Goal: Information Seeking & Learning: Learn about a topic

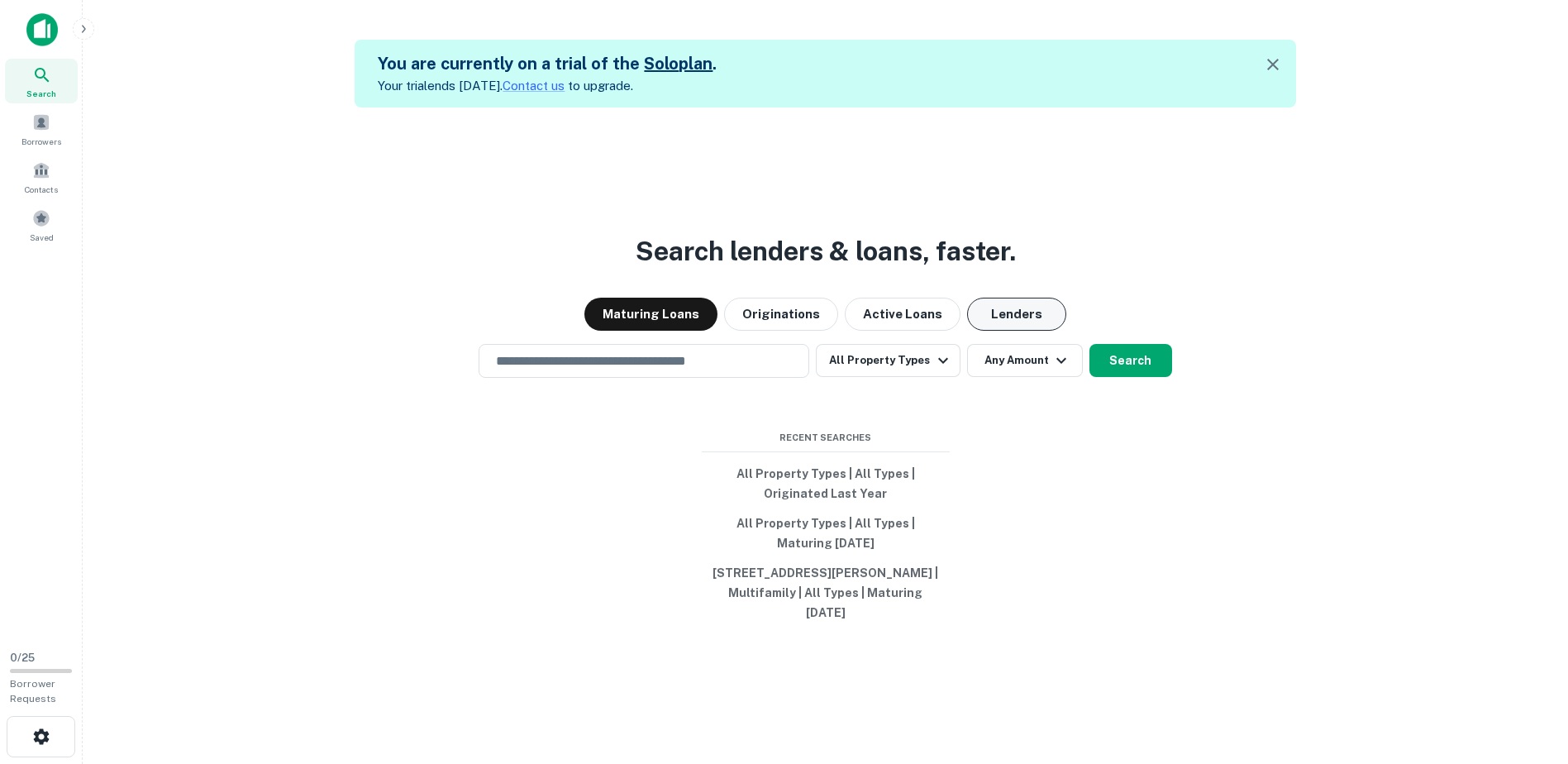
click at [985, 323] on button "Lenders" at bounding box center [1016, 313] width 99 height 33
click at [673, 322] on button "Maturing Loans" at bounding box center [651, 313] width 133 height 33
click at [775, 320] on button "Originations" at bounding box center [780, 313] width 114 height 33
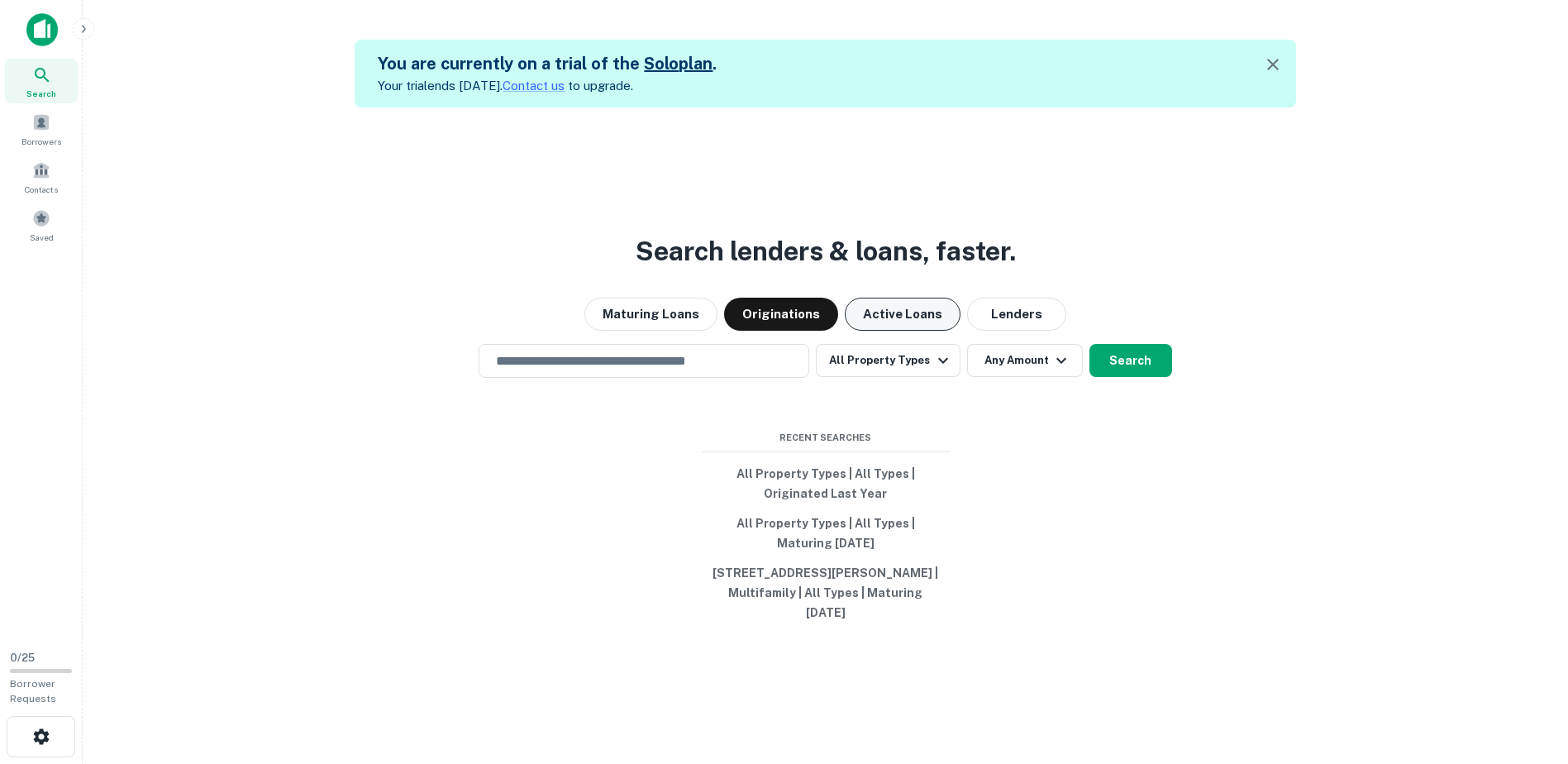
click at [871, 312] on button "Active Loans" at bounding box center [903, 313] width 116 height 33
click at [987, 316] on button "Lenders" at bounding box center [1016, 313] width 99 height 33
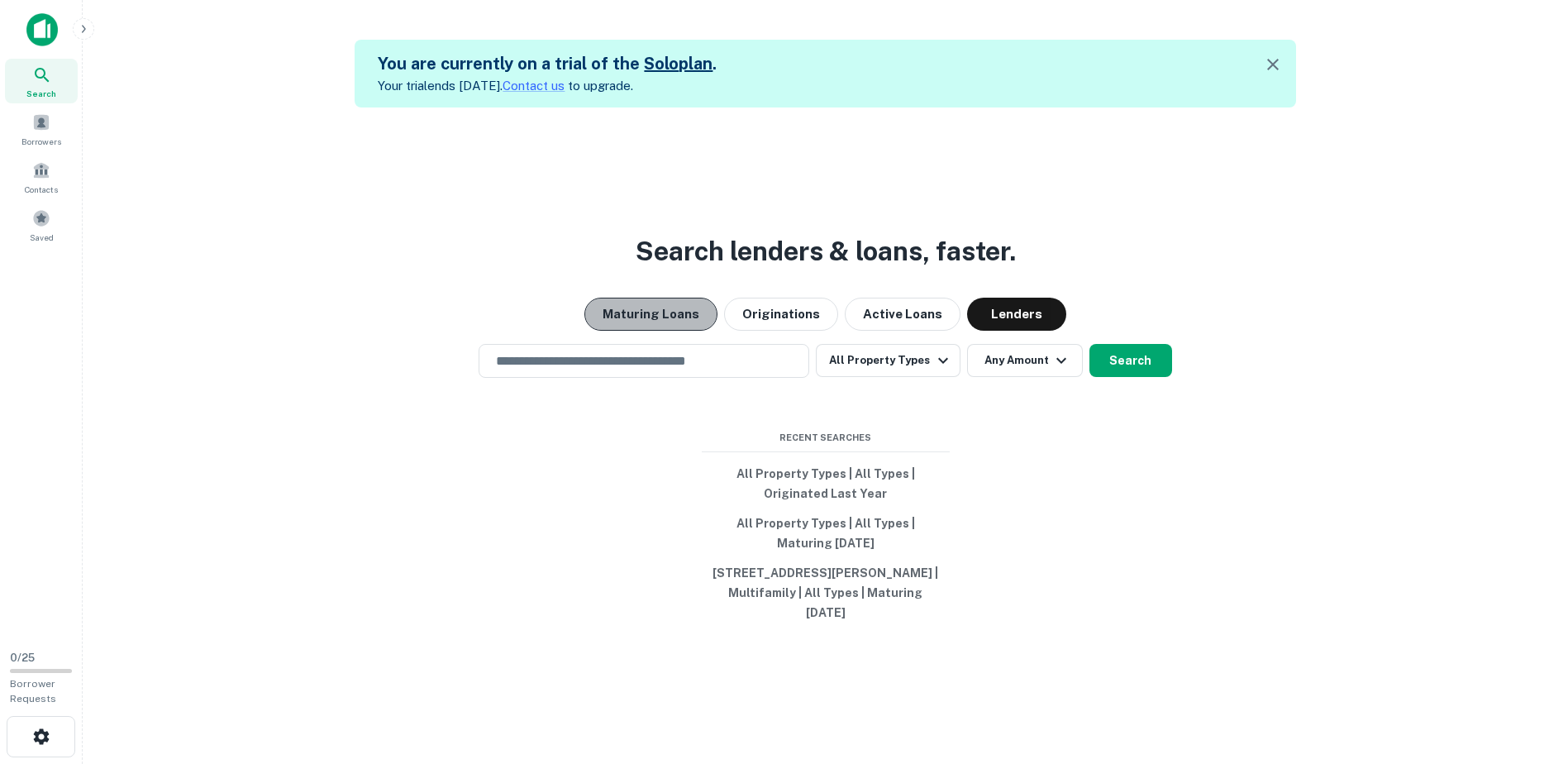
click at [682, 317] on button "Maturing Loans" at bounding box center [651, 313] width 133 height 33
click at [47, 138] on span "Borrowers" at bounding box center [42, 140] width 40 height 13
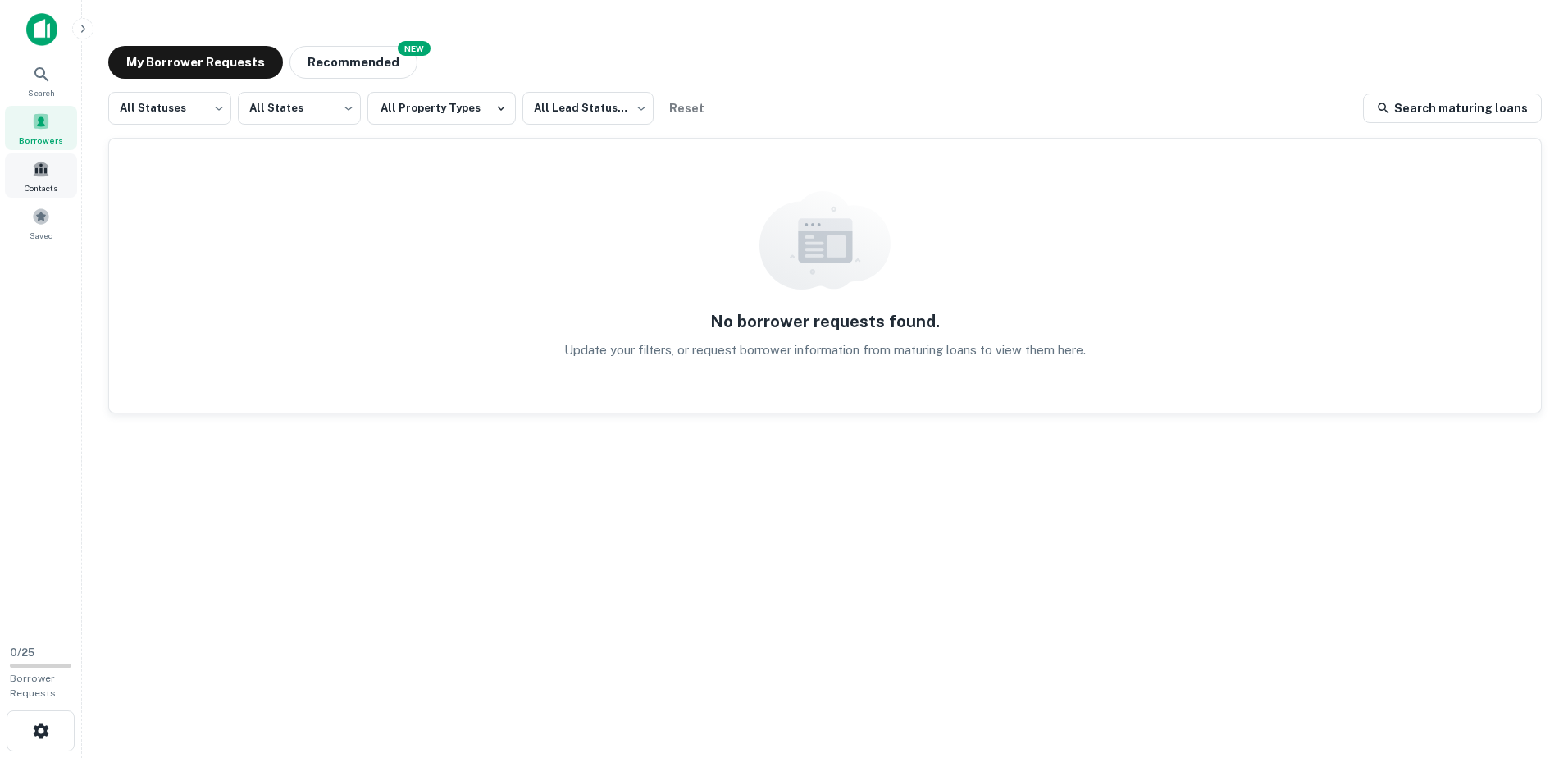
click at [47, 171] on span at bounding box center [41, 169] width 18 height 18
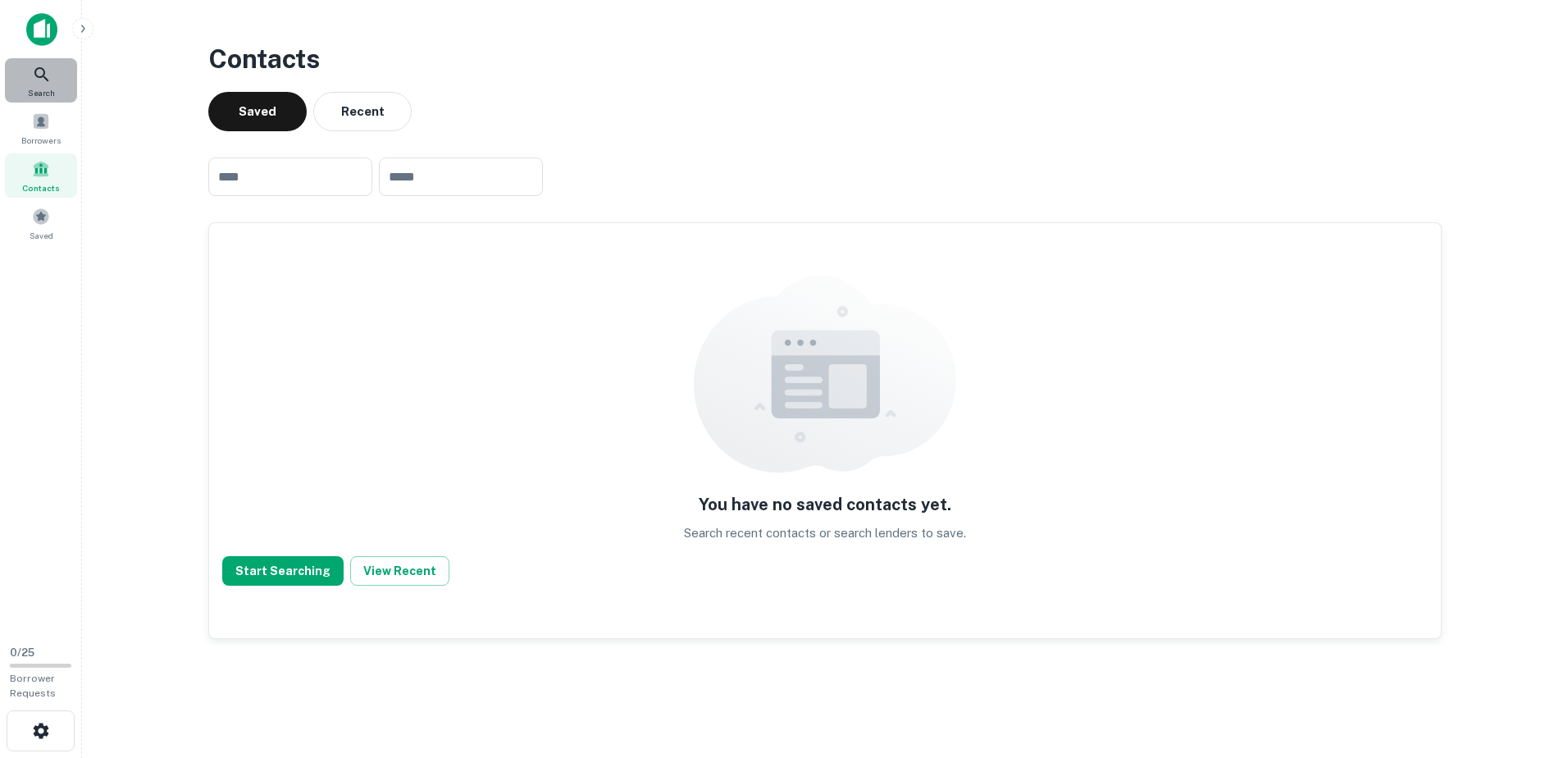
click at [52, 82] on div "Search" at bounding box center [41, 79] width 73 height 44
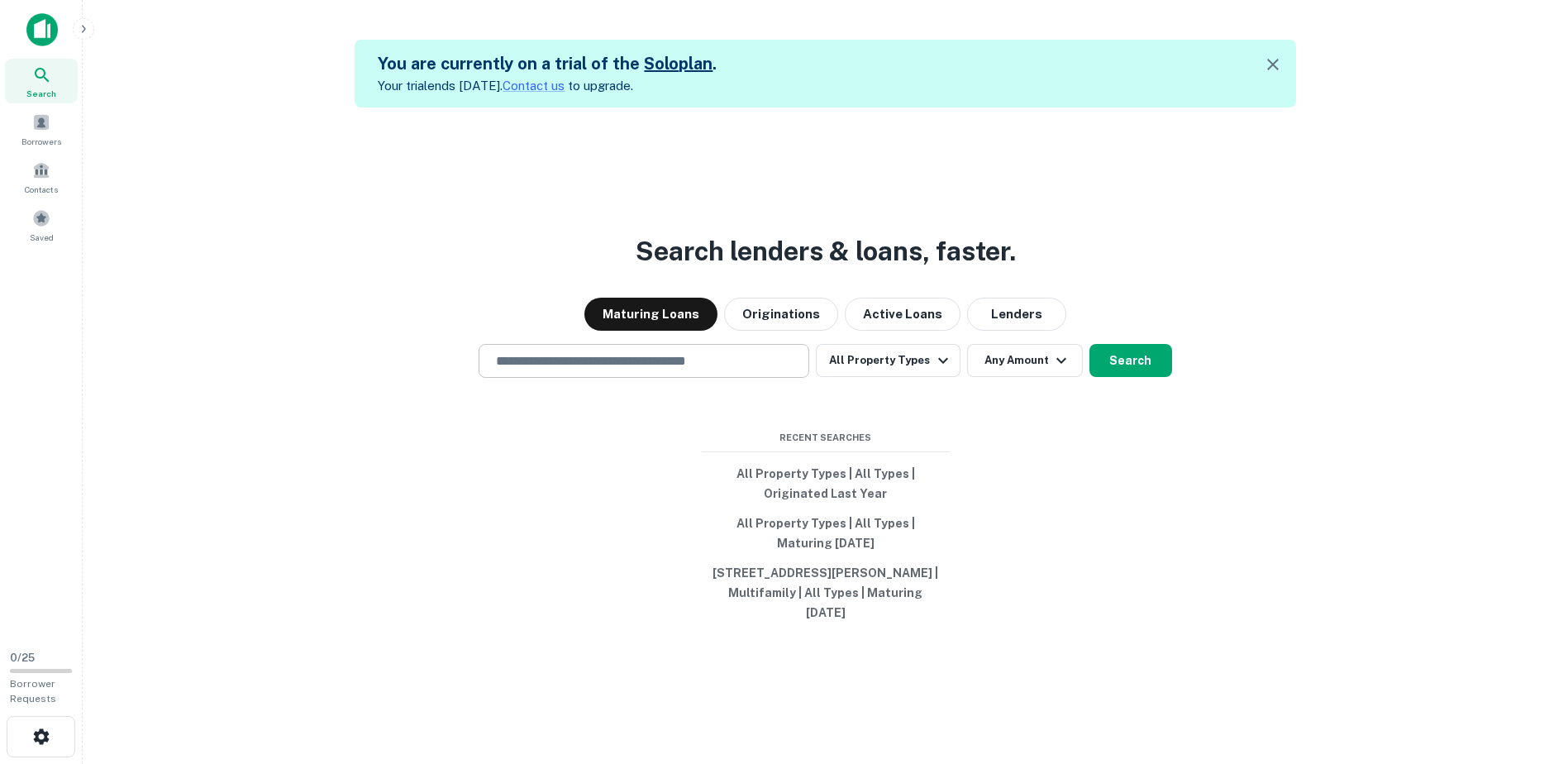
click at [668, 371] on input "text" at bounding box center [644, 360] width 315 height 19
type input "**********"
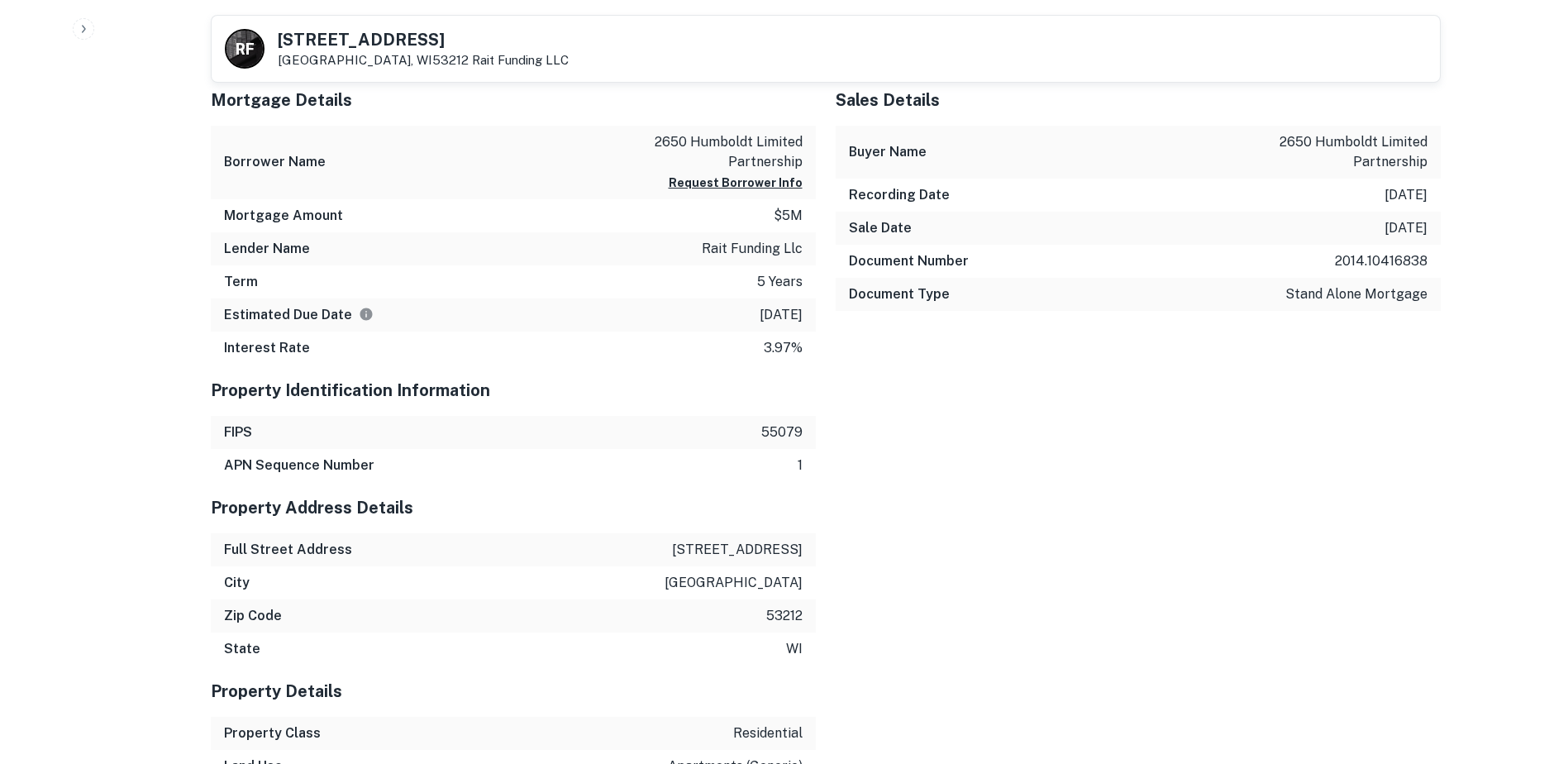
scroll to position [909, 0]
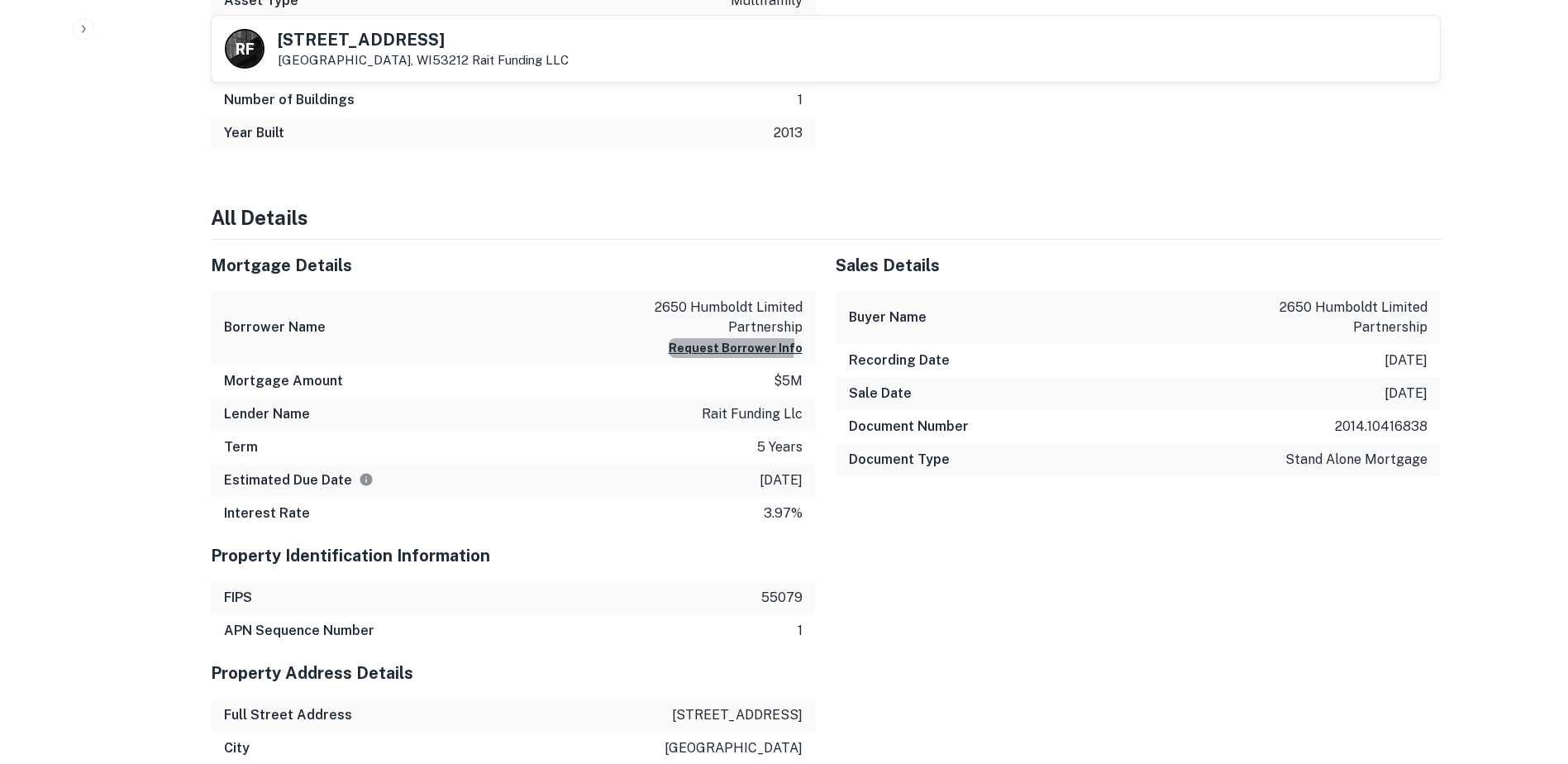
click at [711, 345] on button "Request Borrower Info" at bounding box center [735, 348] width 133 height 20
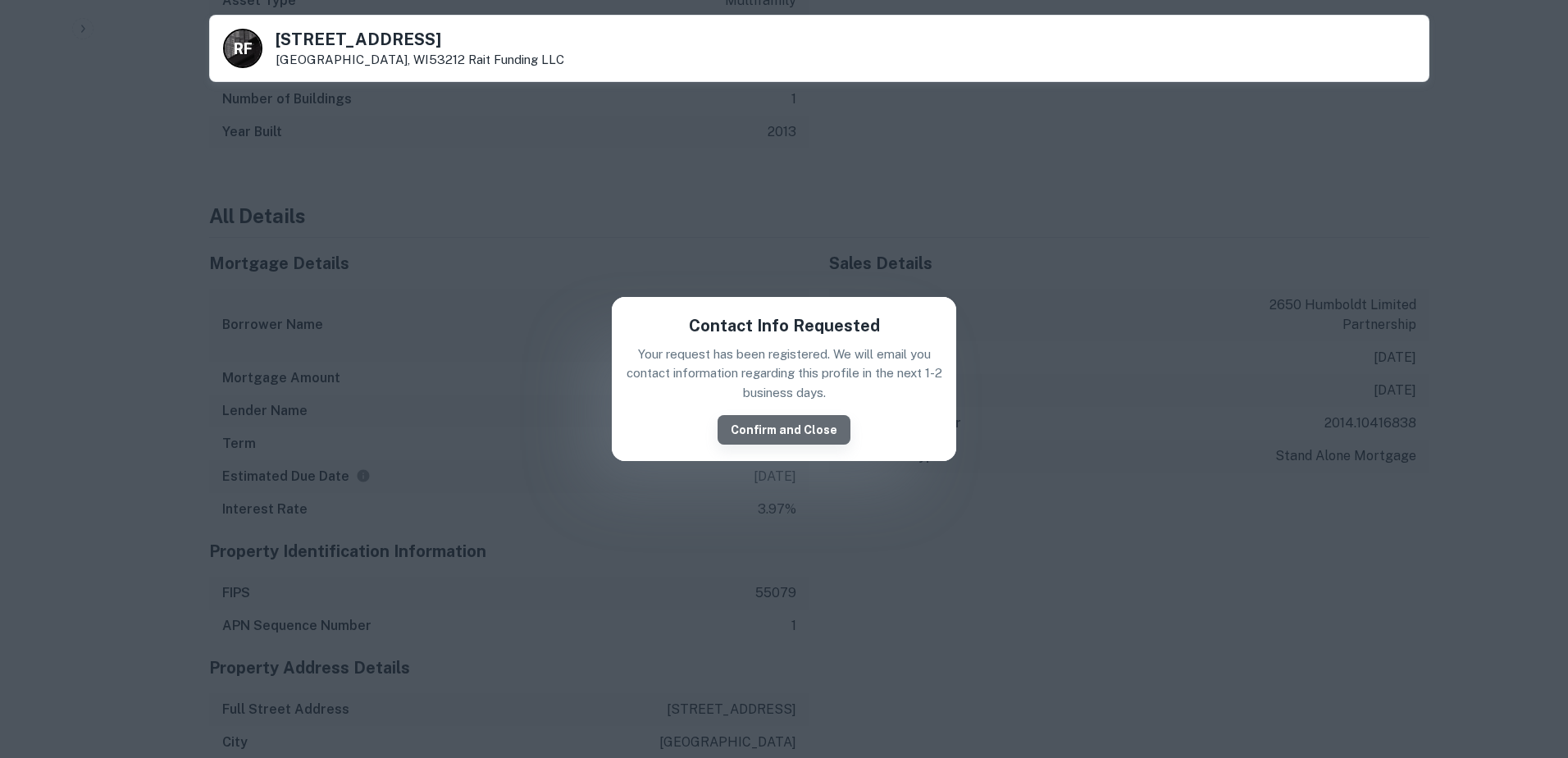
click at [789, 427] on button "Confirm and Close" at bounding box center [784, 430] width 132 height 29
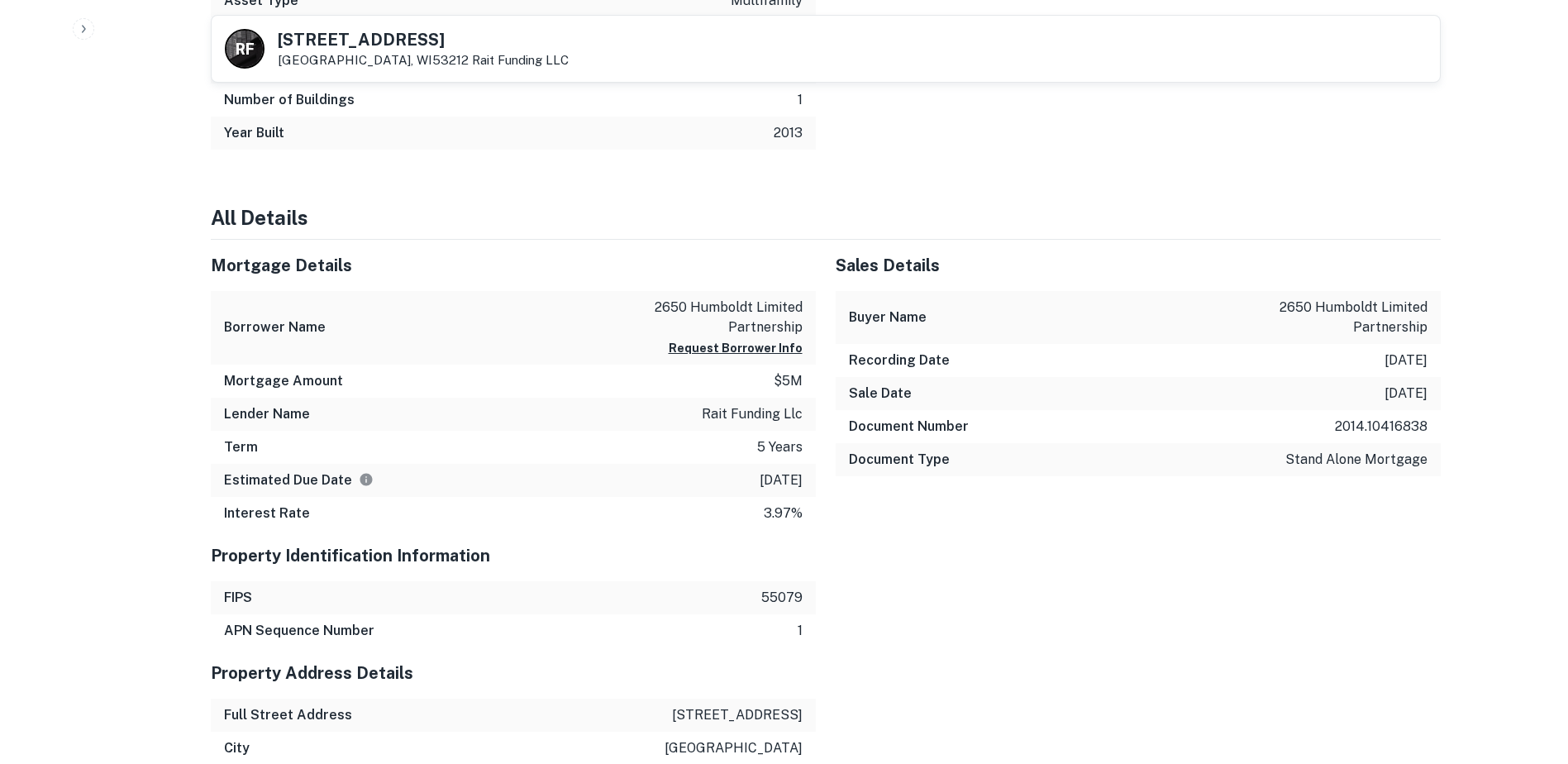
click at [360, 476] on icon "Estimate is based on a standard schedule for this type of loan." at bounding box center [366, 478] width 13 height 13
drag, startPoint x: 801, startPoint y: 473, endPoint x: 706, endPoint y: 471, distance: 95.0
click at [706, 471] on div "Estimated Due Date 12/3/2019" at bounding box center [513, 479] width 605 height 33
drag, startPoint x: 706, startPoint y: 471, endPoint x: 798, endPoint y: 446, distance: 95.3
click at [798, 446] on p "5 years" at bounding box center [780, 447] width 45 height 20
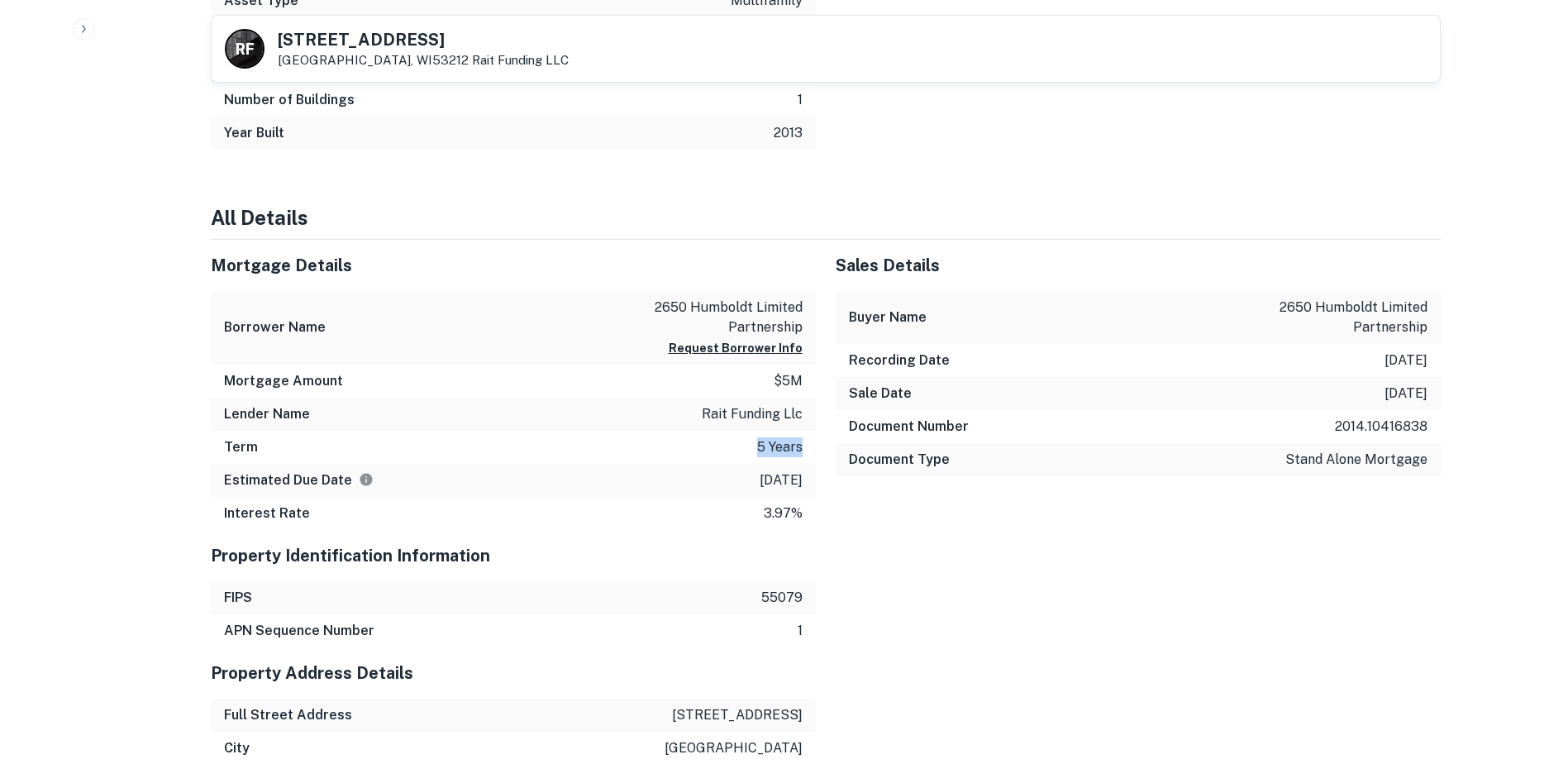
drag, startPoint x: 802, startPoint y: 445, endPoint x: 740, endPoint y: 446, distance: 62.0
click at [740, 446] on div "Mortgage Details Borrower Name 2650 humboldt limited partnership Request Borrow…" at bounding box center [513, 383] width 605 height 290
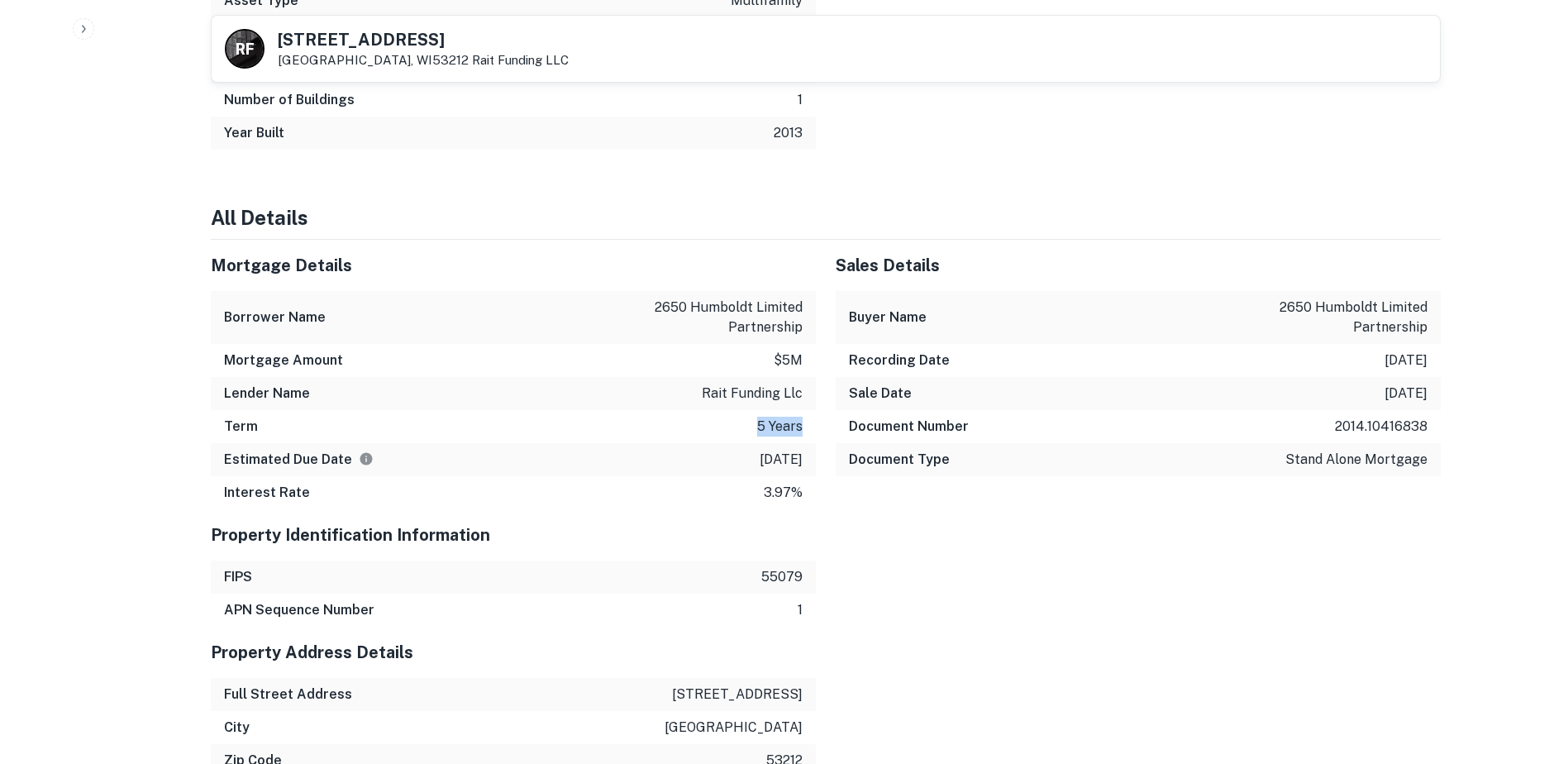
scroll to position [878, 0]
drag, startPoint x: 740, startPoint y: 446, endPoint x: 792, endPoint y: 471, distance: 57.7
click at [792, 471] on div "Estimated Due Date 12/3/2019" at bounding box center [513, 459] width 605 height 33
drag, startPoint x: 802, startPoint y: 459, endPoint x: 717, endPoint y: 460, distance: 85.0
click at [717, 460] on div "Estimated Due Date 12/3/2019" at bounding box center [513, 459] width 605 height 33
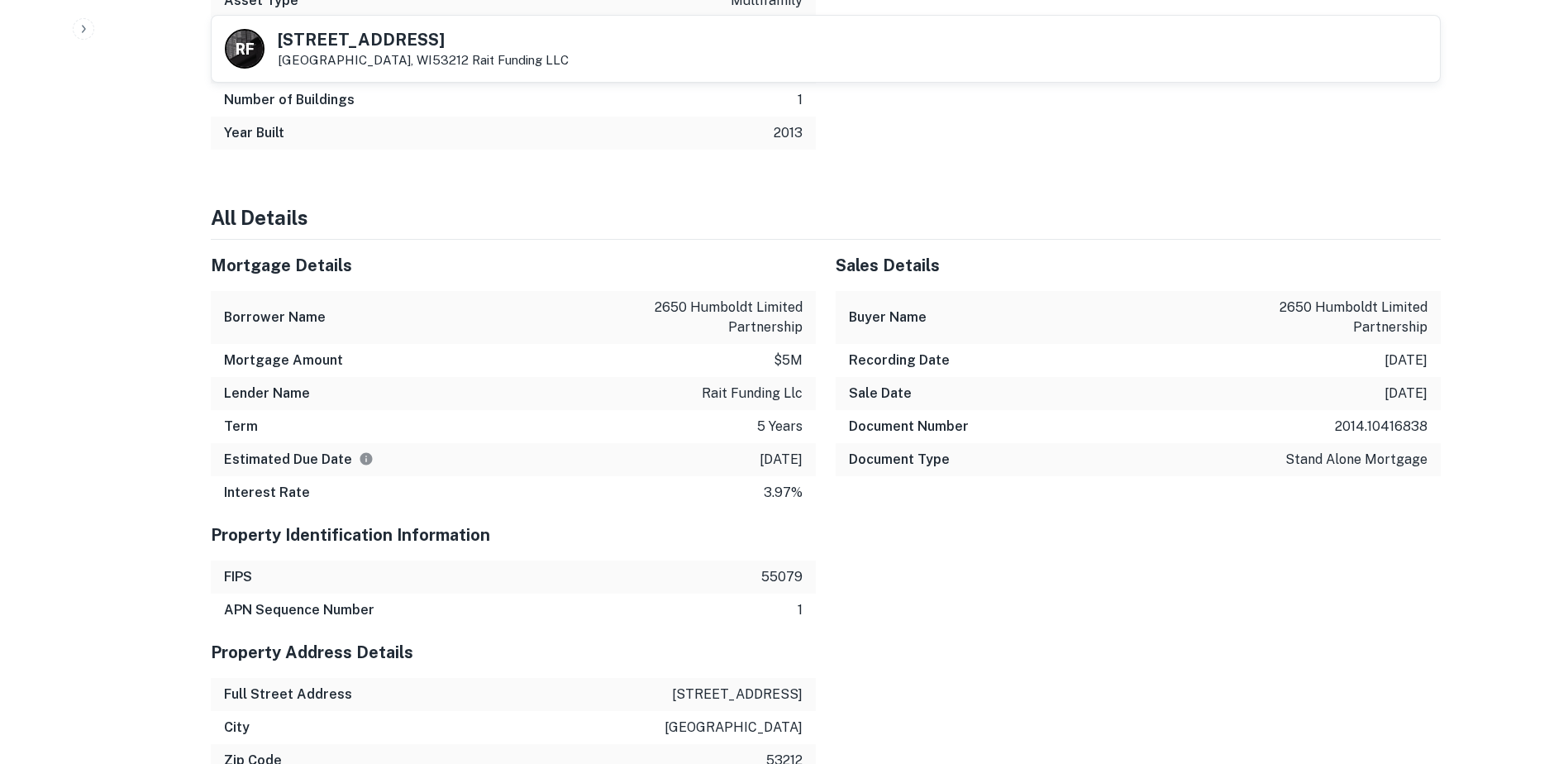
scroll to position [795, 0]
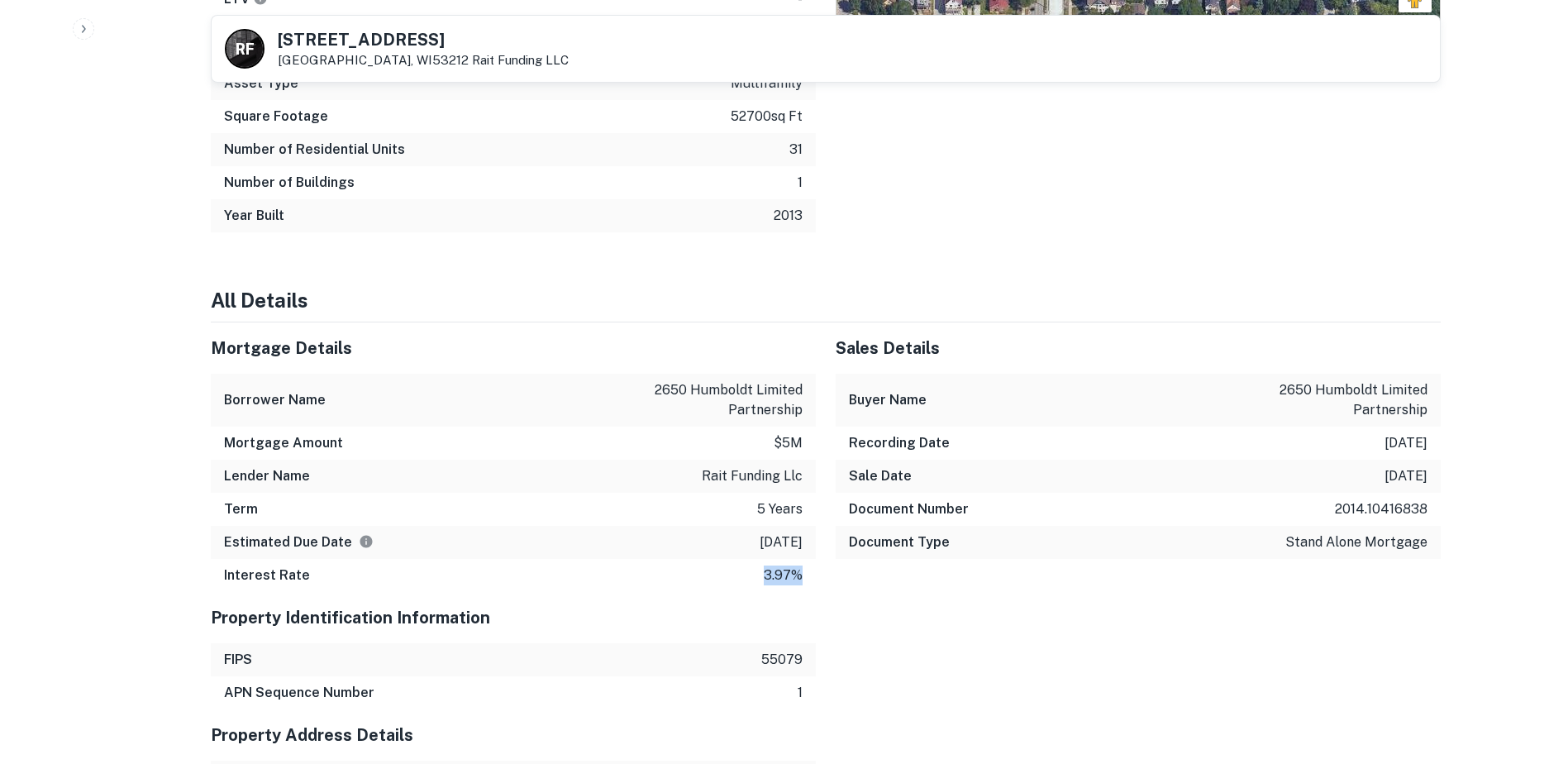
drag, startPoint x: 801, startPoint y: 573, endPoint x: 744, endPoint y: 573, distance: 57.0
click at [744, 573] on div "Interest Rate 3.97%" at bounding box center [513, 574] width 605 height 33
drag, startPoint x: 744, startPoint y: 573, endPoint x: 755, endPoint y: 593, distance: 22.8
click at [755, 593] on div "Property Identification Information" at bounding box center [513, 618] width 605 height 51
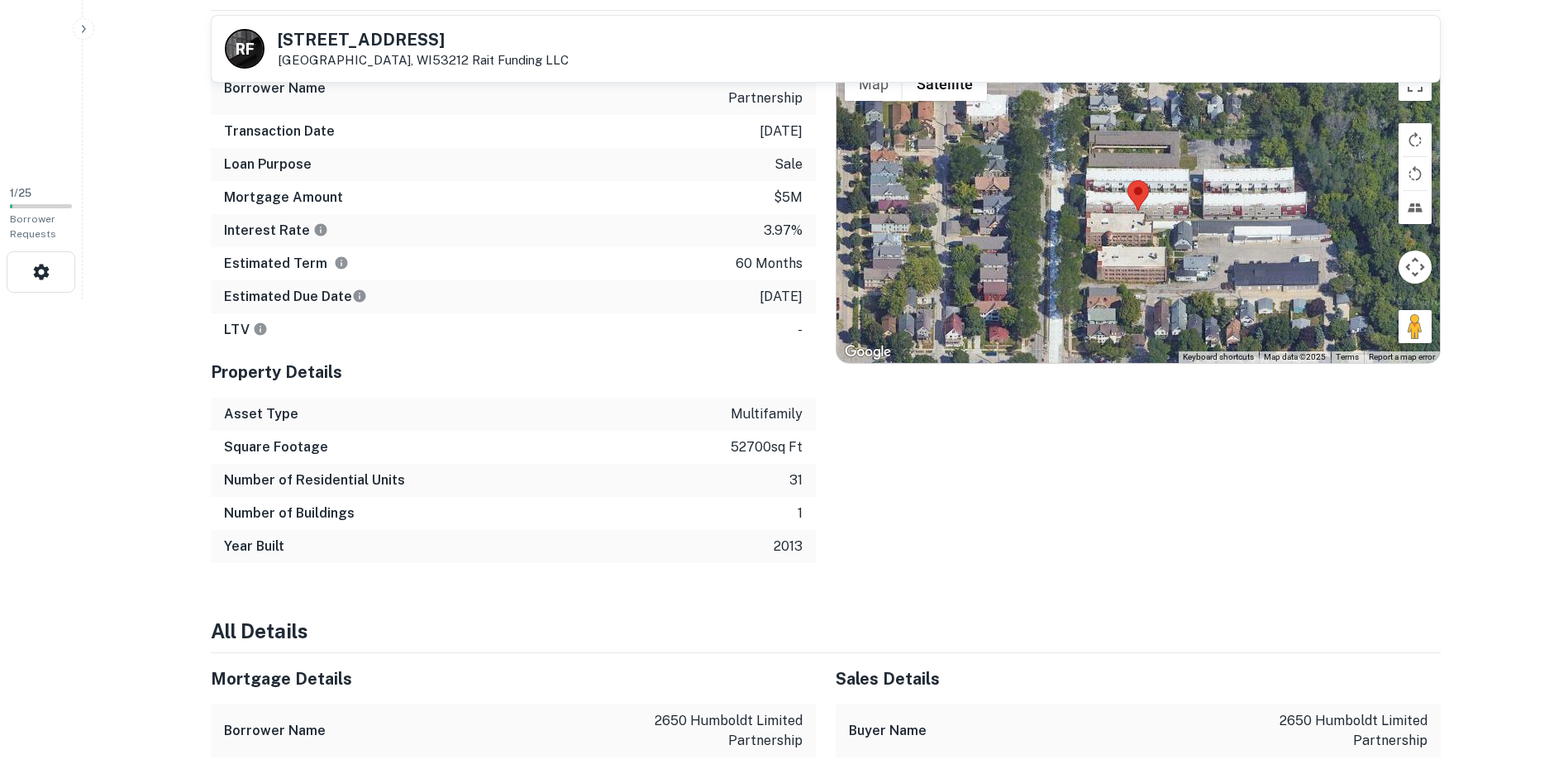
scroll to position [382, 0]
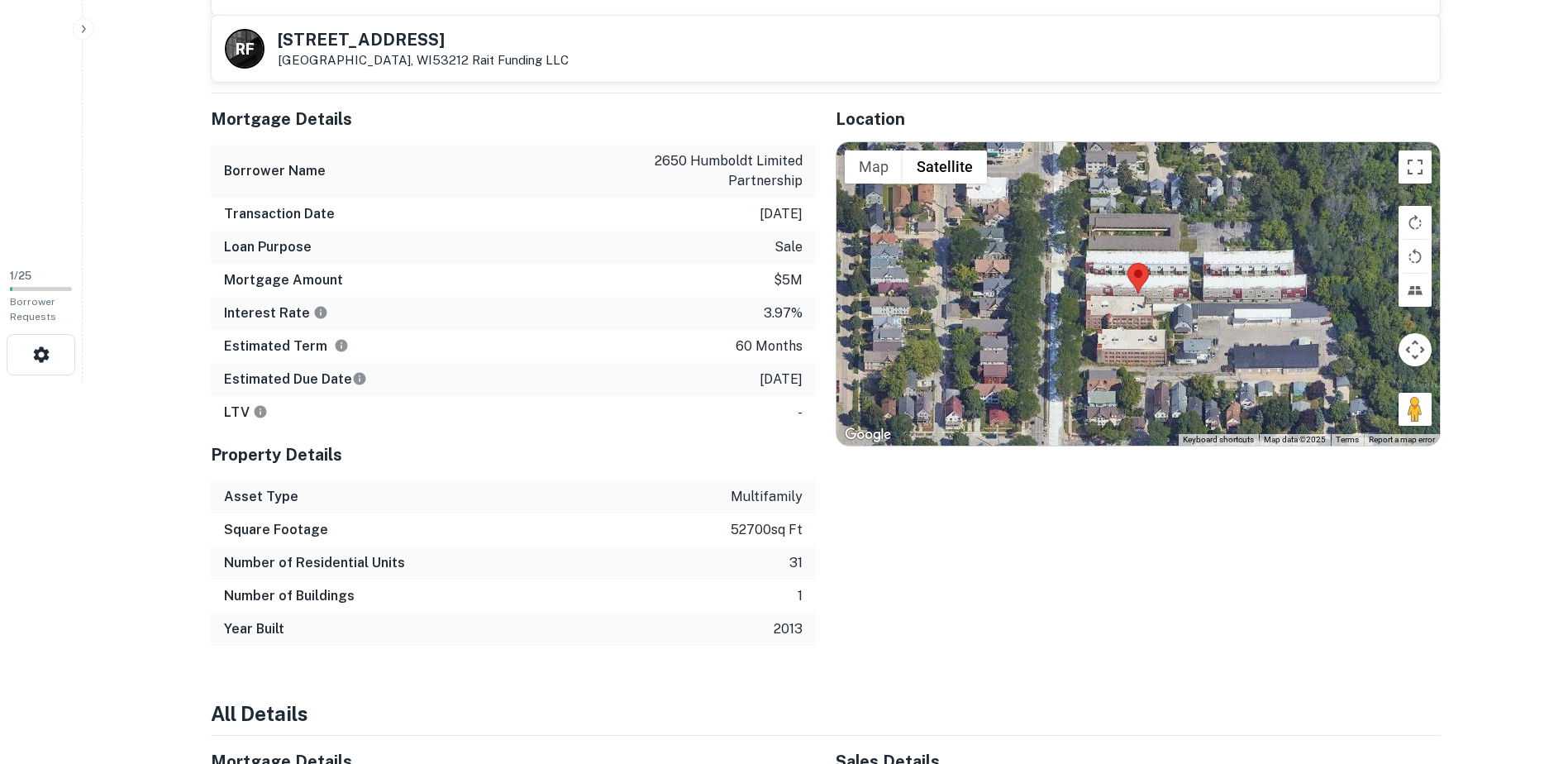
click at [336, 346] on icon "Term is based on a standard schedule for this type of loan." at bounding box center [341, 345] width 13 height 13
click at [418, 346] on div "Estimated Term 60 months" at bounding box center [513, 346] width 605 height 33
drag, startPoint x: 779, startPoint y: 381, endPoint x: 715, endPoint y: 381, distance: 64.0
click at [715, 381] on div "Estimated Due Date 12/3/2019" at bounding box center [513, 379] width 605 height 33
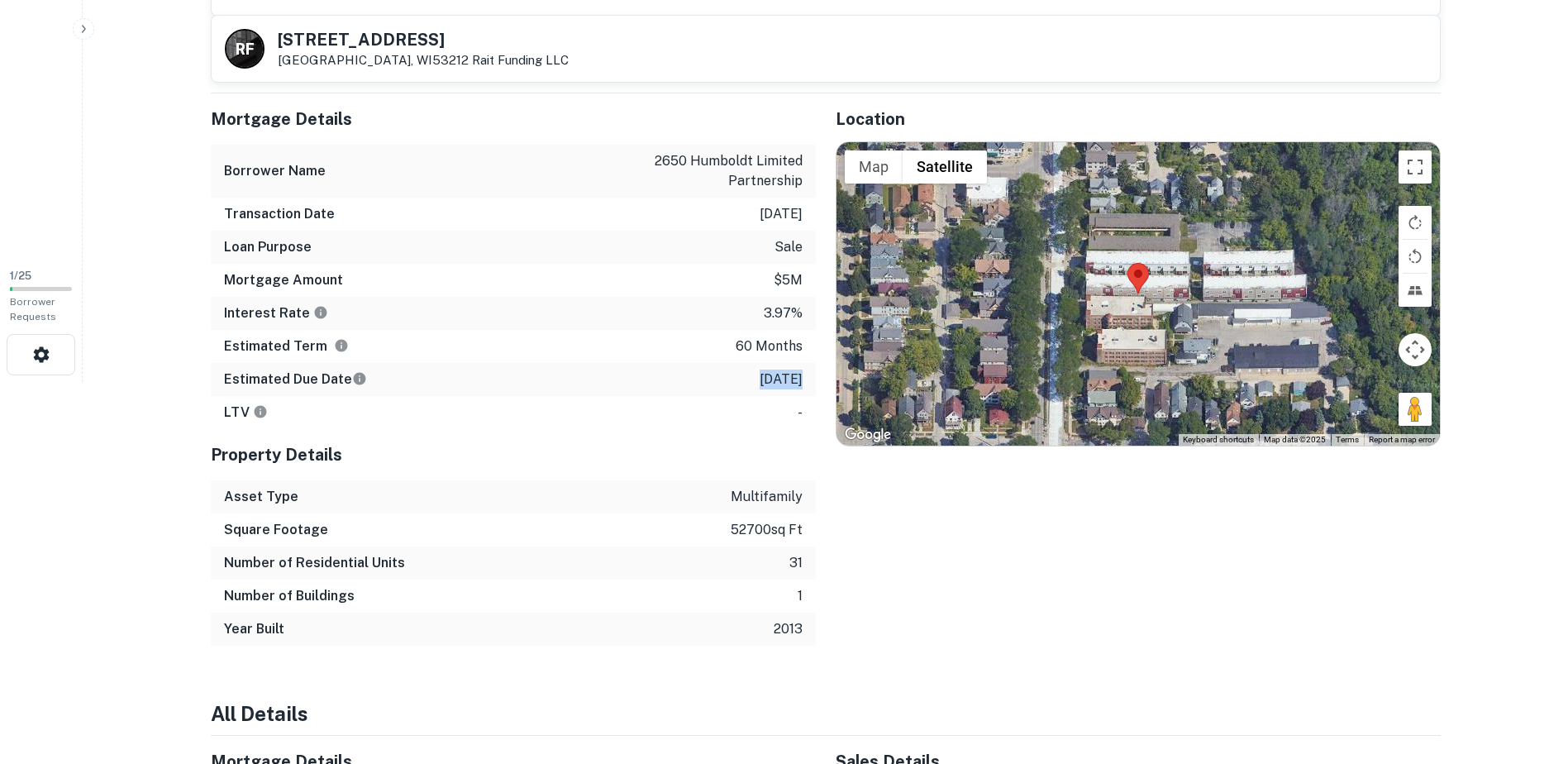
click at [710, 381] on div "Estimated Due Date 12/3/2019" at bounding box center [513, 379] width 605 height 33
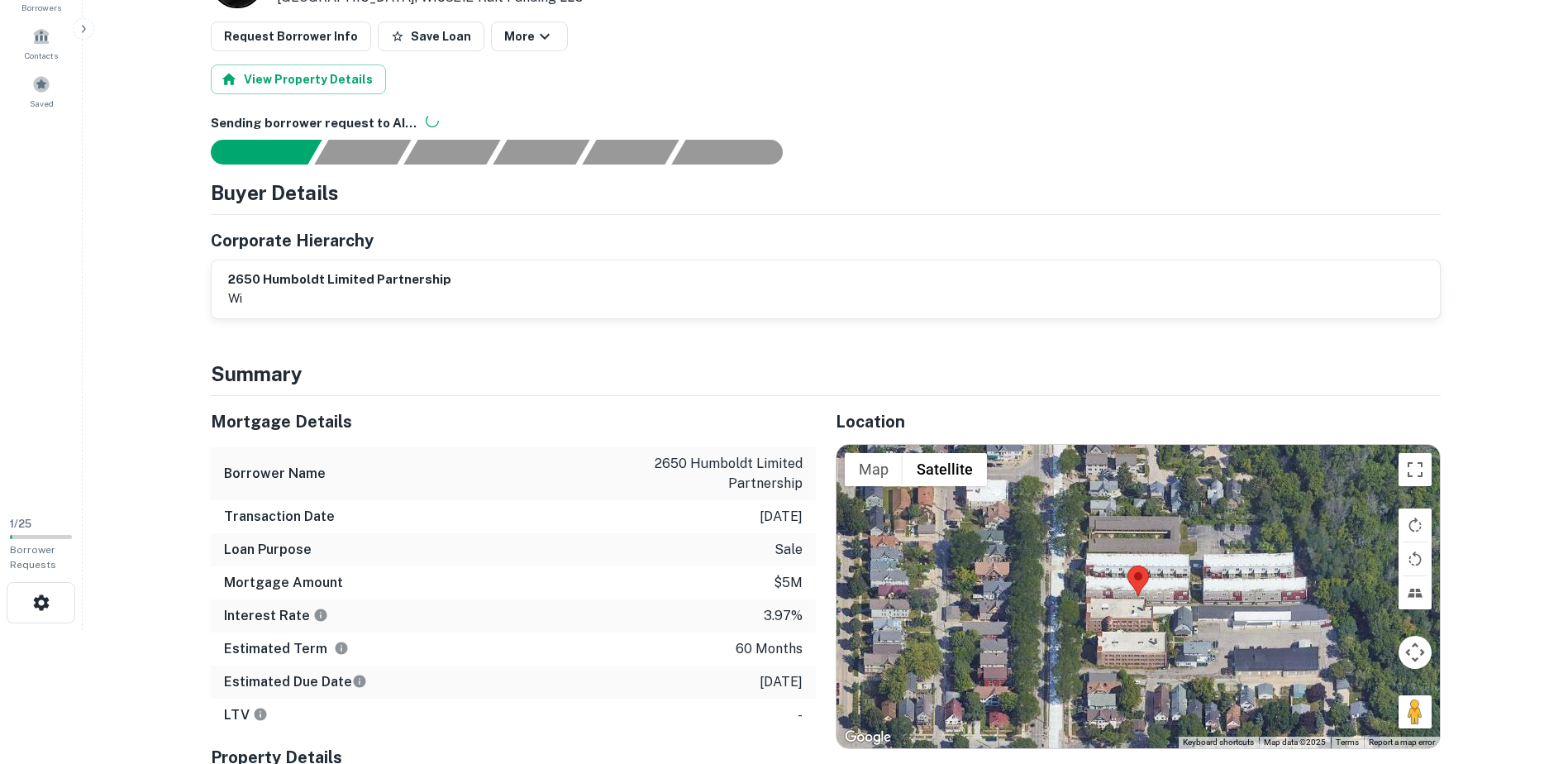
scroll to position [51, 0]
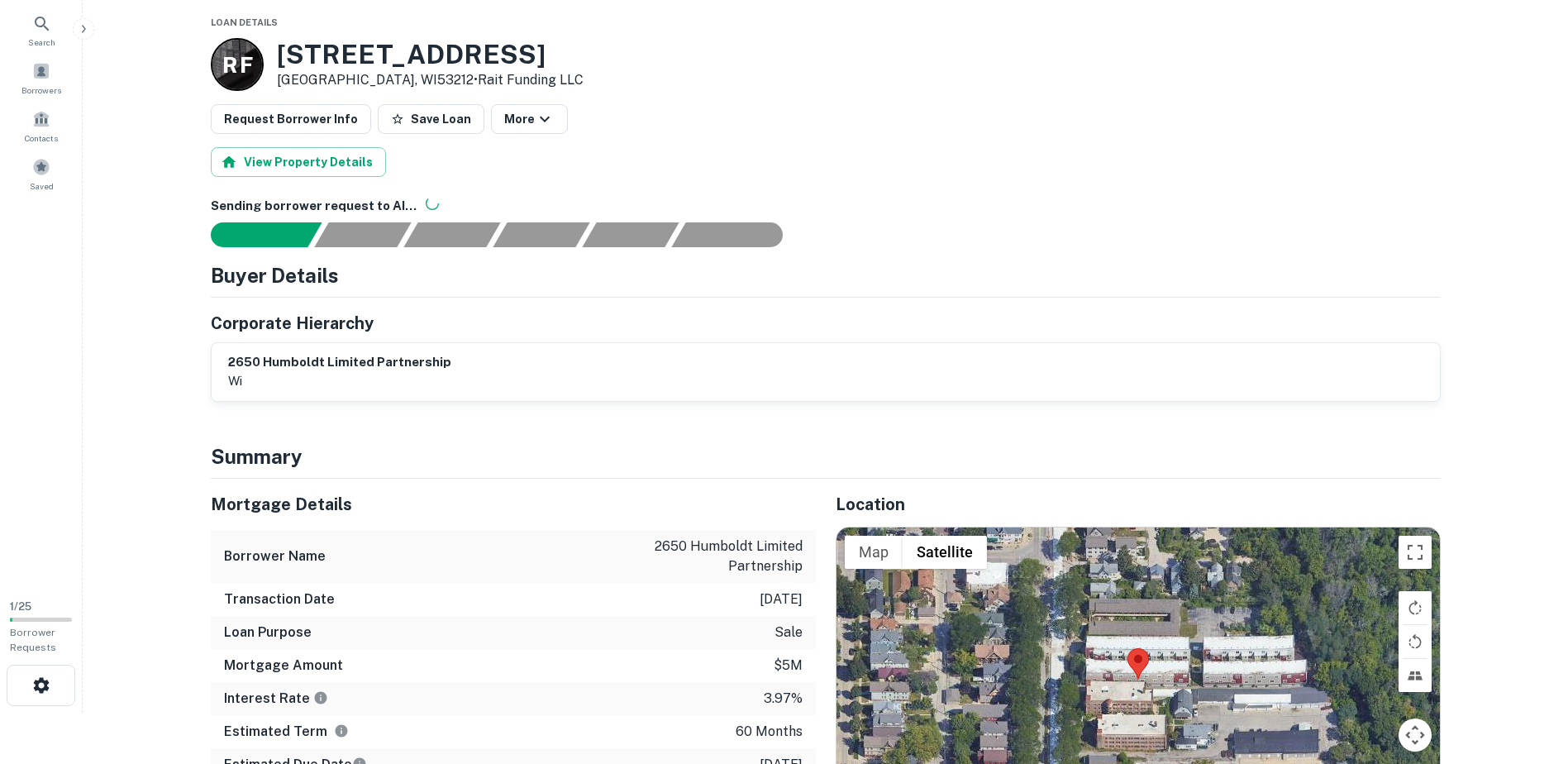
click at [454, 164] on div "View Property Details" at bounding box center [826, 162] width 1230 height 30
click at [43, 33] on icon at bounding box center [43, 24] width 20 height 20
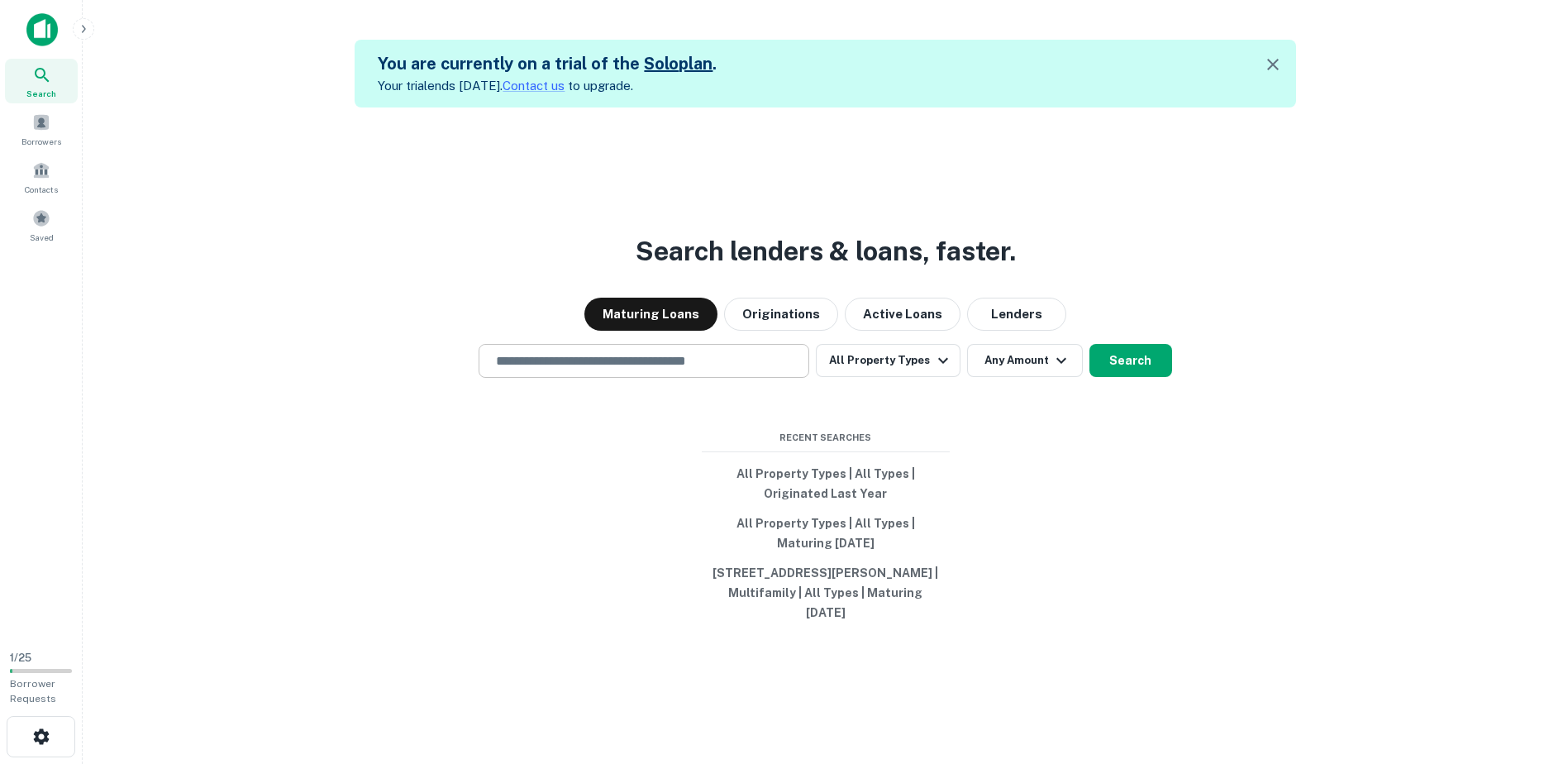
click at [710, 370] on input "text" at bounding box center [644, 360] width 315 height 19
click at [891, 356] on button "All Property Types" at bounding box center [887, 360] width 143 height 33
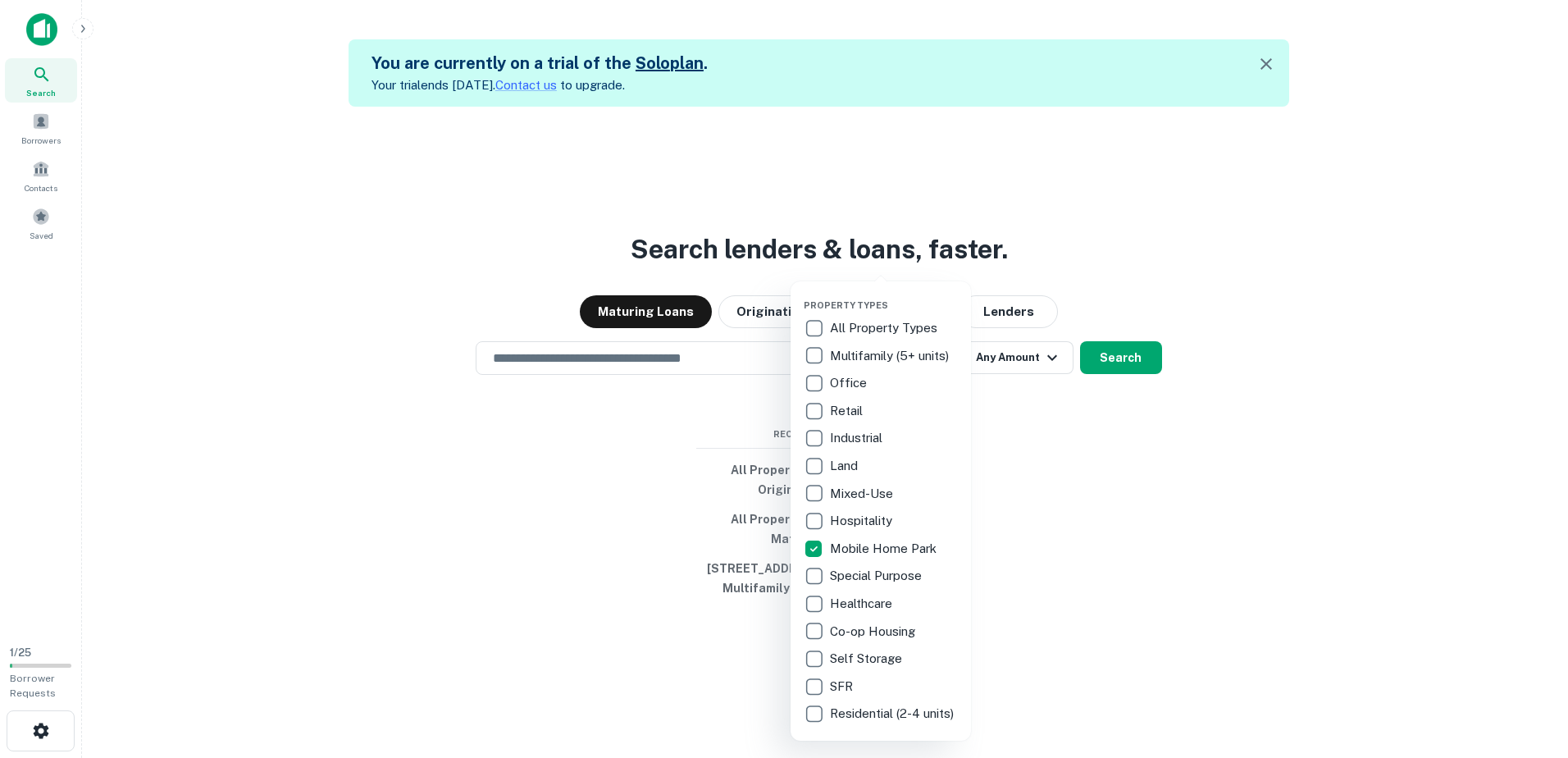
click at [994, 481] on div at bounding box center [784, 379] width 1568 height 758
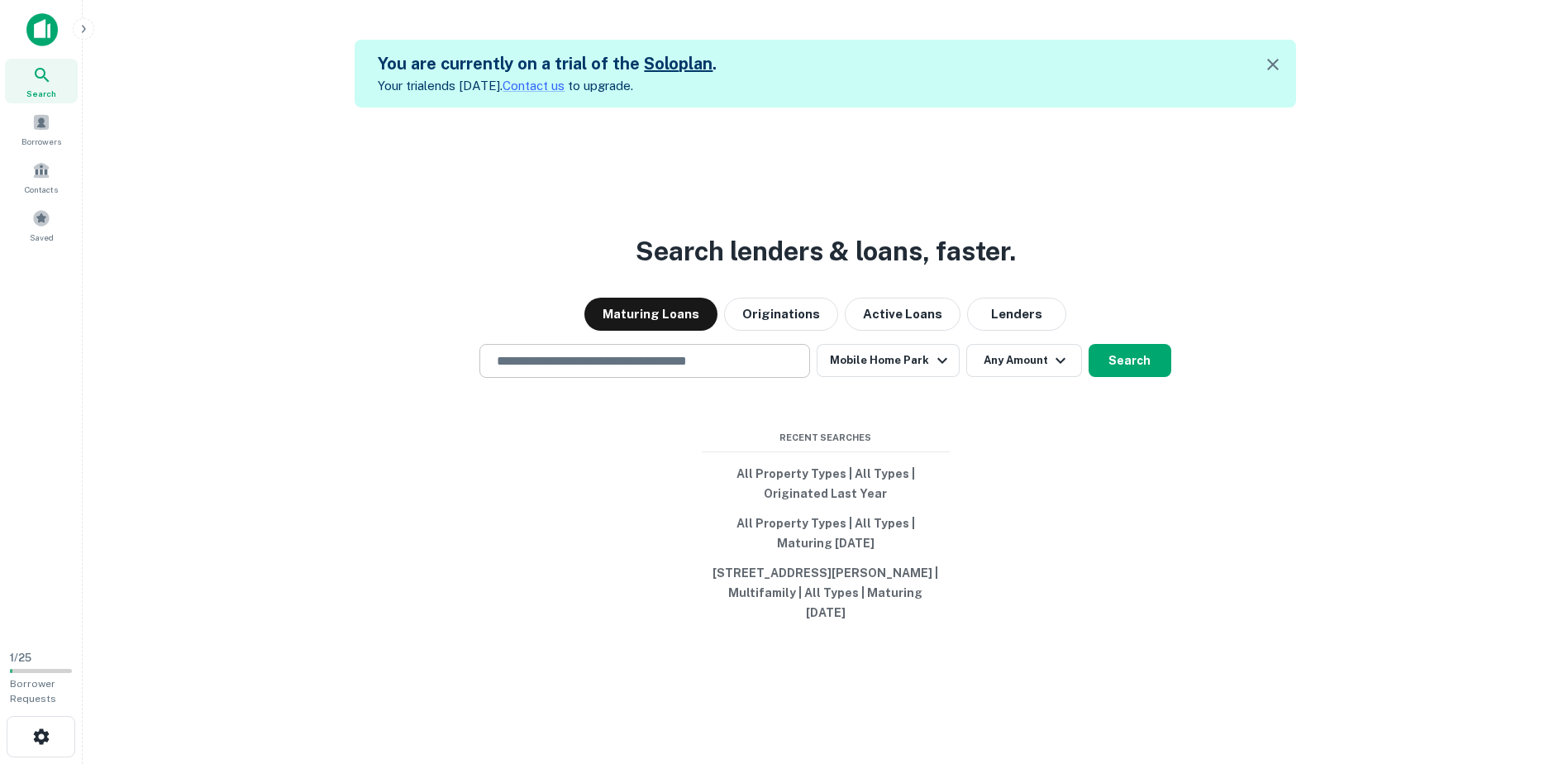
click at [629, 371] on input "text" at bounding box center [644, 360] width 315 height 19
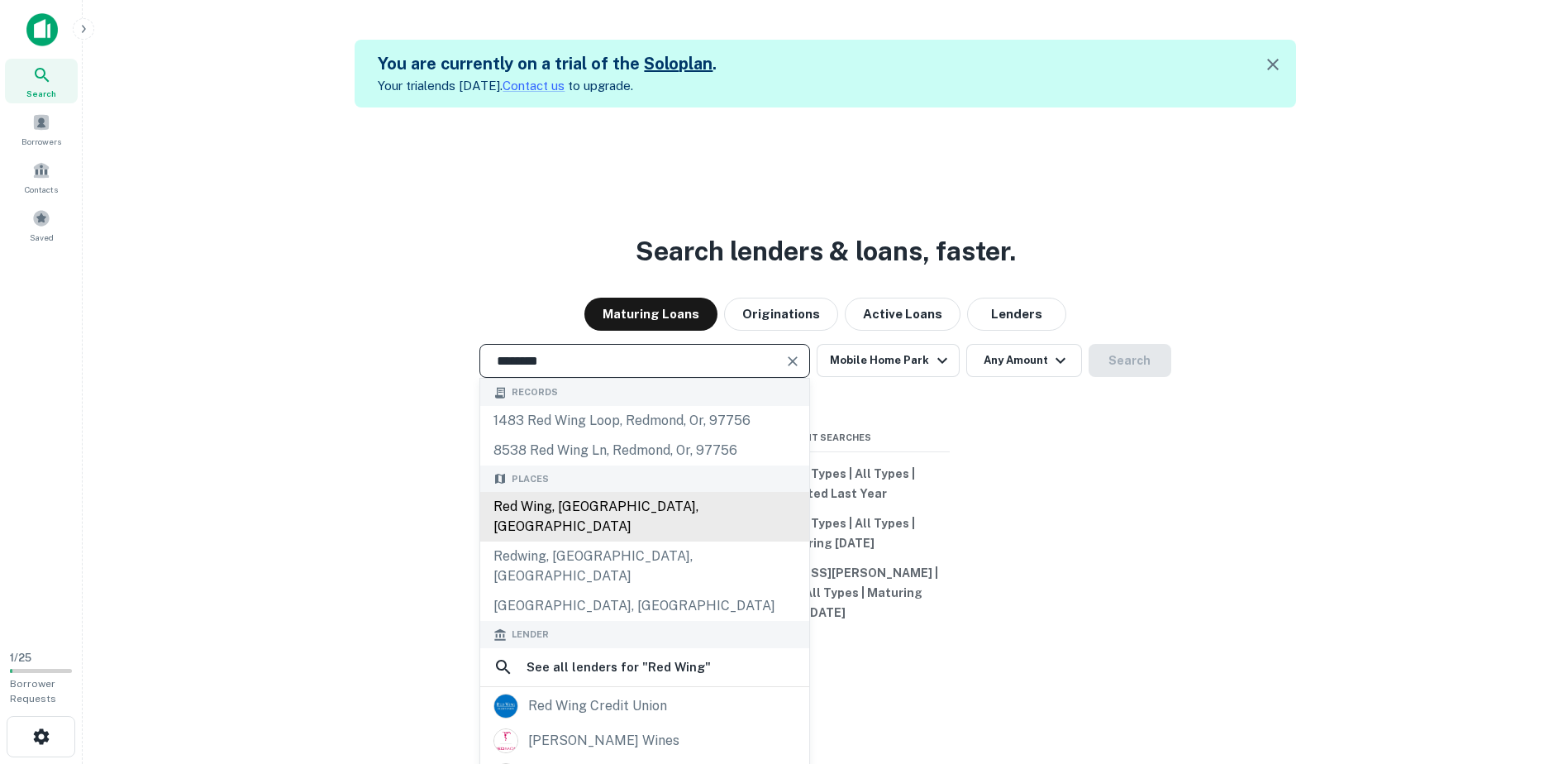
click at [570, 512] on div "Red Wing, MN, USA" at bounding box center [645, 517] width 329 height 49
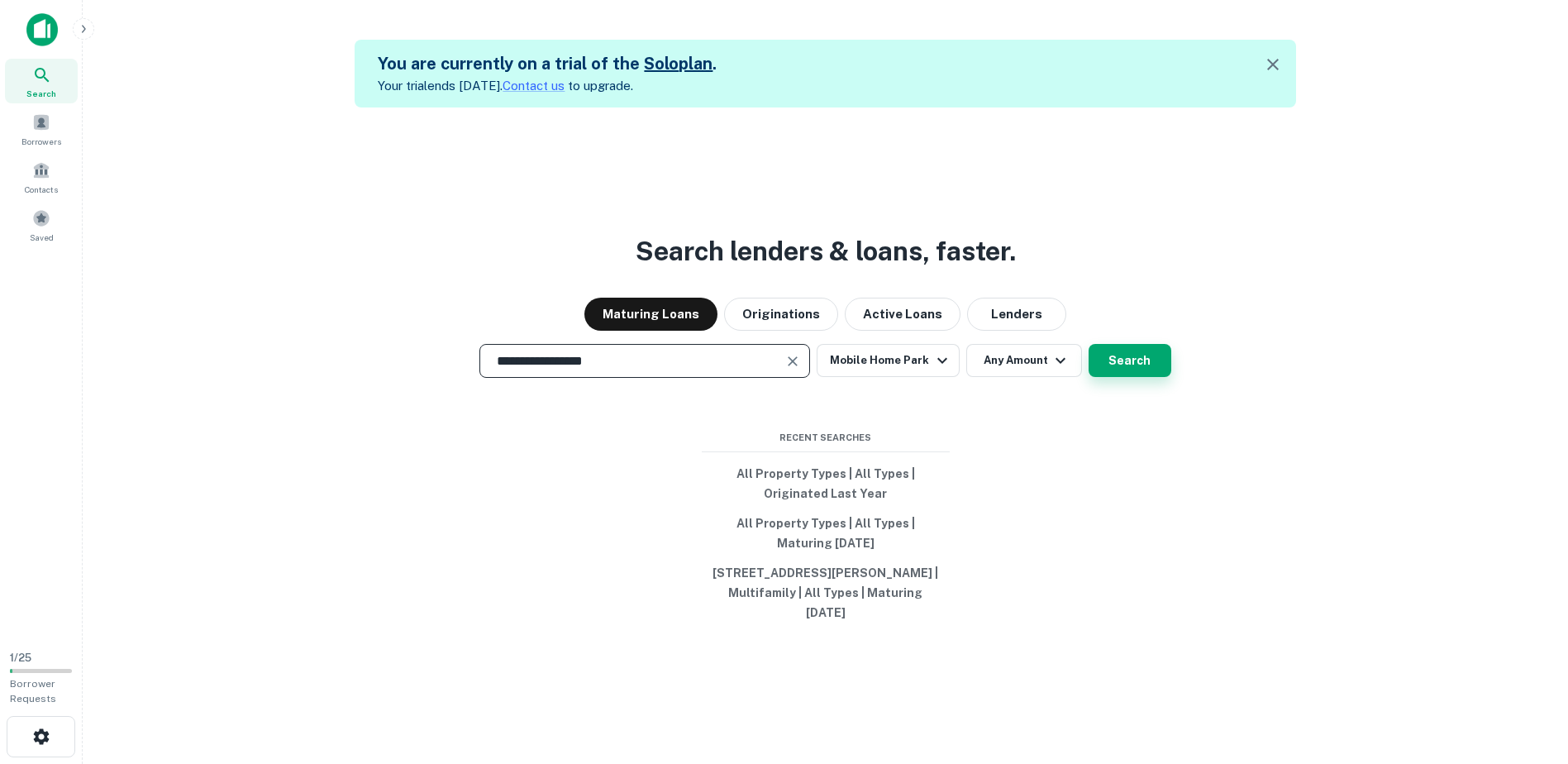
type input "**********"
click at [1124, 366] on button "Search" at bounding box center [1130, 360] width 83 height 33
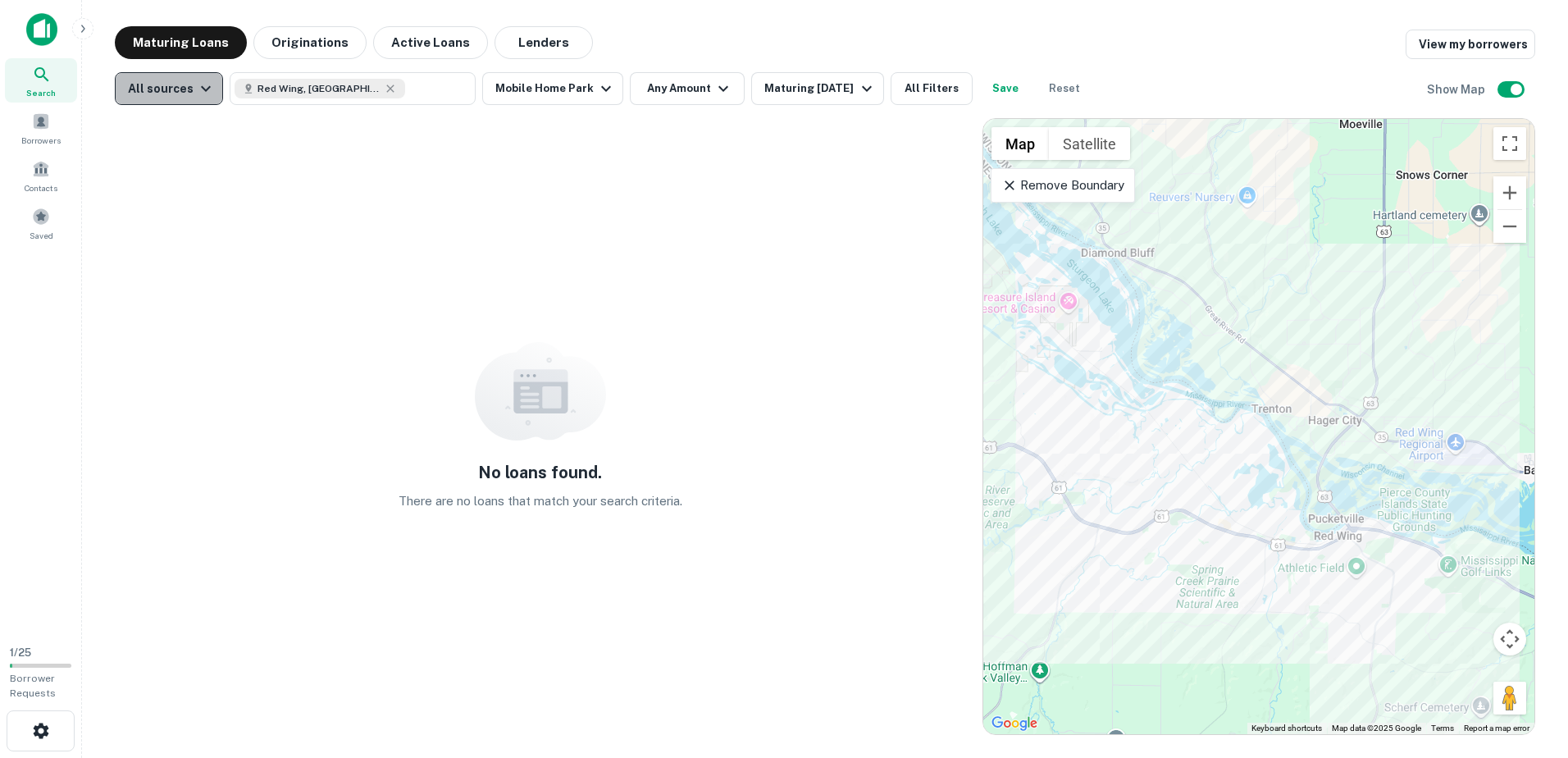
click at [201, 81] on icon "button" at bounding box center [206, 88] width 20 height 20
click at [198, 81] on div at bounding box center [784, 379] width 1568 height 758
click at [842, 86] on div "Maturing In 1 Year" at bounding box center [820, 88] width 112 height 20
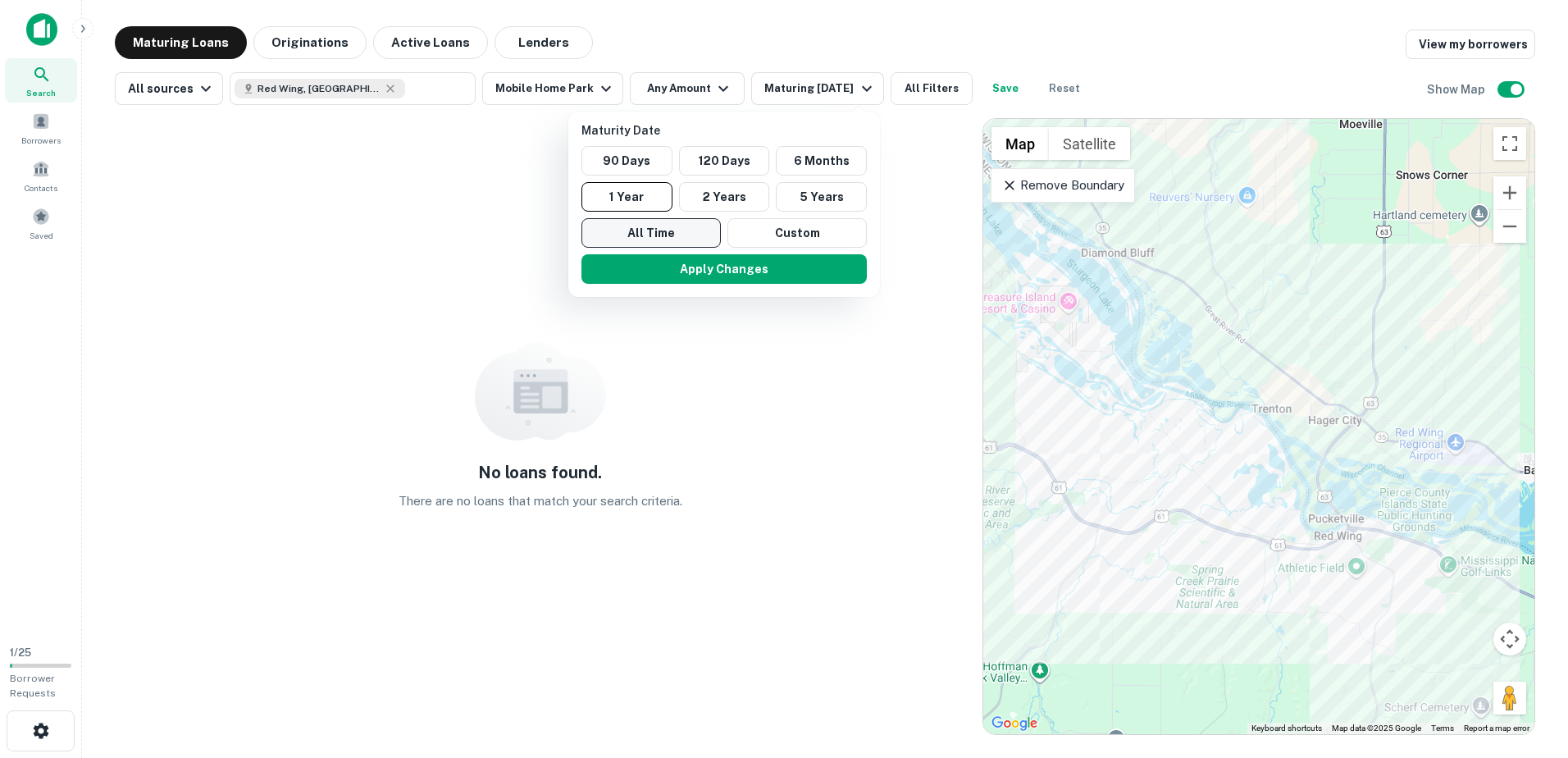
click at [674, 232] on button "All Time" at bounding box center [651, 232] width 139 height 29
click at [744, 275] on button "Apply Changes" at bounding box center [725, 269] width 285 height 29
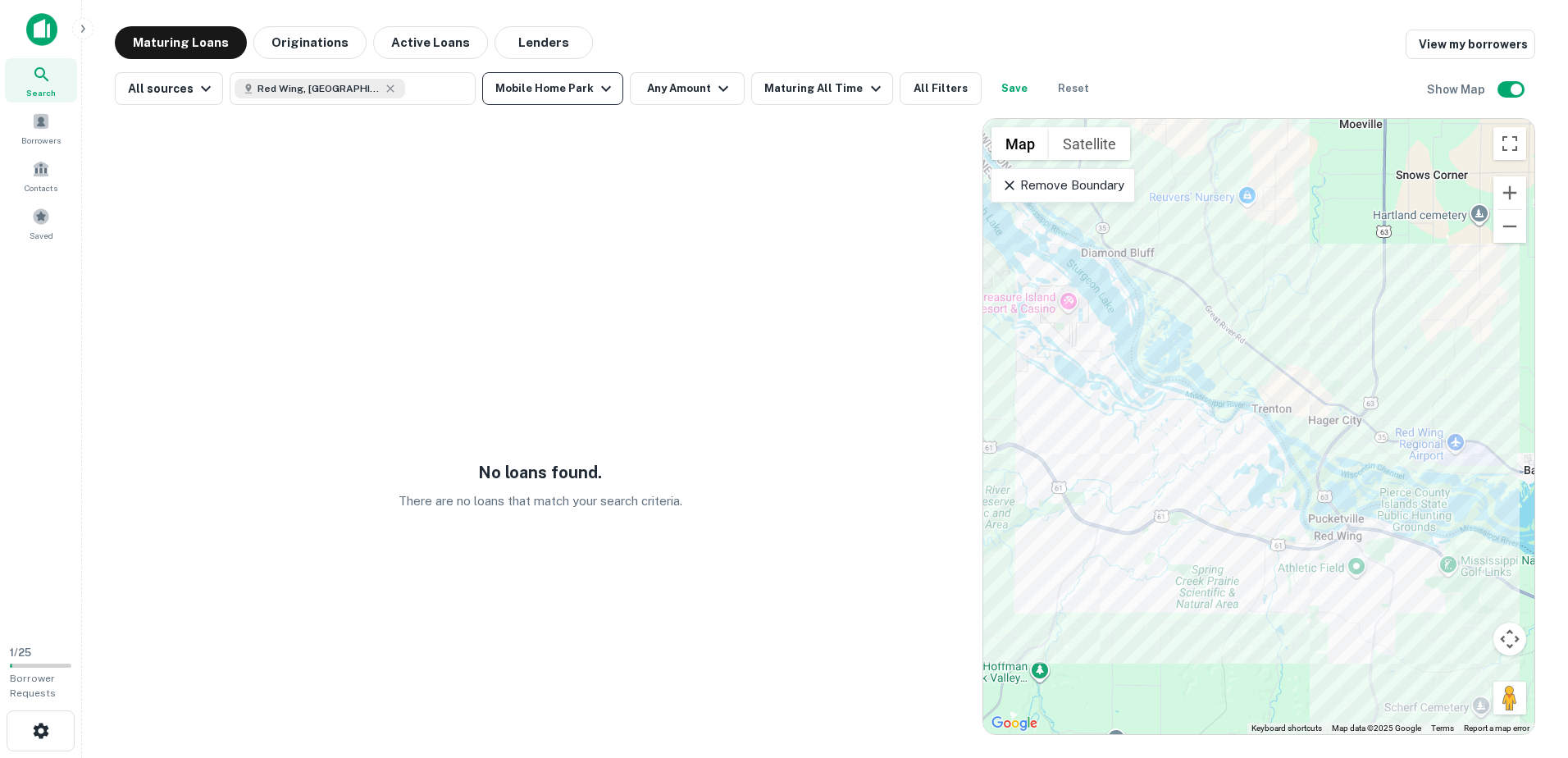
click at [569, 92] on button "Mobile Home Park" at bounding box center [553, 88] width 141 height 32
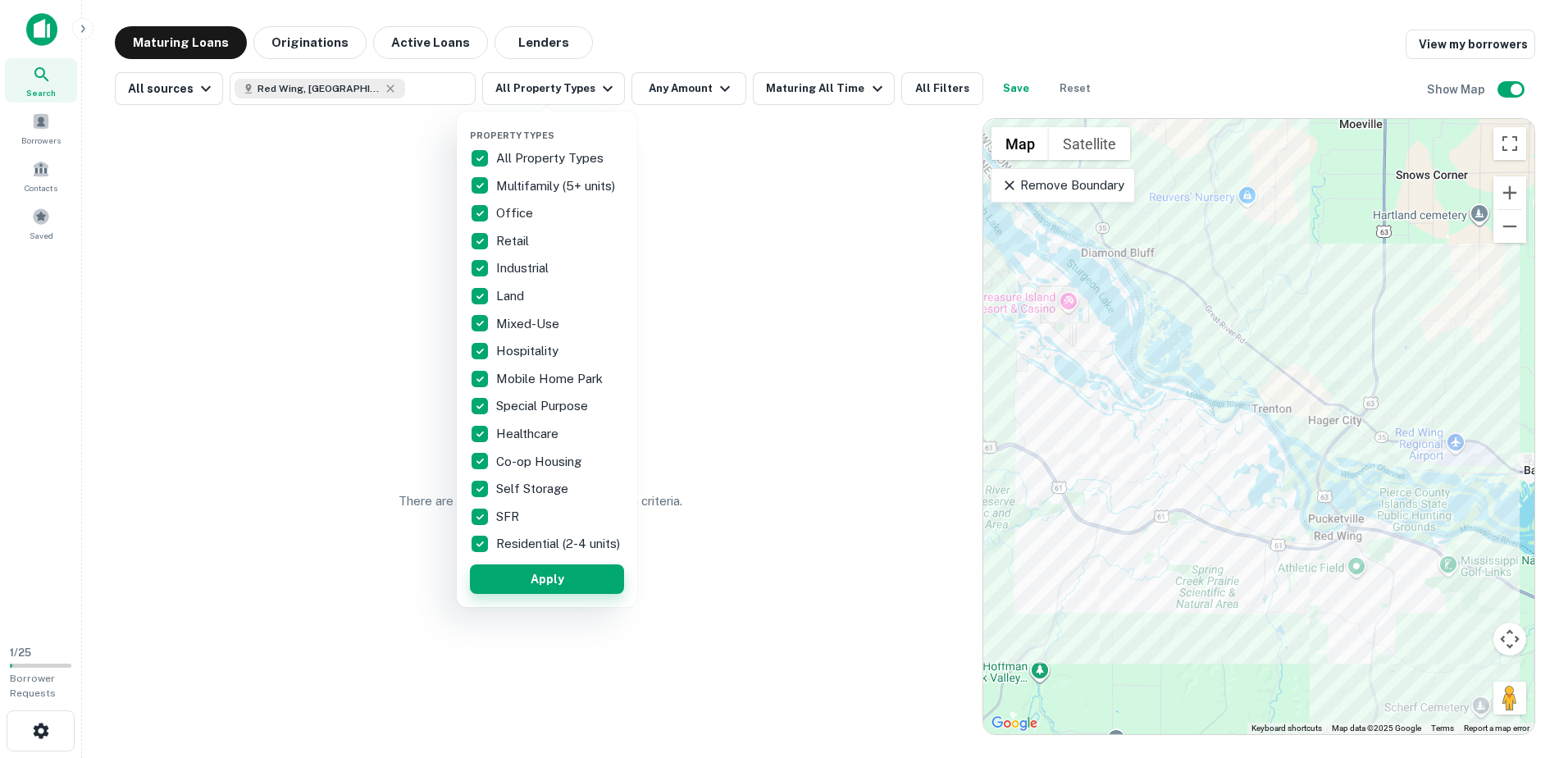
click at [553, 593] on button "Apply" at bounding box center [546, 579] width 154 height 29
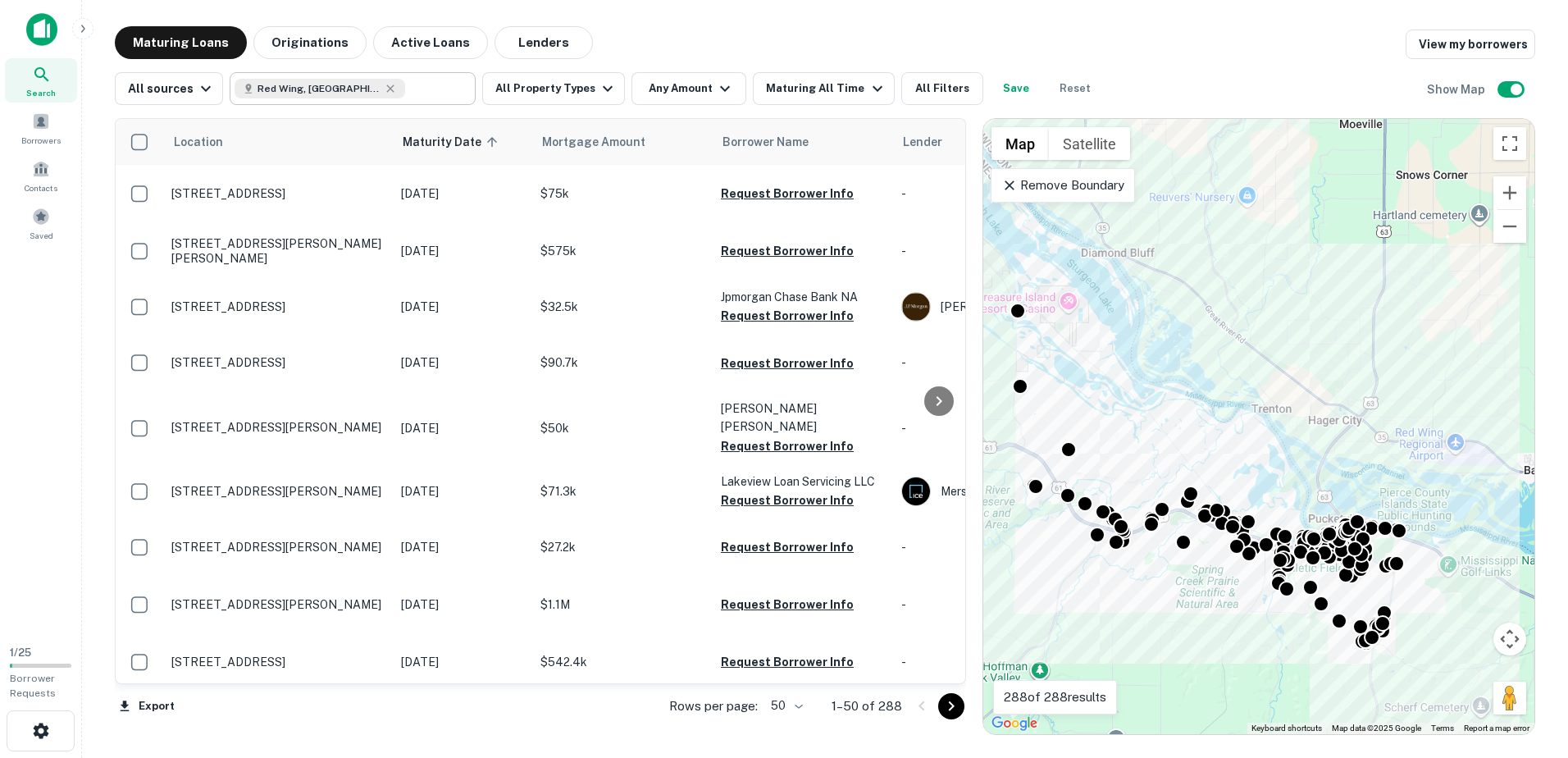
click at [409, 82] on input "text" at bounding box center [436, 88] width 63 height 23
type input "*"
type input "**********"
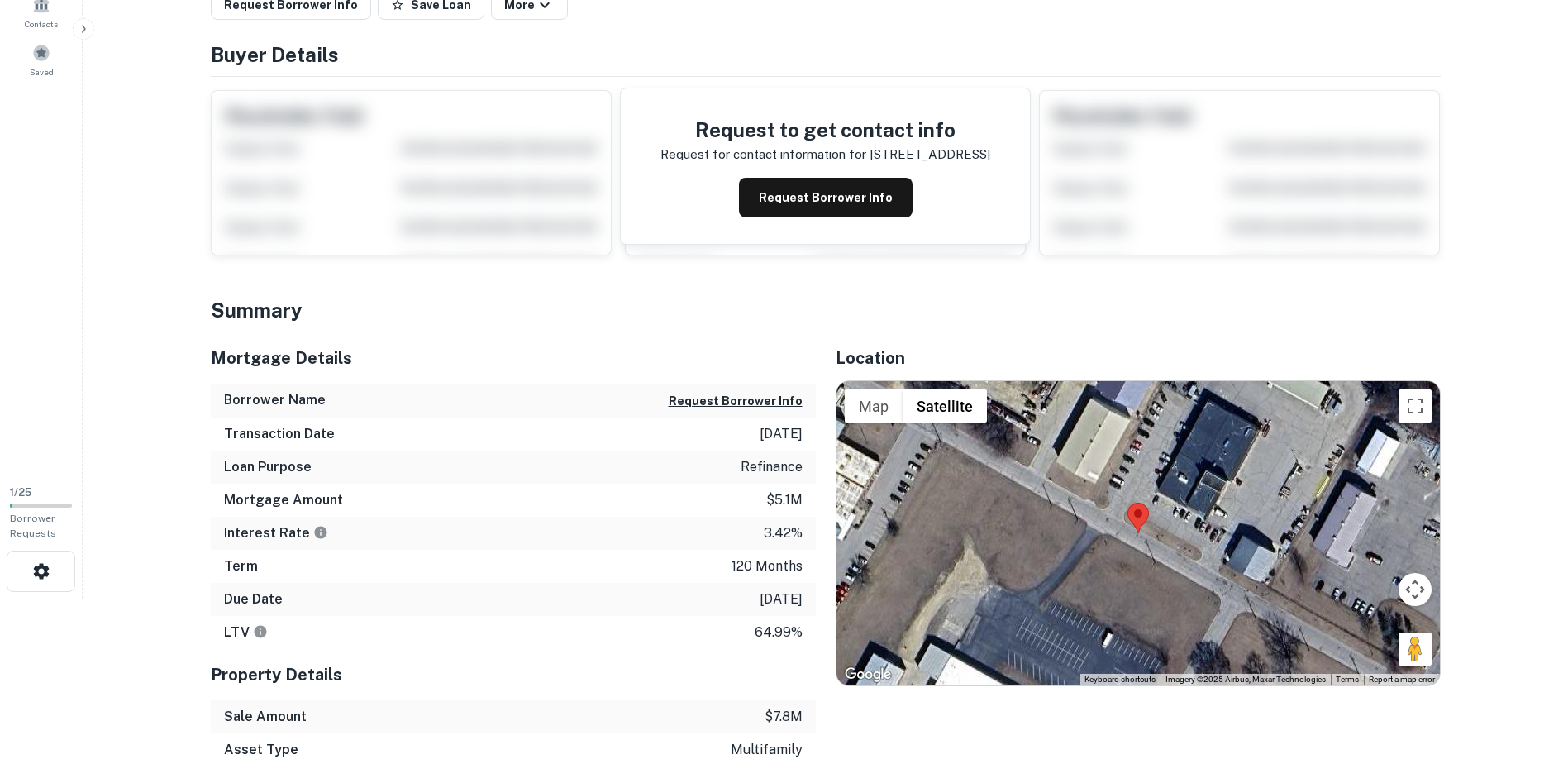
scroll to position [248, 0]
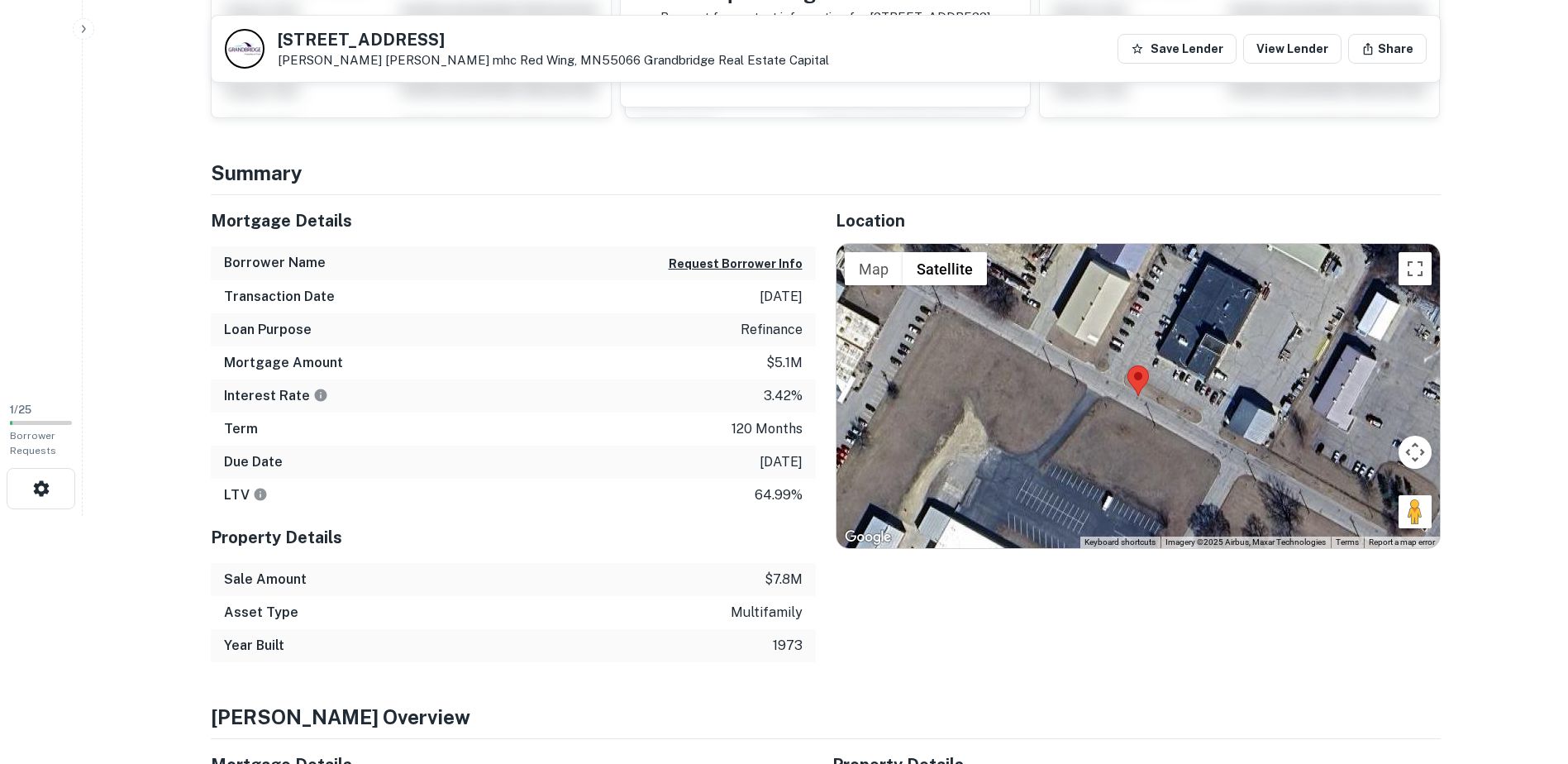
drag, startPoint x: 803, startPoint y: 456, endPoint x: 714, endPoint y: 459, distance: 89.1
click at [714, 459] on div "Due Date 8/31/2026" at bounding box center [513, 462] width 605 height 33
drag, startPoint x: 714, startPoint y: 459, endPoint x: 705, endPoint y: 457, distance: 9.2
click at [706, 458] on div "Due Date 8/31/2026" at bounding box center [513, 462] width 605 height 33
drag, startPoint x: 800, startPoint y: 460, endPoint x: 739, endPoint y: 462, distance: 61.0
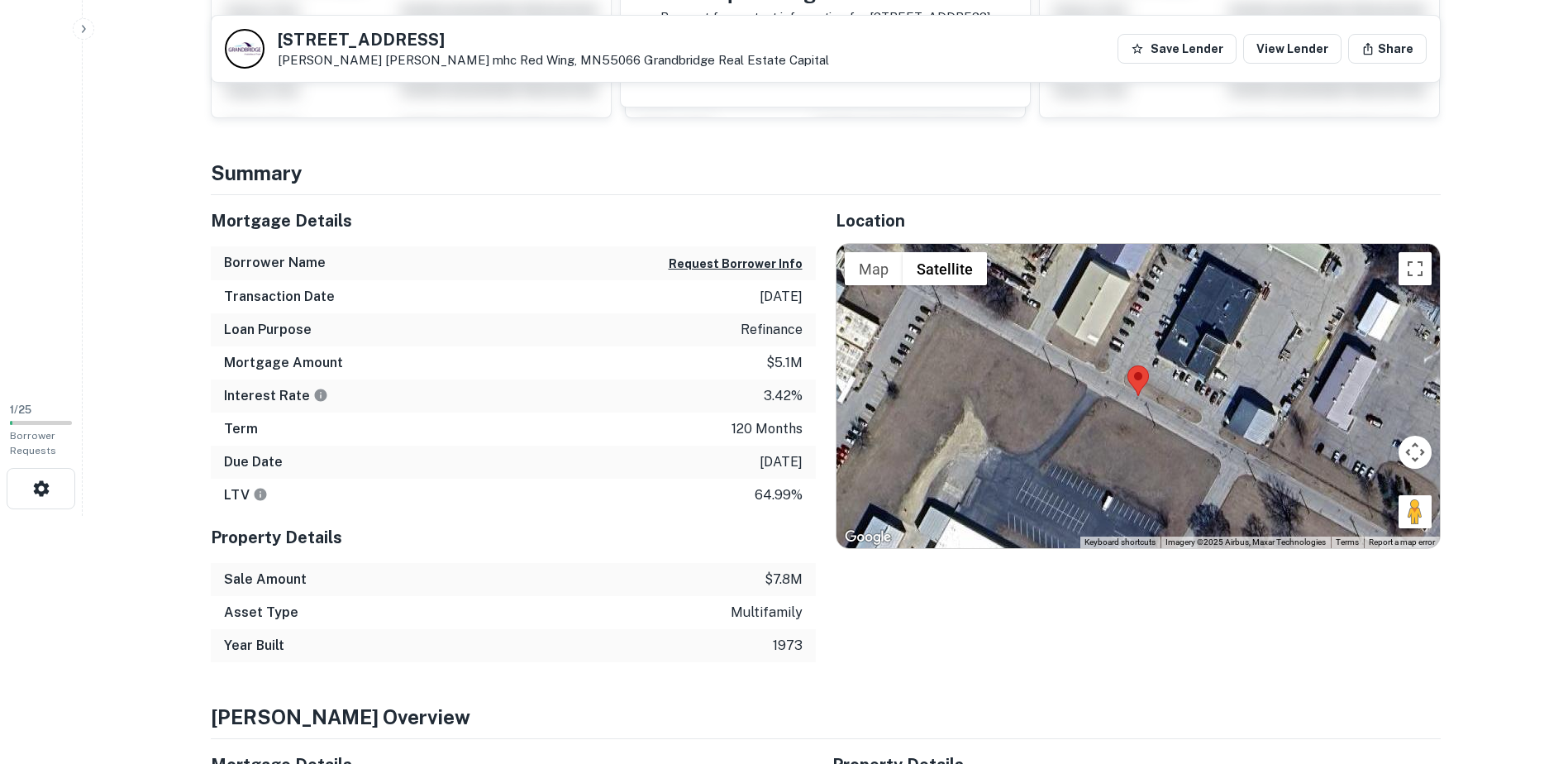
click at [759, 462] on p "8/31/2026" at bounding box center [780, 462] width 43 height 20
drag, startPoint x: 739, startPoint y: 462, endPoint x: 734, endPoint y: 499, distance: 37.3
click at [734, 499] on div "LTV 64.99%" at bounding box center [513, 494] width 605 height 33
click at [734, 520] on div "Property Details" at bounding box center [513, 538] width 605 height 51
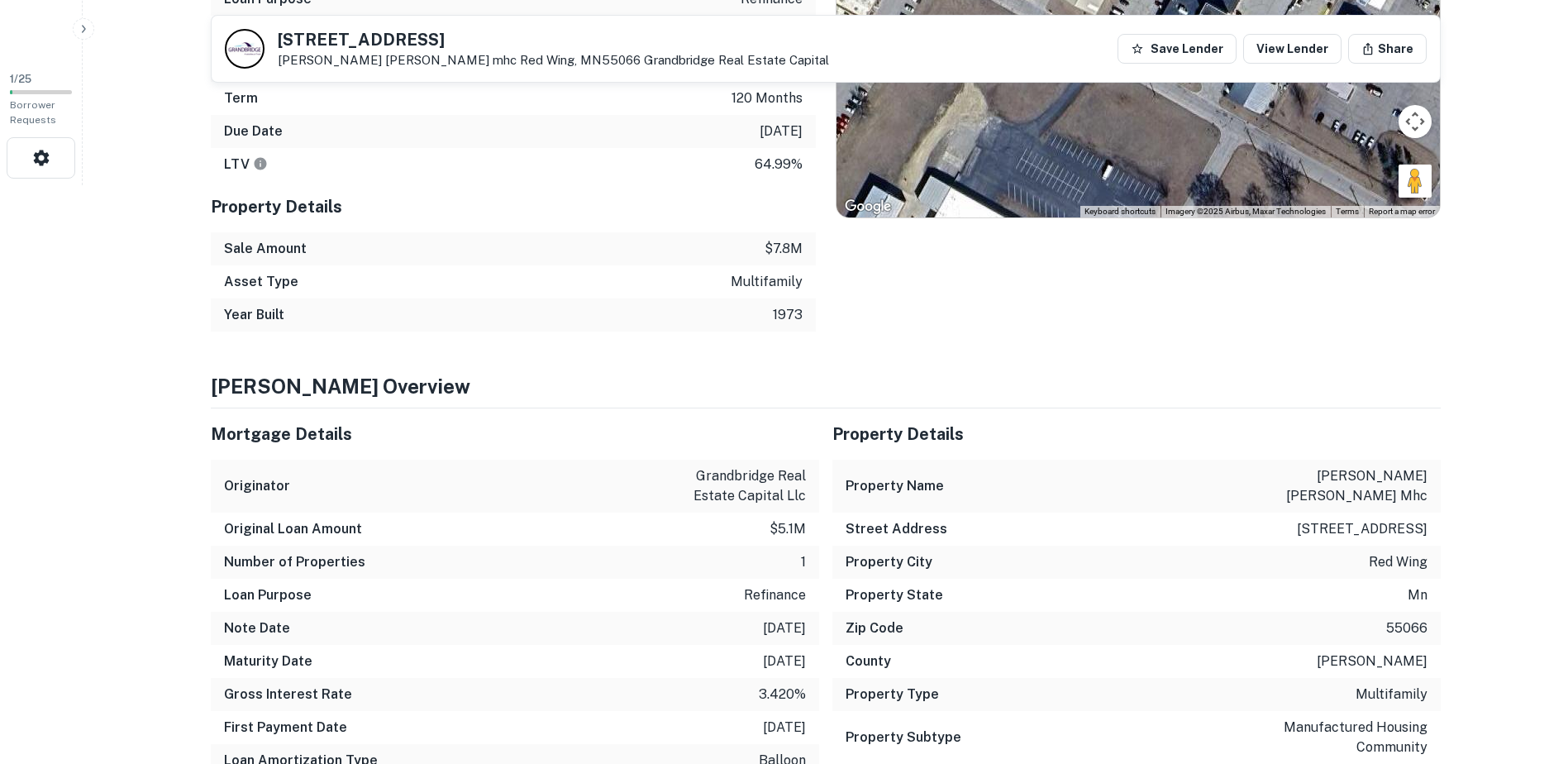
scroll to position [661, 0]
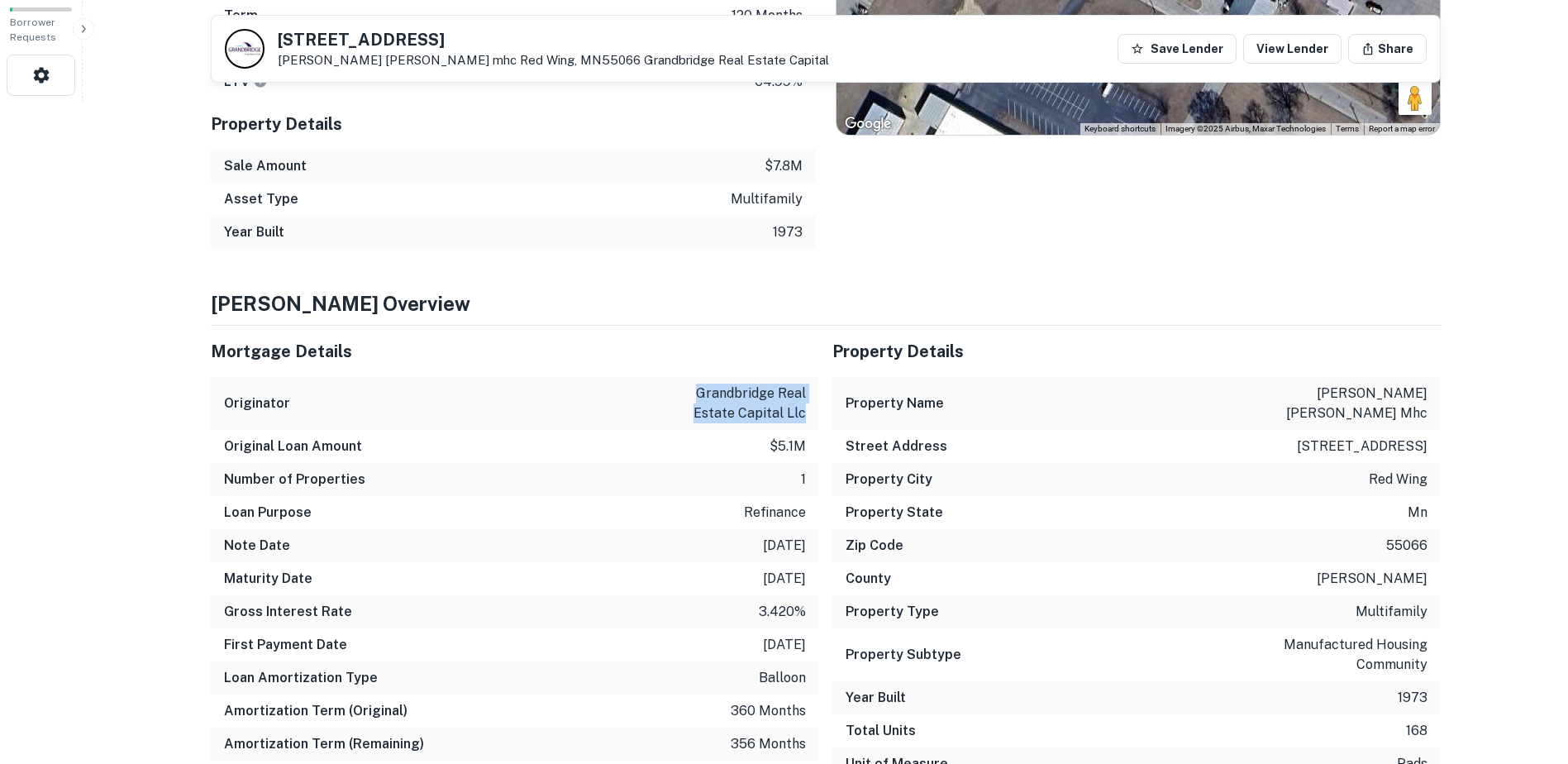
drag, startPoint x: 806, startPoint y: 418, endPoint x: 699, endPoint y: 396, distance: 109.2
click at [699, 396] on div "Originator grandbridge real estate capital llc" at bounding box center [514, 403] width 608 height 53
drag, startPoint x: 699, startPoint y: 396, endPoint x: 642, endPoint y: 412, distance: 59.2
click at [642, 412] on div "Originator grandbridge real estate capital llc" at bounding box center [514, 403] width 608 height 53
drag, startPoint x: 702, startPoint y: 395, endPoint x: 807, endPoint y: 418, distance: 107.5
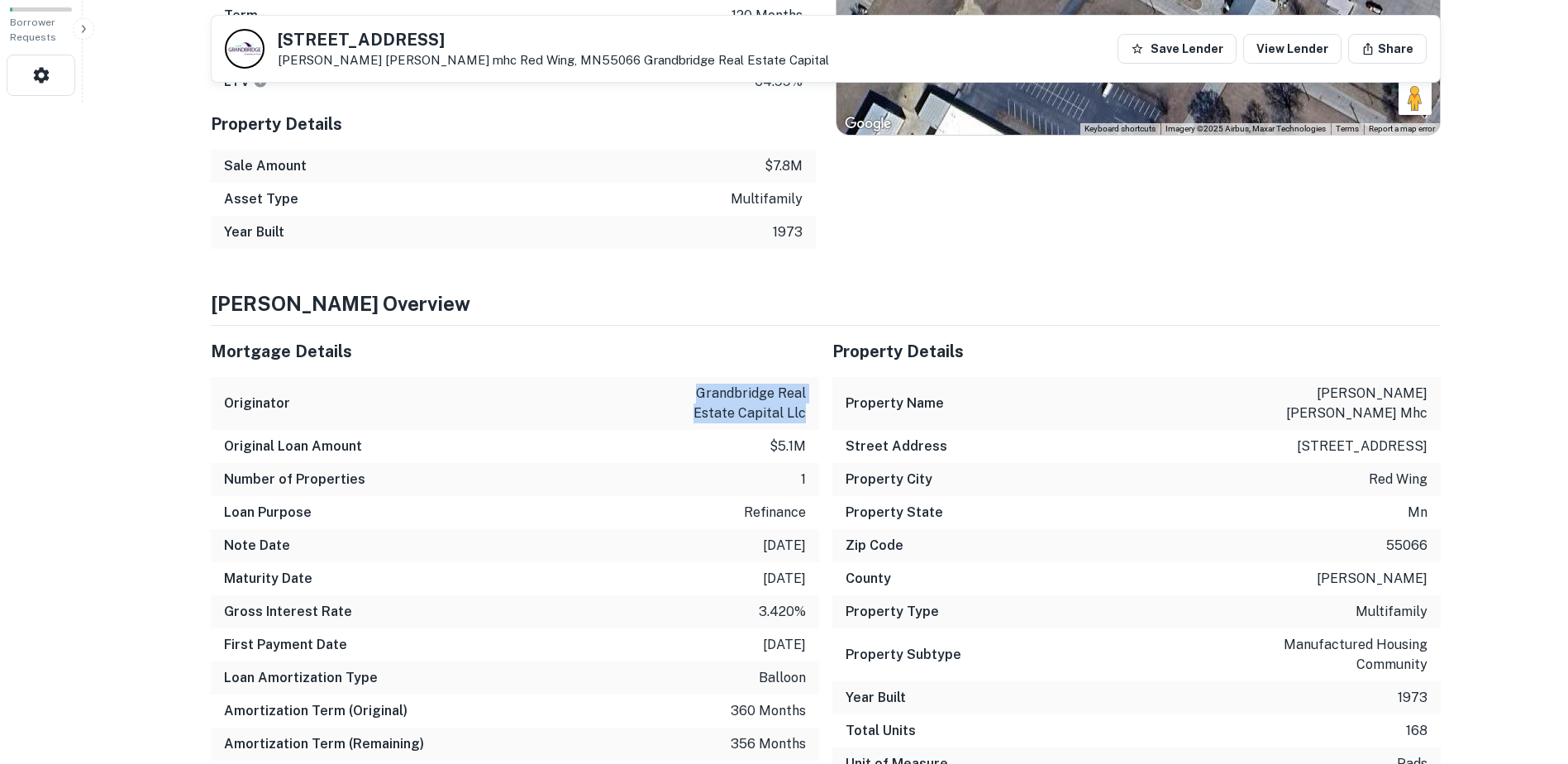
click at [807, 418] on div "Originator grandbridge real estate capital llc" at bounding box center [514, 403] width 608 height 53
drag, startPoint x: 807, startPoint y: 418, endPoint x: 806, endPoint y: 497, distance: 79.0
click at [806, 497] on div "Loan Purpose refinance" at bounding box center [514, 512] width 608 height 33
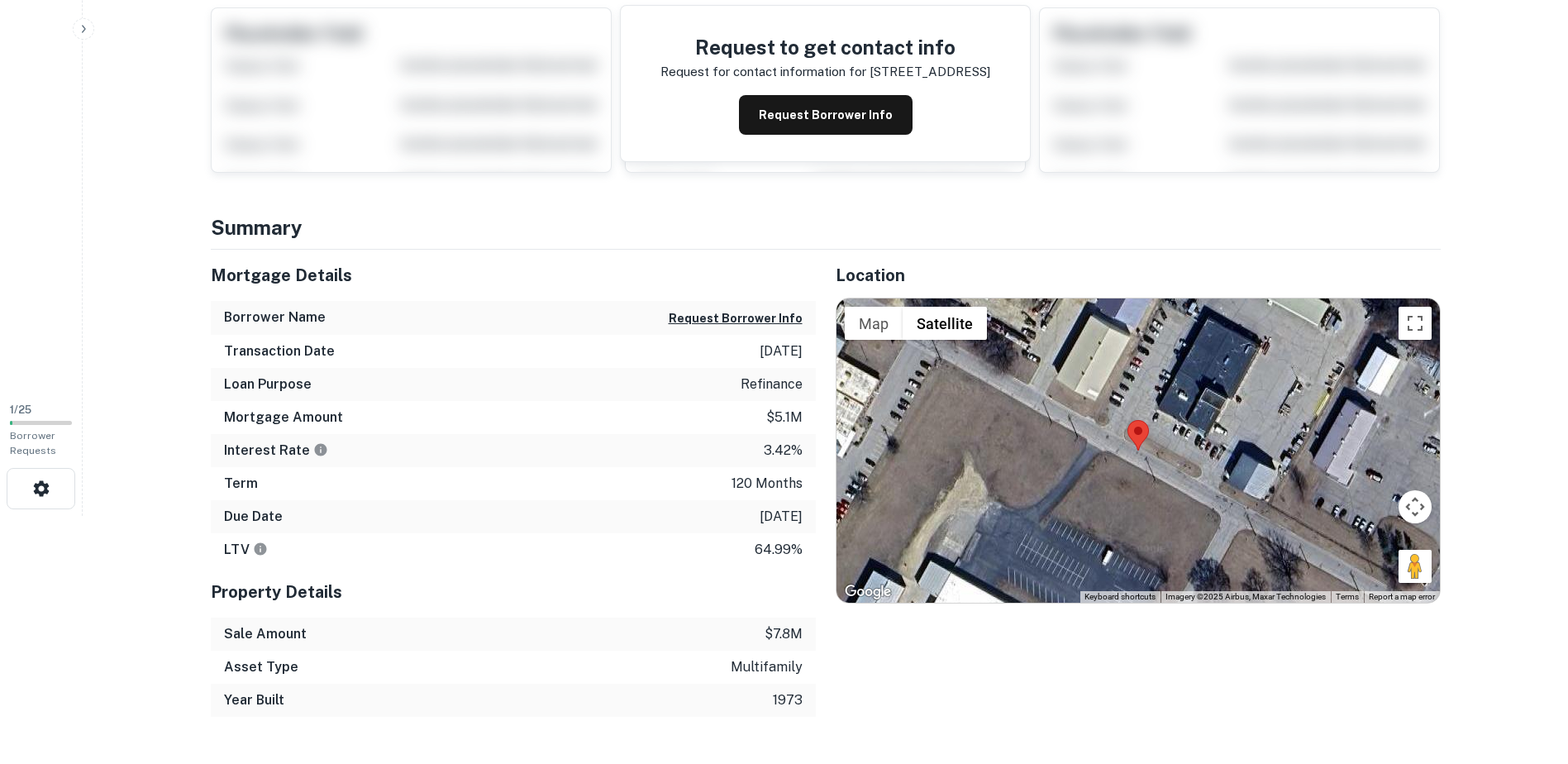
scroll to position [0, 0]
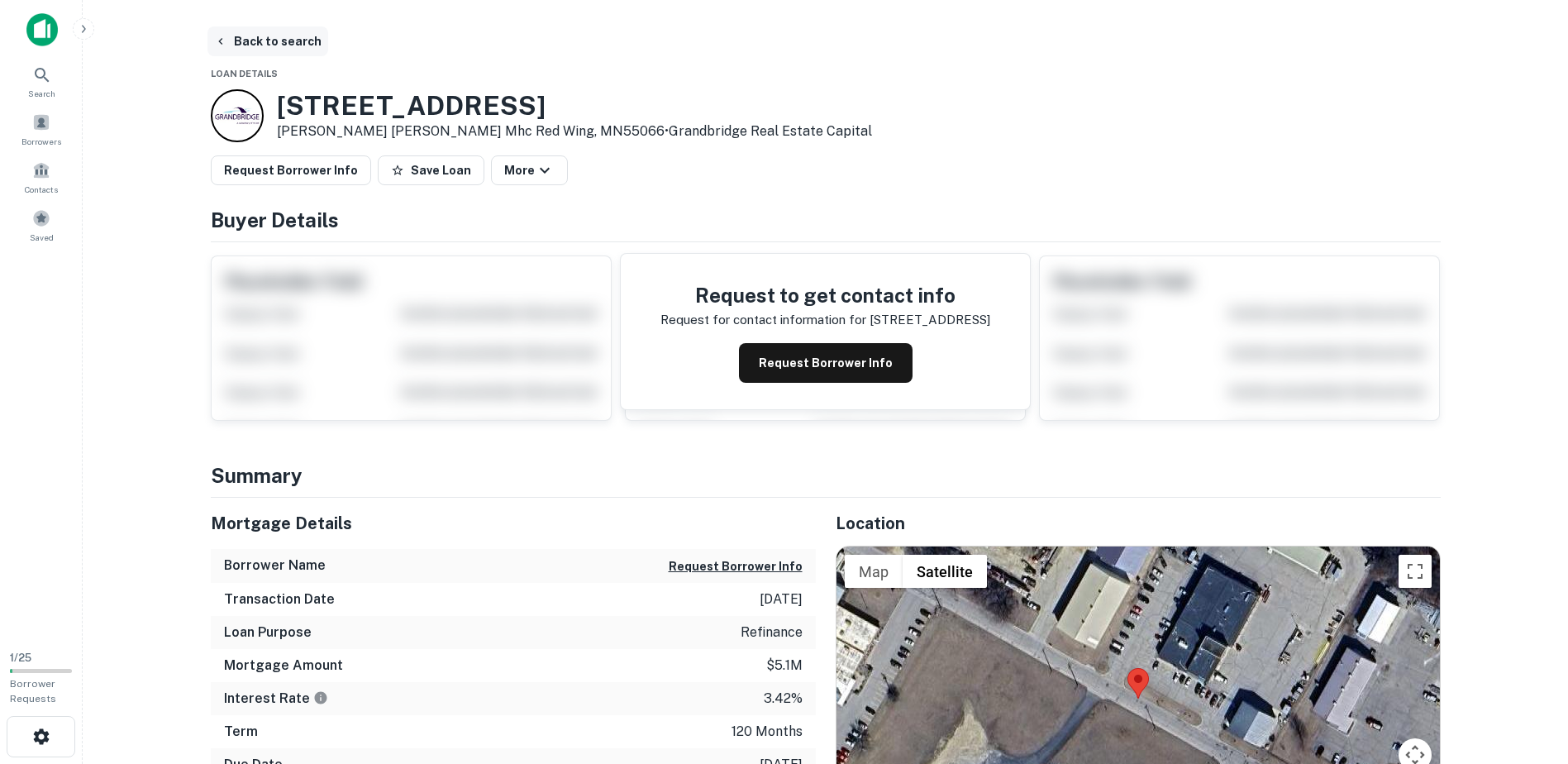
click at [234, 42] on button "Back to search" at bounding box center [268, 42] width 121 height 30
click at [231, 39] on button "Back to search" at bounding box center [268, 42] width 121 height 30
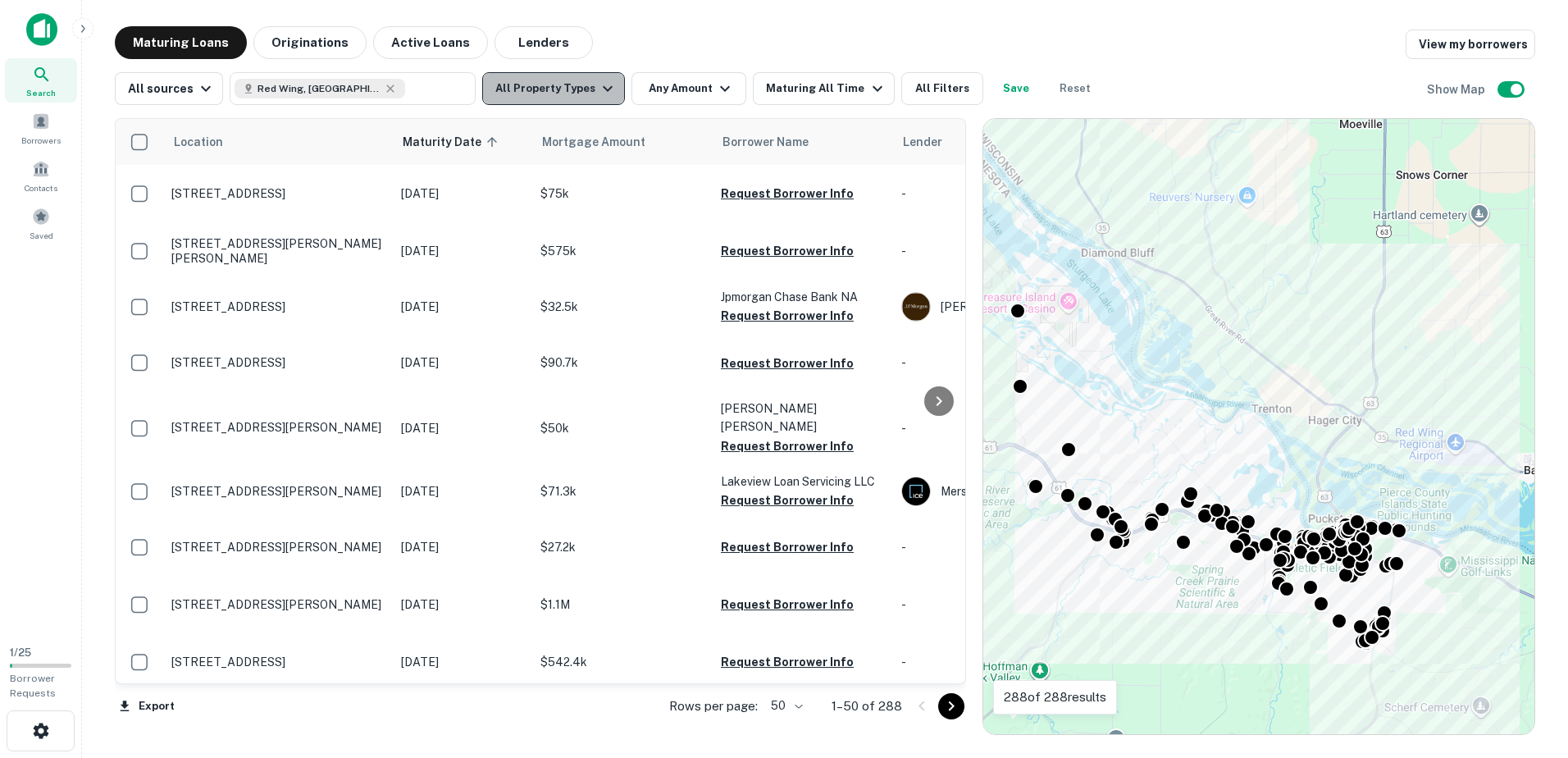
click at [578, 86] on button "All Property Types" at bounding box center [553, 88] width 142 height 32
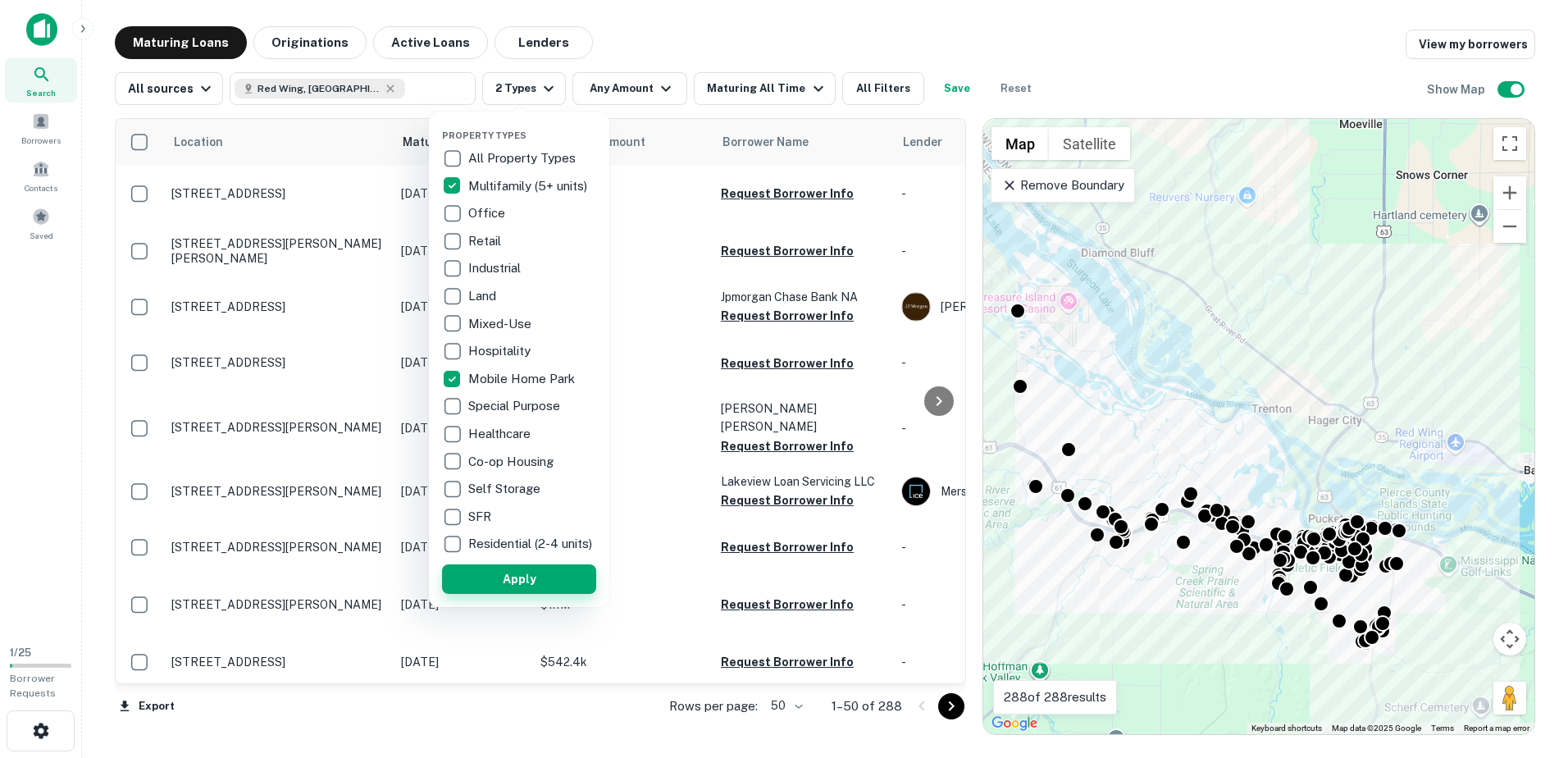
click at [511, 583] on button "Apply" at bounding box center [519, 579] width 154 height 29
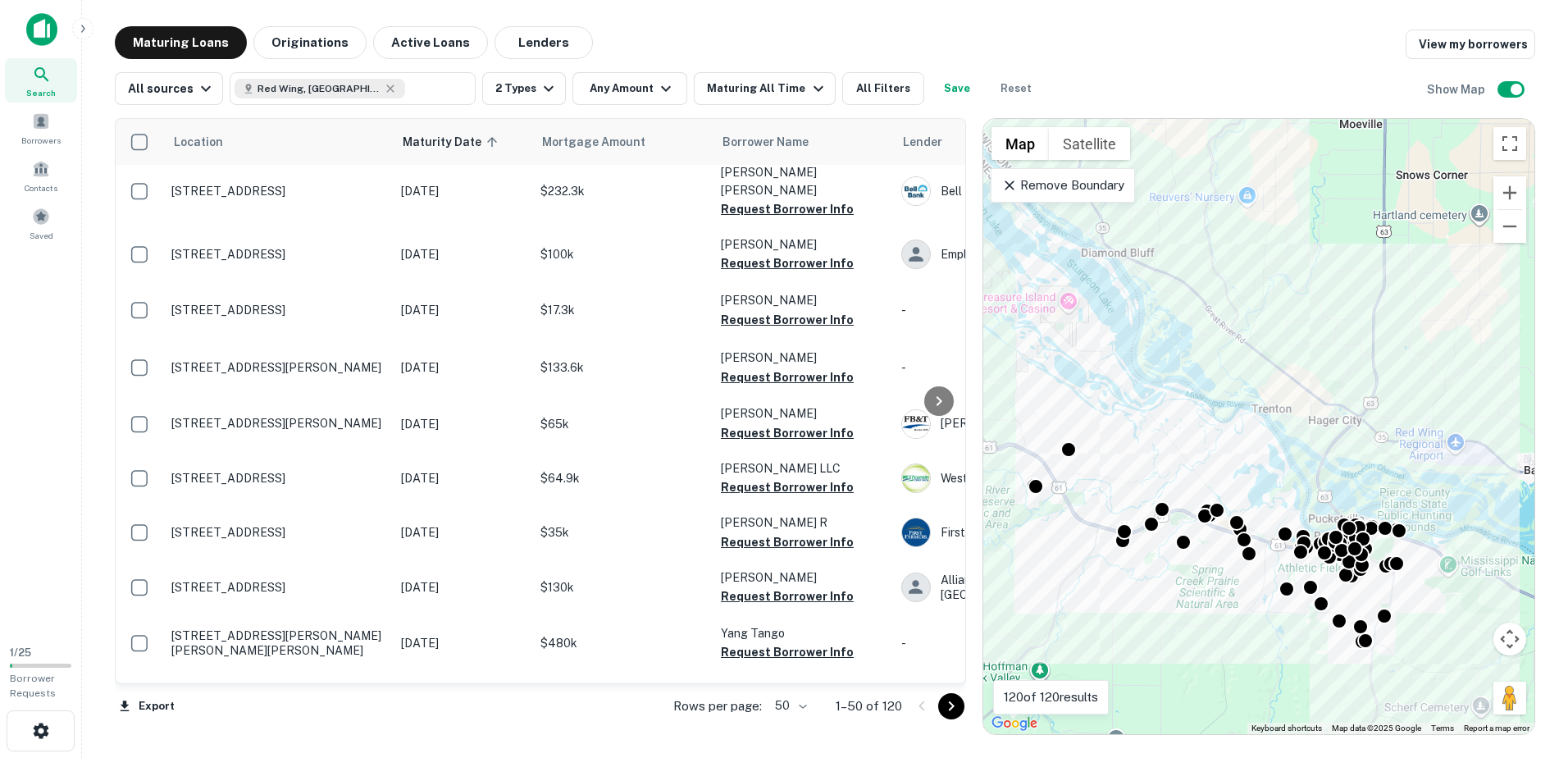
scroll to position [2296, 0]
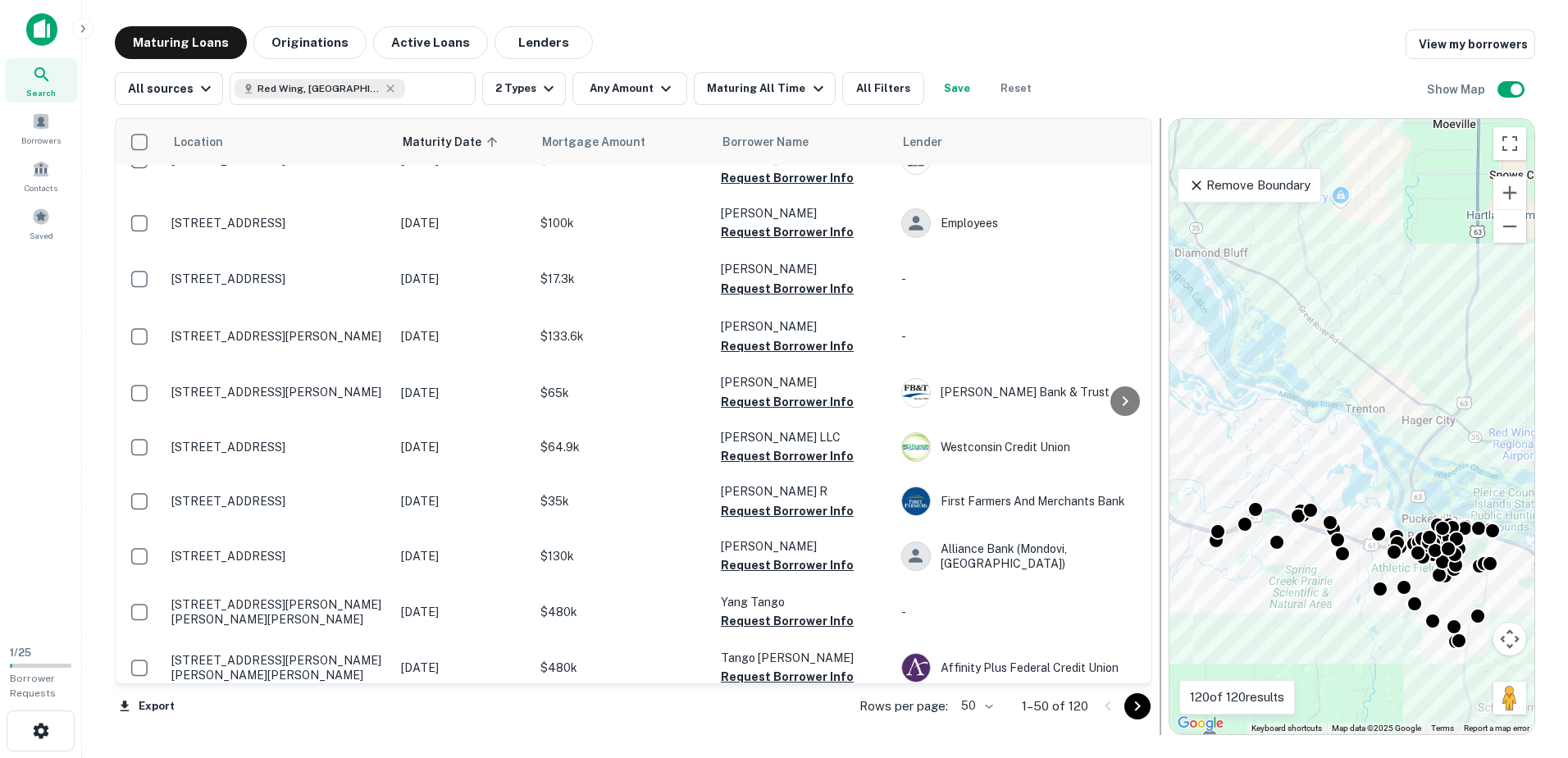
drag, startPoint x: 971, startPoint y: 225, endPoint x: 1158, endPoint y: 234, distance: 187.2
click at [1158, 234] on div at bounding box center [1160, 426] width 17 height 617
drag, startPoint x: 1138, startPoint y: 595, endPoint x: 1138, endPoint y: 581, distance: 14.0
click at [1138, 581] on div at bounding box center [1124, 400] width 32 height 564
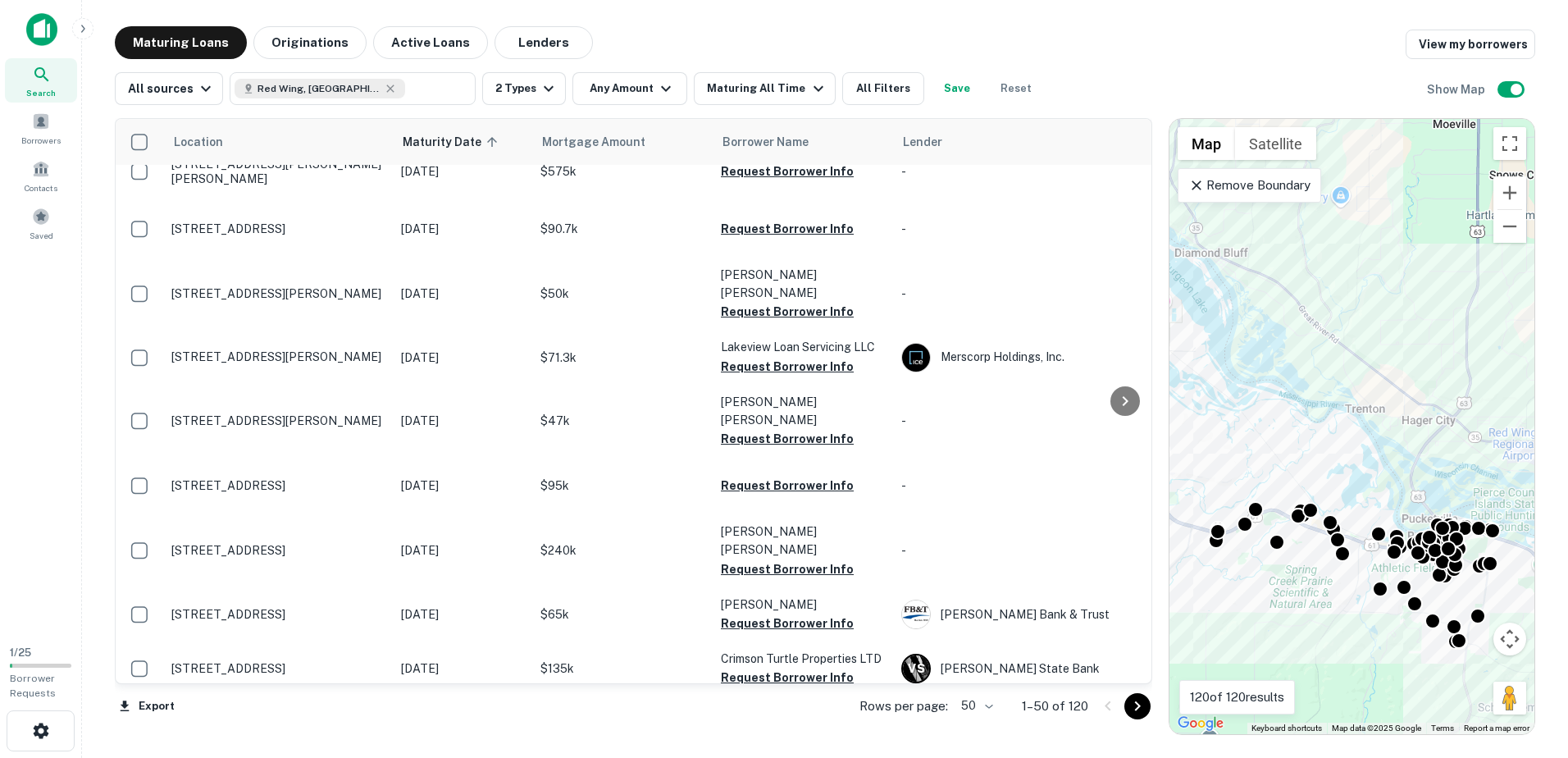
scroll to position [0, 0]
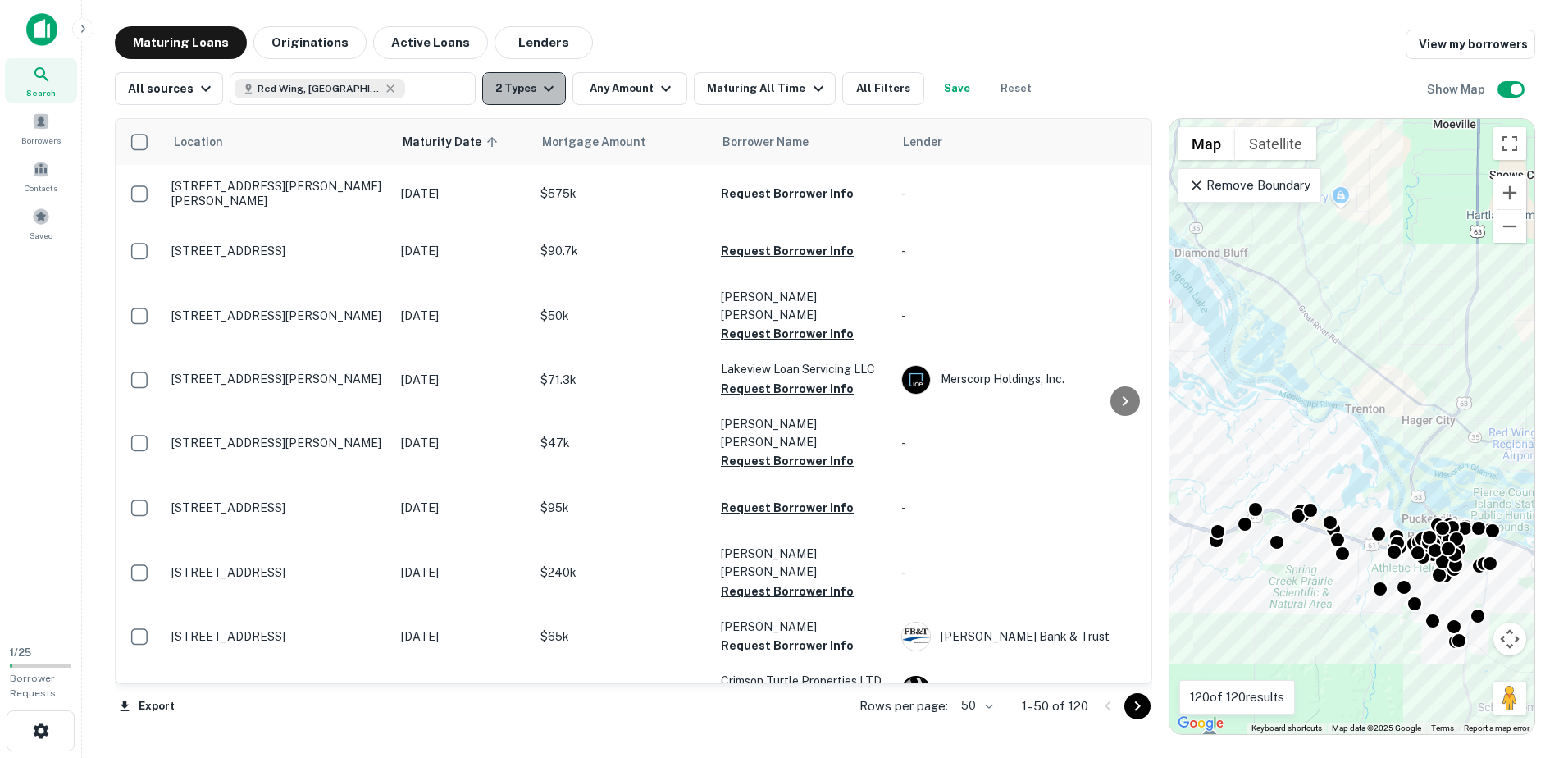
click at [538, 91] on icon "button" at bounding box center [548, 88] width 20 height 20
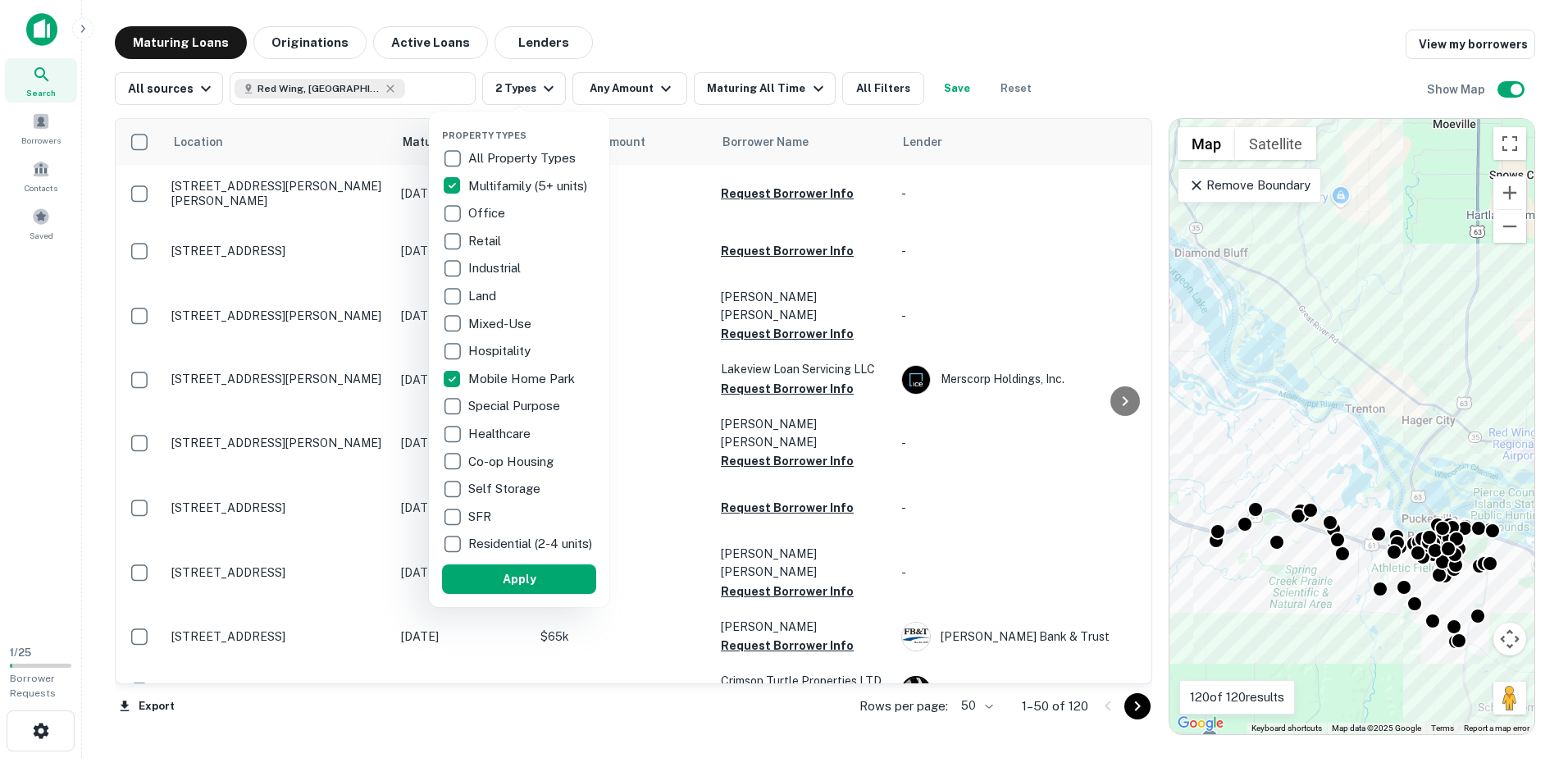
click at [393, 87] on div at bounding box center [784, 379] width 1568 height 758
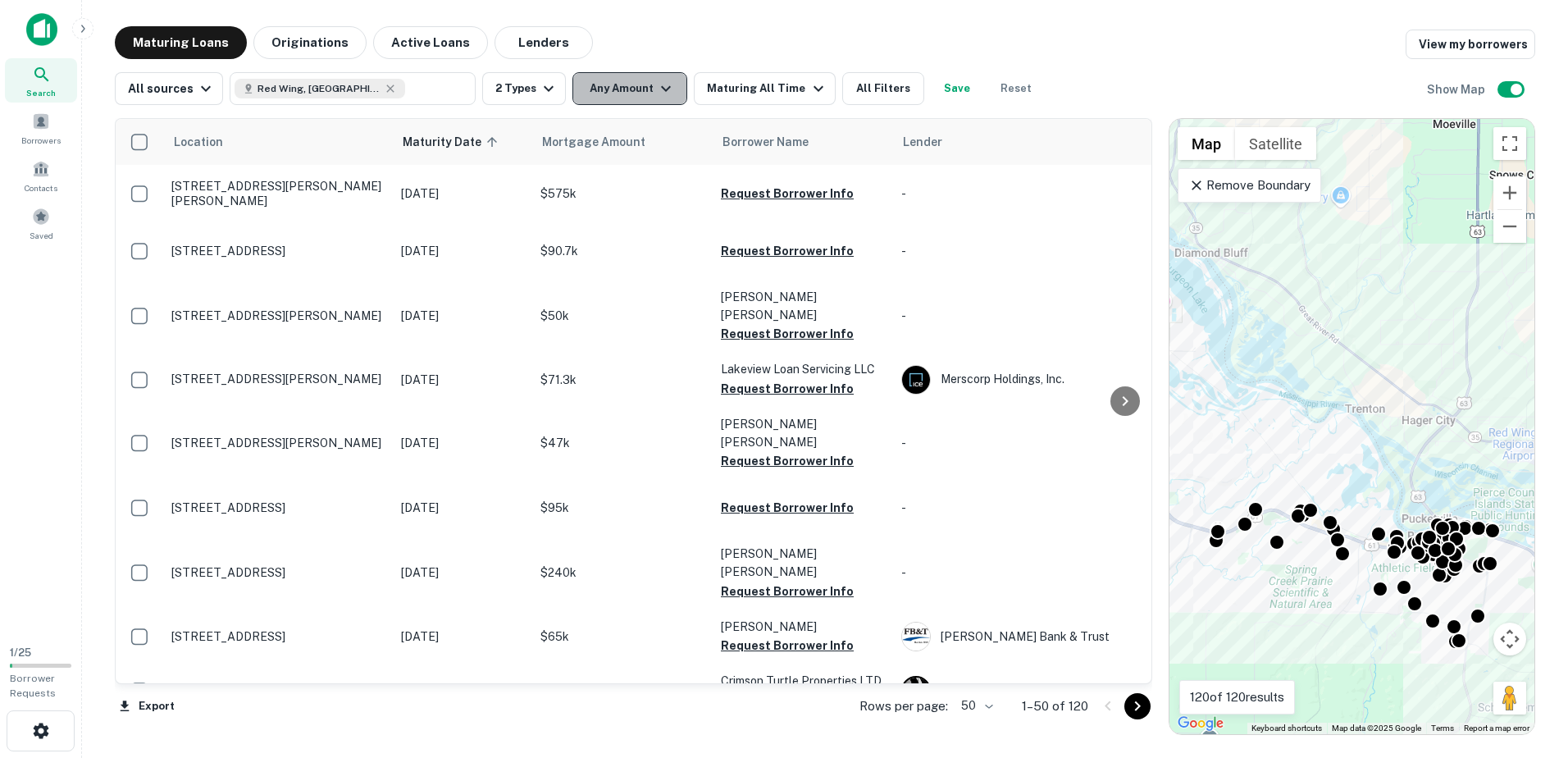
click at [620, 89] on button "Any Amount" at bounding box center [630, 88] width 115 height 32
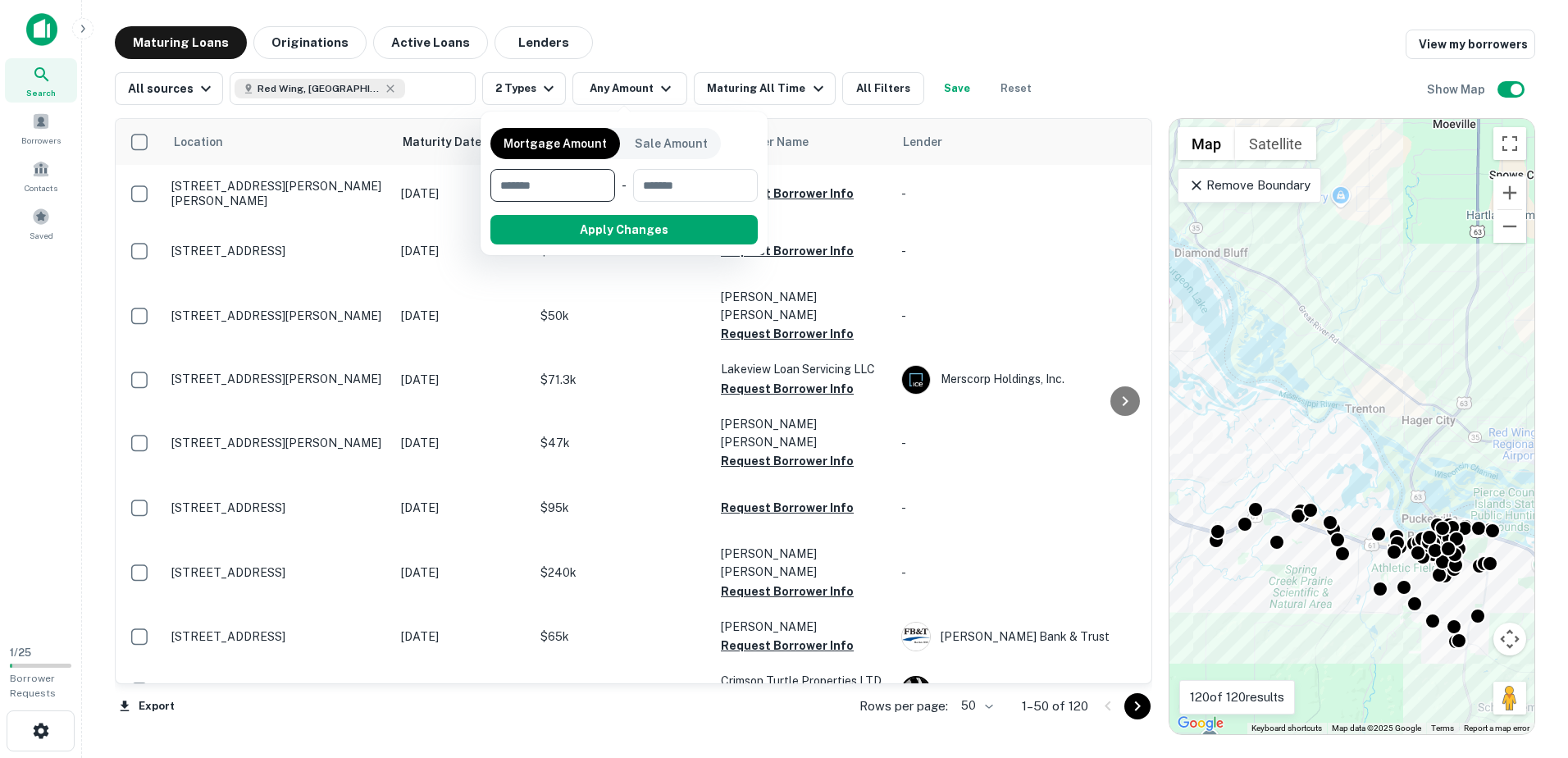
click at [779, 39] on div at bounding box center [784, 379] width 1568 height 758
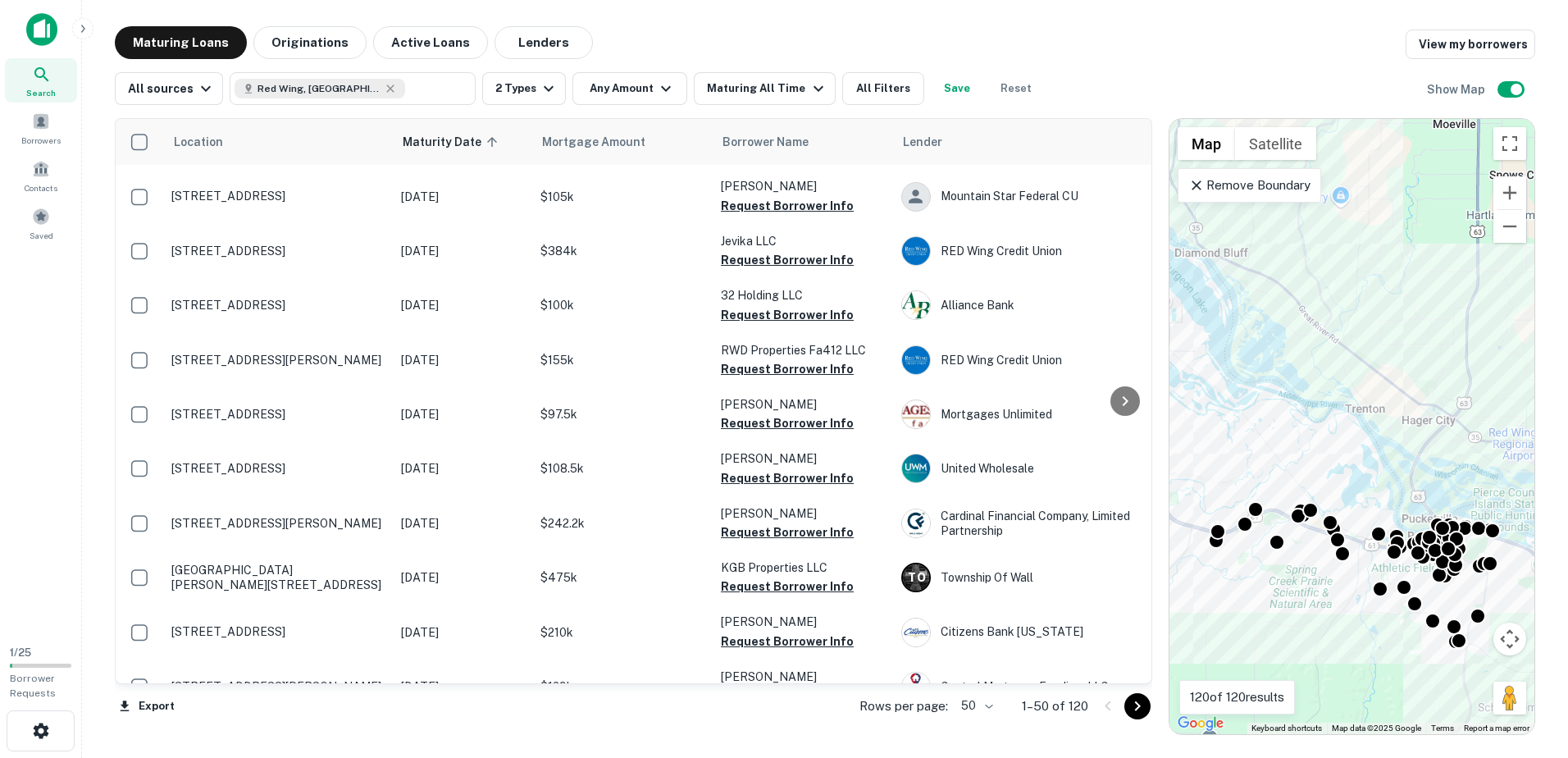
scroll to position [1323, 0]
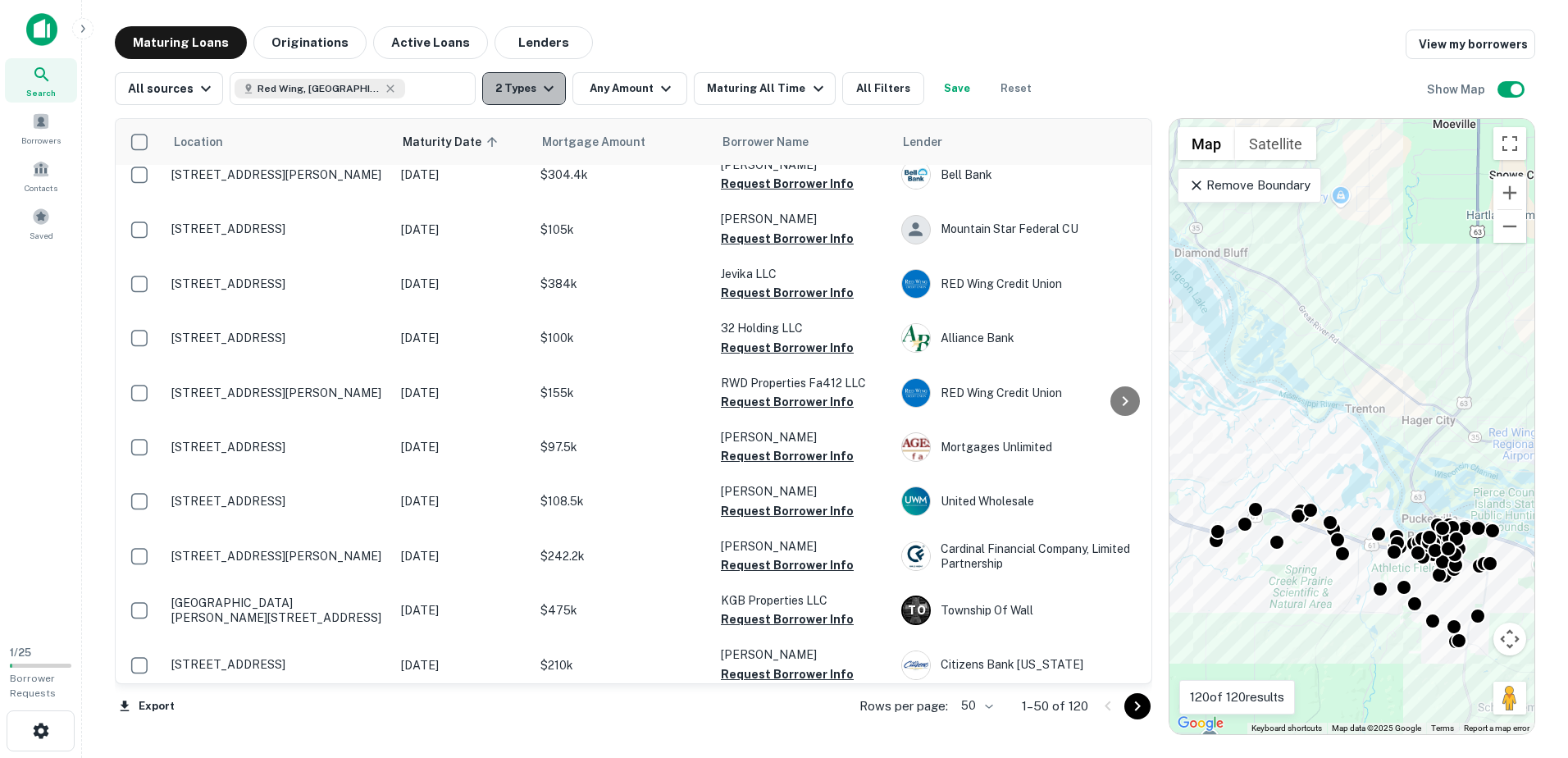
click at [542, 80] on icon "button" at bounding box center [548, 88] width 20 height 20
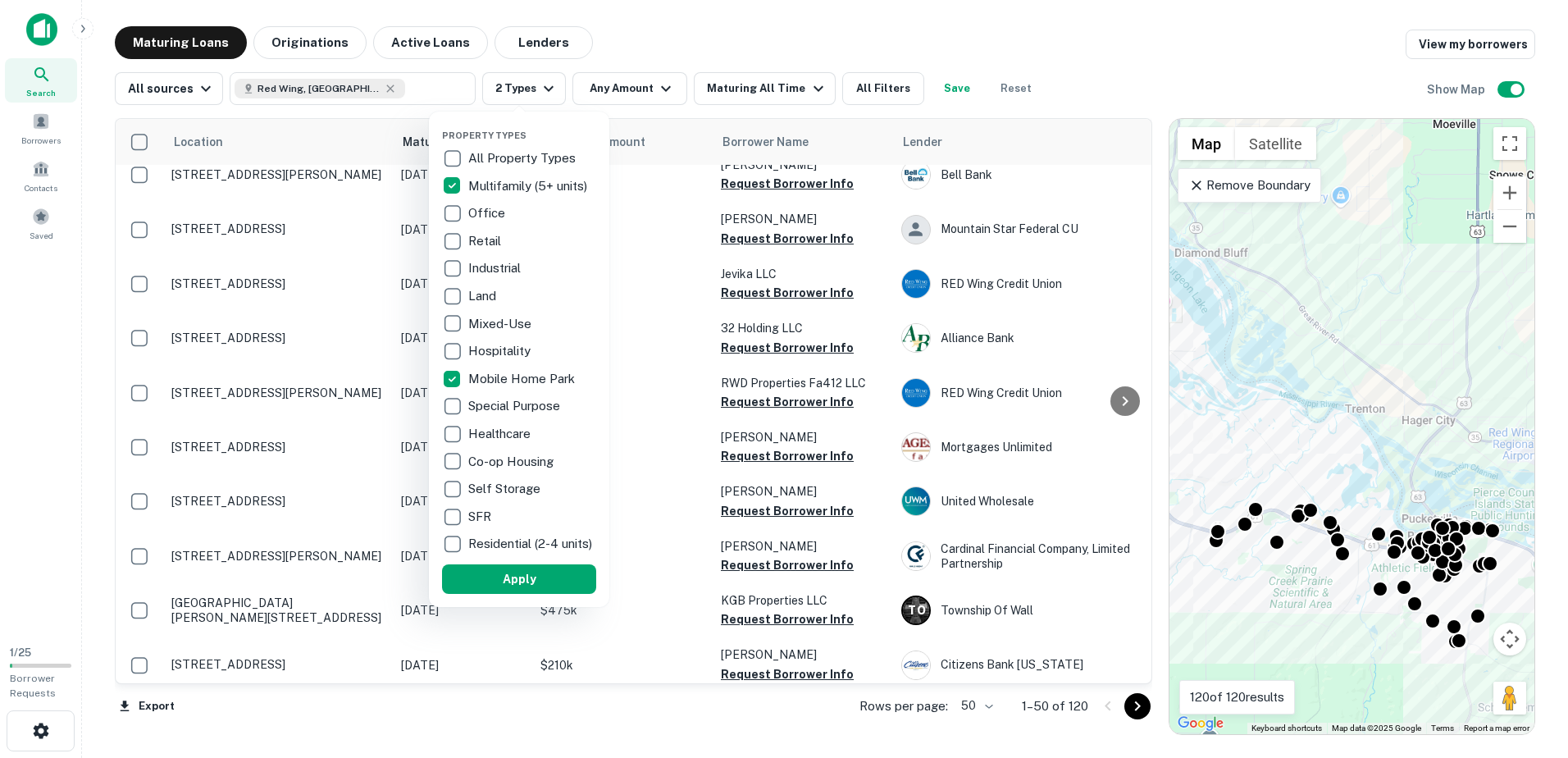
click at [717, 36] on div at bounding box center [784, 379] width 1568 height 758
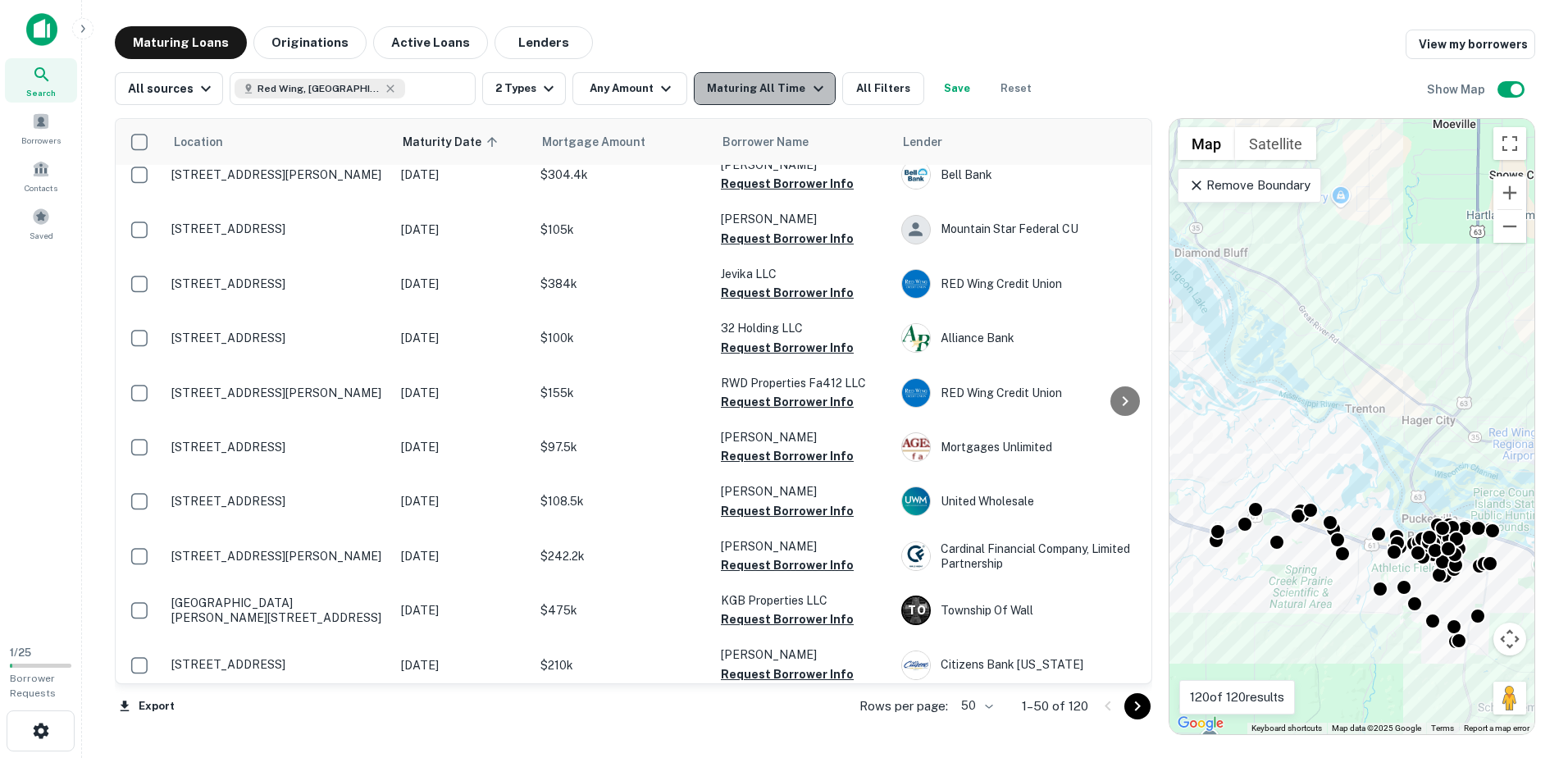
click at [778, 90] on div "Maturing All Time" at bounding box center [767, 88] width 121 height 20
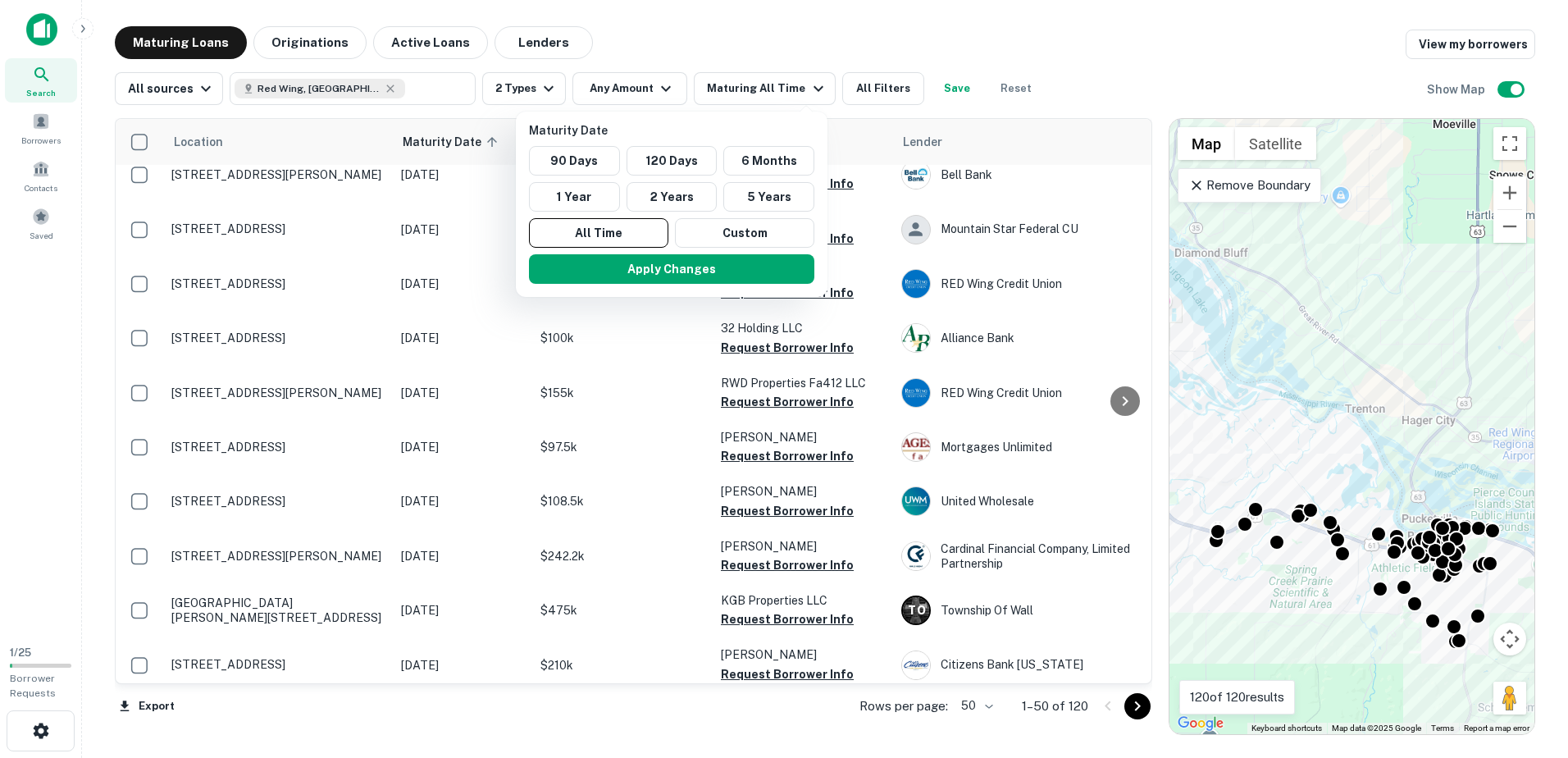
click at [779, 89] on div at bounding box center [784, 379] width 1568 height 758
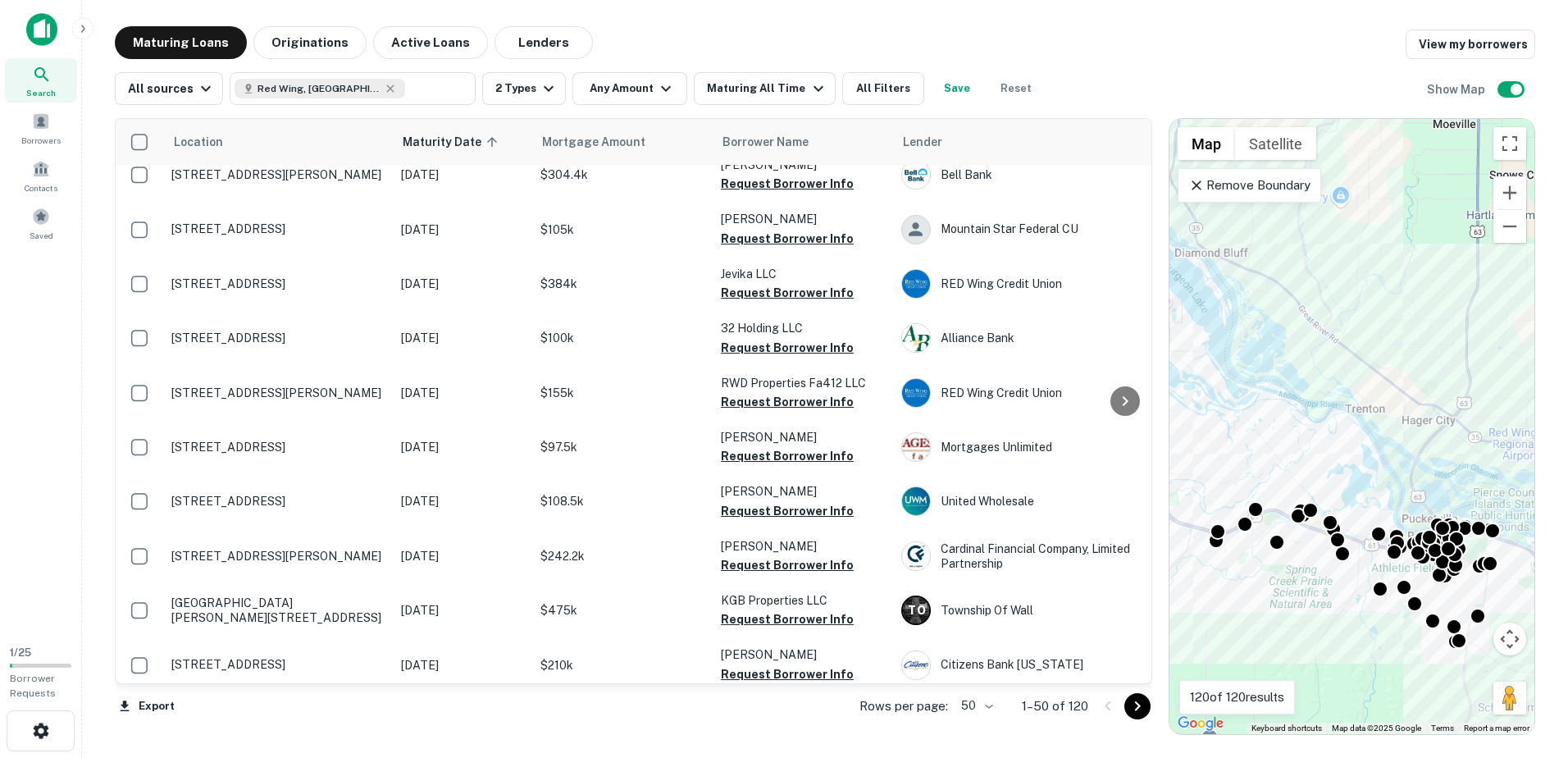
click at [991, 707] on body "Search Borrowers Contacts Saved 1 / 25 Borrower Requests Maturing Loans Origina…" at bounding box center [784, 379] width 1568 height 758
click at [990, 728] on li "100" at bounding box center [977, 723] width 47 height 29
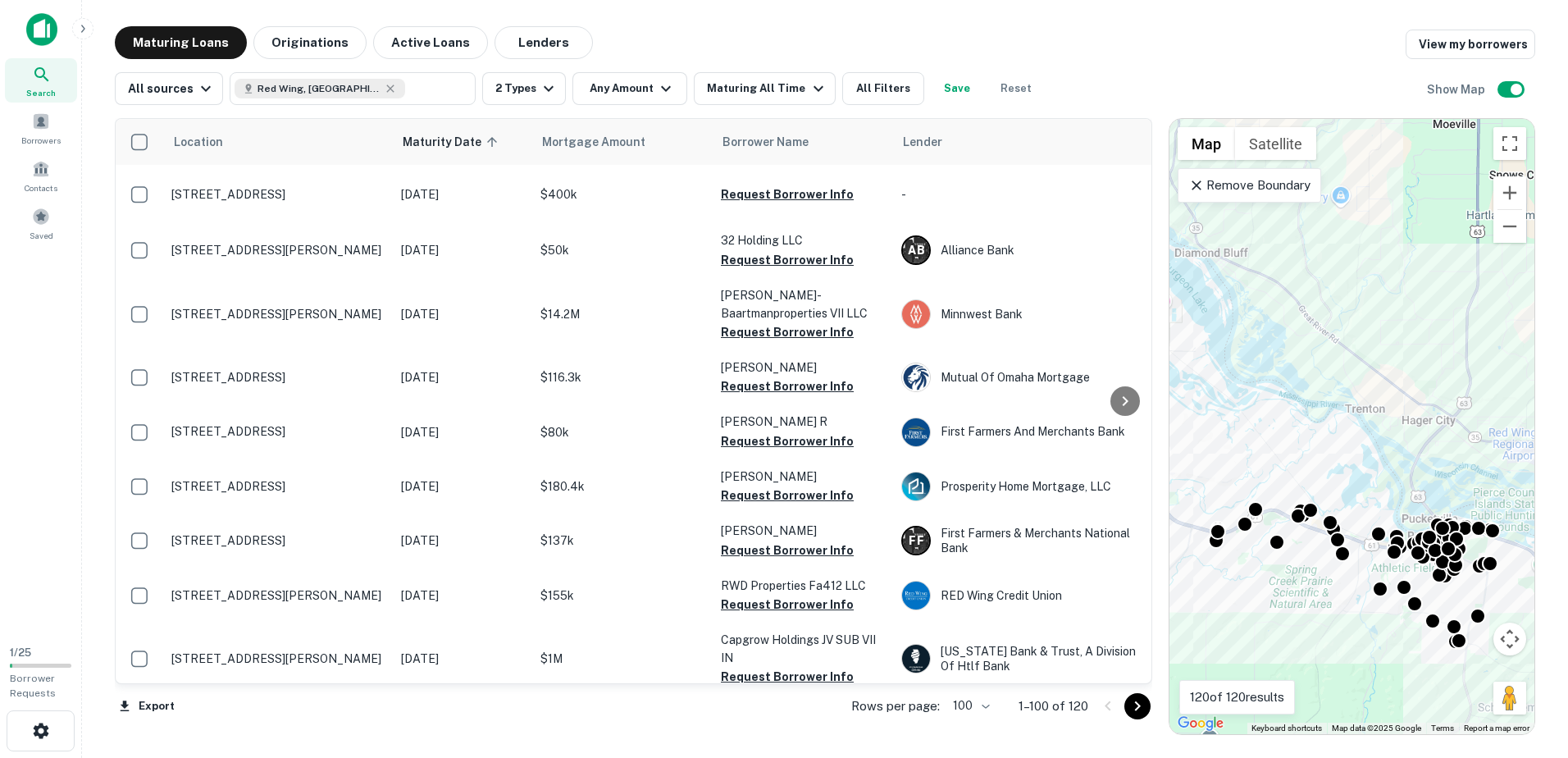
scroll to position [487, 0]
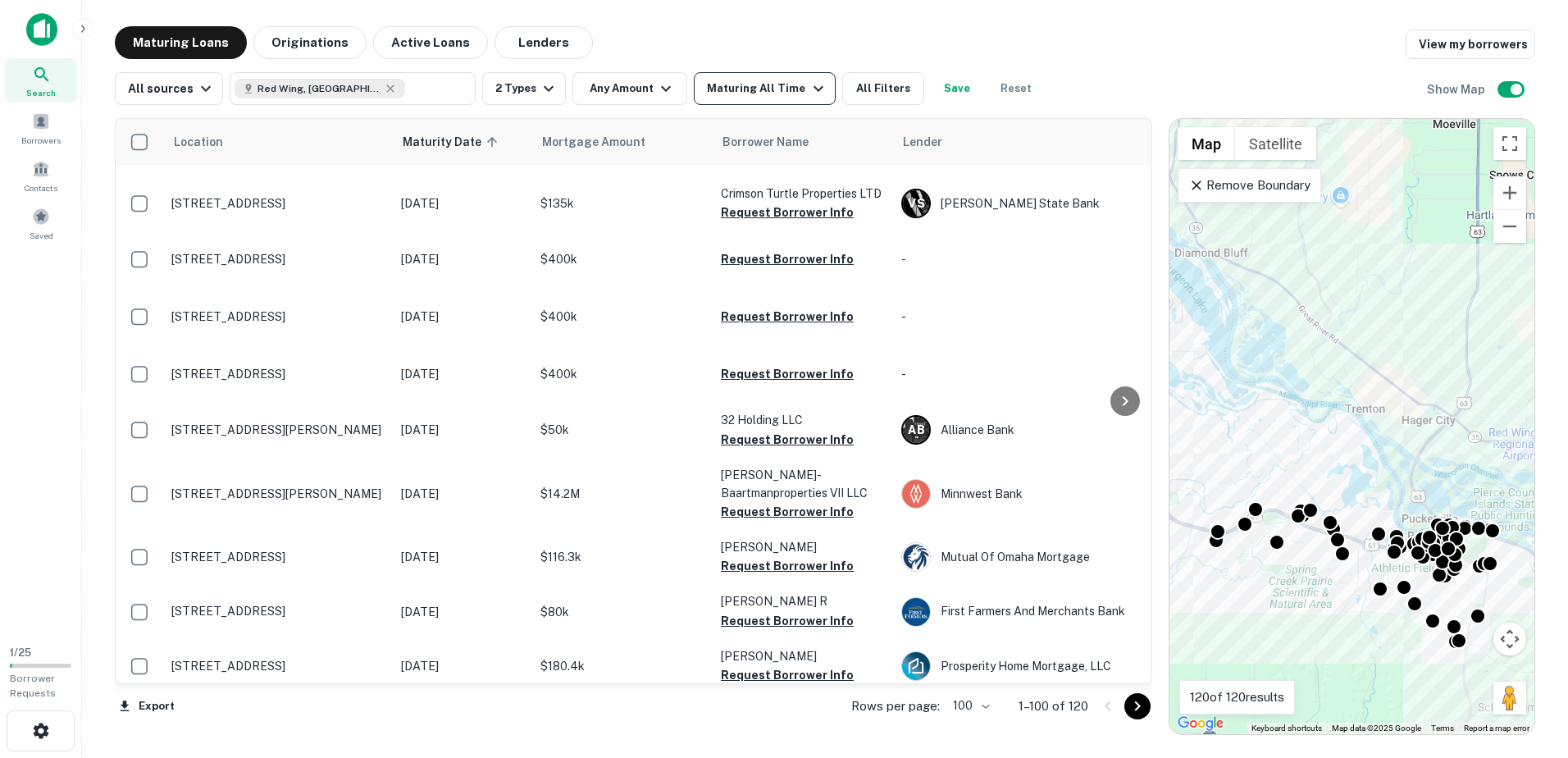
click at [788, 73] on button "Maturing All Time" at bounding box center [764, 88] width 141 height 32
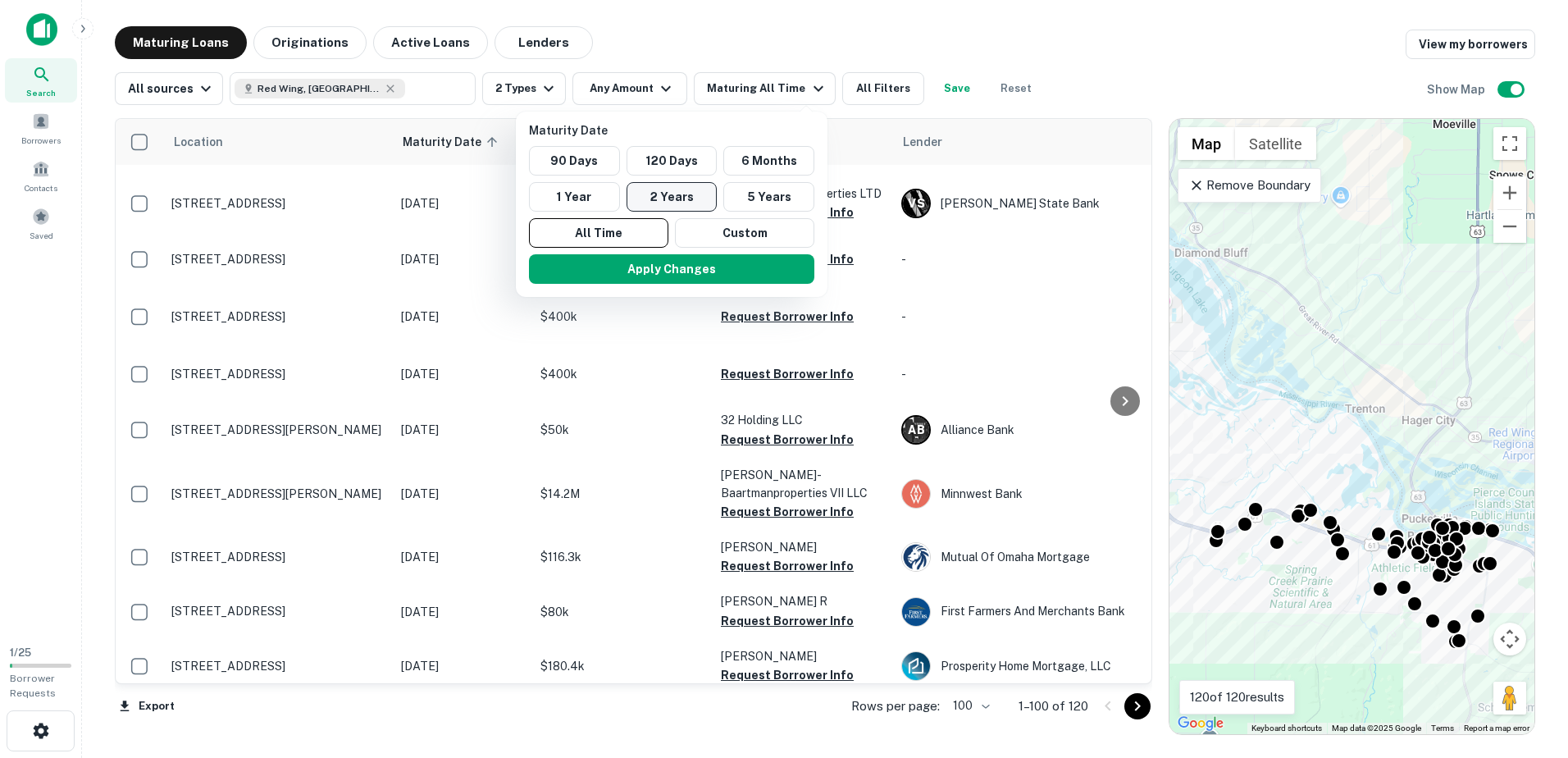
click at [647, 200] on button "2 Years" at bounding box center [672, 197] width 91 height 29
click at [733, 276] on button "Apply Changes" at bounding box center [679, 269] width 285 height 29
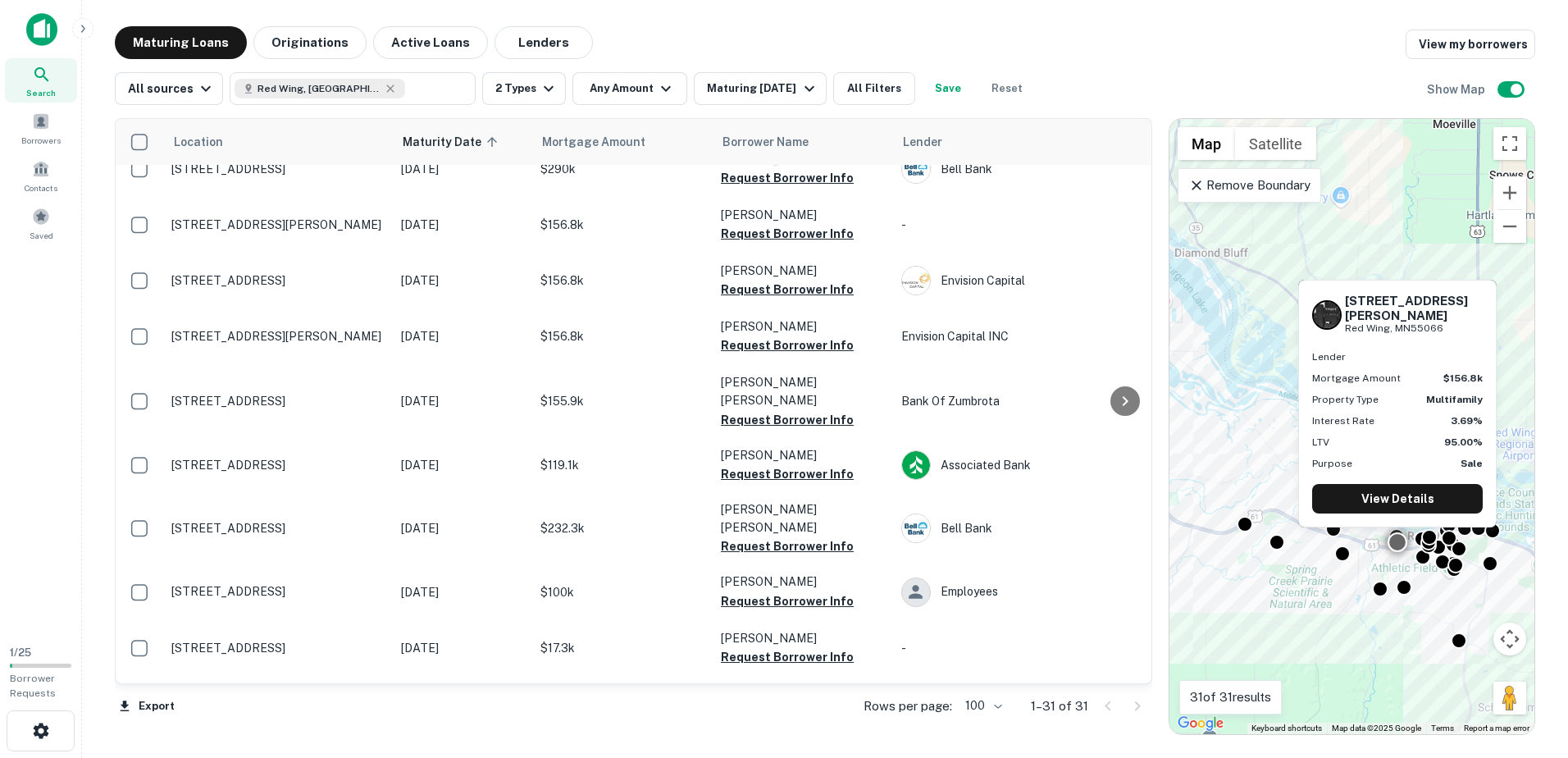
scroll to position [1233, 0]
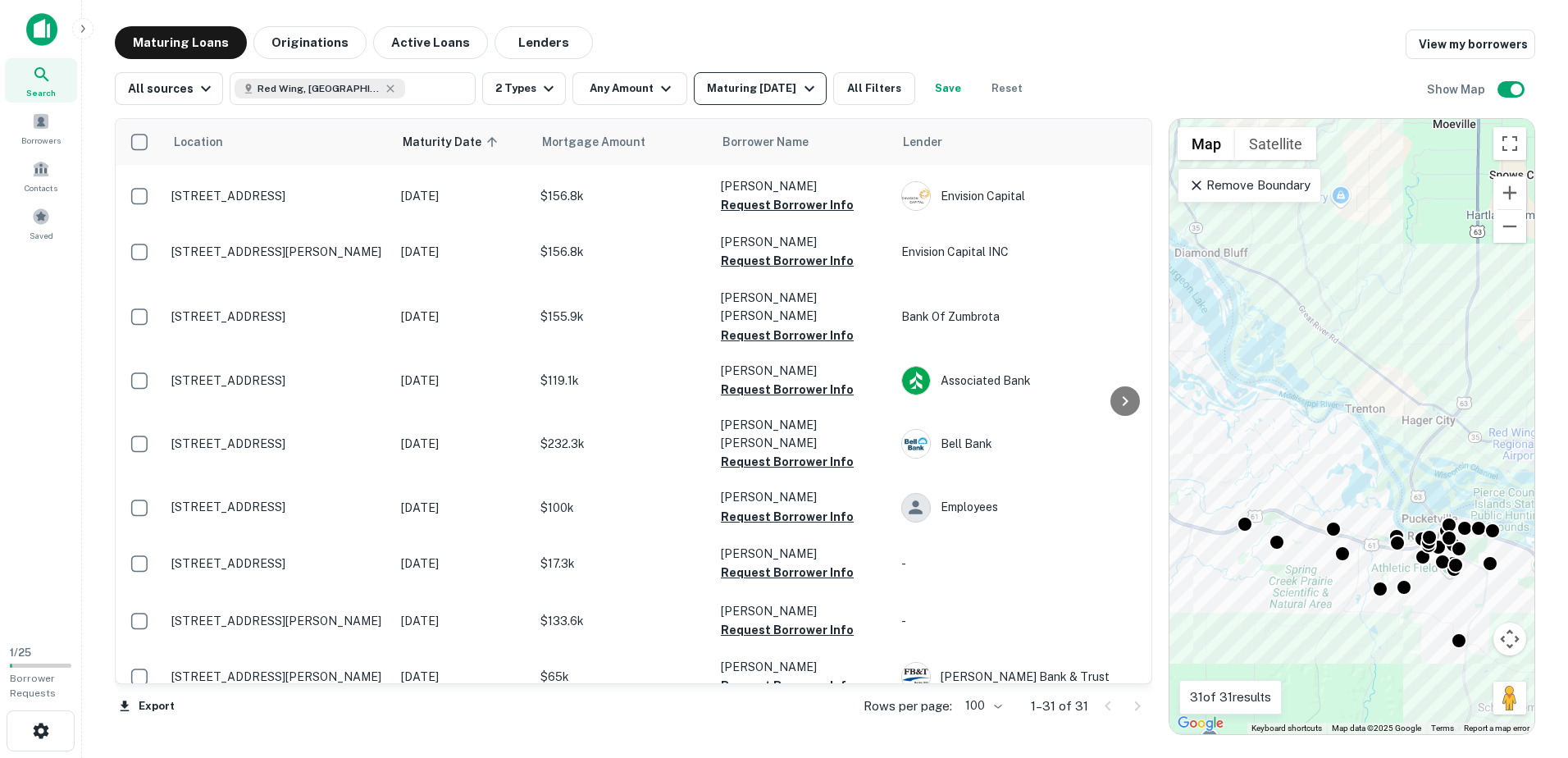
click at [786, 83] on div "Maturing In 2 Years" at bounding box center [763, 88] width 112 height 20
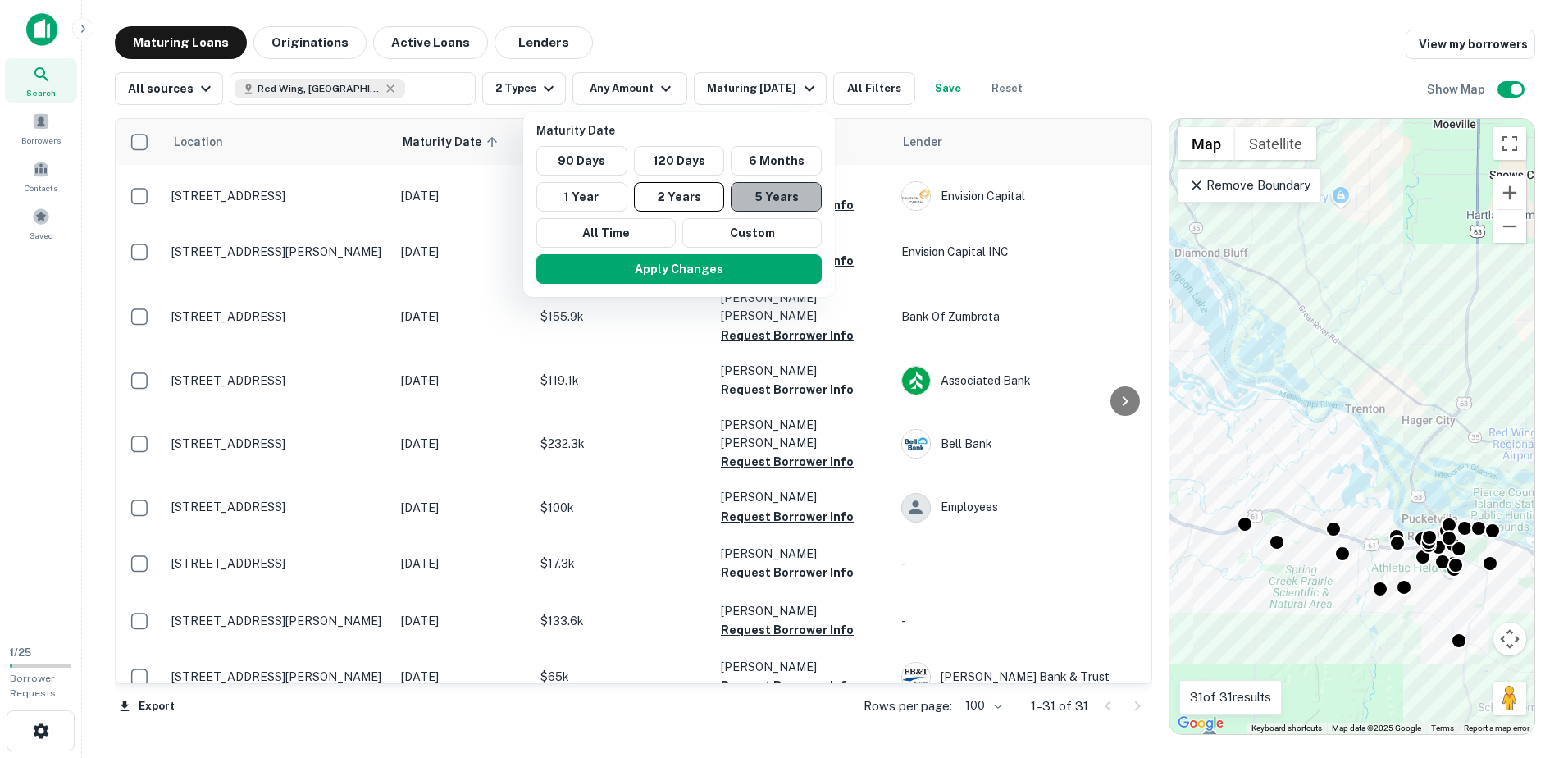
click at [775, 187] on button "5 Years" at bounding box center [776, 197] width 91 height 29
click at [738, 273] on button "Apply Changes" at bounding box center [679, 269] width 285 height 29
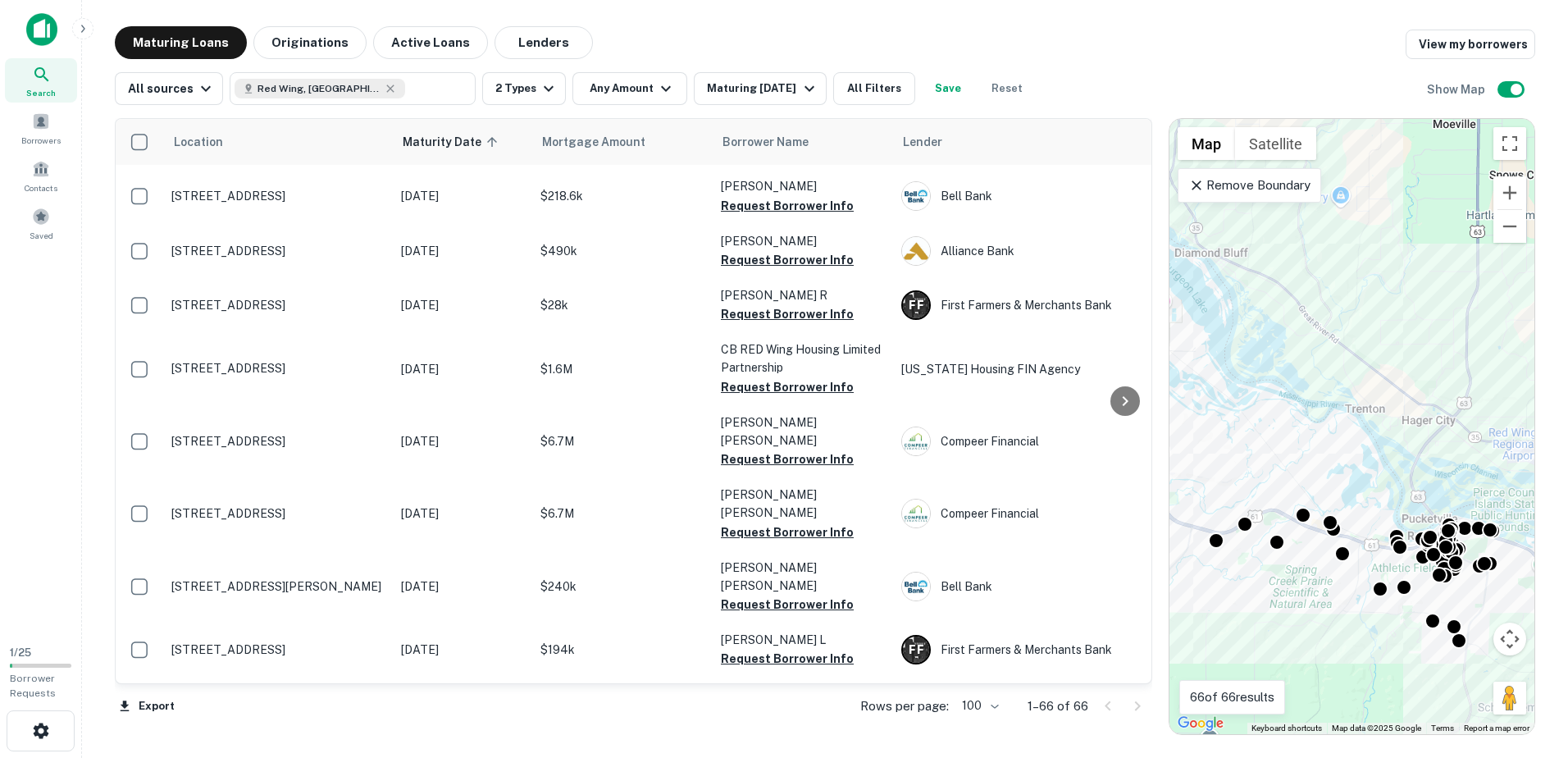
scroll to position [3194, 0]
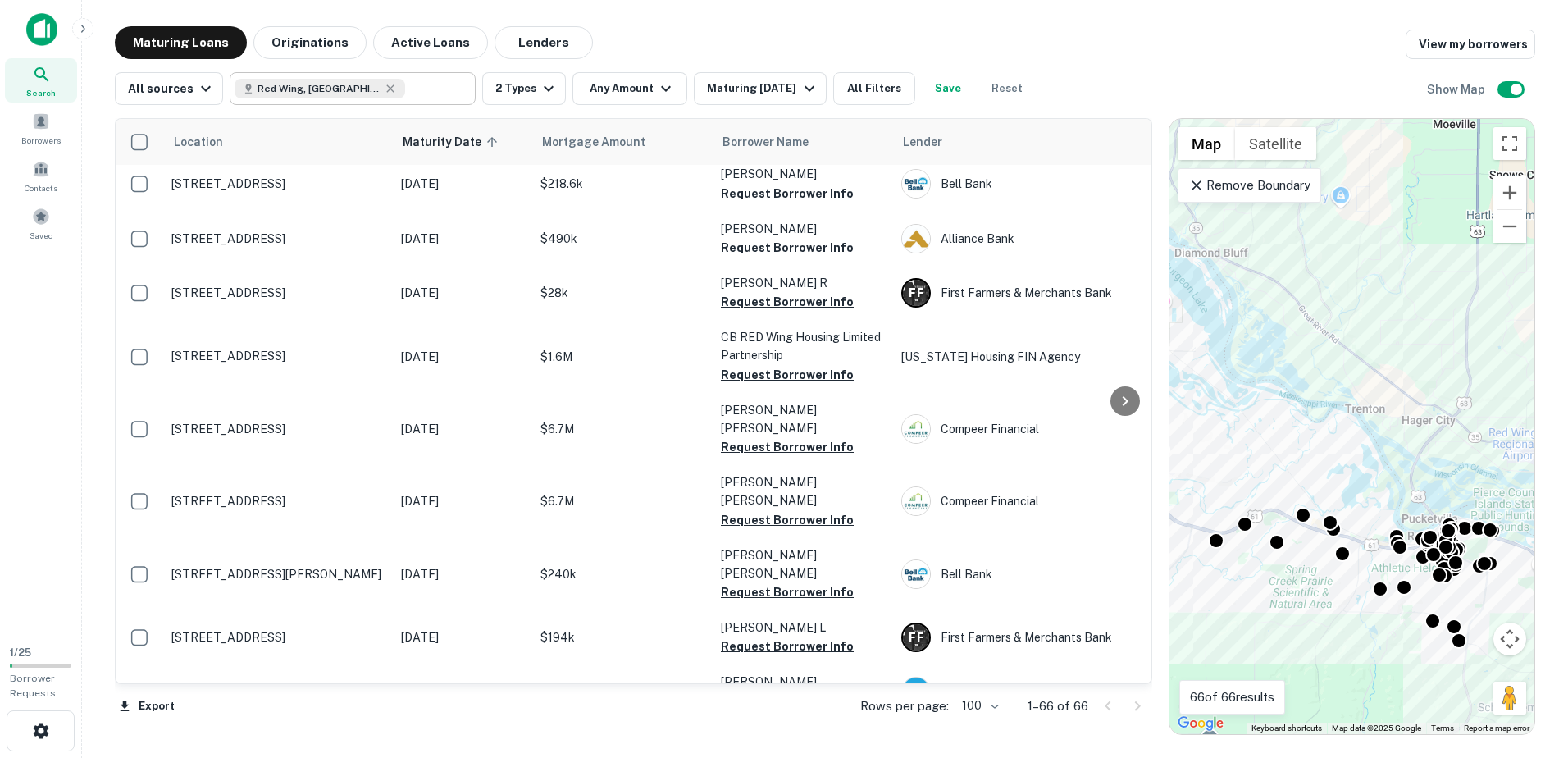
click at [383, 88] on icon at bounding box center [389, 88] width 13 height 13
type input "**********"
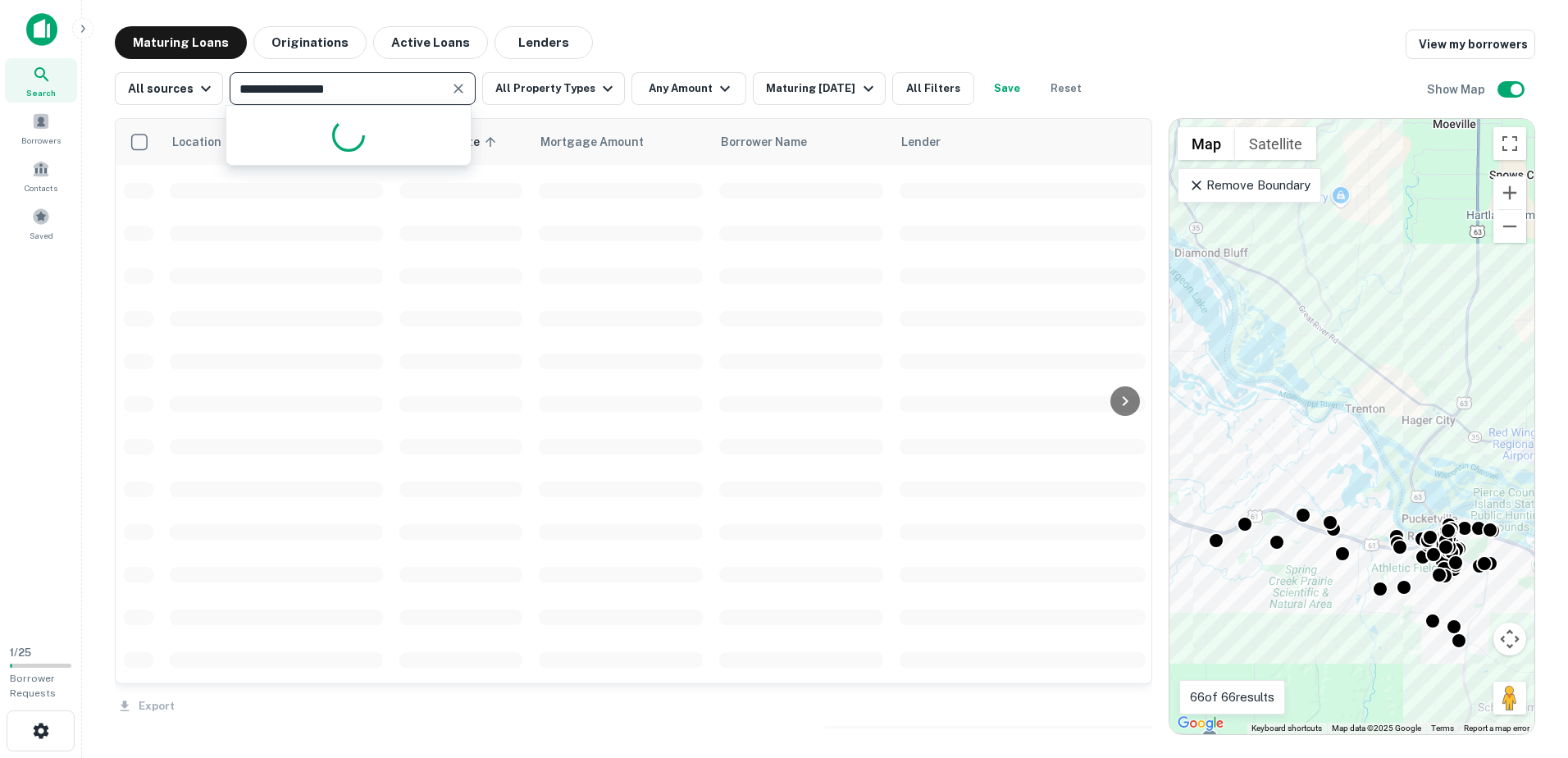
drag, startPoint x: 357, startPoint y: 87, endPoint x: 243, endPoint y: 89, distance: 114.0
click at [243, 89] on input "**********" at bounding box center [338, 88] width 209 height 23
click at [363, 92] on input "**********" at bounding box center [338, 88] width 209 height 23
click at [363, 85] on input "**********" at bounding box center [338, 88] width 209 height 23
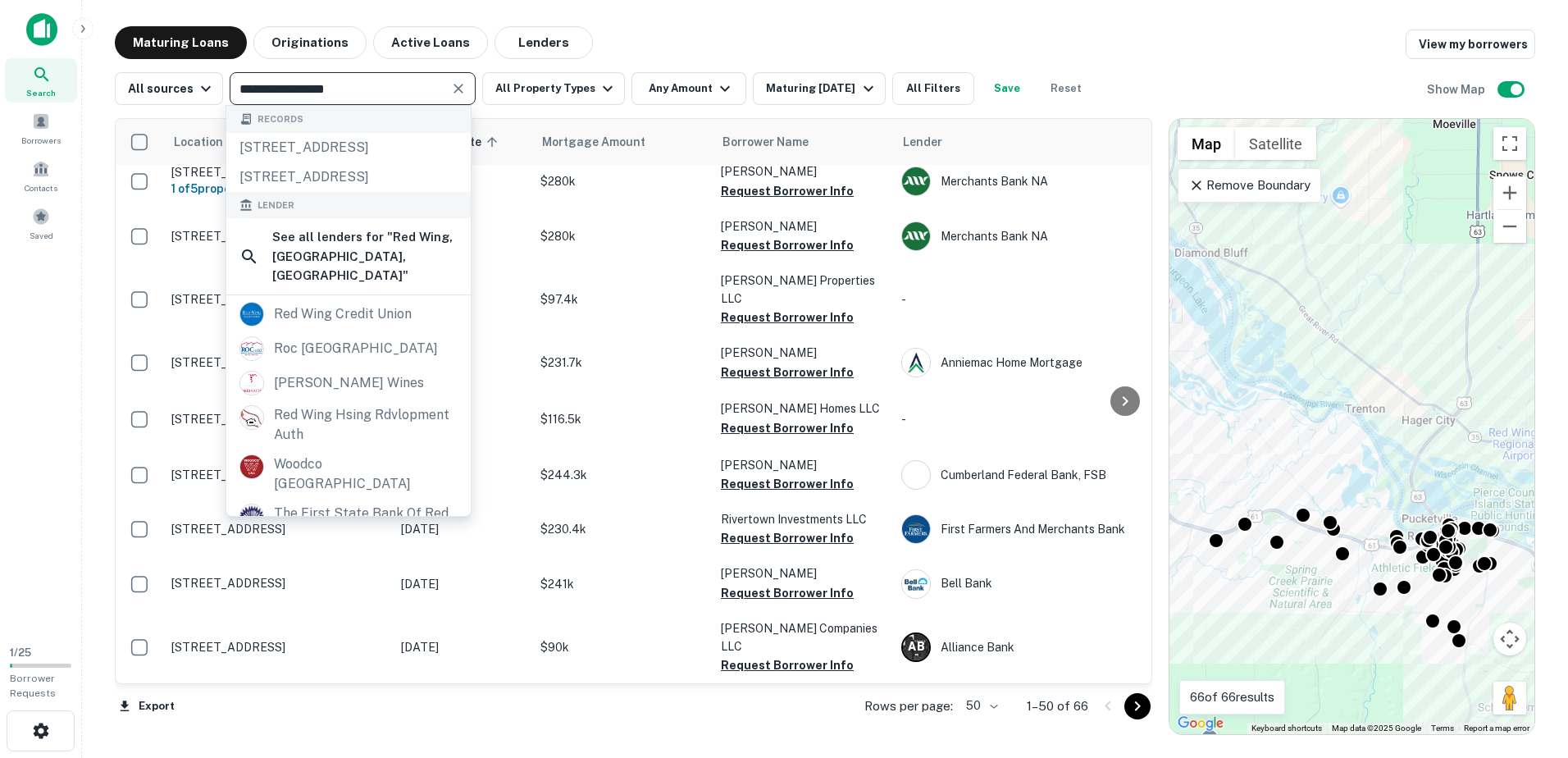
scroll to position [2296, 0]
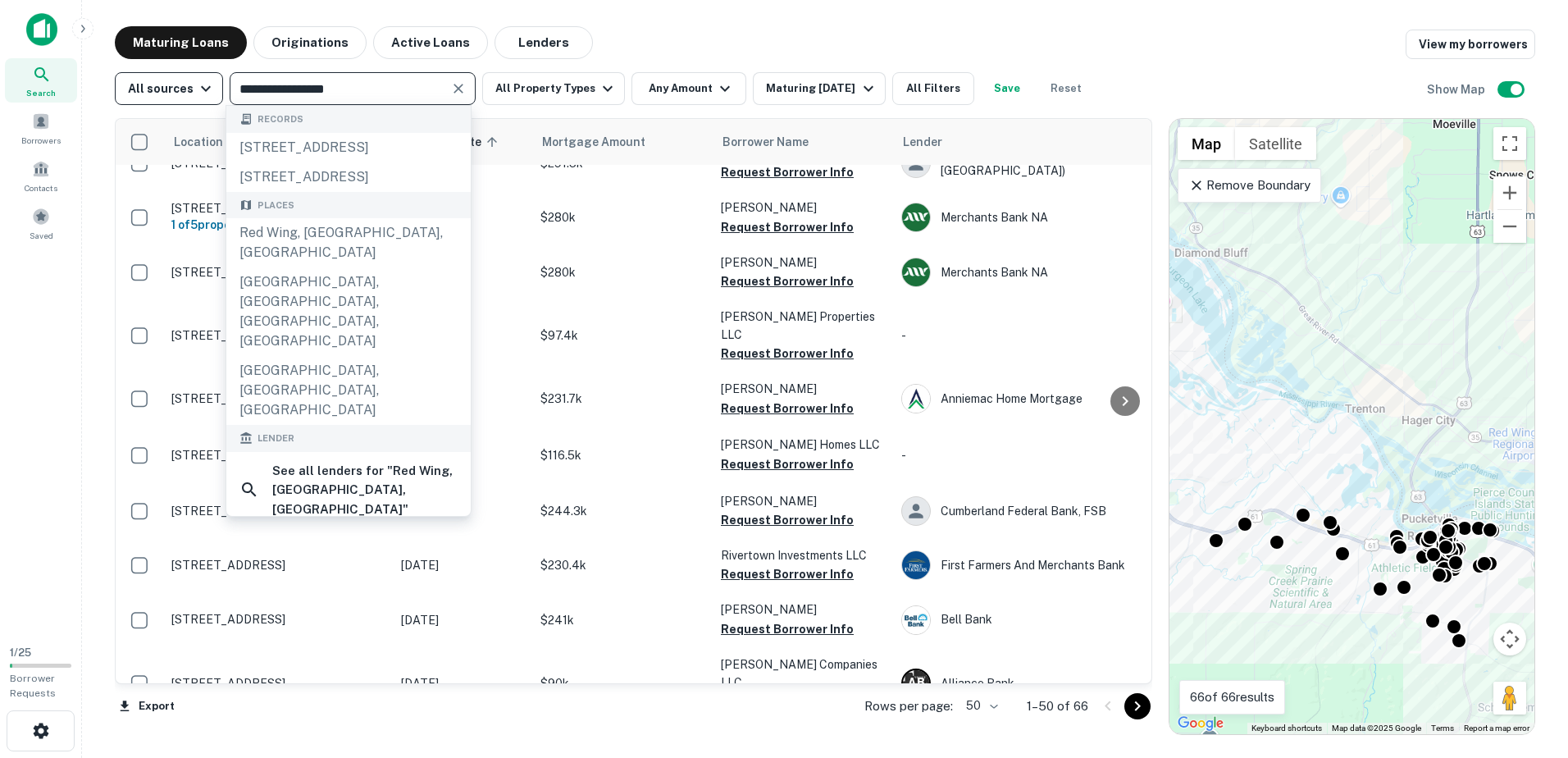
drag, startPoint x: 391, startPoint y: 86, endPoint x: 218, endPoint y: 82, distance: 173.0
click at [218, 82] on div "**********" at bounding box center [603, 88] width 978 height 32
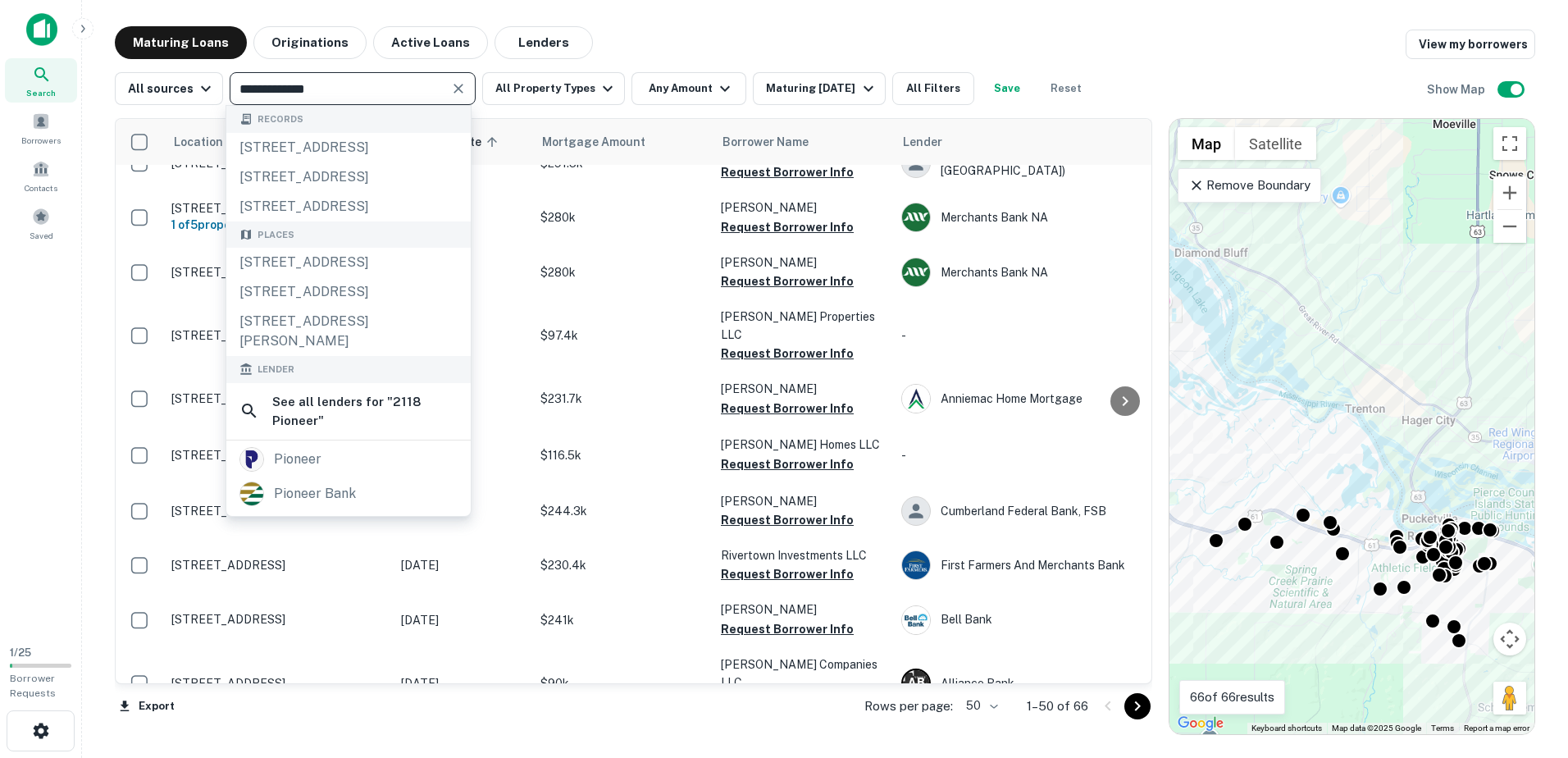
type input "**********"
click at [683, 34] on div "Maturing Loans Originations Active Loans Lenders View my borrowers" at bounding box center [825, 42] width 1420 height 32
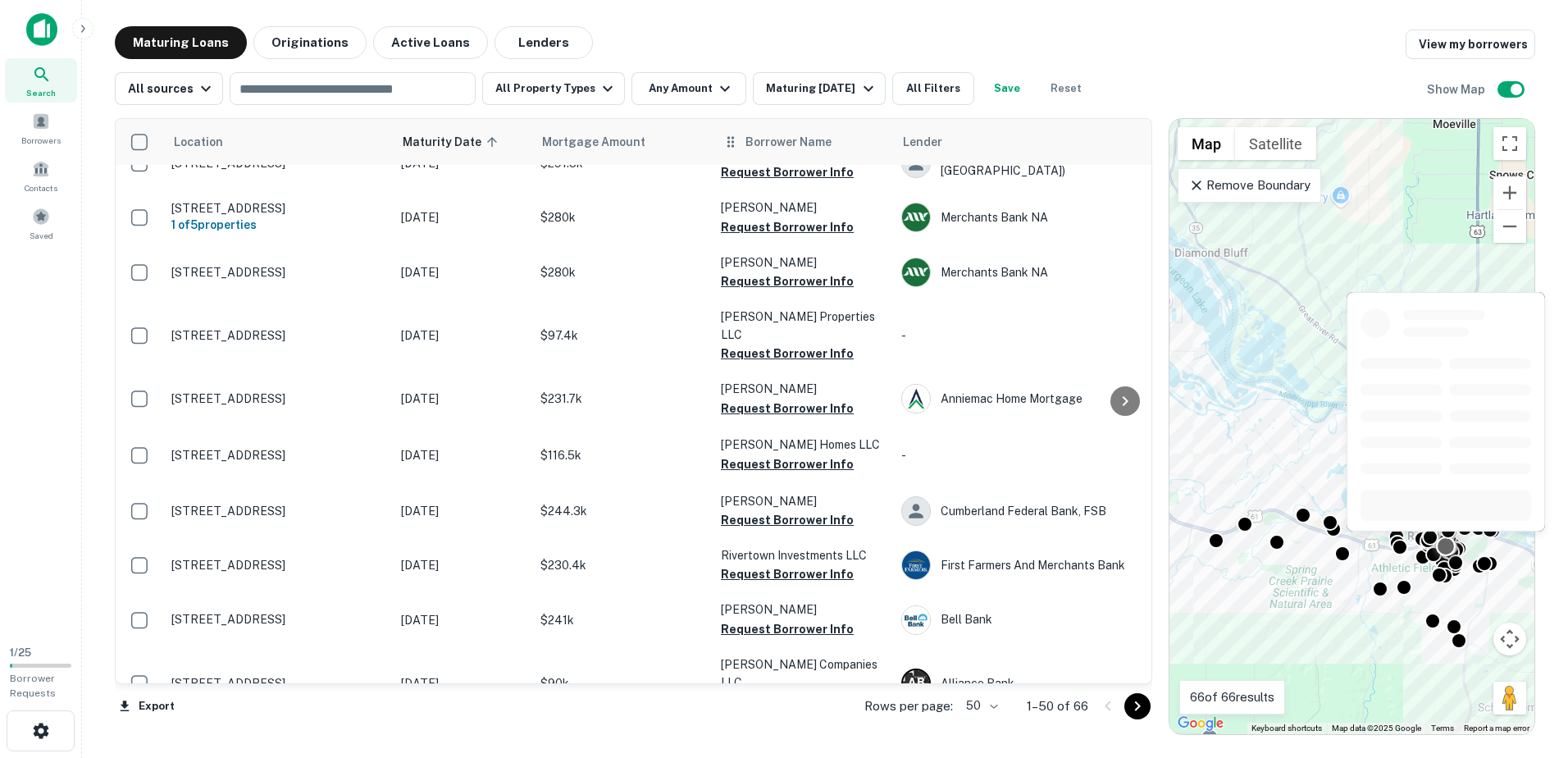
scroll to position [1968, 0]
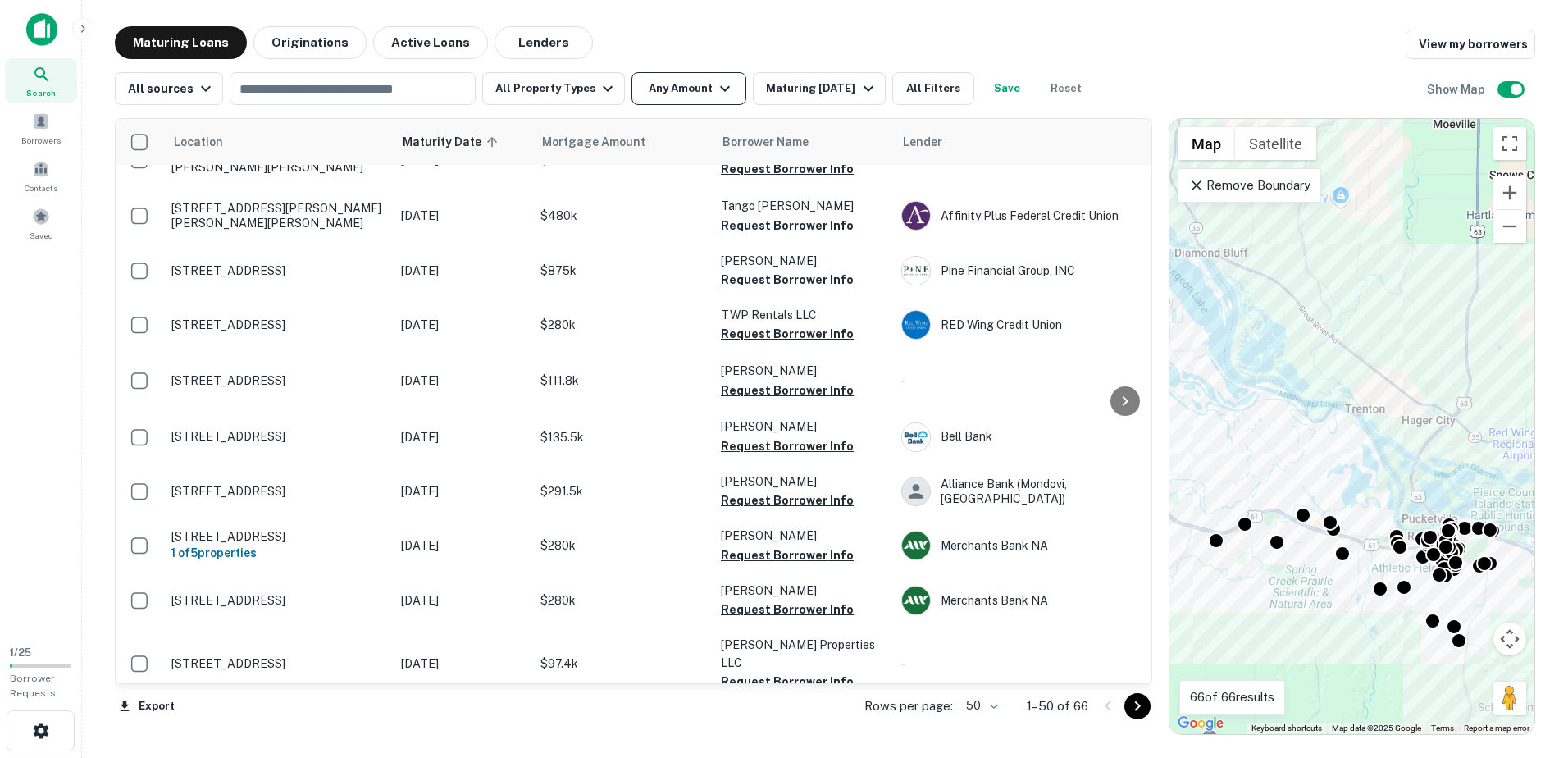
click at [691, 85] on button "Any Amount" at bounding box center [688, 88] width 115 height 32
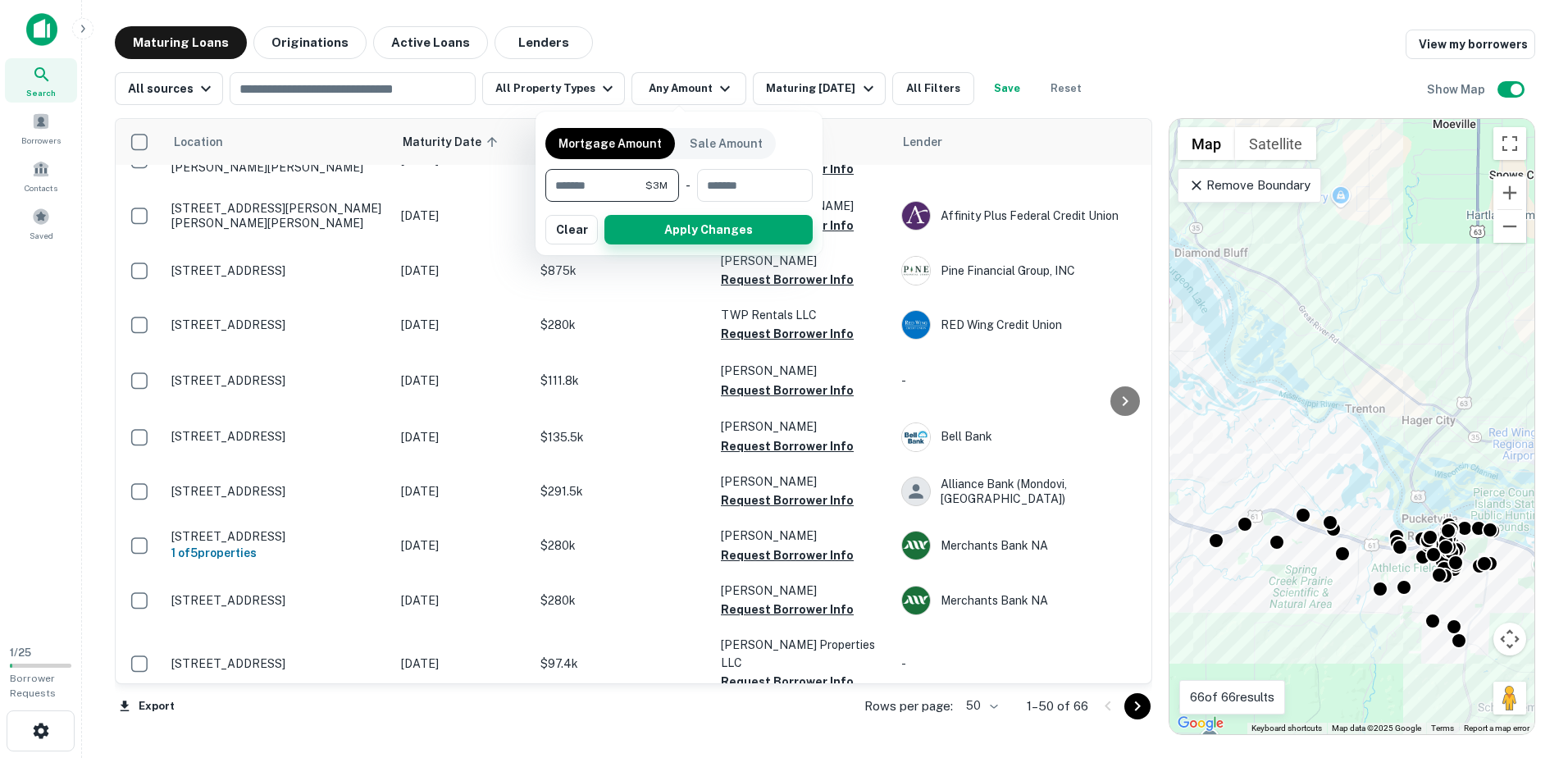
type input "*******"
click at [708, 235] on button "Apply Changes" at bounding box center [708, 229] width 208 height 29
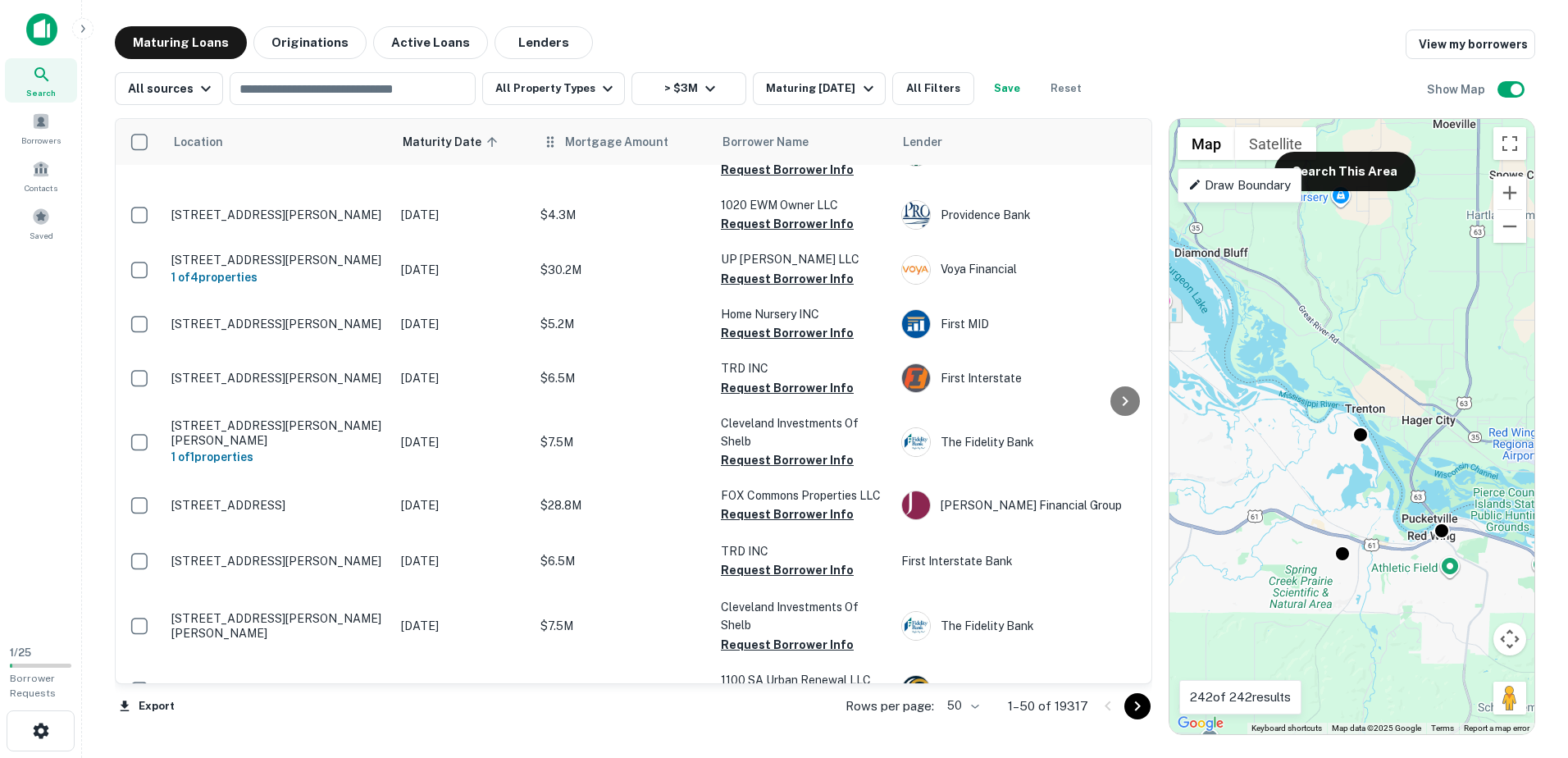
scroll to position [738, 0]
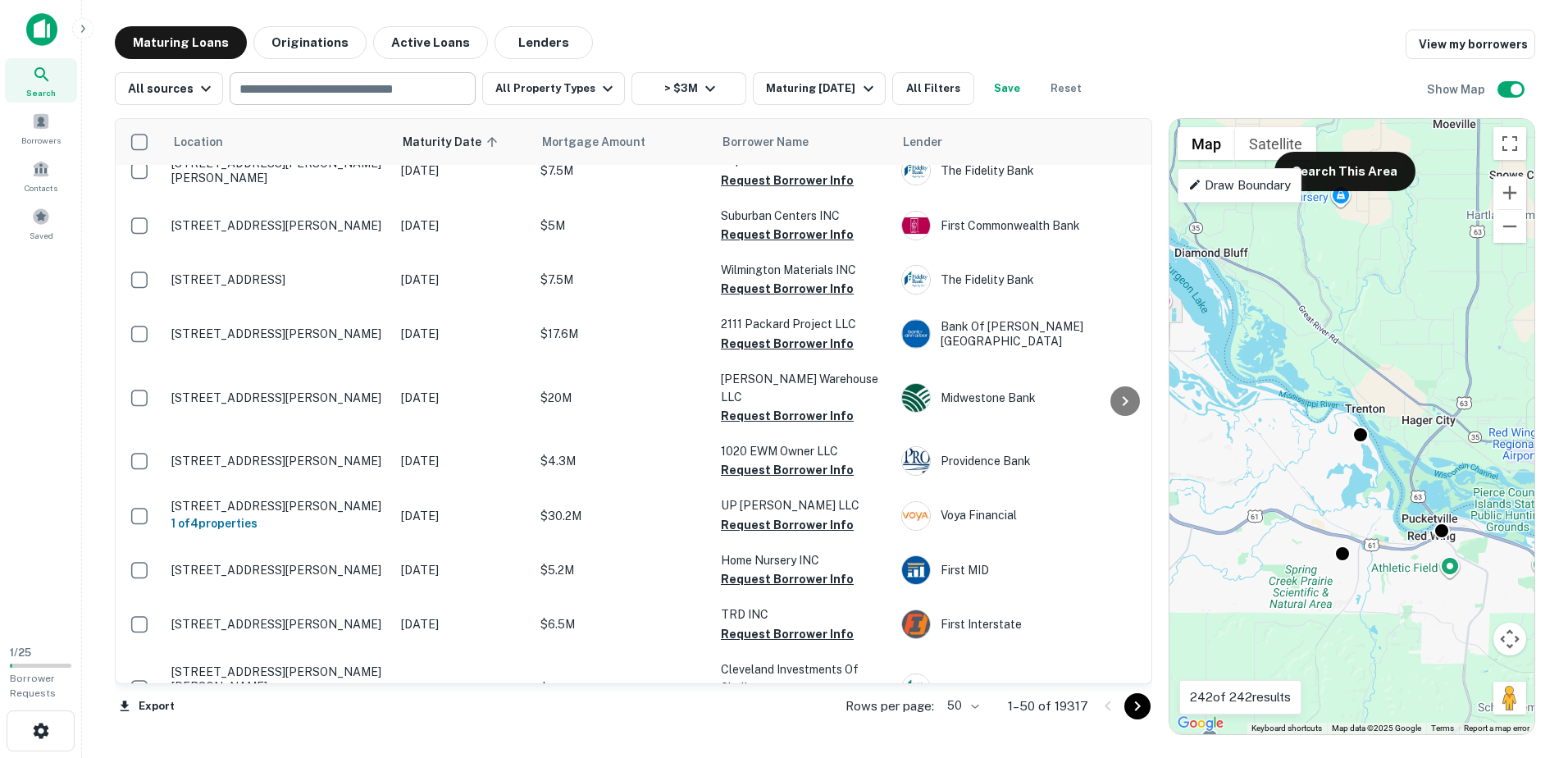
click at [366, 89] on input "text" at bounding box center [351, 88] width 233 height 23
type input "**********"
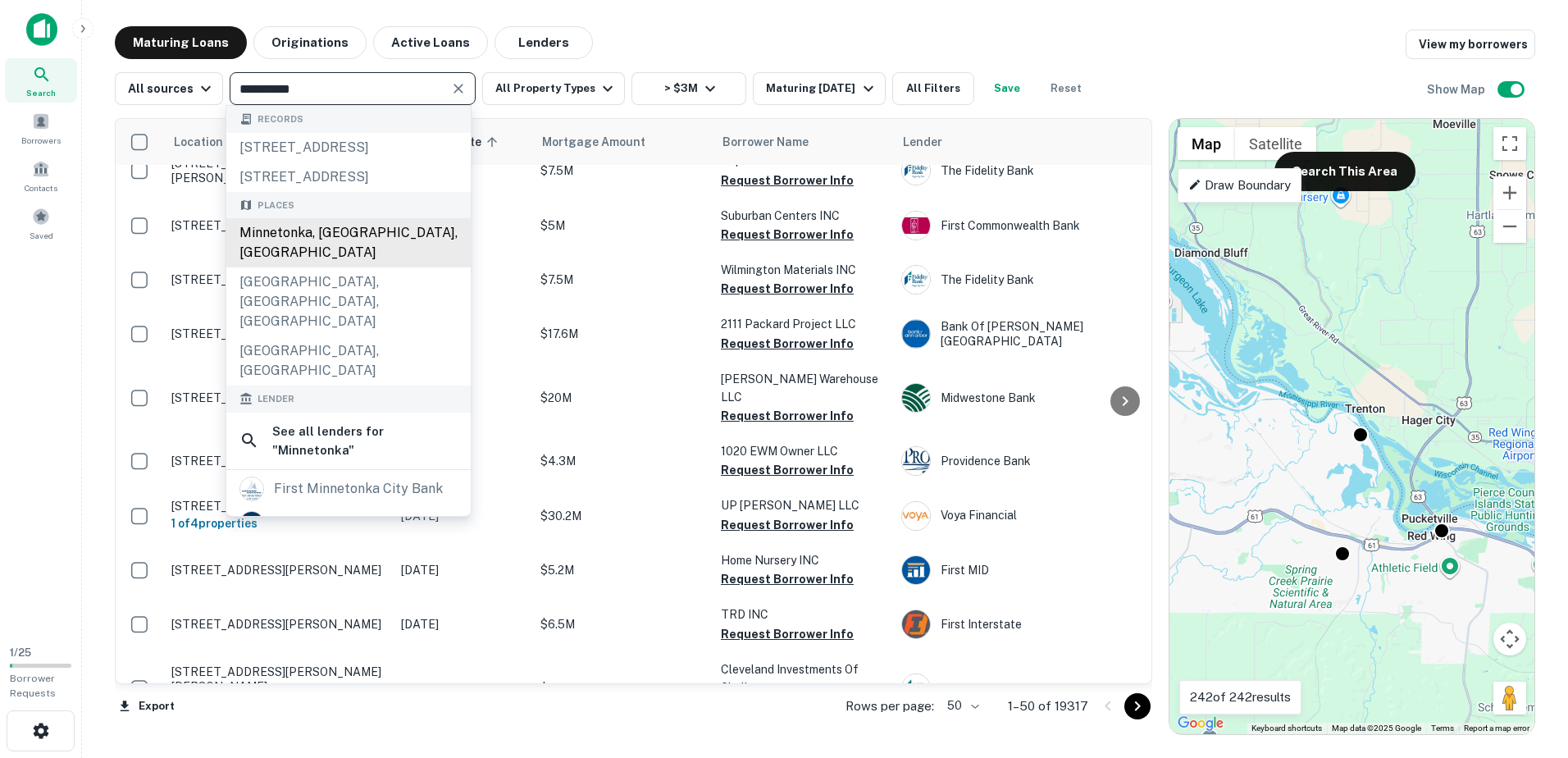
click at [370, 265] on div "Minnetonka, MN, USA" at bounding box center [348, 242] width 244 height 49
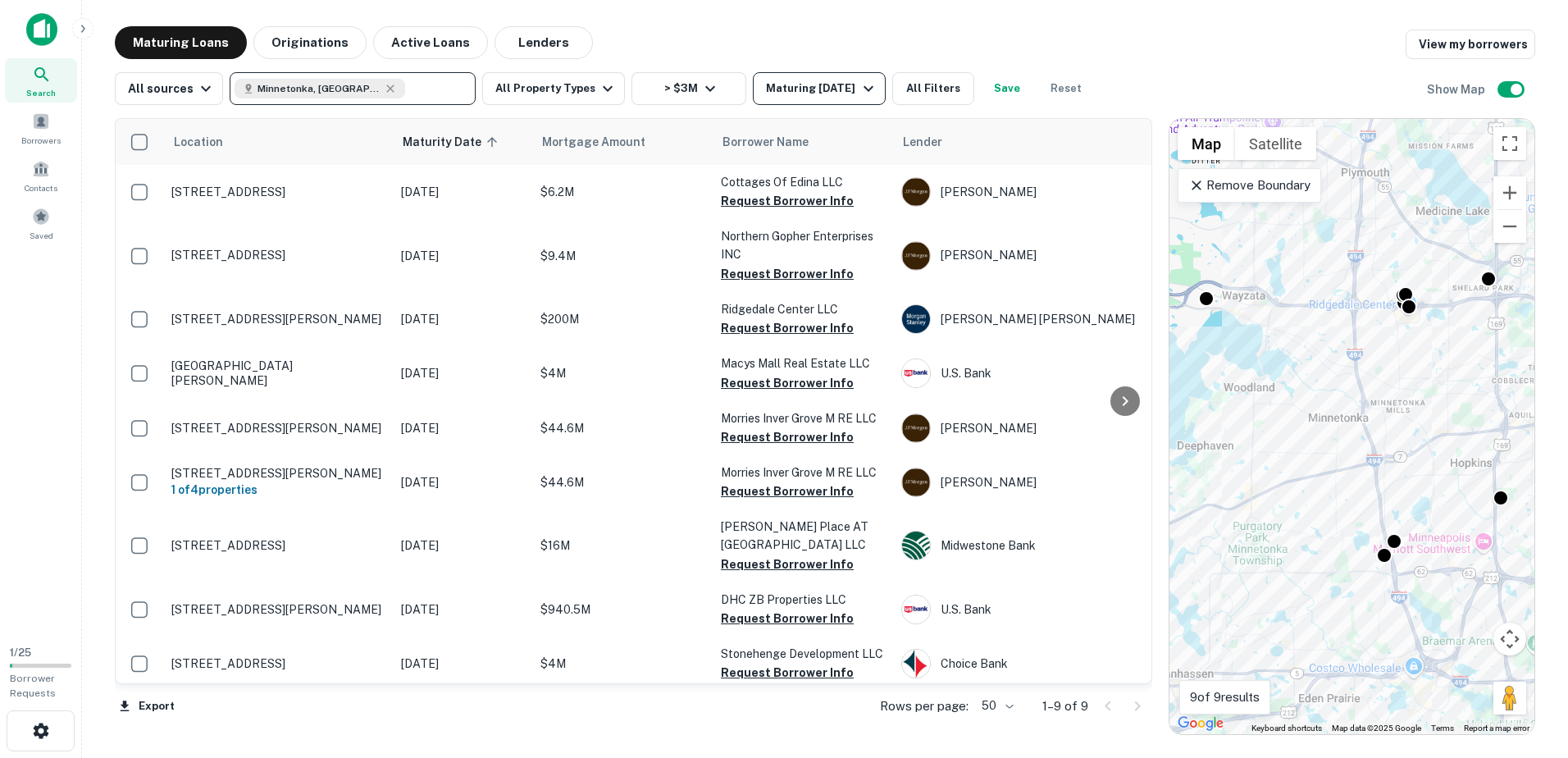
click at [797, 87] on div "Maturing In 6 Months" at bounding box center [822, 88] width 112 height 20
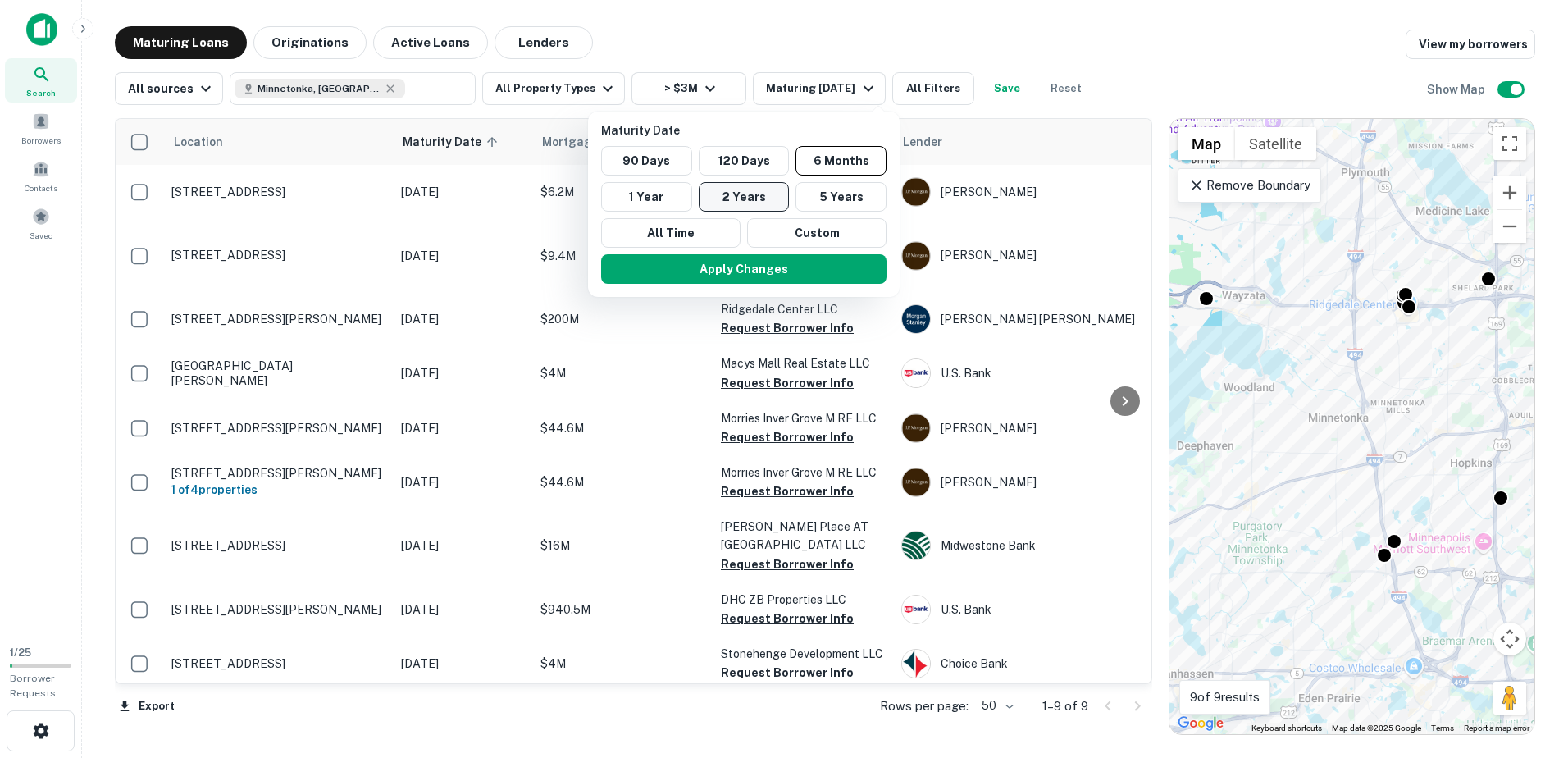
click at [729, 194] on button "2 Years" at bounding box center [743, 197] width 91 height 29
click at [492, 333] on div at bounding box center [784, 379] width 1568 height 758
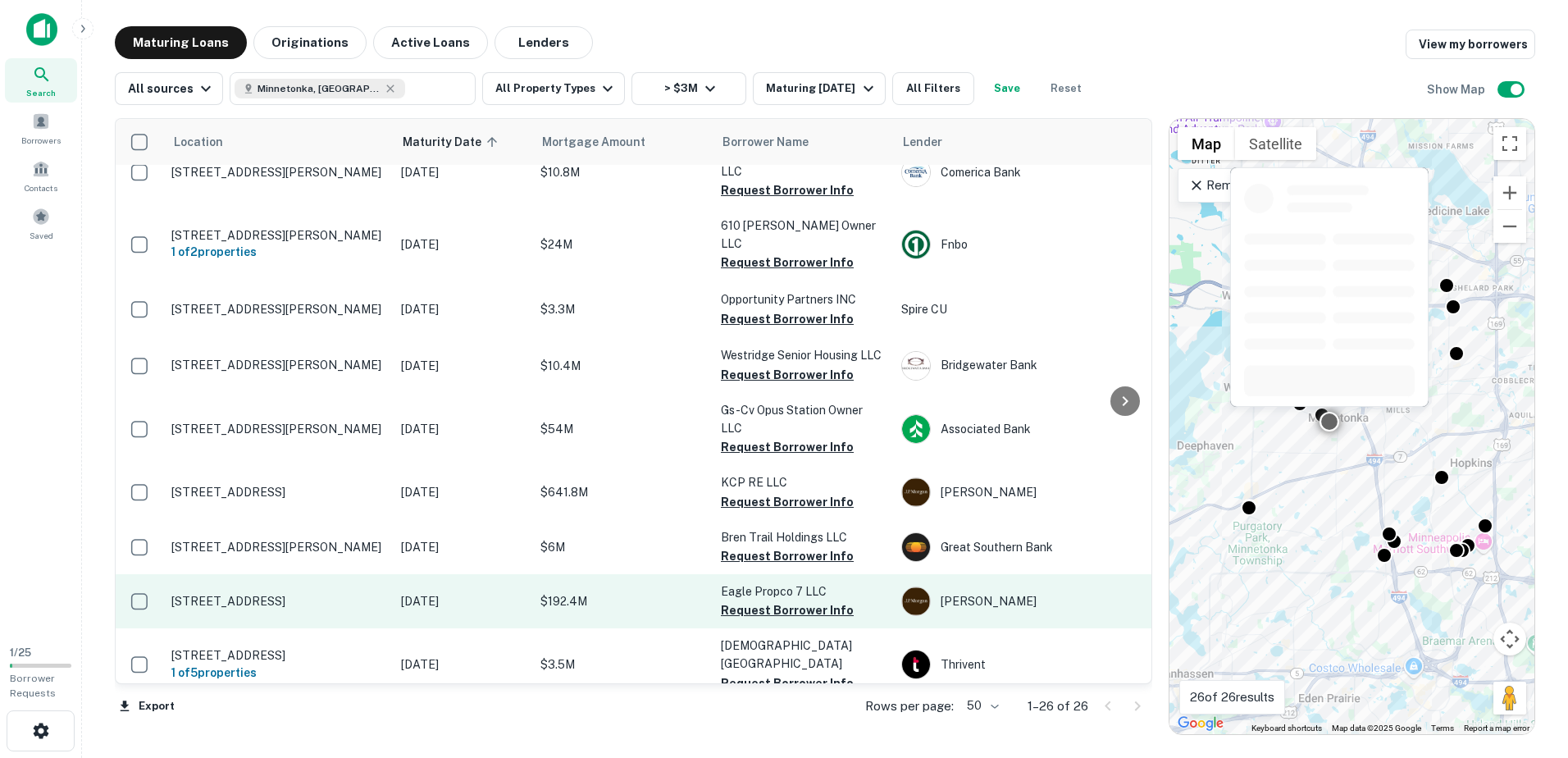
scroll to position [574, 0]
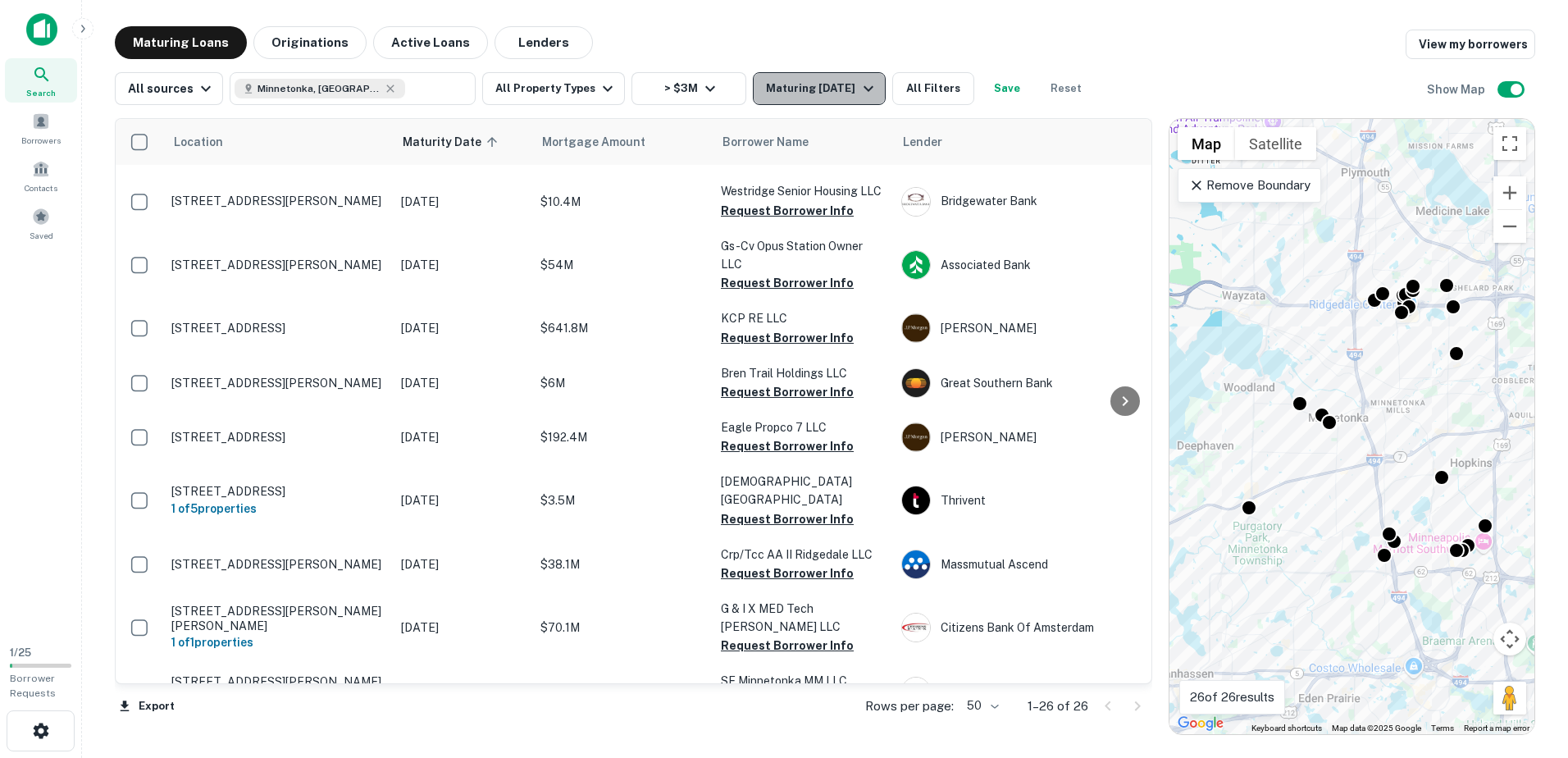
click at [811, 90] on div "Maturing In 2 Years" at bounding box center [822, 88] width 112 height 20
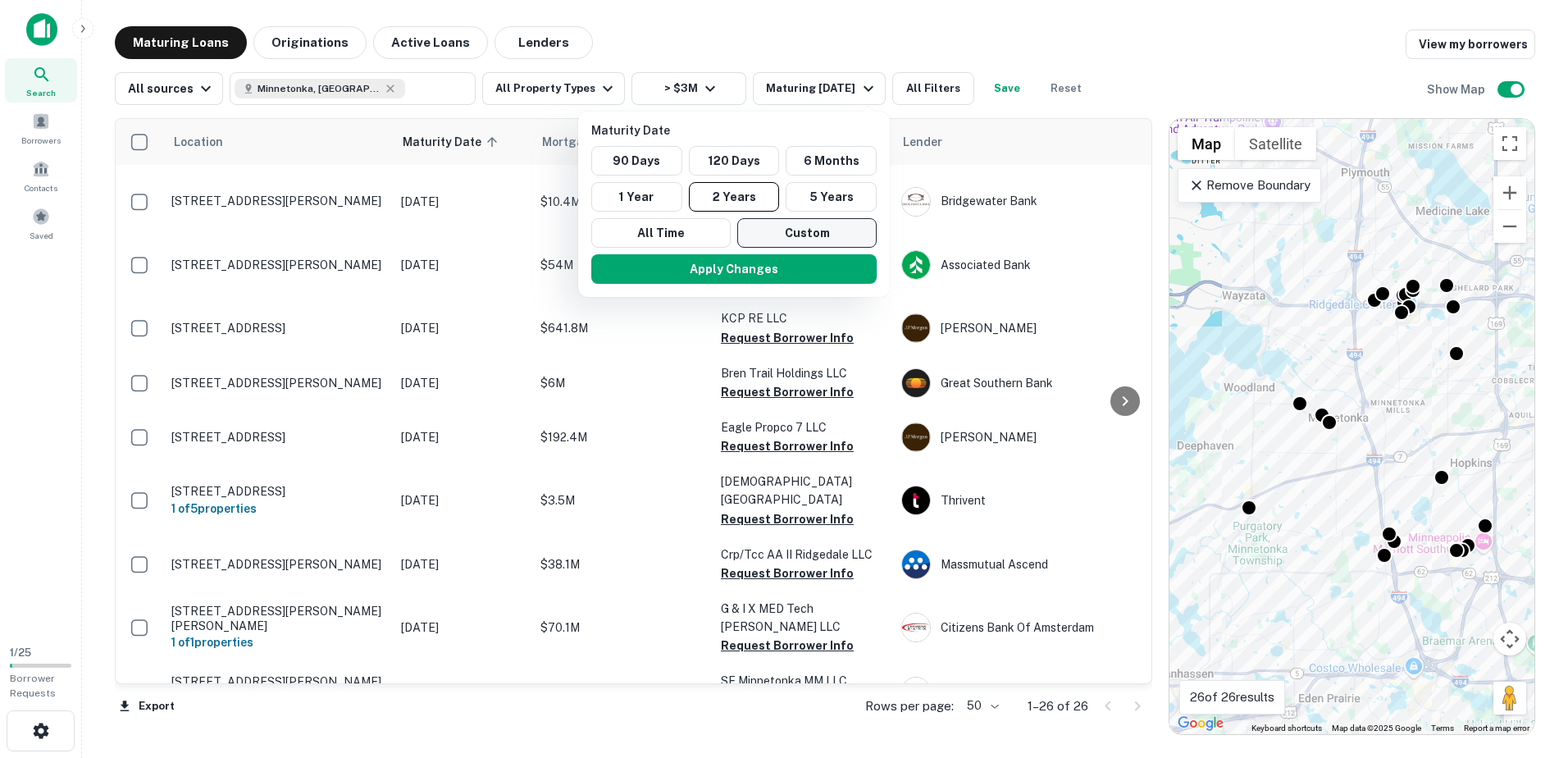
click at [810, 229] on button "Custom" at bounding box center [807, 232] width 139 height 29
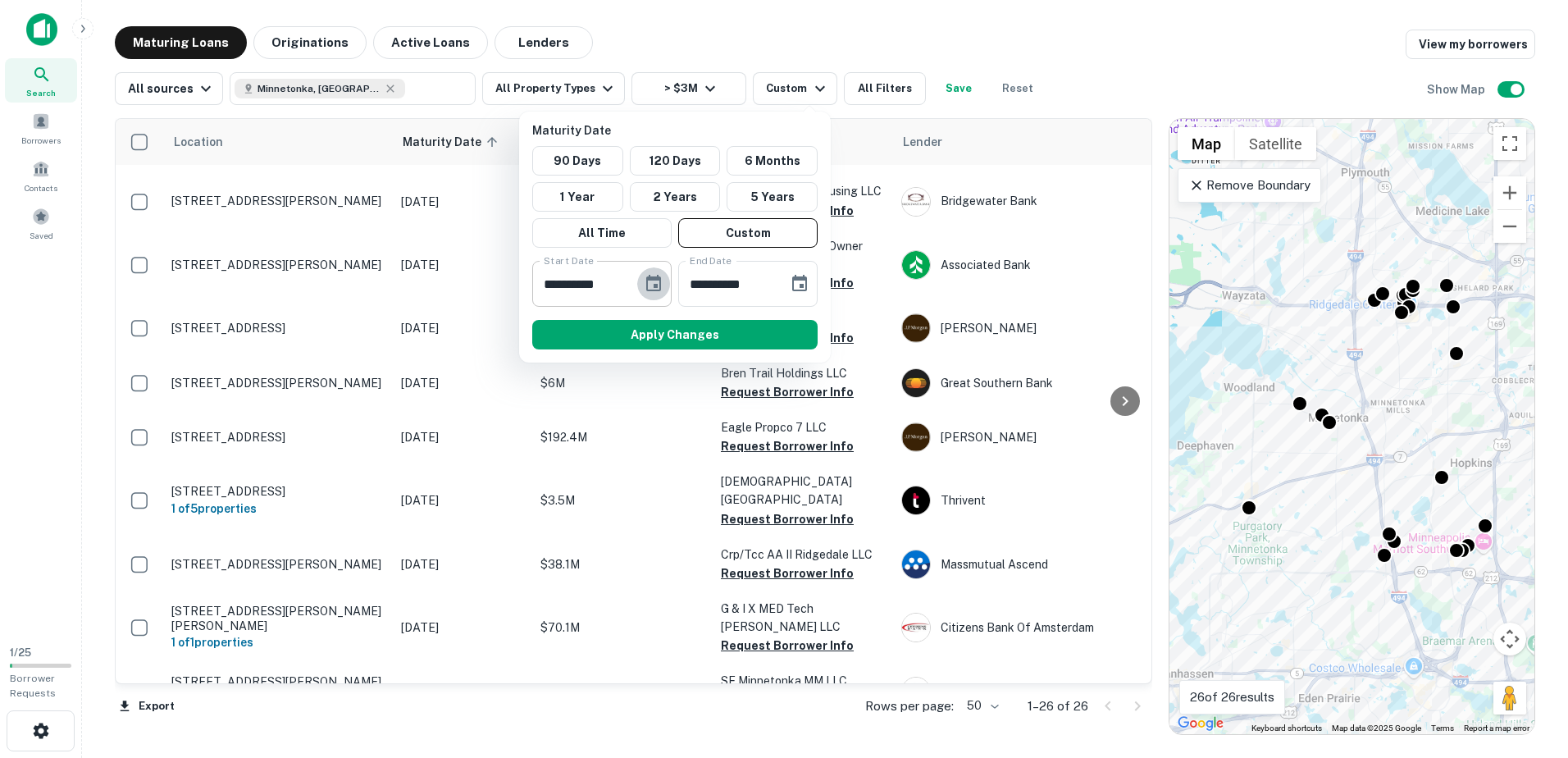
click at [654, 284] on icon "Choose date, selected date is Feb 23, 2025" at bounding box center [653, 282] width 15 height 17
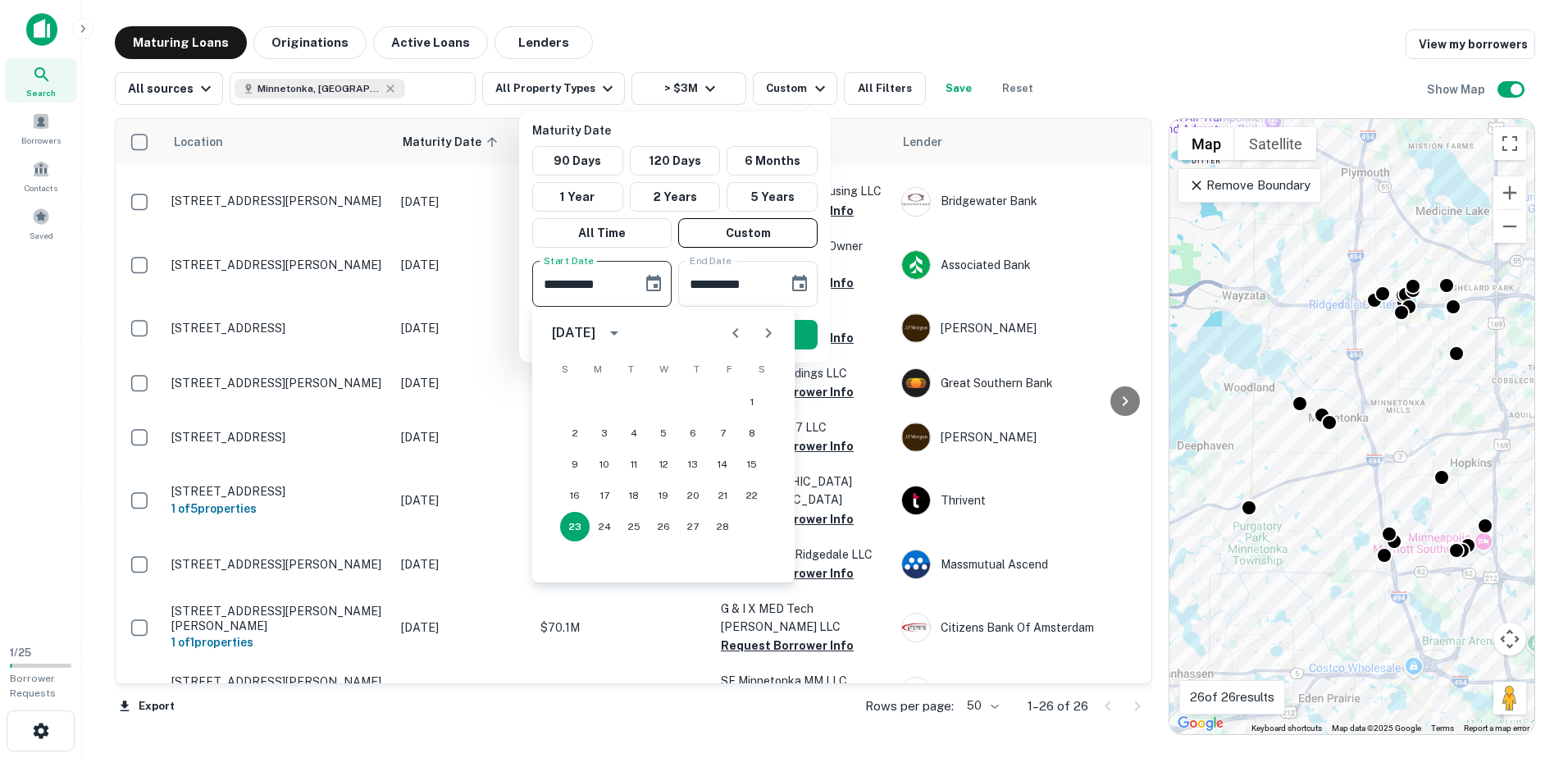
click at [761, 338] on icon "Next month" at bounding box center [768, 332] width 20 height 20
click at [761, 337] on icon "Next month" at bounding box center [768, 332] width 20 height 20
click at [757, 335] on button "Next month" at bounding box center [768, 332] width 32 height 32
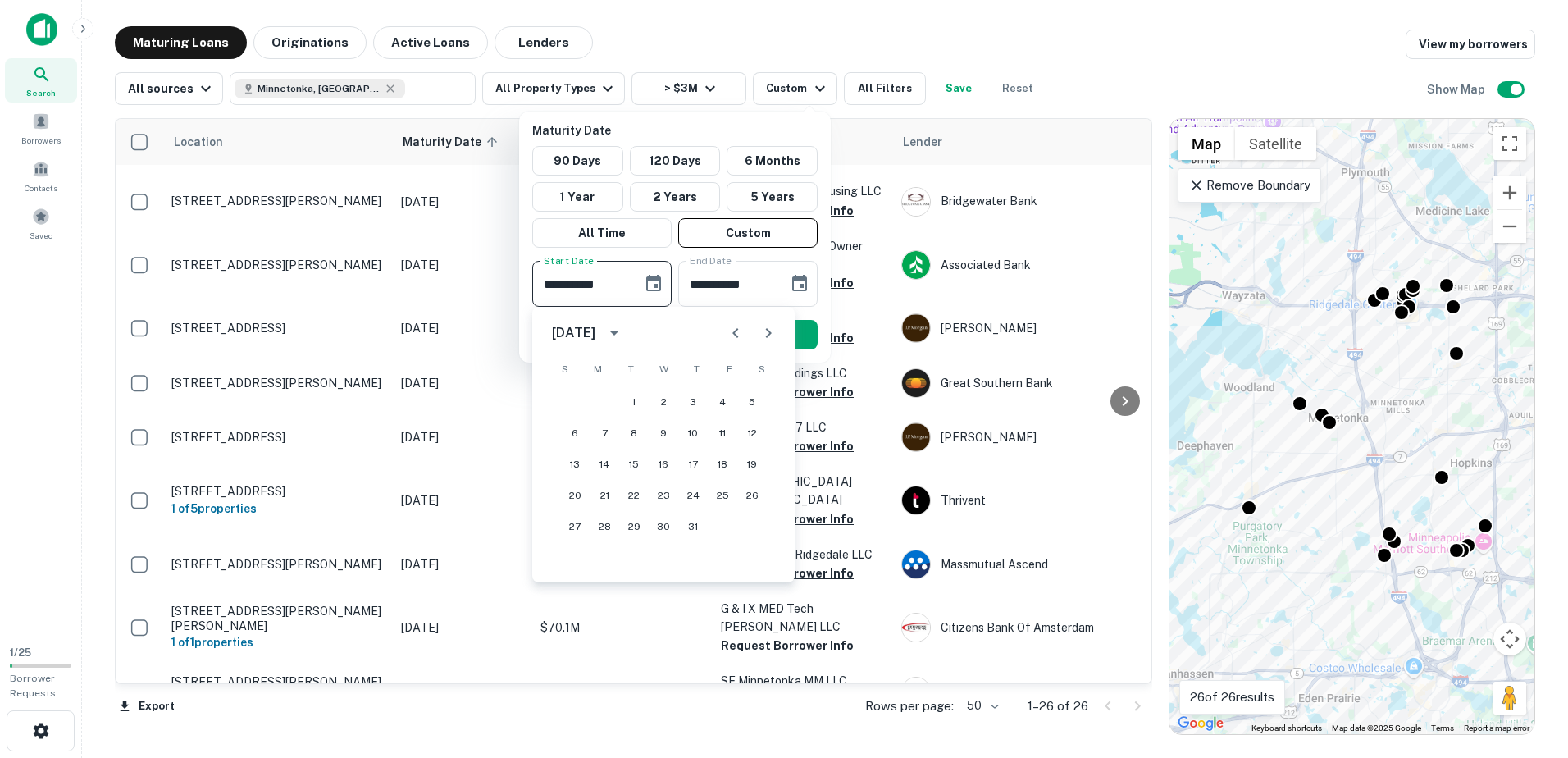
click at [757, 335] on button "Next month" at bounding box center [768, 332] width 32 height 32
click at [758, 335] on button "Next month" at bounding box center [768, 332] width 32 height 32
click at [758, 335] on icon "Next month" at bounding box center [768, 332] width 20 height 20
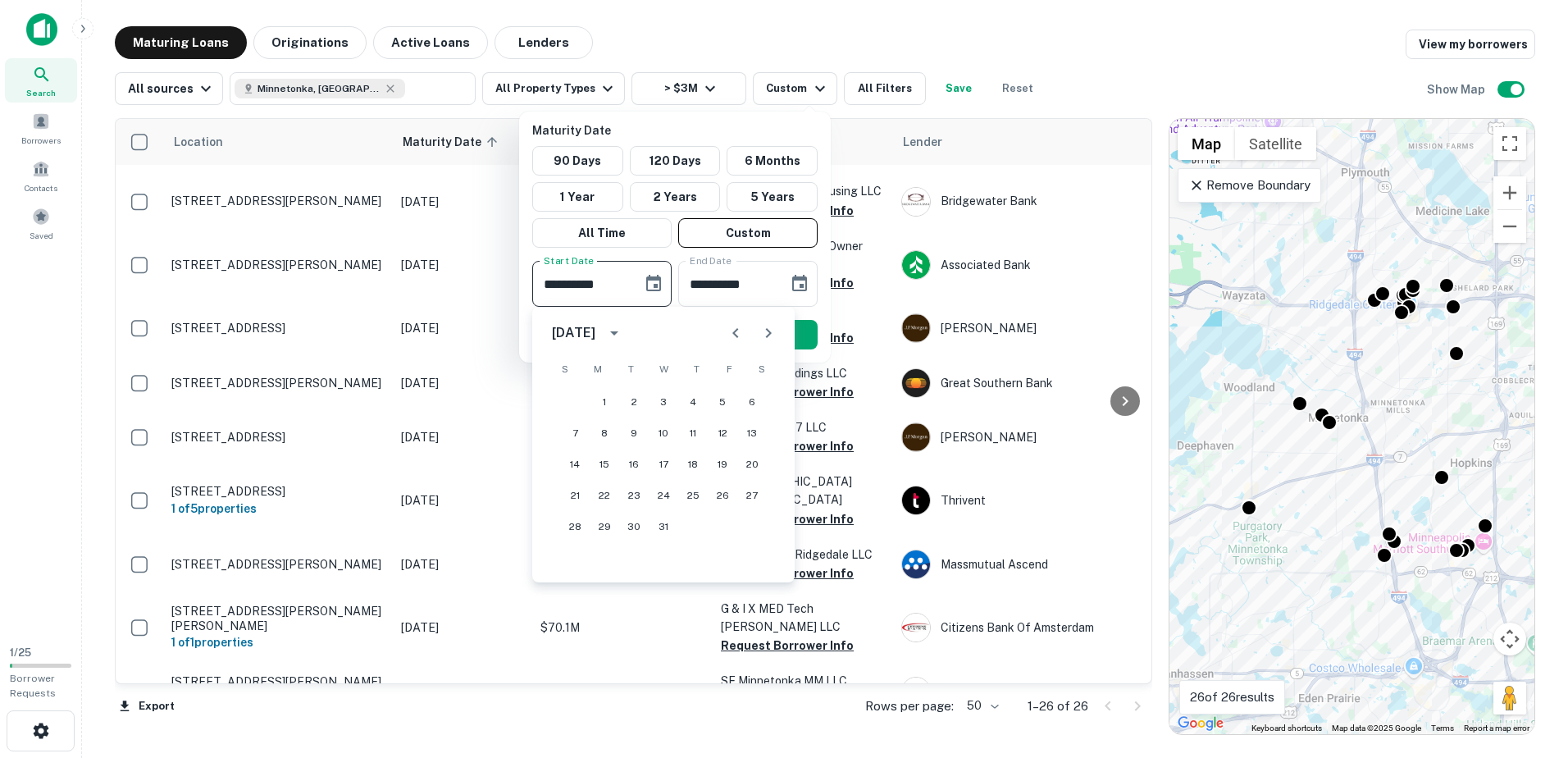
click at [758, 335] on icon "Next month" at bounding box center [768, 332] width 20 height 20
click at [693, 402] on button "1" at bounding box center [692, 402] width 29 height 29
type input "**********"
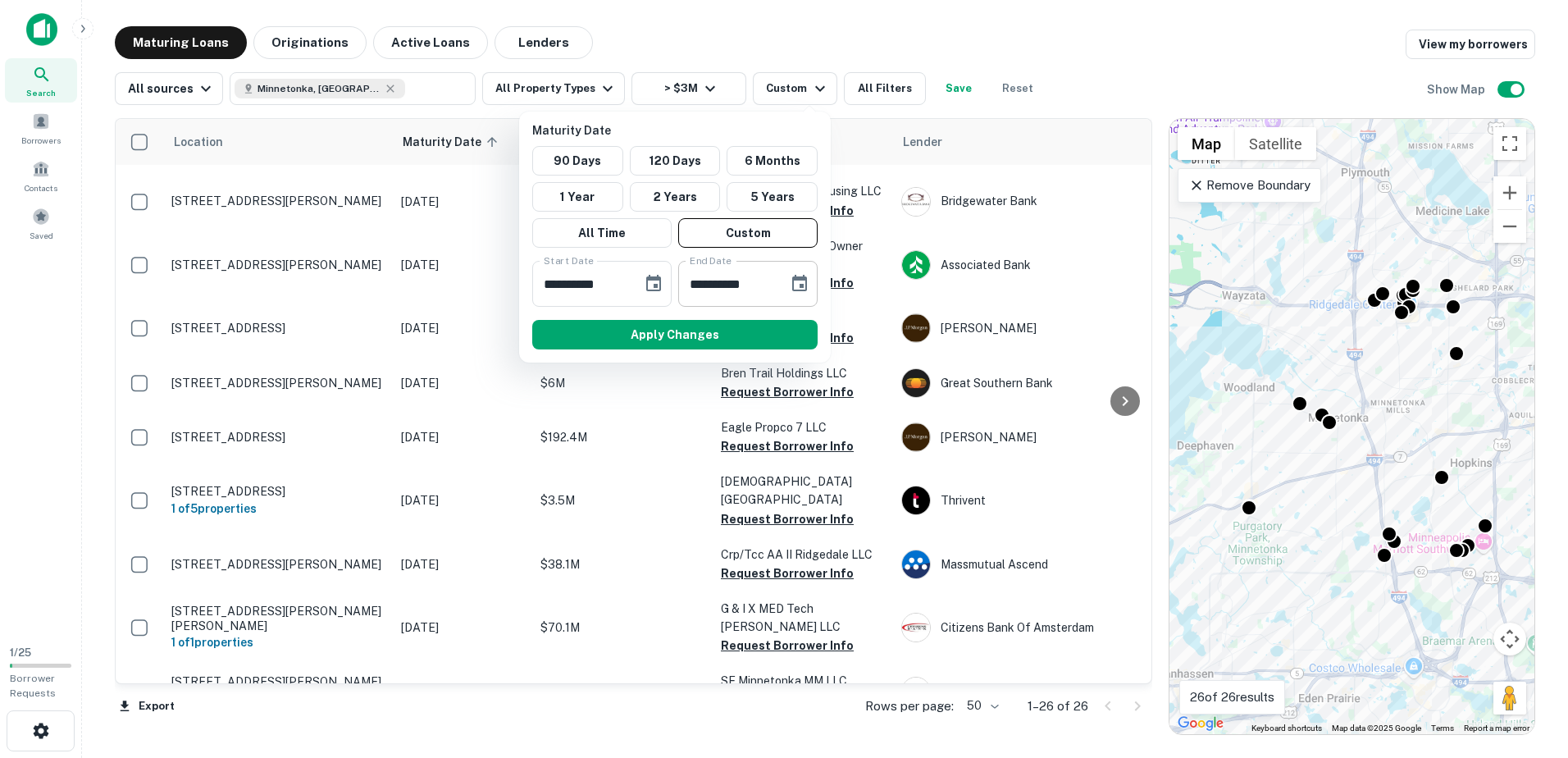
click at [795, 286] on icon "Choose date, selected date is Aug 22, 2025" at bounding box center [799, 283] width 20 height 20
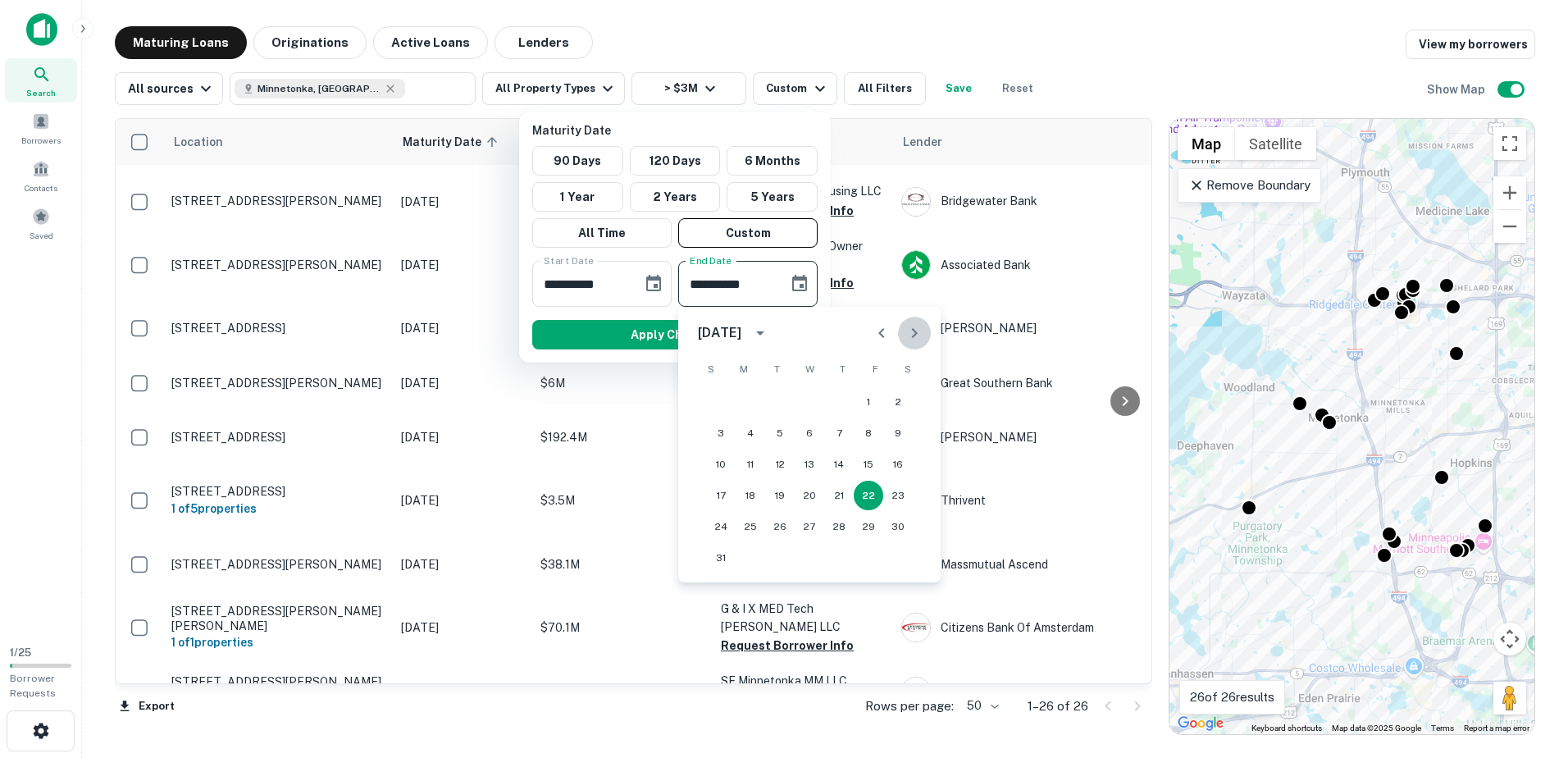
click at [912, 331] on icon "Next month" at bounding box center [914, 332] width 20 height 20
click at [912, 330] on icon "Next month" at bounding box center [914, 332] width 20 height 20
click at [910, 330] on icon "Next month" at bounding box center [914, 332] width 20 height 20
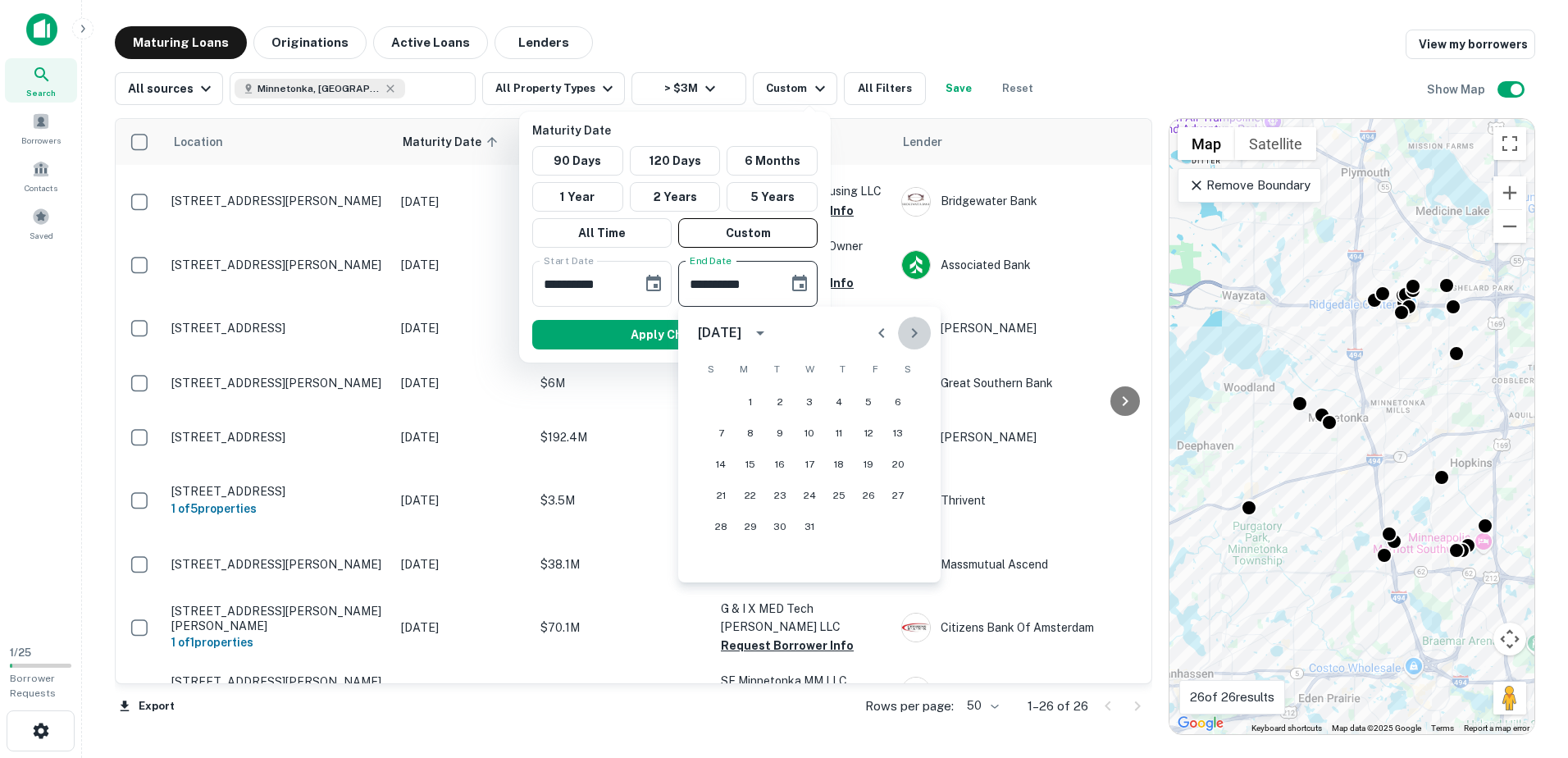
click at [910, 330] on icon "Next month" at bounding box center [914, 332] width 20 height 20
click at [909, 331] on icon "Next month" at bounding box center [914, 332] width 20 height 20
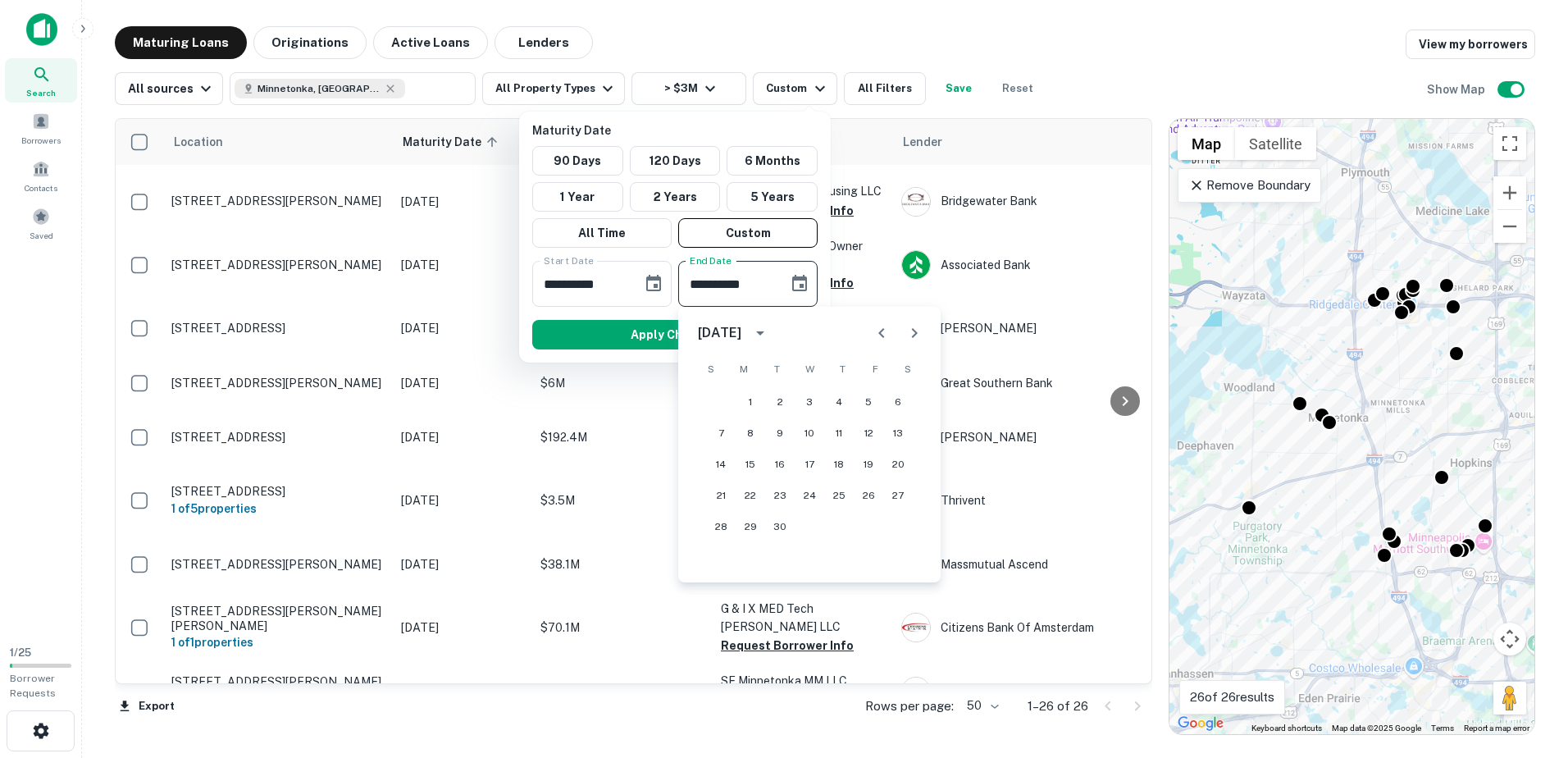
click at [909, 331] on icon "Next month" at bounding box center [914, 332] width 20 height 20
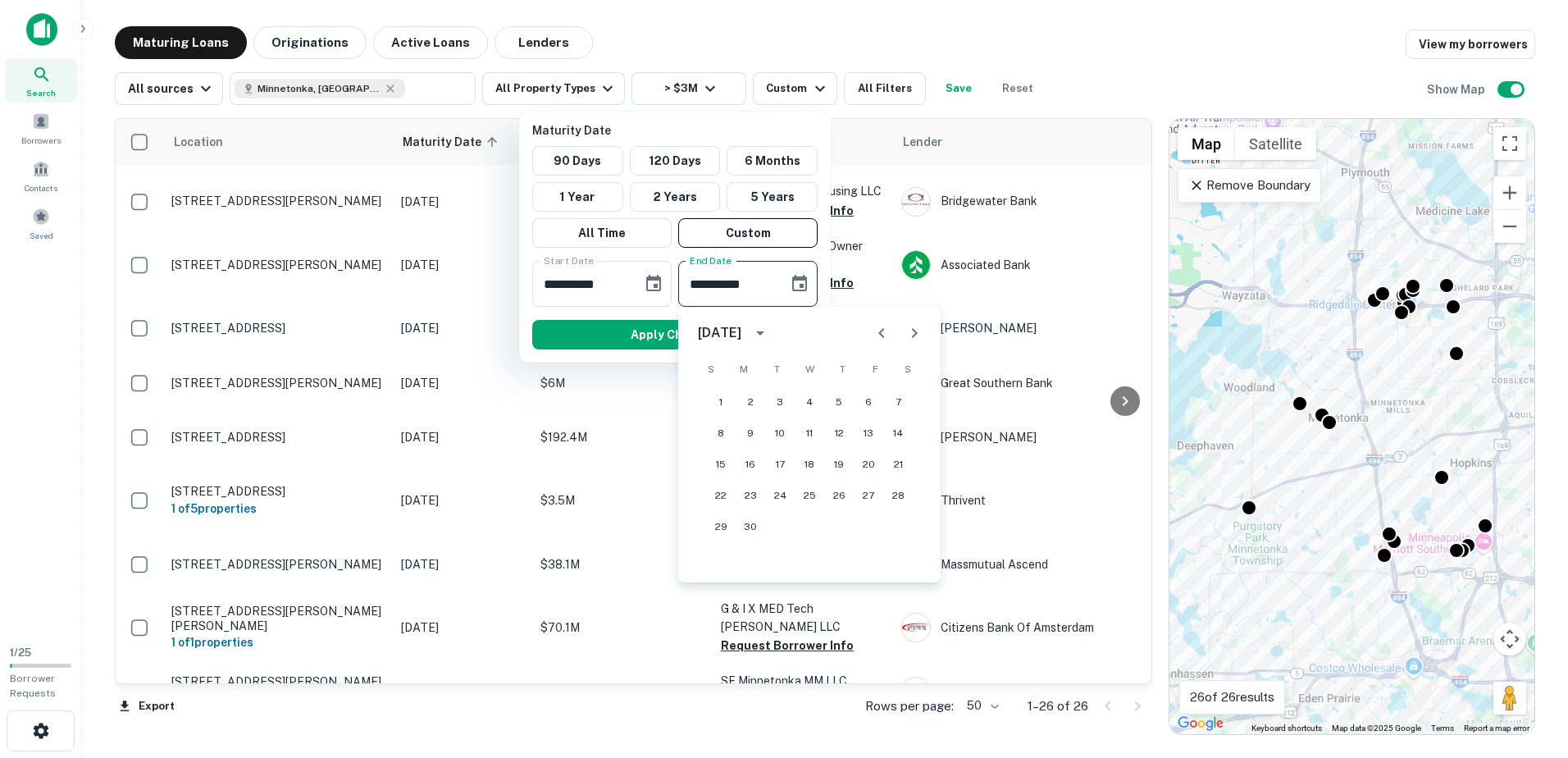
click at [908, 328] on icon "Next month" at bounding box center [914, 332] width 20 height 20
click at [908, 330] on icon "Next month" at bounding box center [914, 332] width 20 height 20
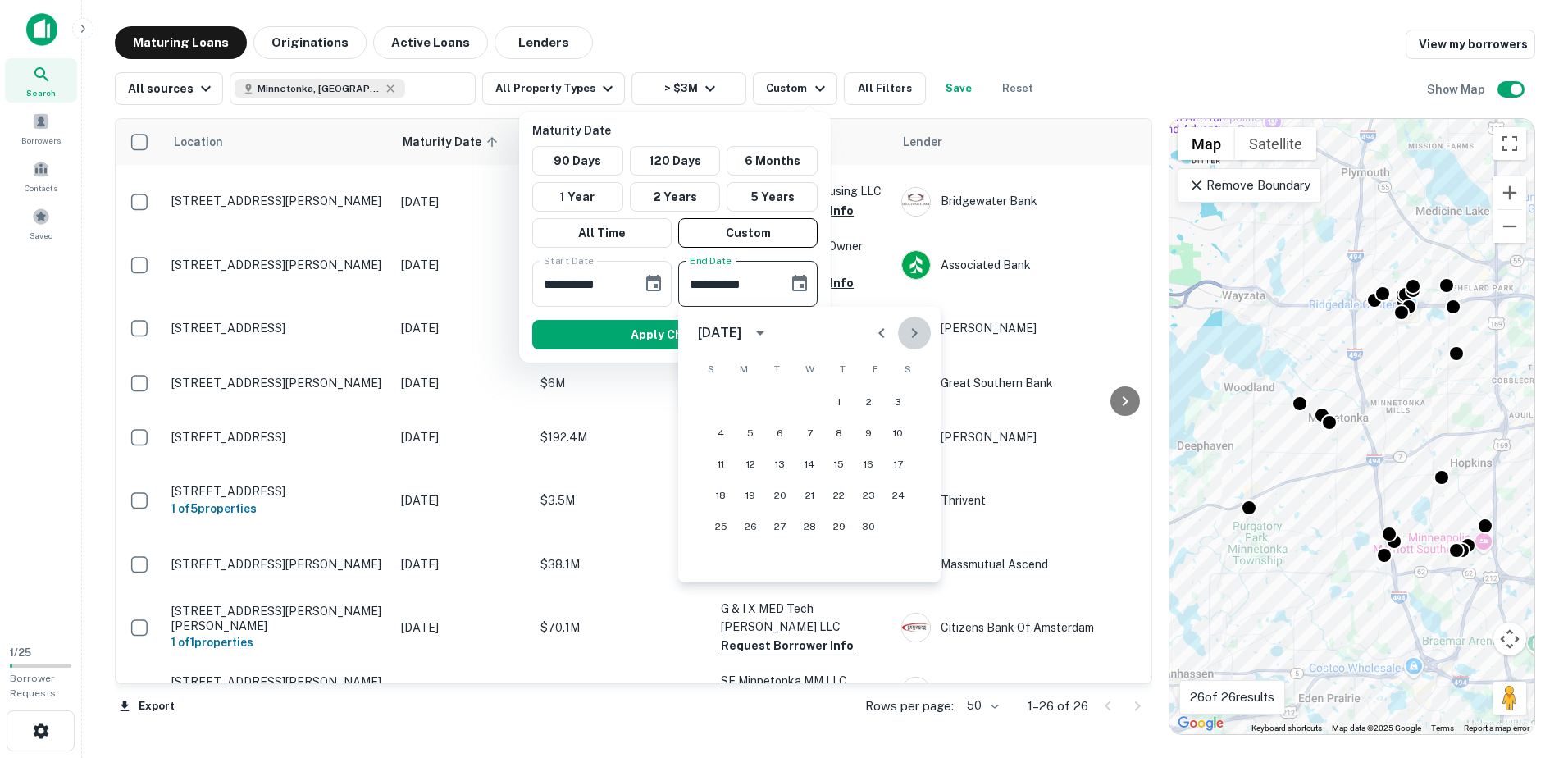
click at [908, 330] on icon "Next month" at bounding box center [914, 332] width 20 height 20
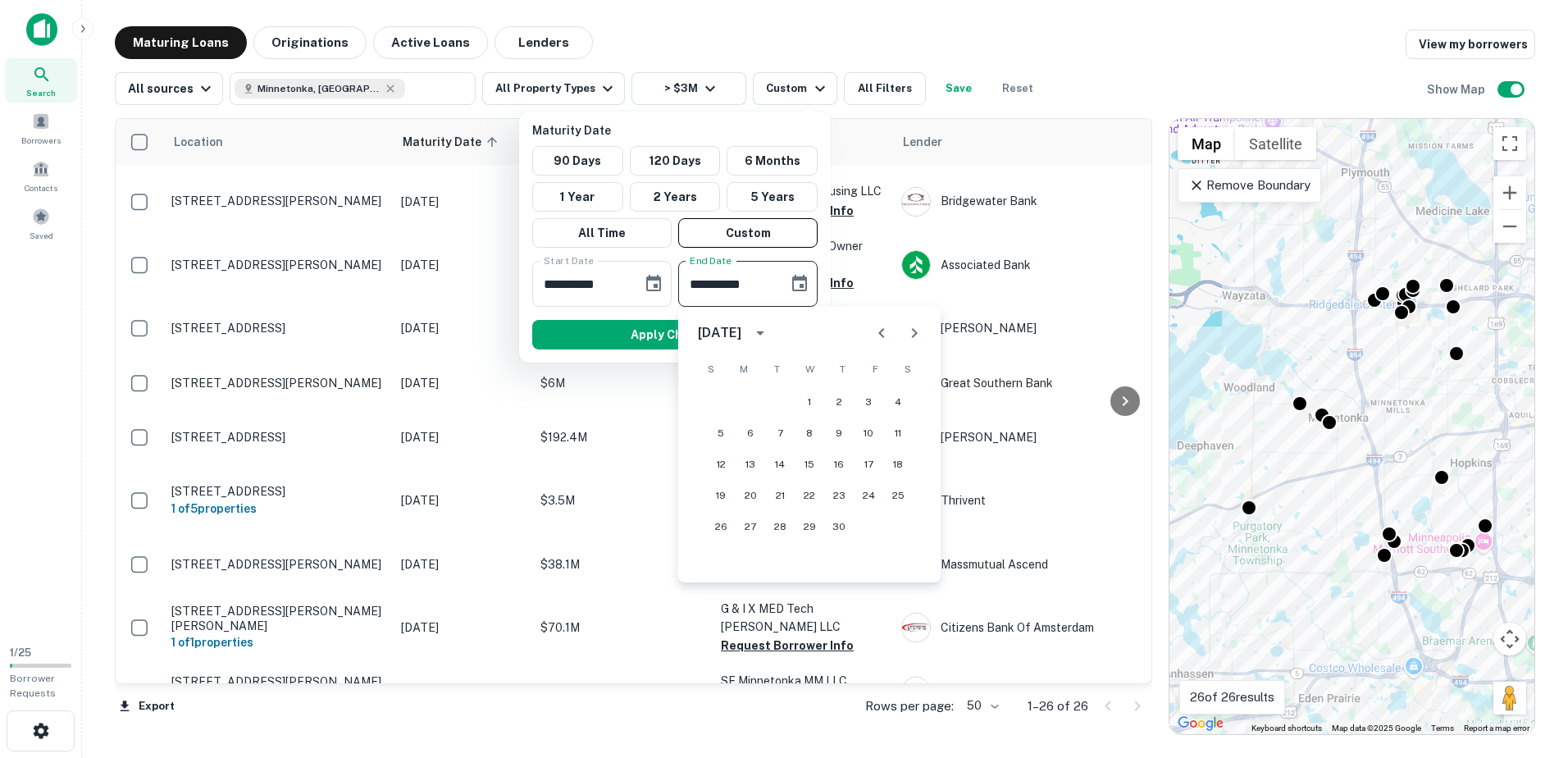
click at [908, 330] on icon "Next month" at bounding box center [914, 332] width 20 height 20
click at [908, 331] on icon "Next month" at bounding box center [914, 332] width 20 height 20
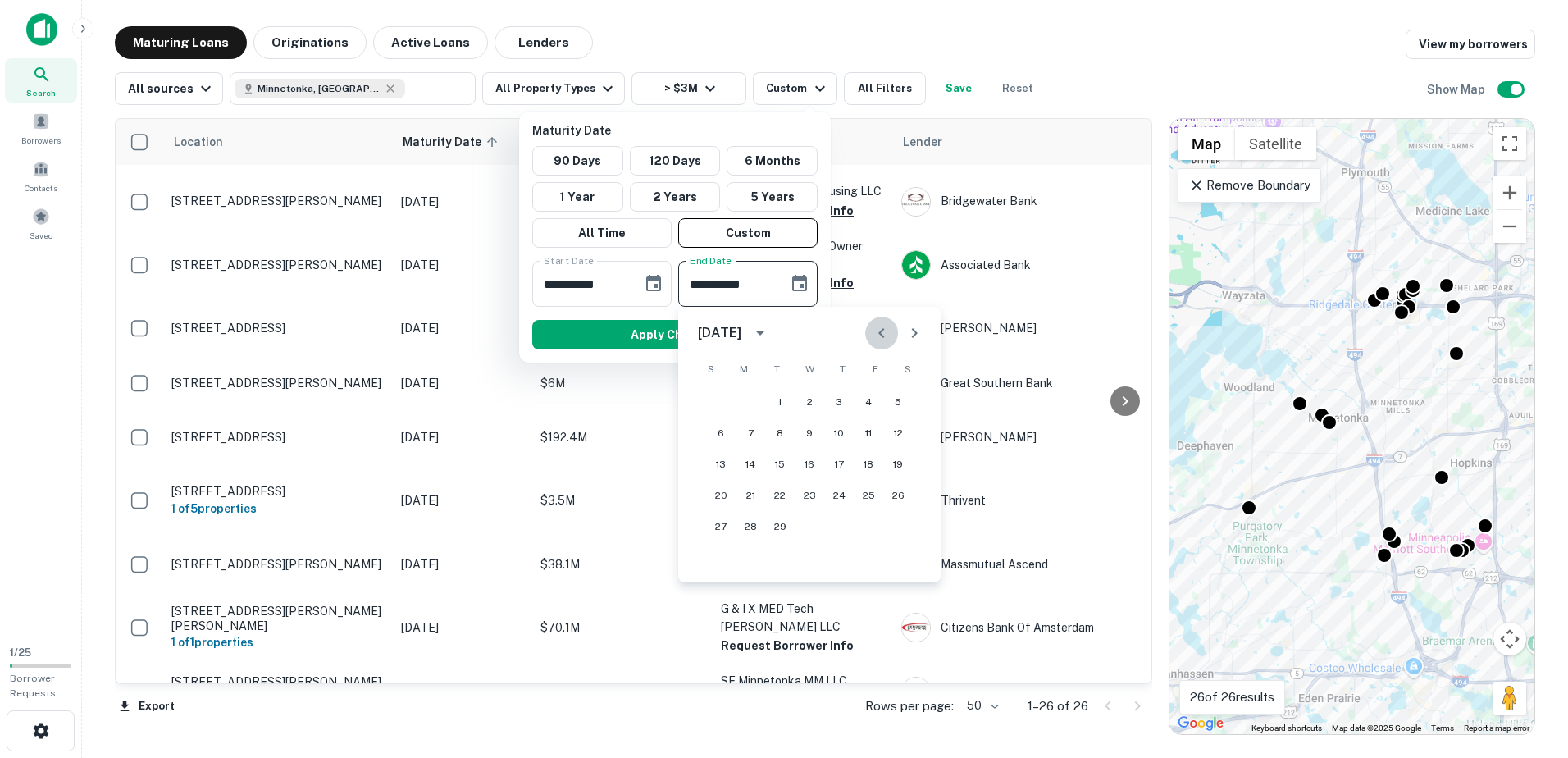
click at [884, 332] on icon "Previous month" at bounding box center [882, 332] width 20 height 20
click at [882, 332] on icon "Previous month" at bounding box center [882, 332] width 20 height 20
click at [861, 528] on button "31" at bounding box center [868, 527] width 29 height 29
type input "**********"
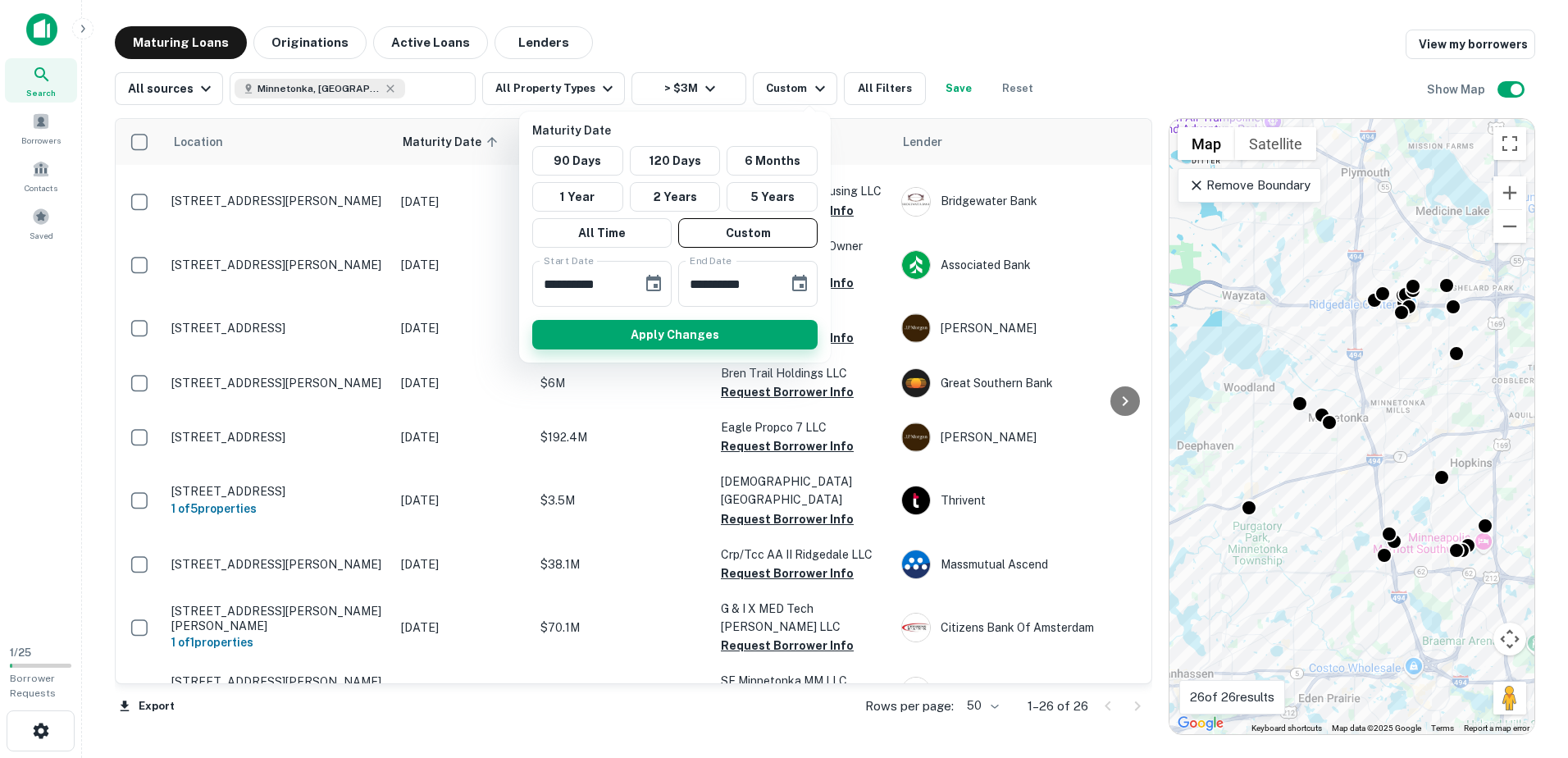
click at [750, 342] on button "Apply Changes" at bounding box center [675, 334] width 285 height 29
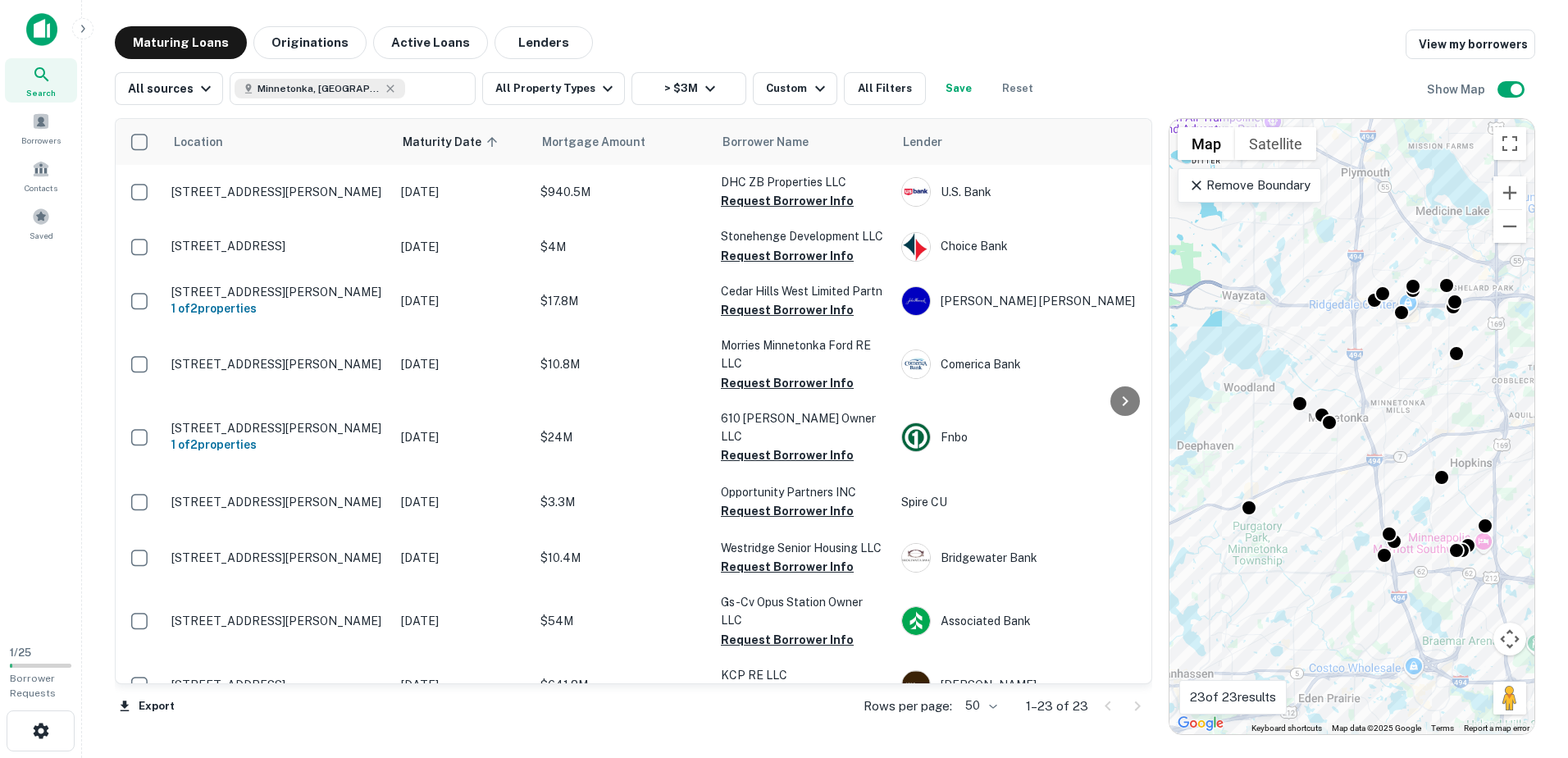
drag, startPoint x: 1140, startPoint y: 213, endPoint x: 1138, endPoint y: 232, distance: 19.1
click at [1138, 232] on div at bounding box center [1124, 400] width 32 height 564
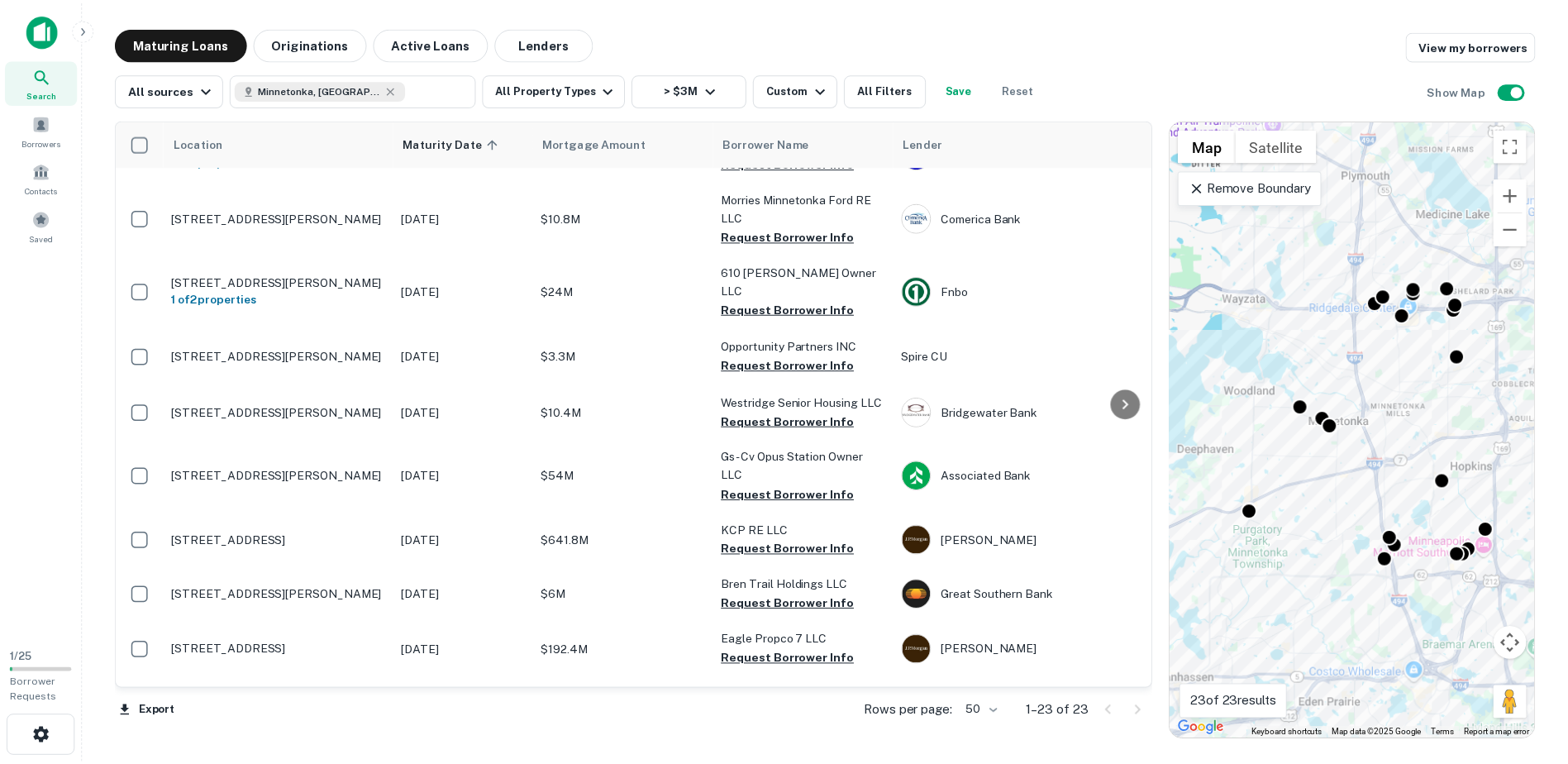
scroll to position [210, 0]
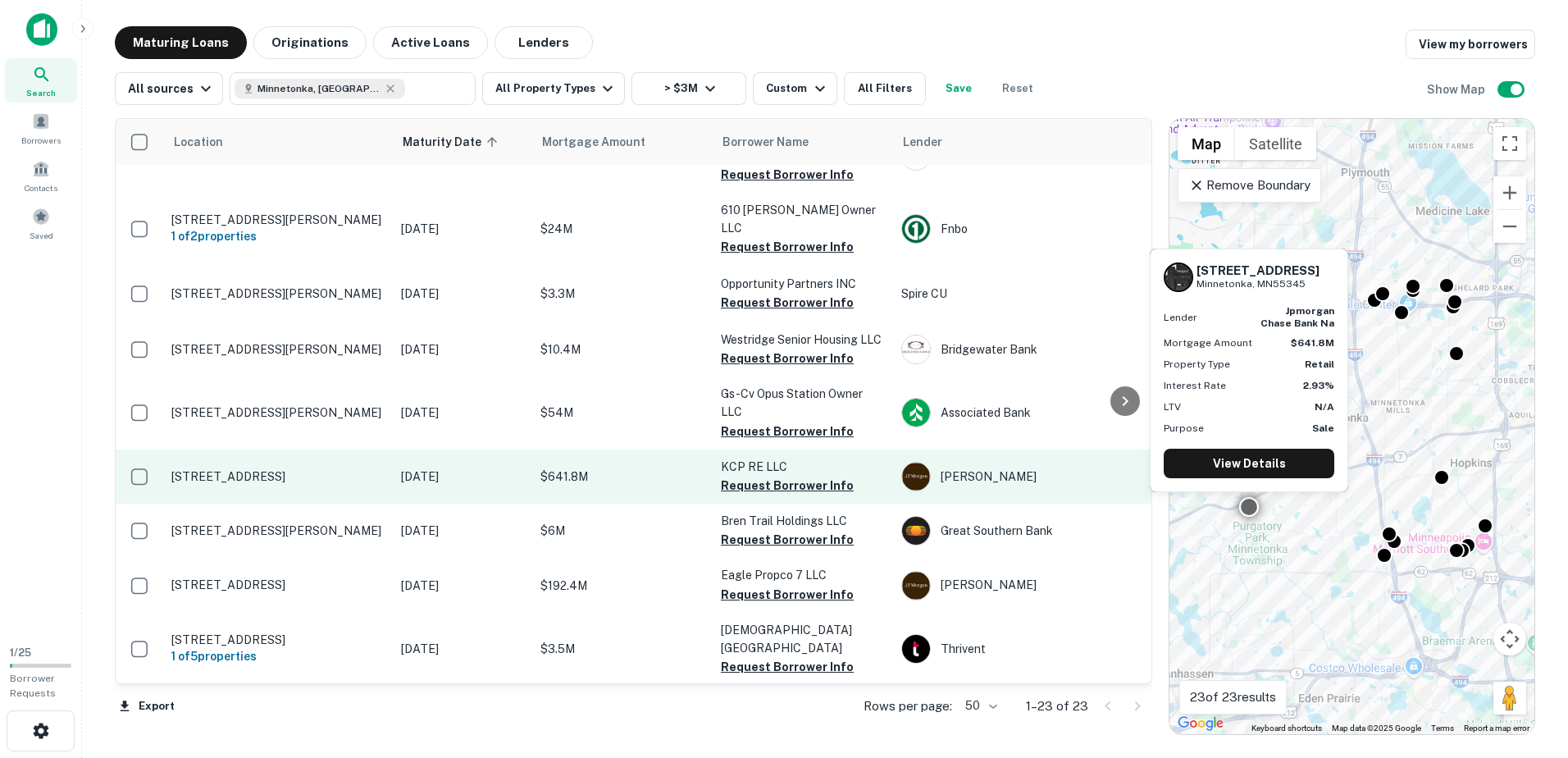
click at [517, 473] on p "Aug 08, 2026" at bounding box center [462, 477] width 123 height 18
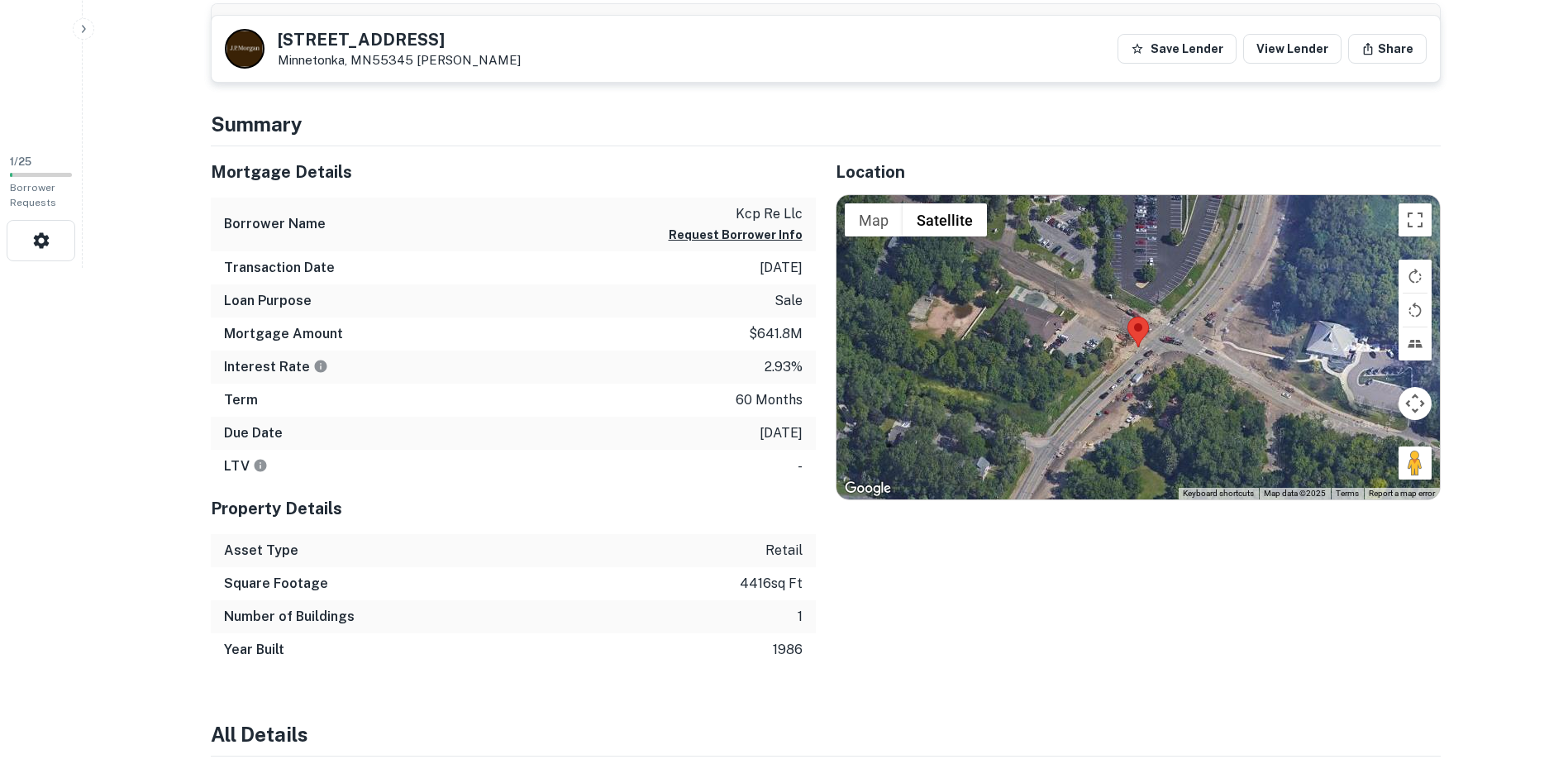
scroll to position [661, 0]
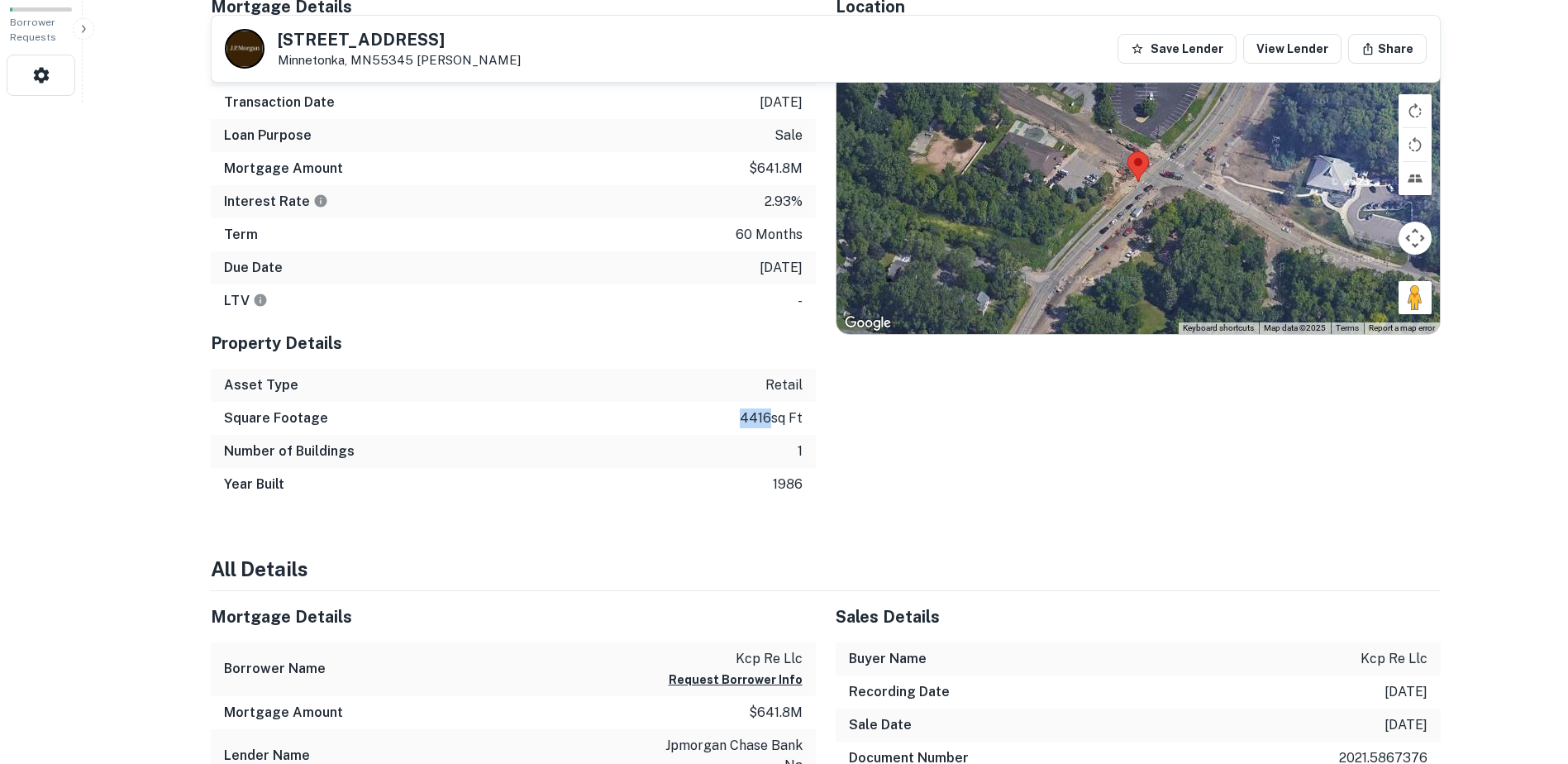
drag, startPoint x: 764, startPoint y: 416, endPoint x: 714, endPoint y: 416, distance: 50.0
click at [714, 416] on div "Square Footage 4416 sq ft" at bounding box center [513, 417] width 605 height 33
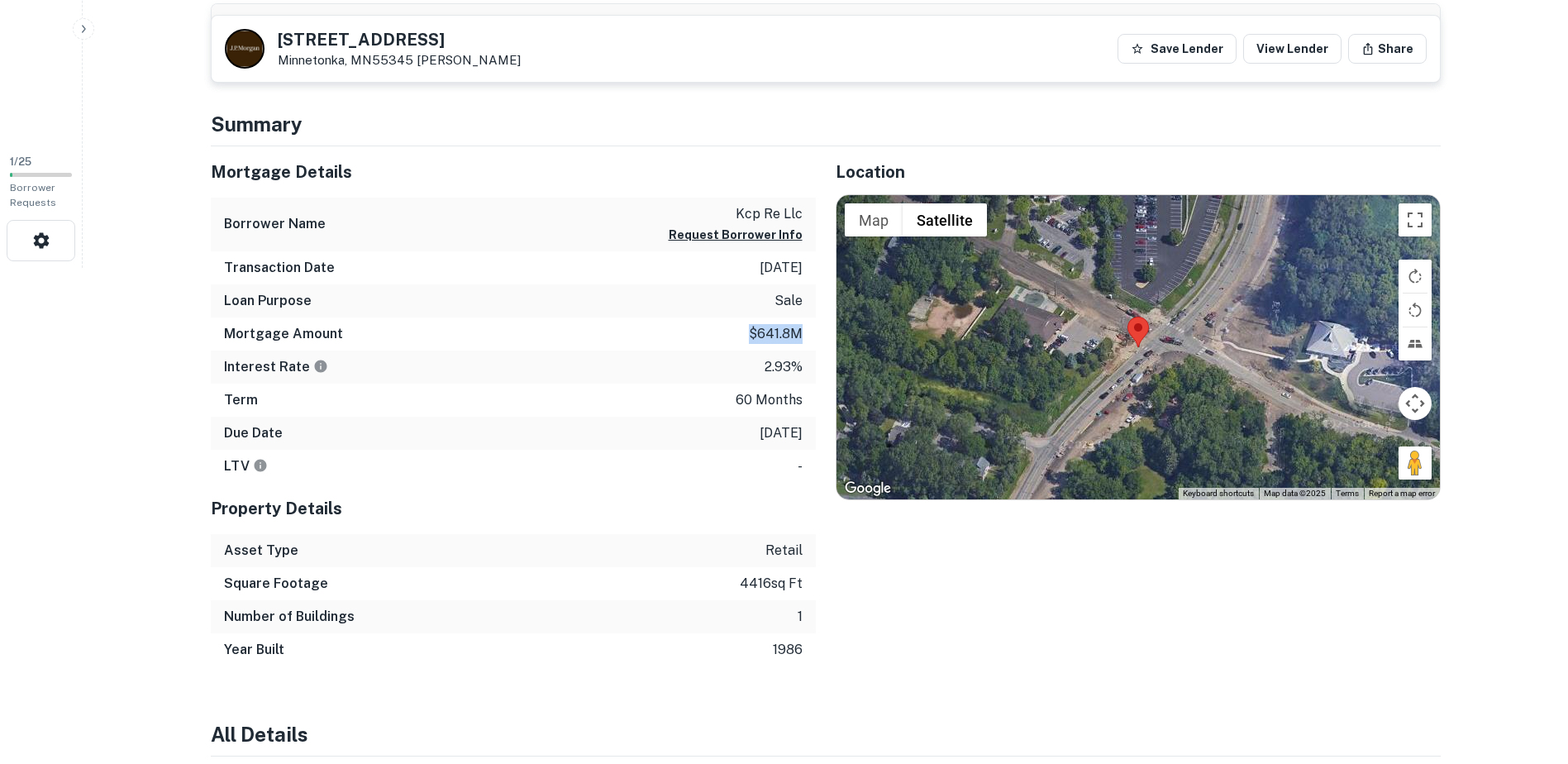
drag, startPoint x: 749, startPoint y: 330, endPoint x: 800, endPoint y: 330, distance: 51.0
click at [800, 330] on p "$641.8m" at bounding box center [776, 334] width 53 height 20
drag, startPoint x: 800, startPoint y: 330, endPoint x: 746, endPoint y: 331, distance: 54.0
click at [746, 331] on div "Mortgage Amount $641.8m" at bounding box center [513, 333] width 605 height 33
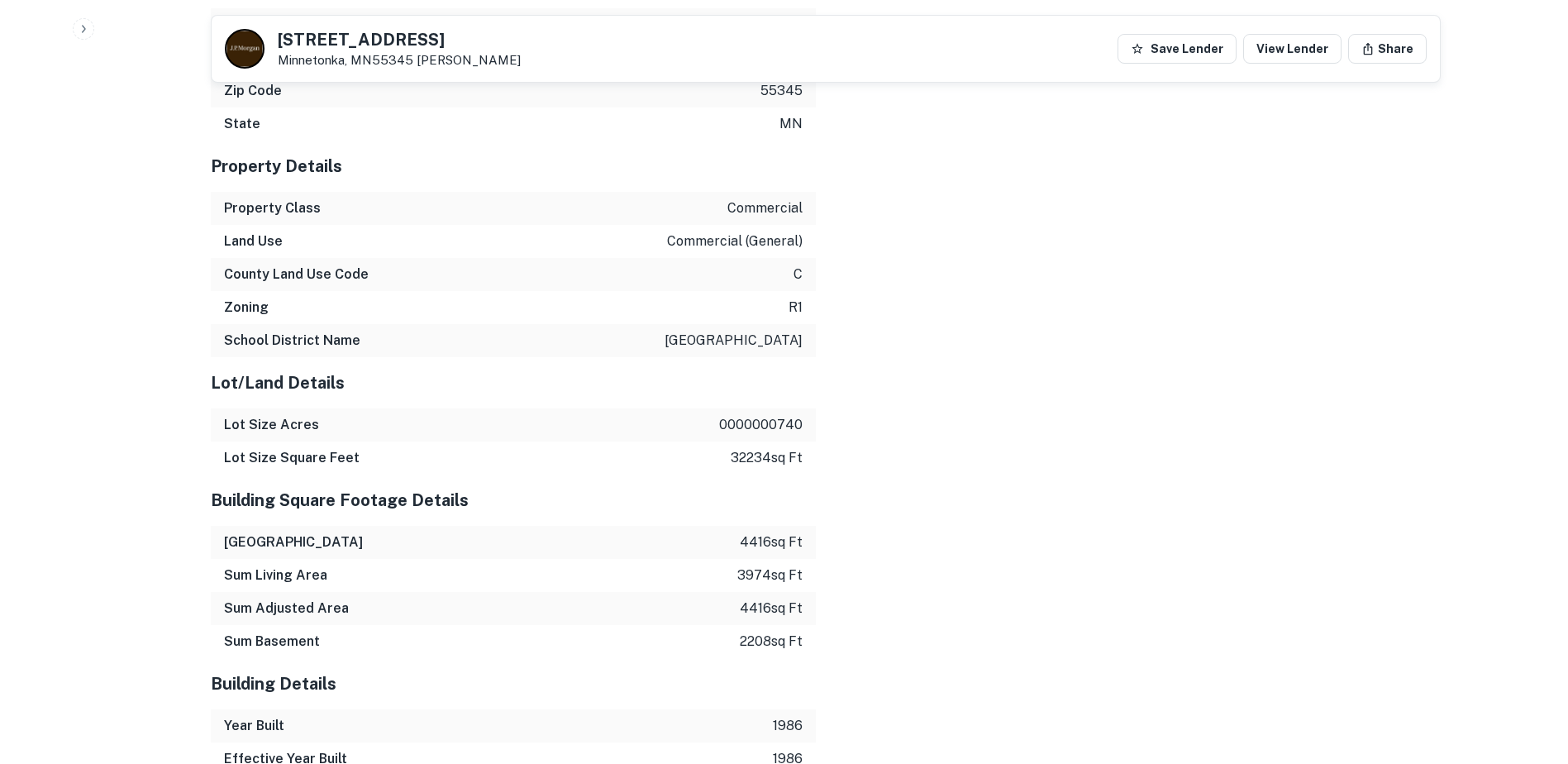
scroll to position [1901, 0]
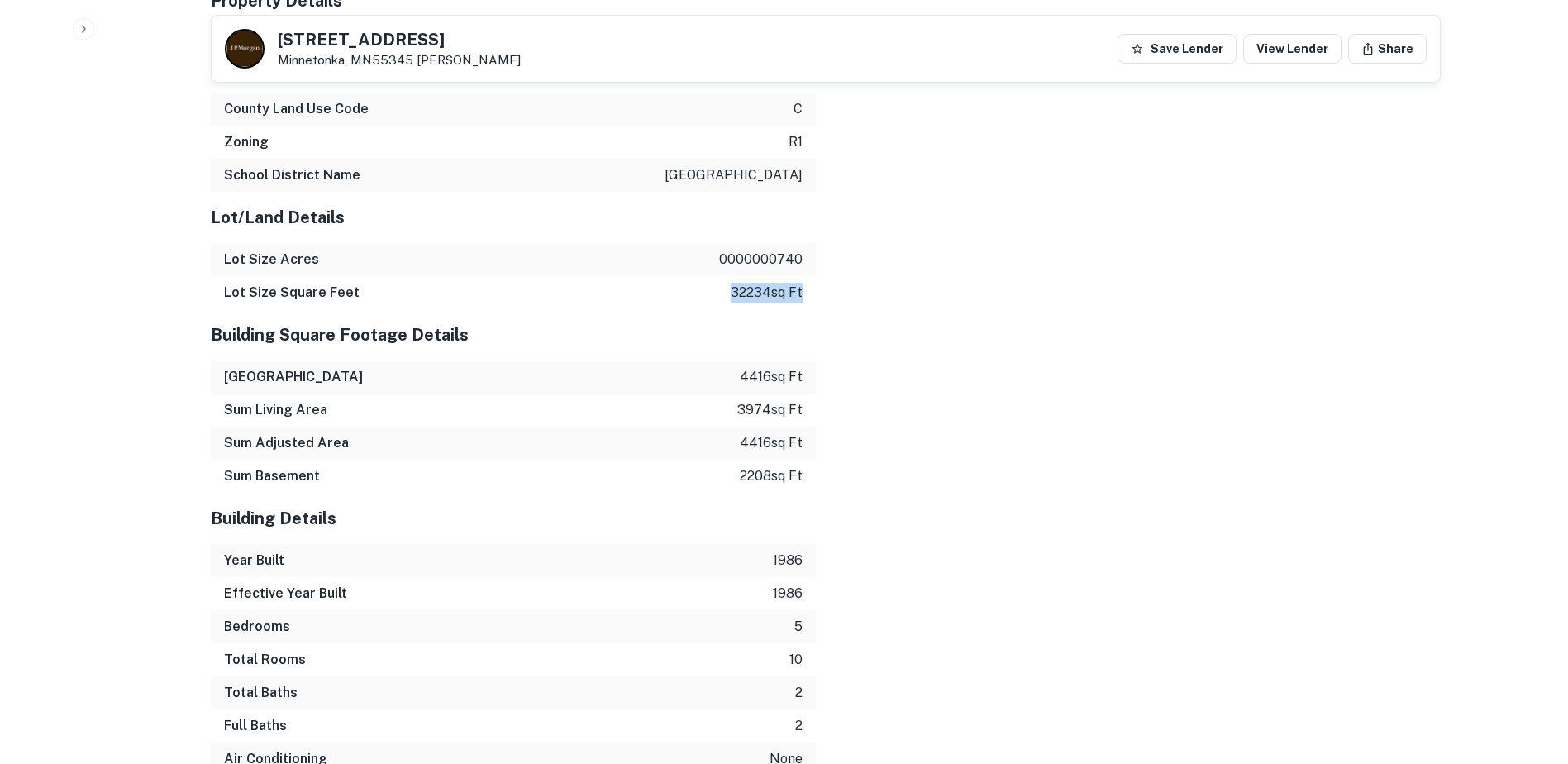
drag, startPoint x: 799, startPoint y: 313, endPoint x: 721, endPoint y: 314, distance: 78.0
click at [721, 309] on div "Lot Size Square Feet 32234 sq ft" at bounding box center [513, 292] width 605 height 33
drag, startPoint x: 721, startPoint y: 314, endPoint x: 791, endPoint y: 355, distance: 81.1
click at [791, 347] on h5 "Building Square Footage Details" at bounding box center [513, 334] width 605 height 25
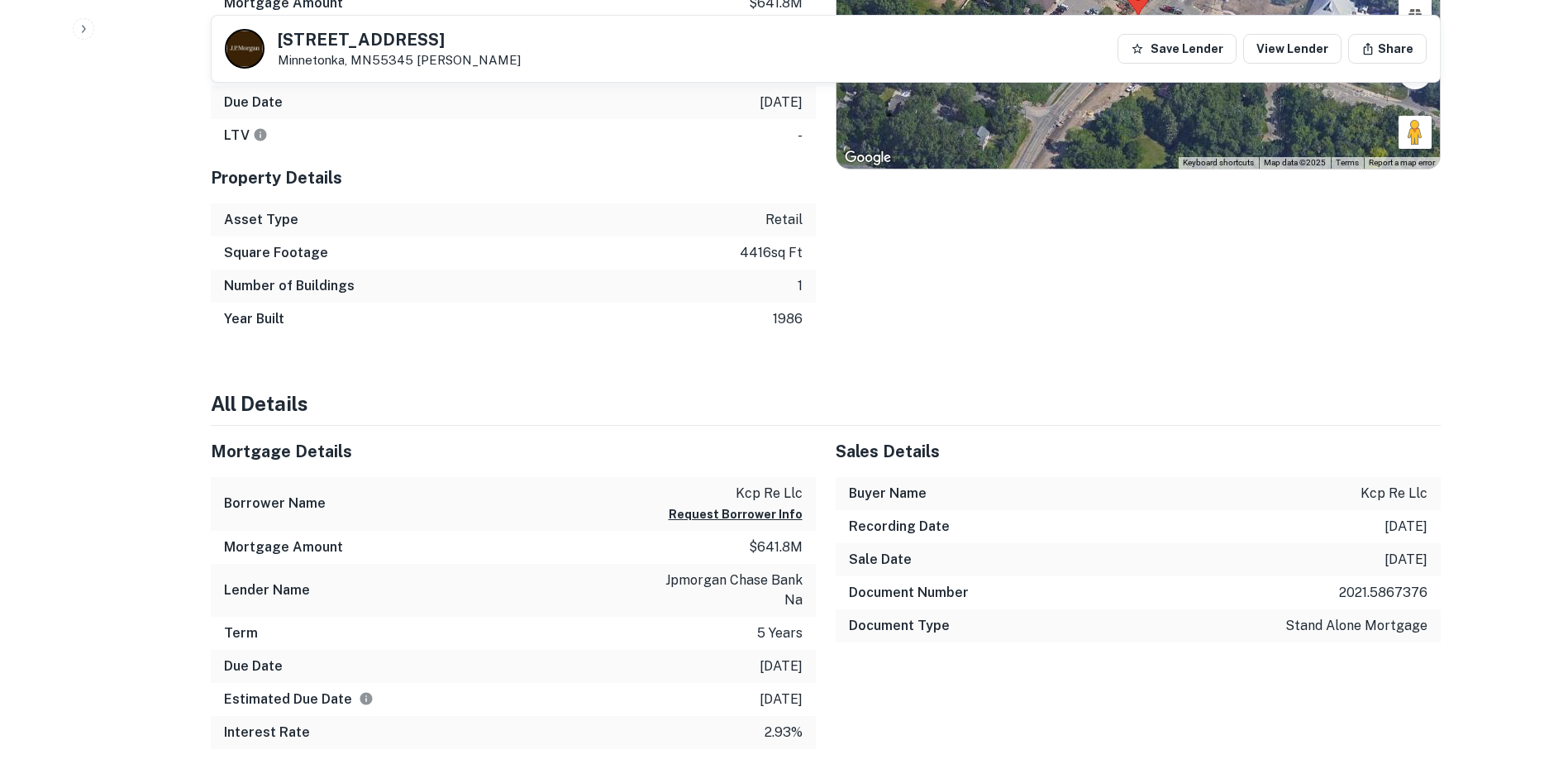
scroll to position [578, 0]
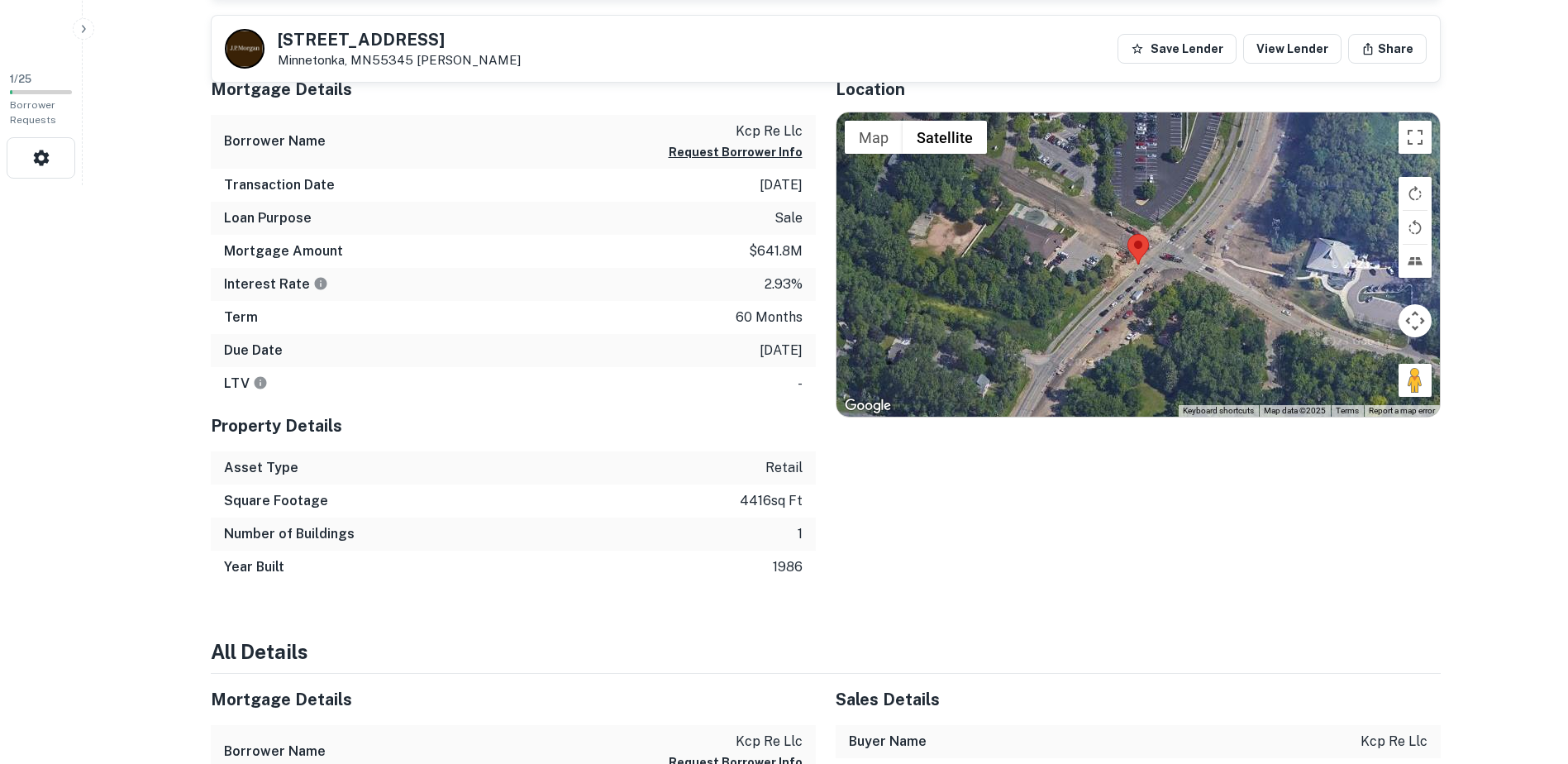
click at [1138, 250] on img at bounding box center [1138, 249] width 22 height 31
click at [890, 133] on button "Map" at bounding box center [874, 136] width 58 height 33
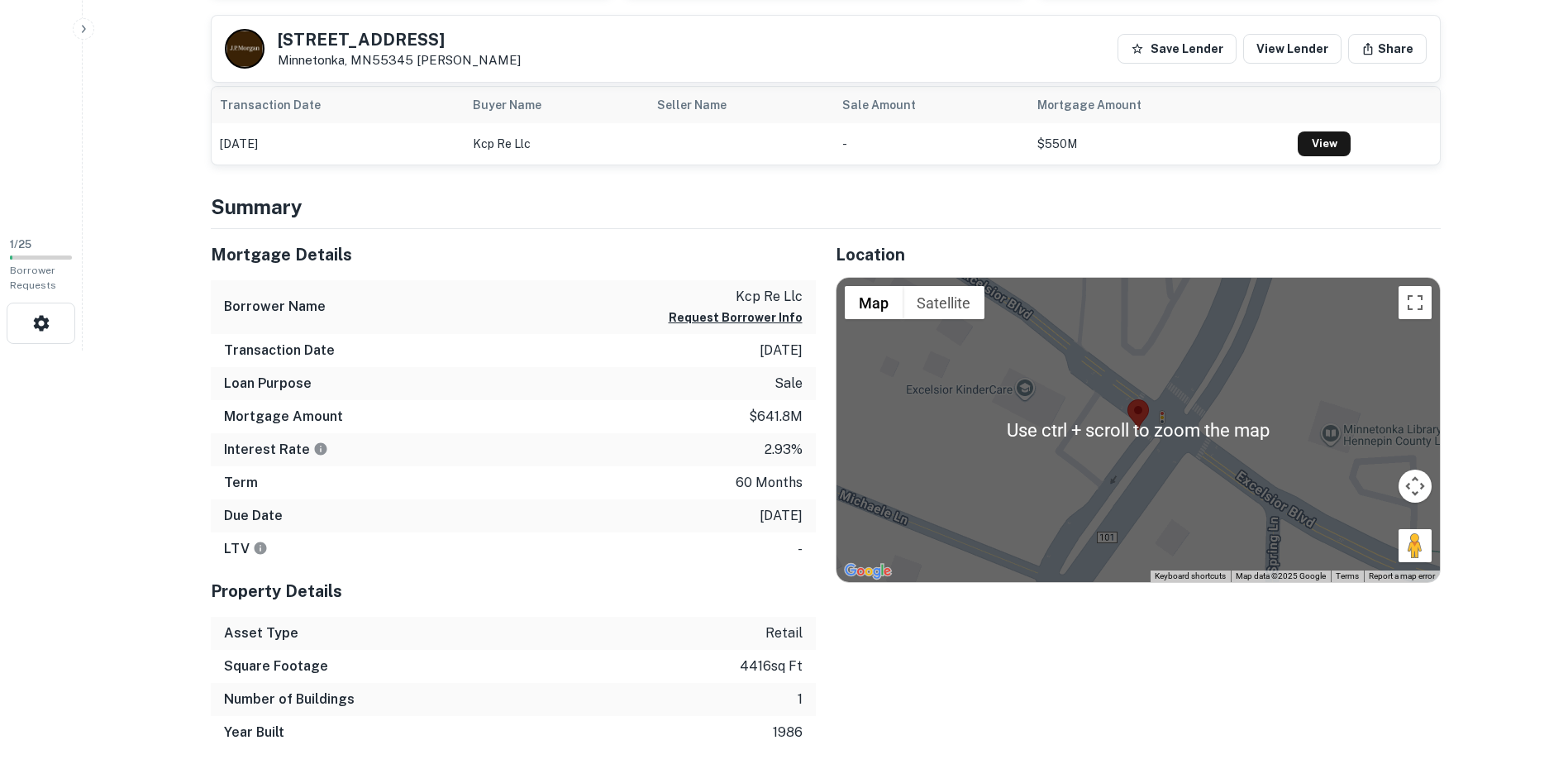
scroll to position [330, 0]
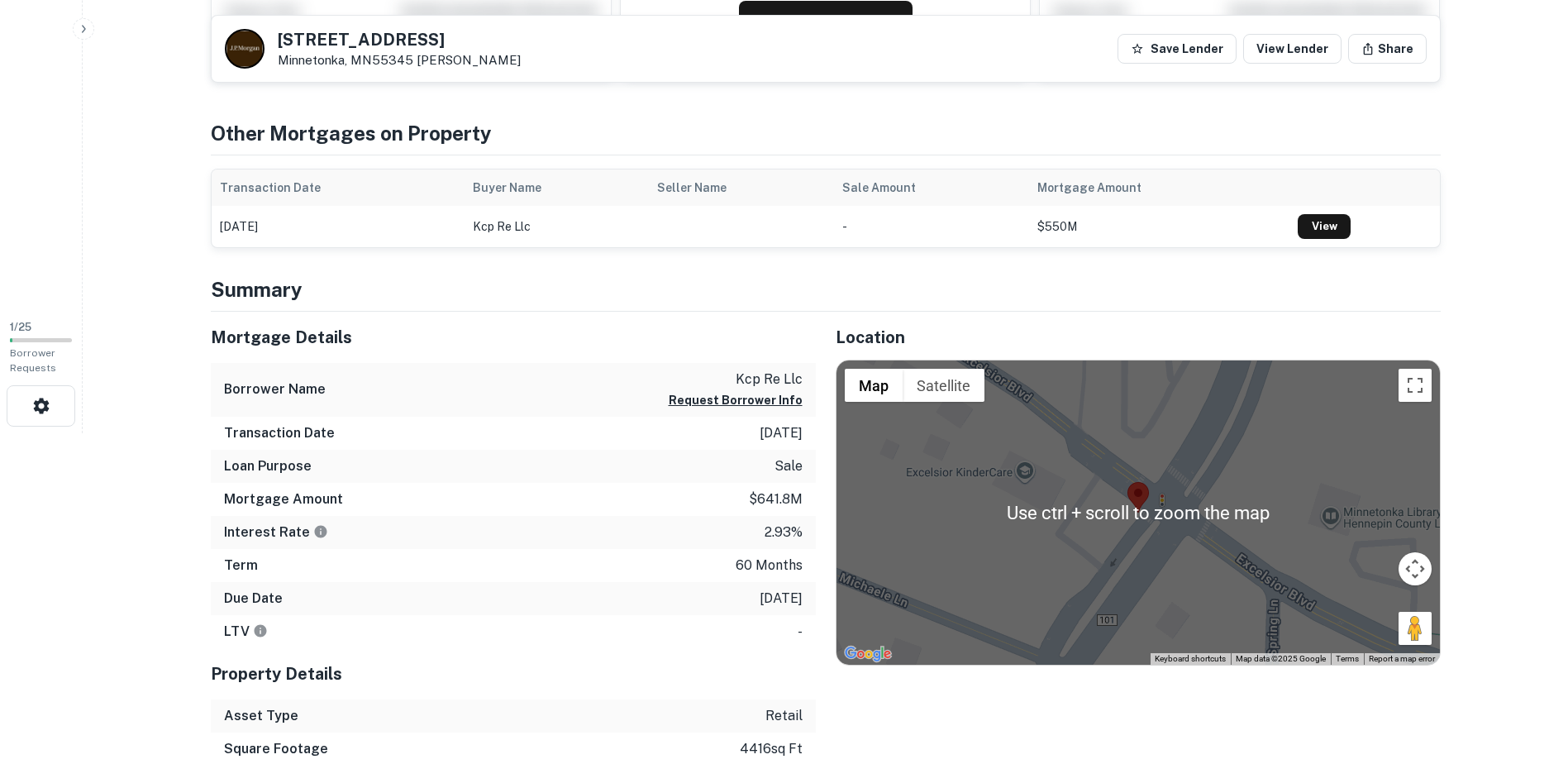
click at [1138, 503] on img at bounding box center [1138, 496] width 22 height 31
click at [1415, 568] on button "Map camera controls" at bounding box center [1415, 568] width 33 height 33
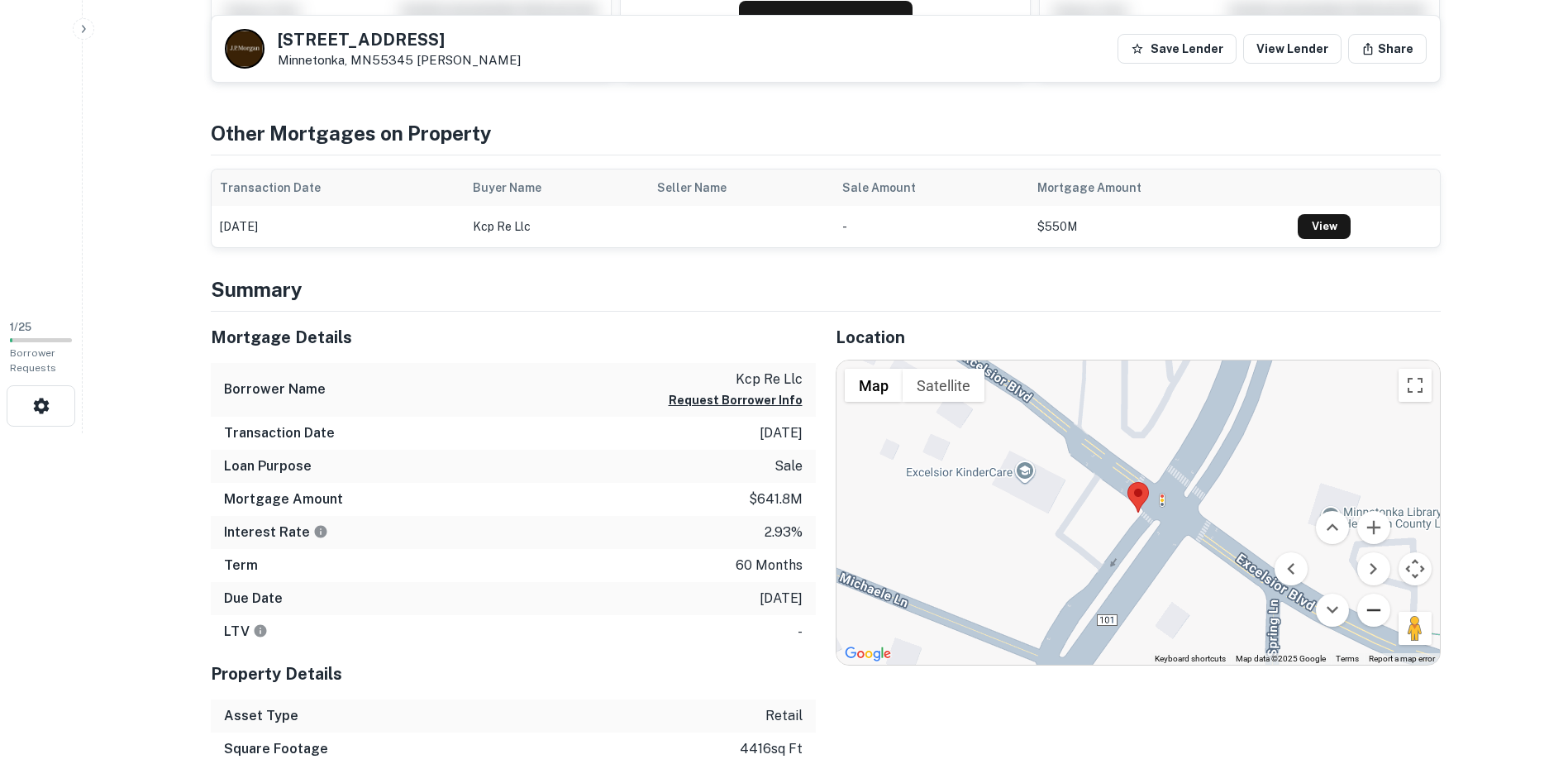
click at [1369, 604] on button "Zoom out" at bounding box center [1373, 609] width 33 height 33
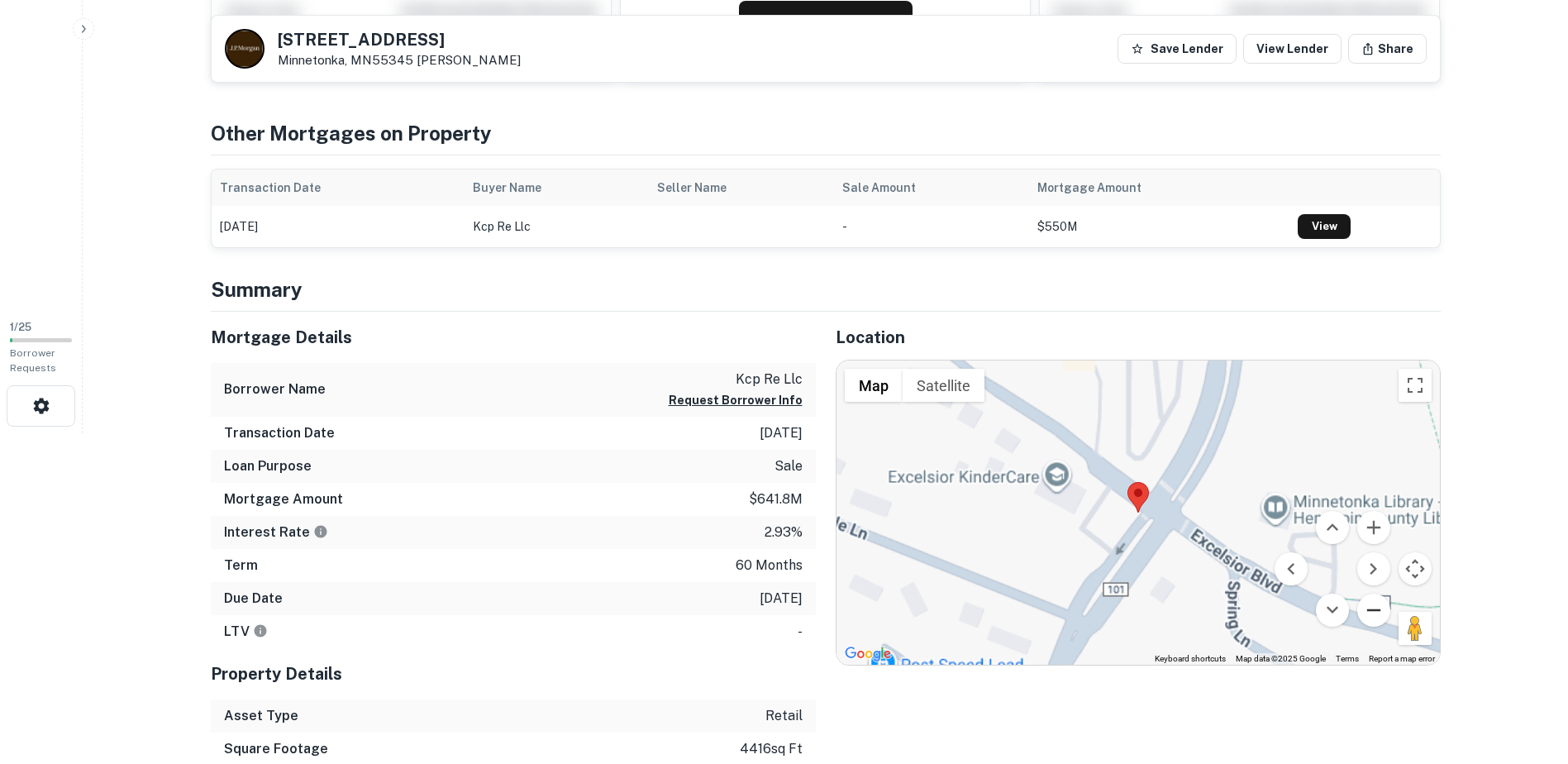
click at [1369, 602] on button "Zoom out" at bounding box center [1373, 609] width 33 height 33
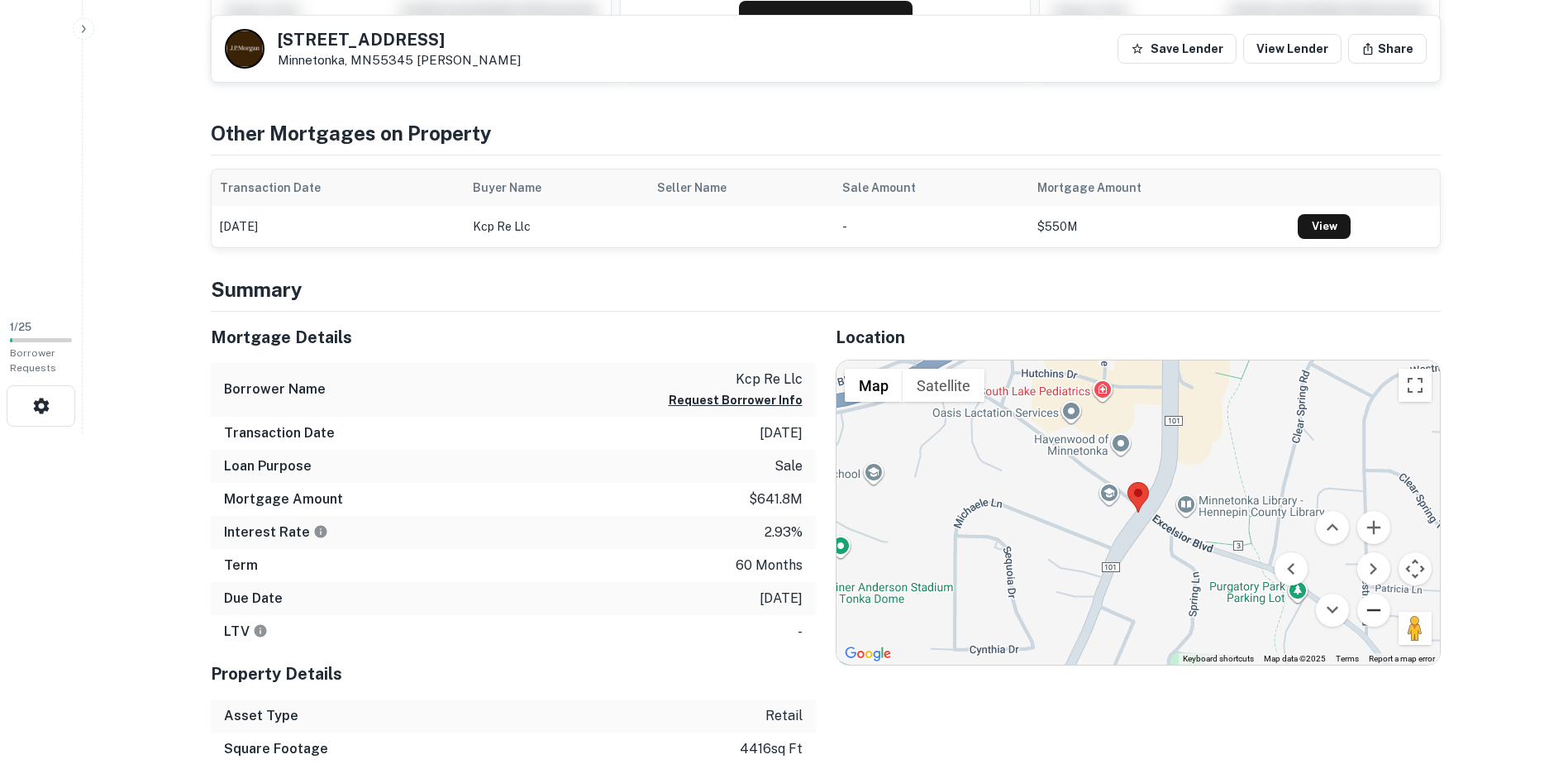
click at [1369, 604] on button "Zoom out" at bounding box center [1373, 609] width 33 height 33
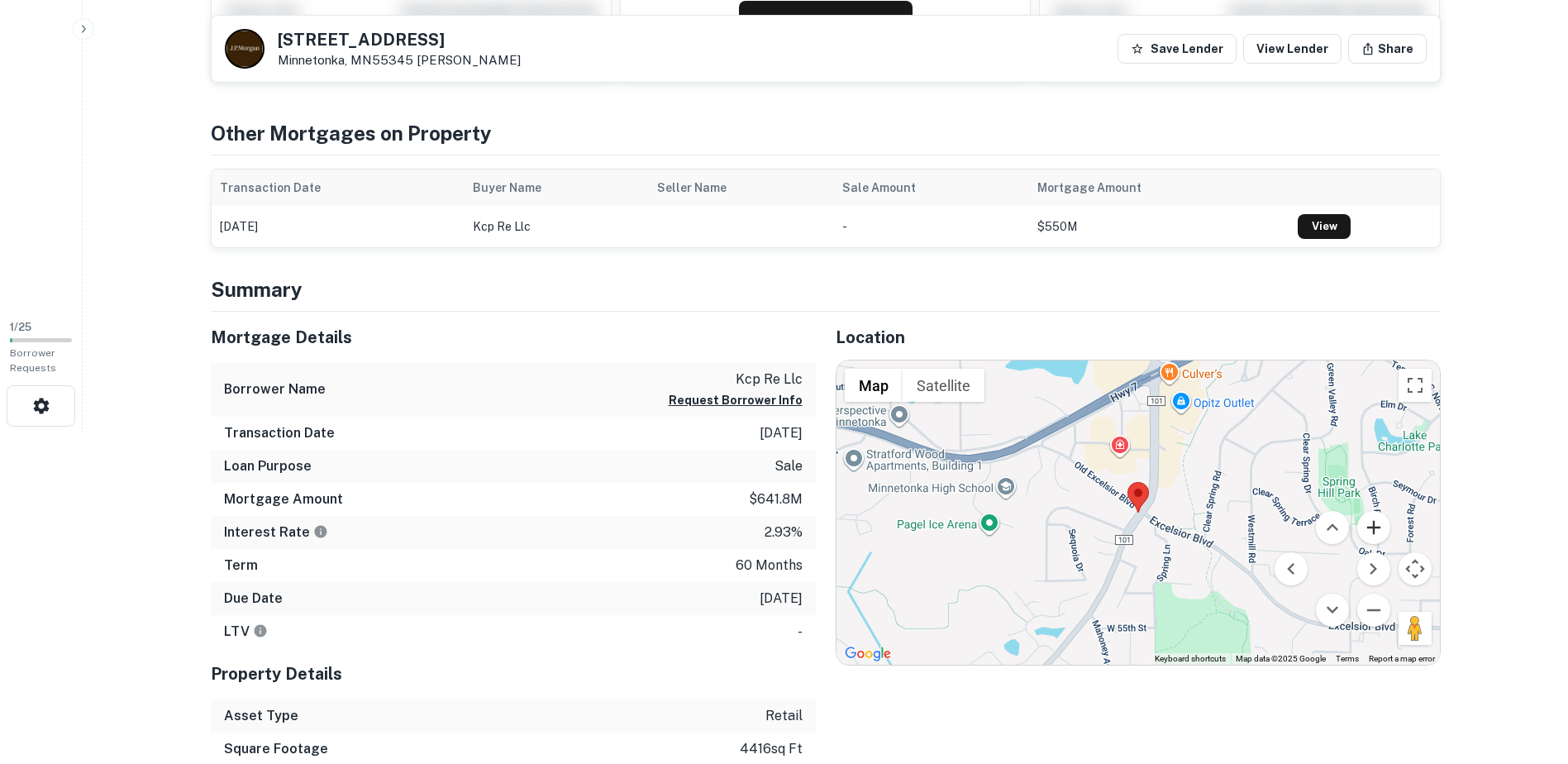
click at [1378, 526] on button "Zoom in" at bounding box center [1373, 527] width 33 height 33
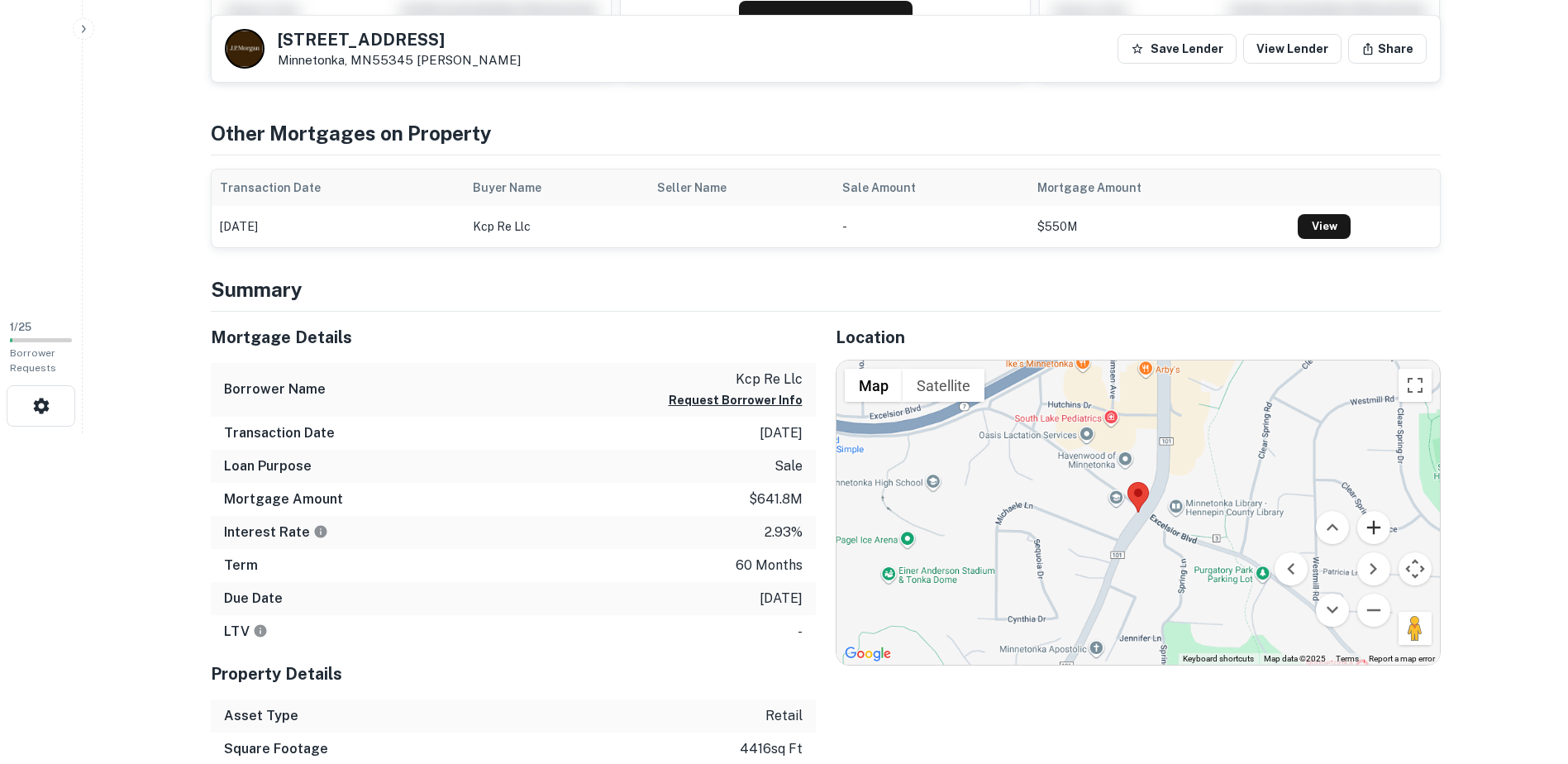
click at [1378, 526] on button "Zoom in" at bounding box center [1373, 527] width 33 height 33
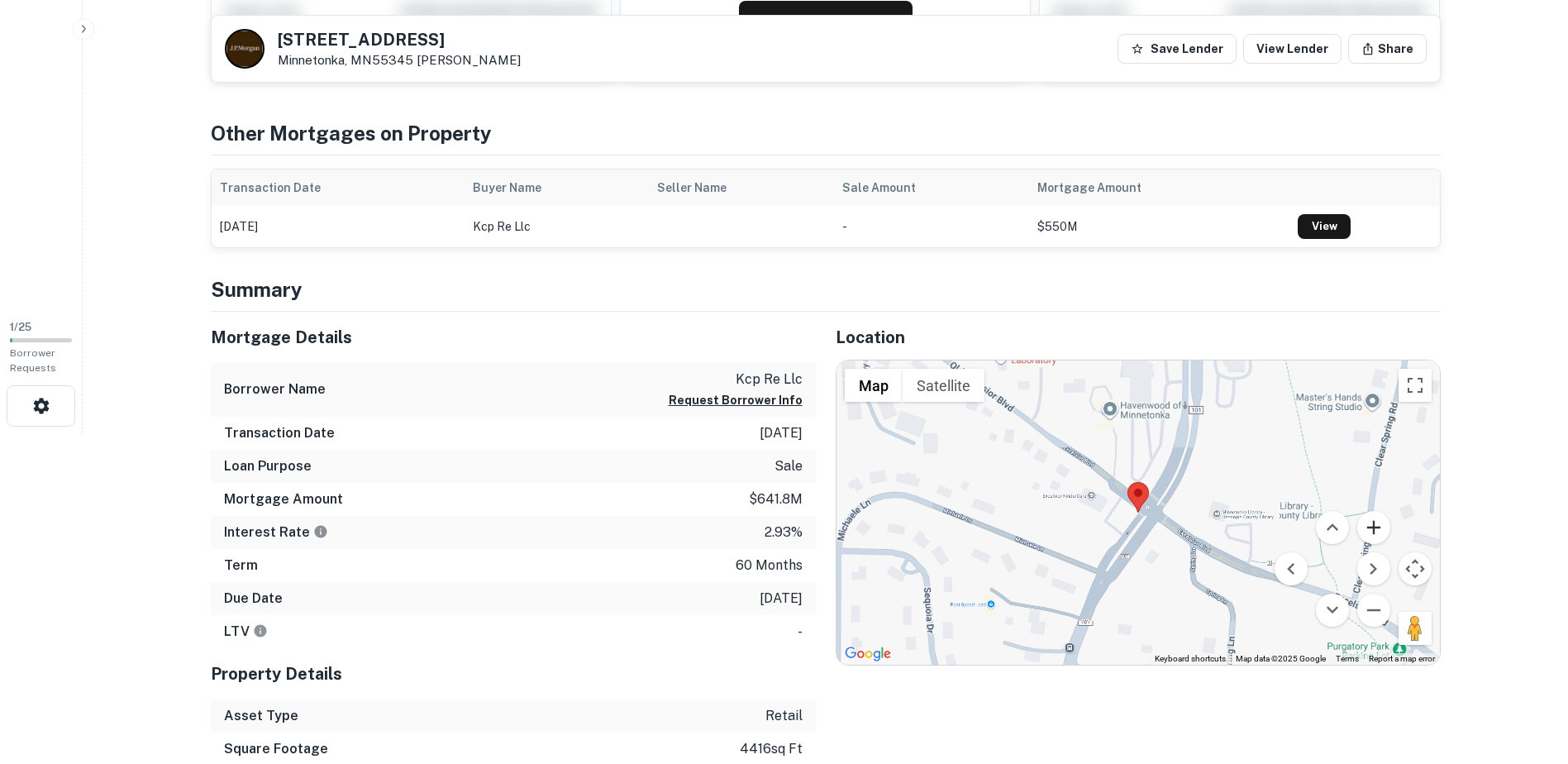
click at [1378, 526] on button "Zoom in" at bounding box center [1373, 527] width 33 height 33
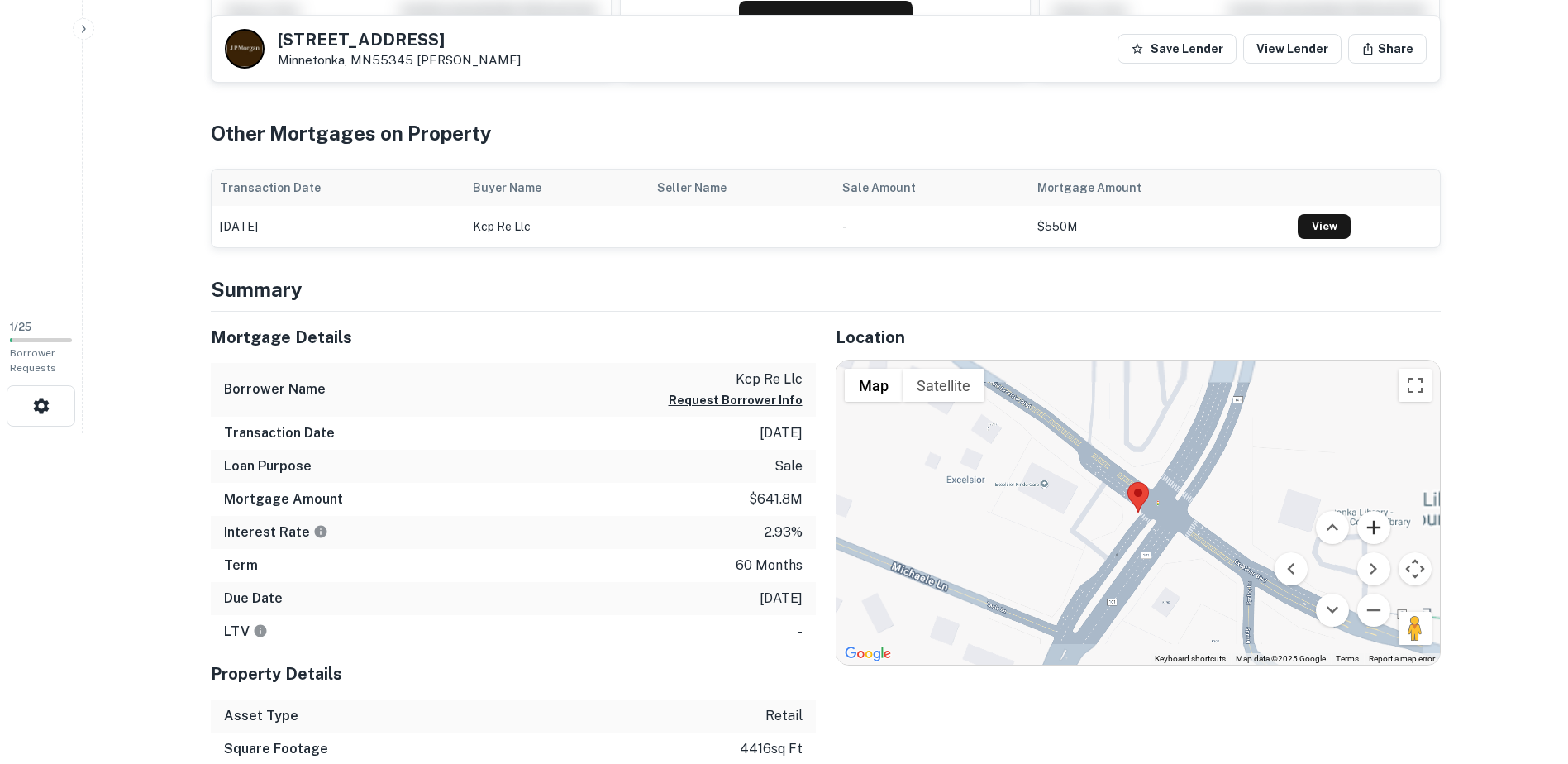
click at [1378, 526] on button "Zoom in" at bounding box center [1373, 527] width 33 height 33
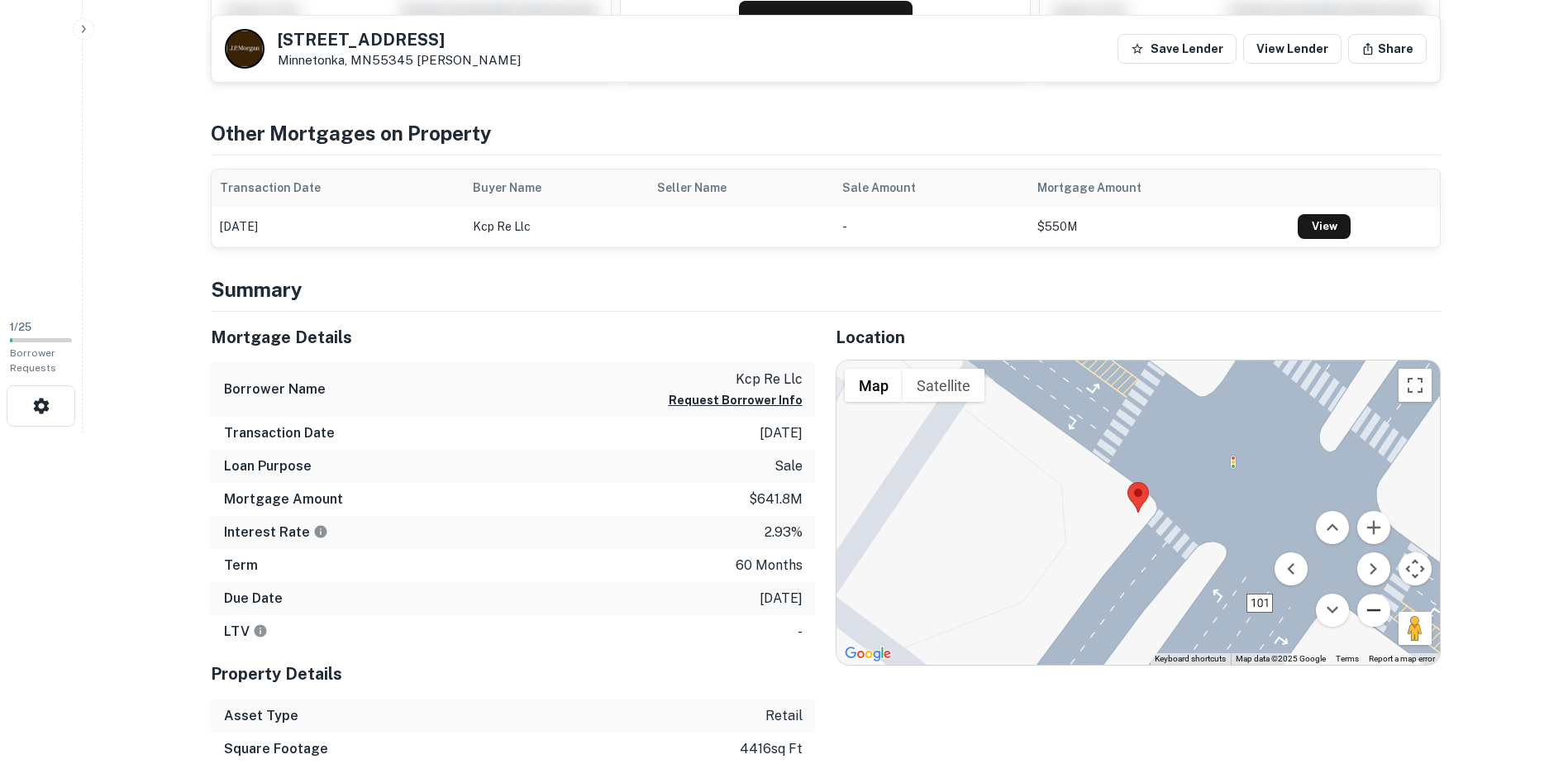
click at [1368, 603] on button "Zoom out" at bounding box center [1373, 609] width 33 height 33
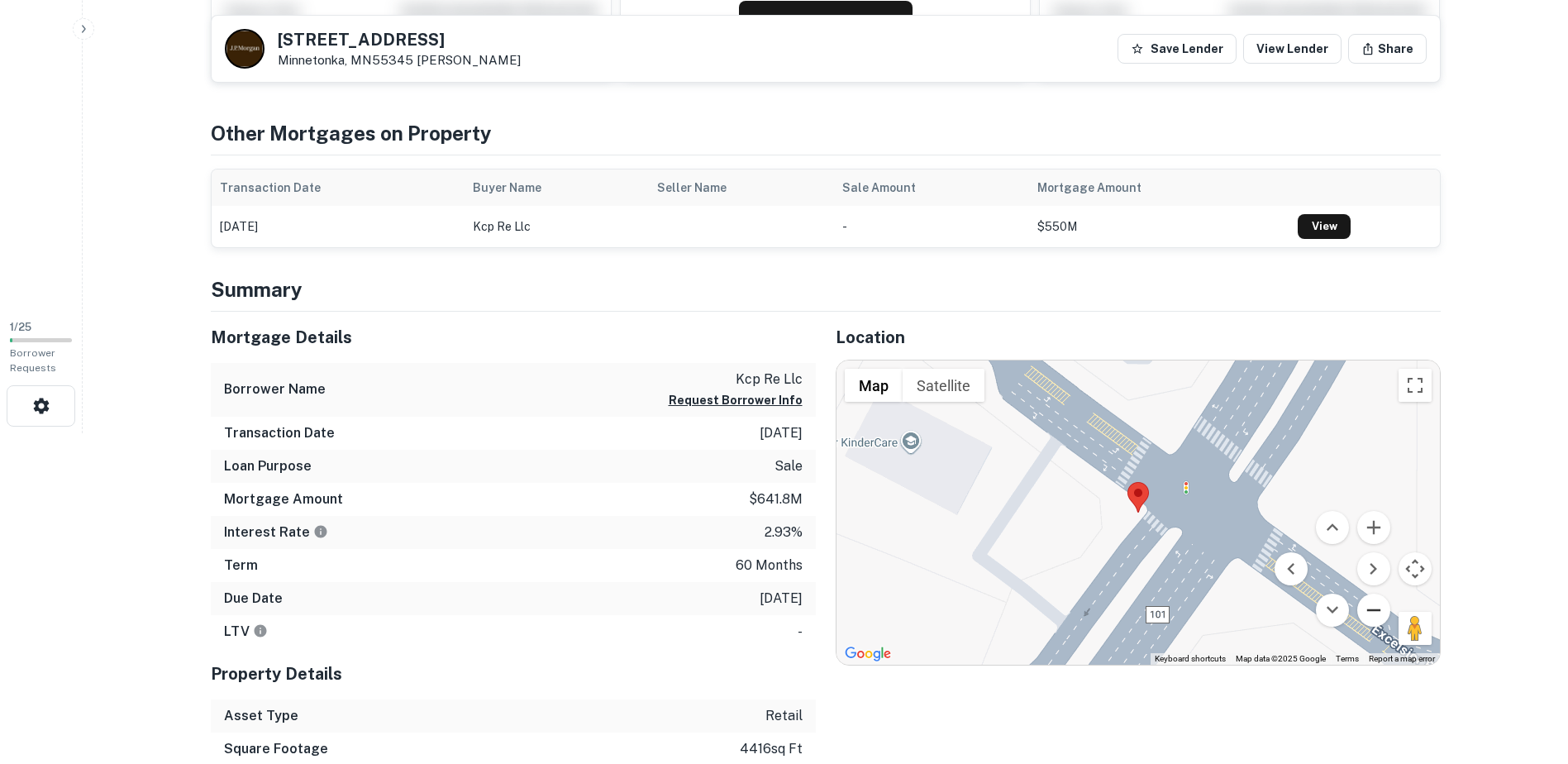
click at [1369, 603] on button "Zoom out" at bounding box center [1373, 609] width 33 height 33
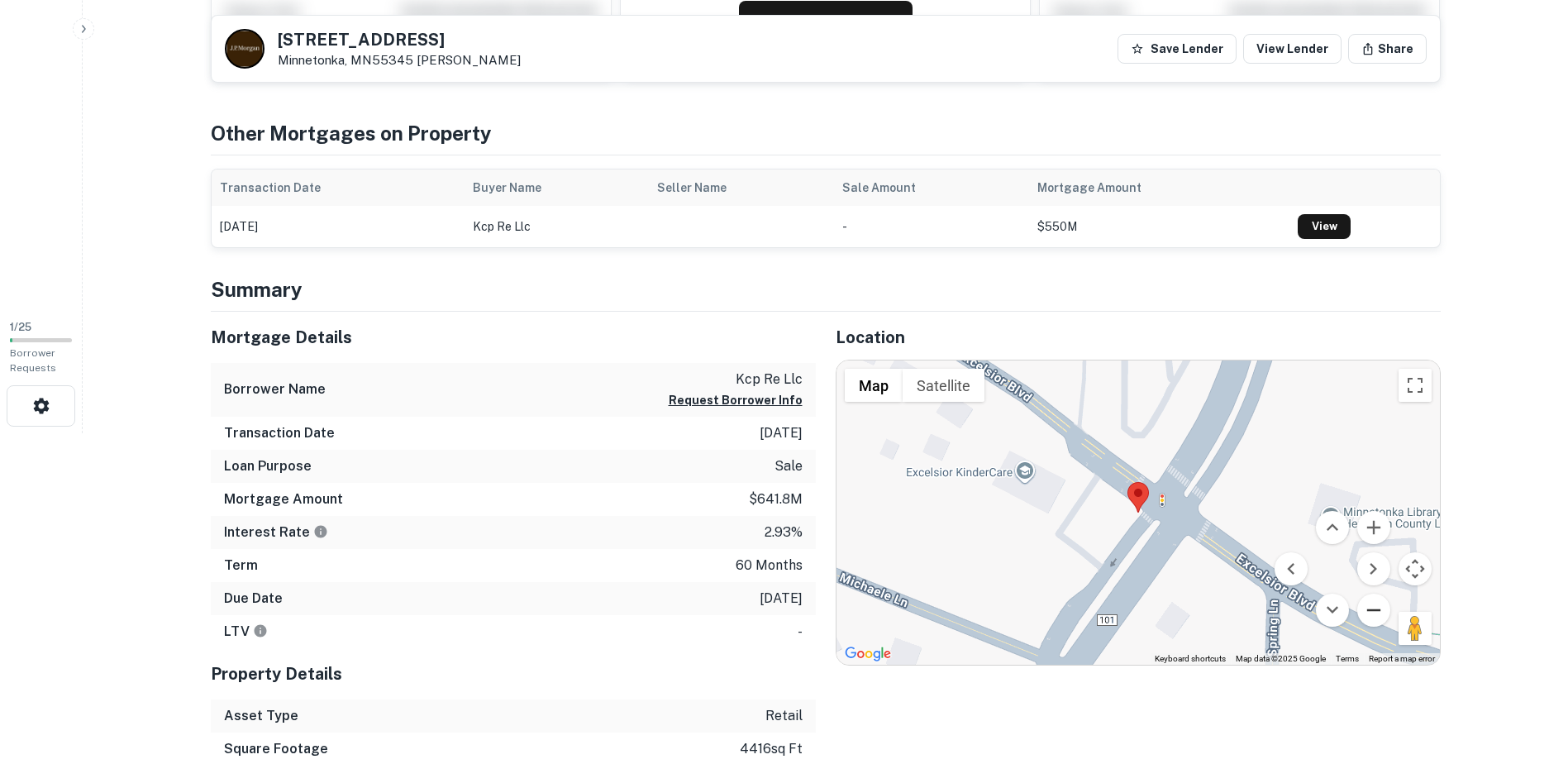
click at [1369, 603] on button "Zoom out" at bounding box center [1373, 609] width 33 height 33
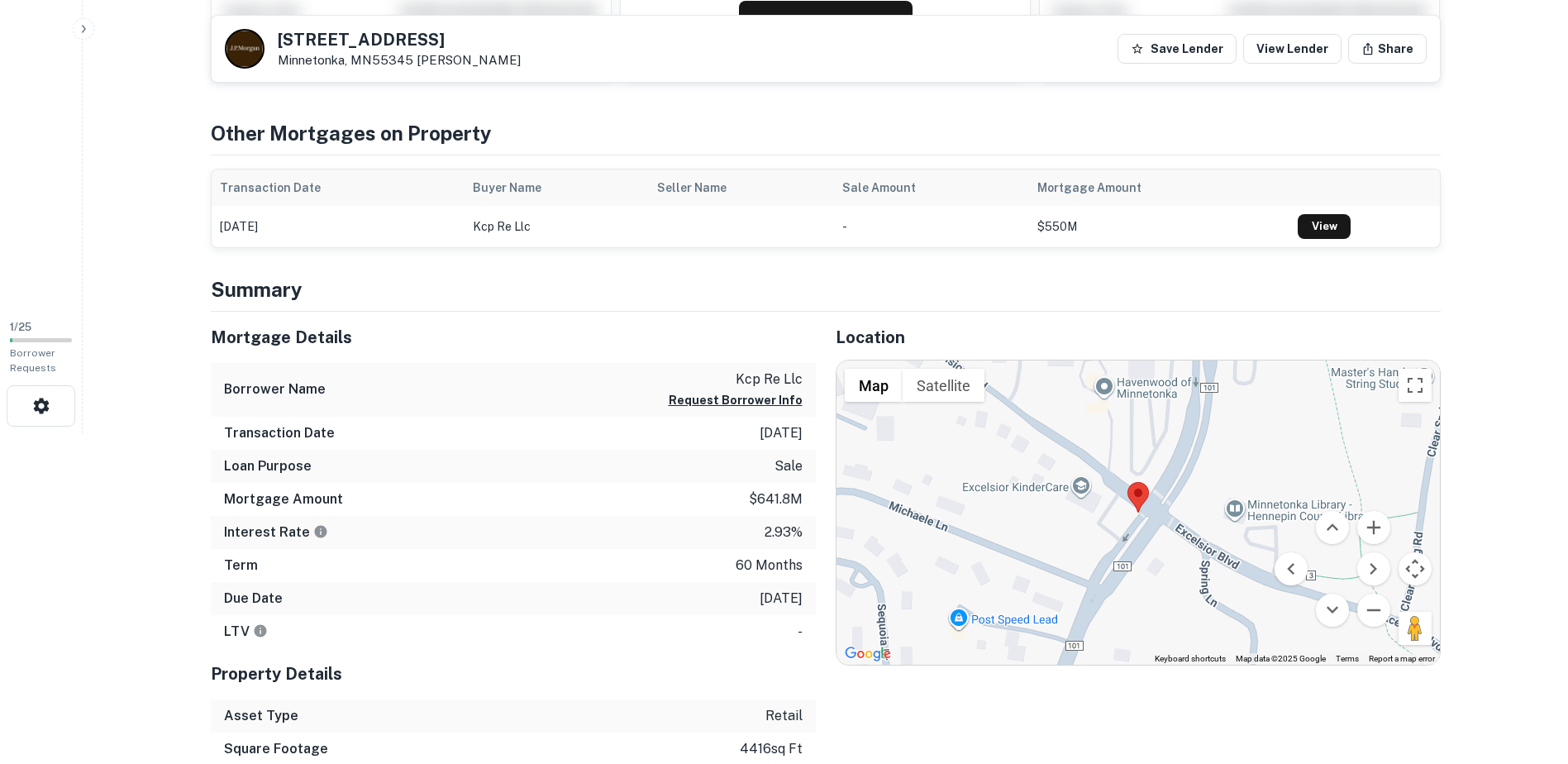
click at [1083, 482] on div at bounding box center [1138, 513] width 603 height 304
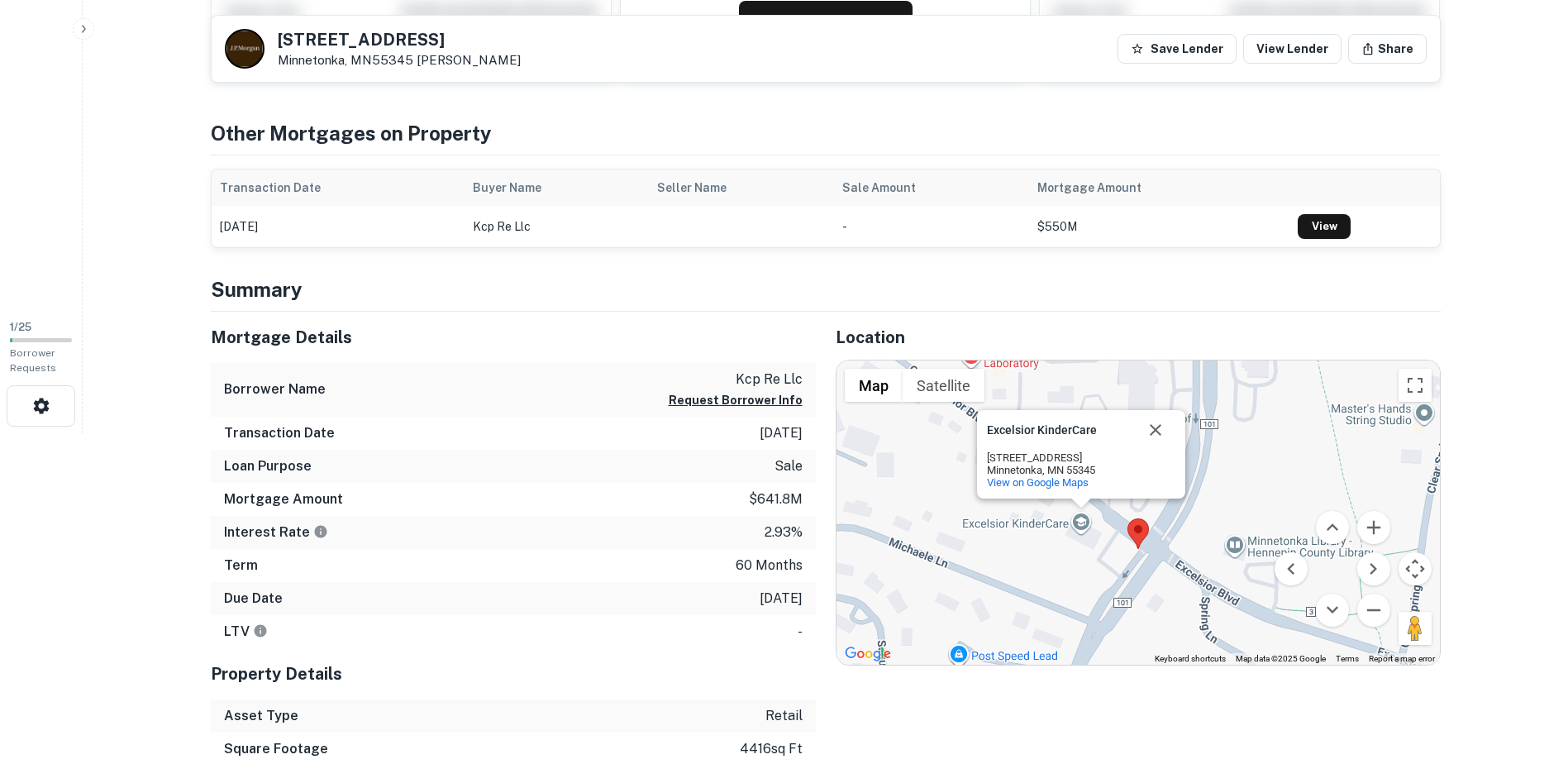
drag, startPoint x: 805, startPoint y: 591, endPoint x: 710, endPoint y: 596, distance: 95.1
click at [710, 596] on div "Due Date 8/8/2026" at bounding box center [513, 598] width 605 height 33
drag, startPoint x: 710, startPoint y: 596, endPoint x: 680, endPoint y: 329, distance: 268.7
click at [680, 329] on h5 "Mortgage Details" at bounding box center [513, 337] width 605 height 25
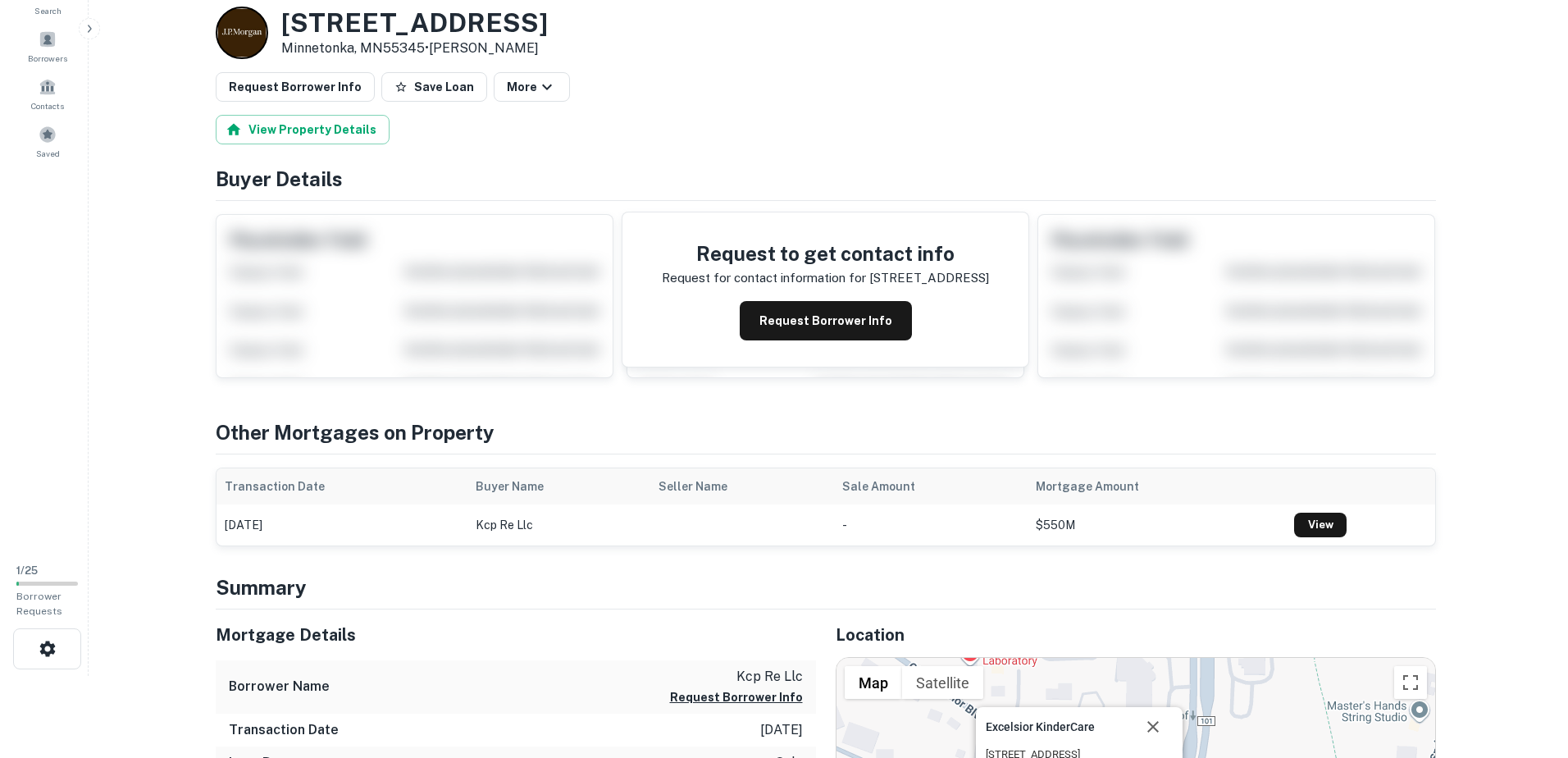
scroll to position [0, 0]
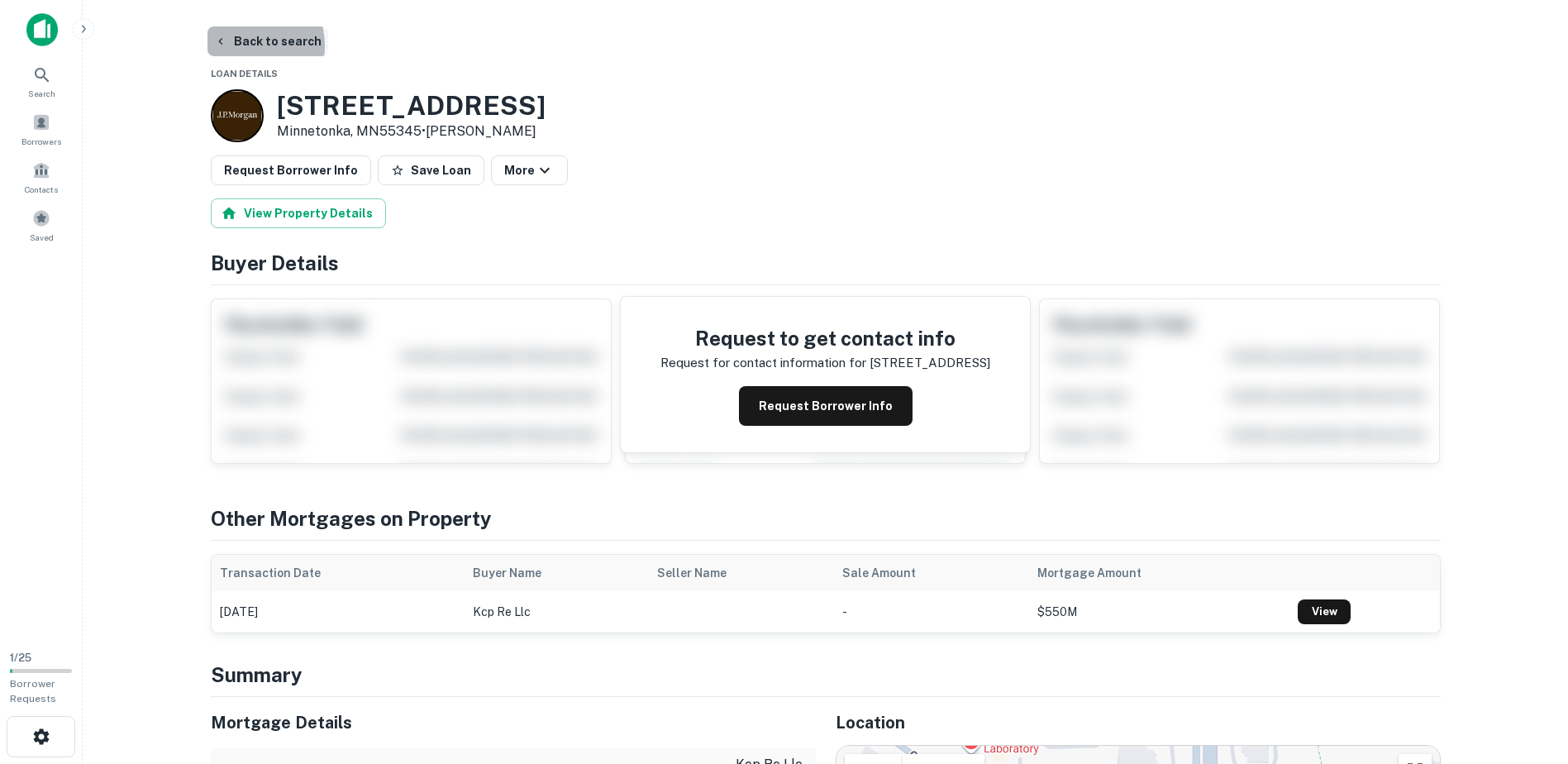
click at [244, 45] on button "Back to search" at bounding box center [268, 42] width 121 height 30
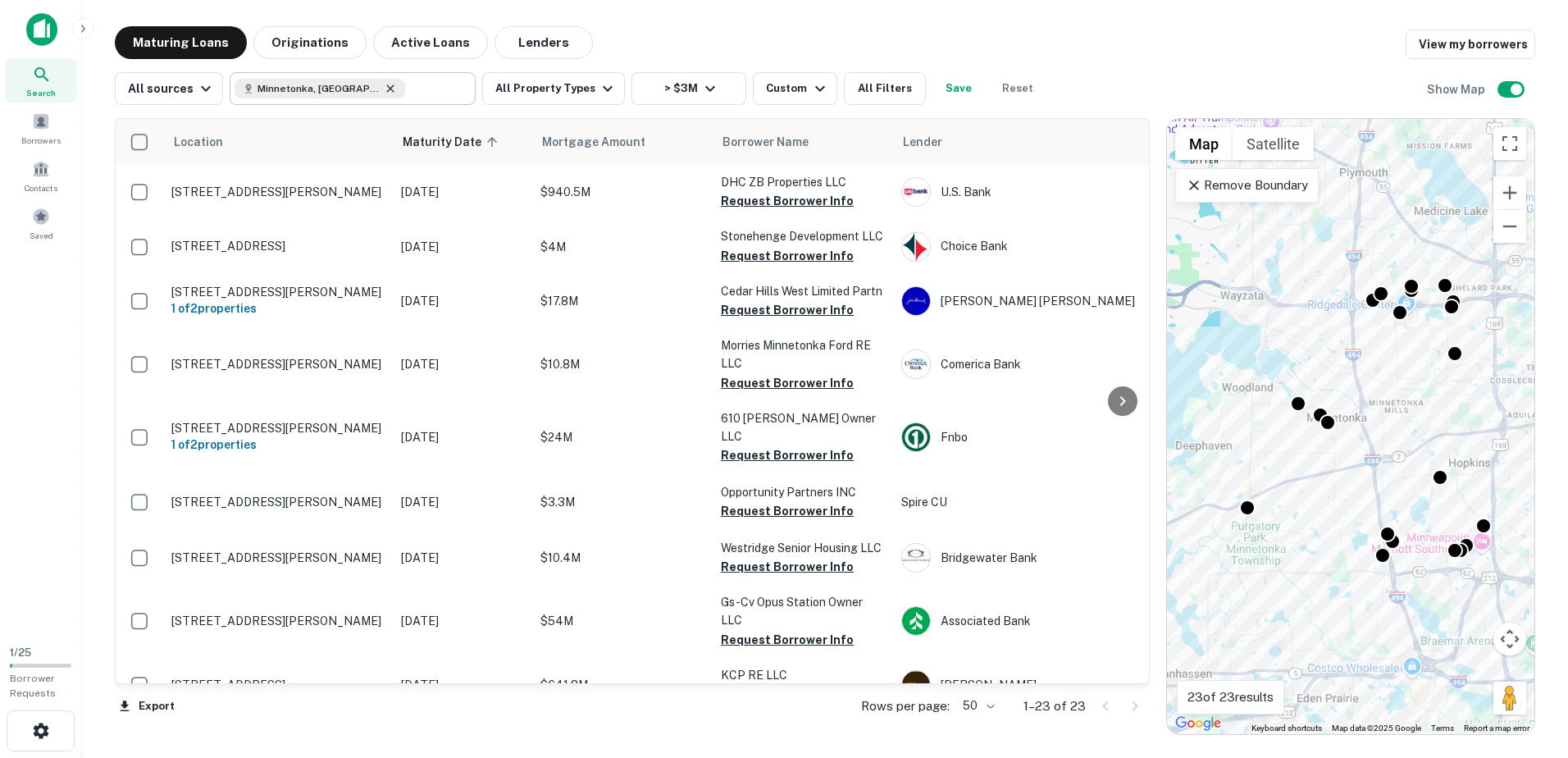
click at [383, 87] on icon at bounding box center [389, 88] width 13 height 13
type input "**********"
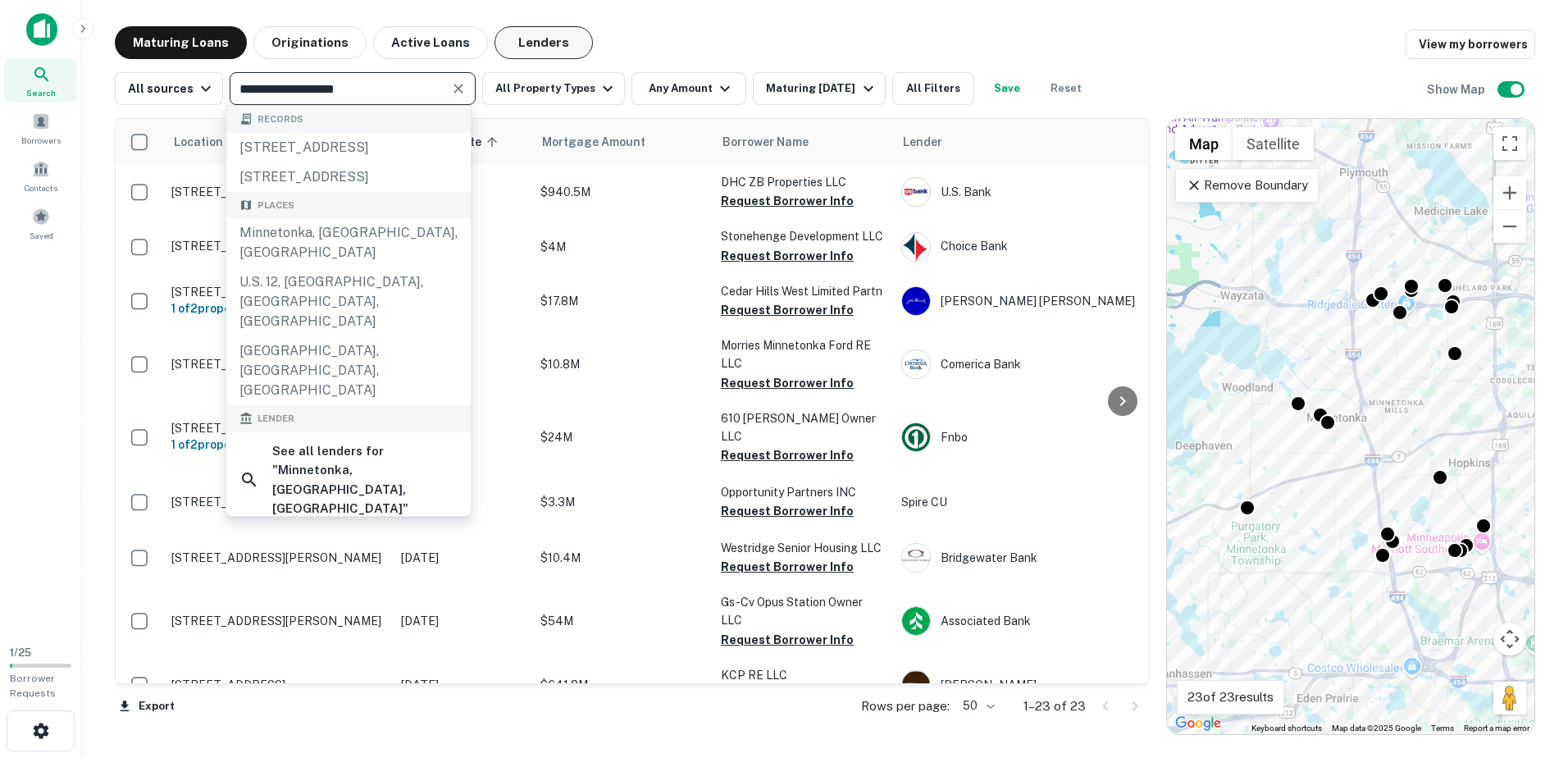
click at [538, 43] on button "Lenders" at bounding box center [543, 42] width 98 height 32
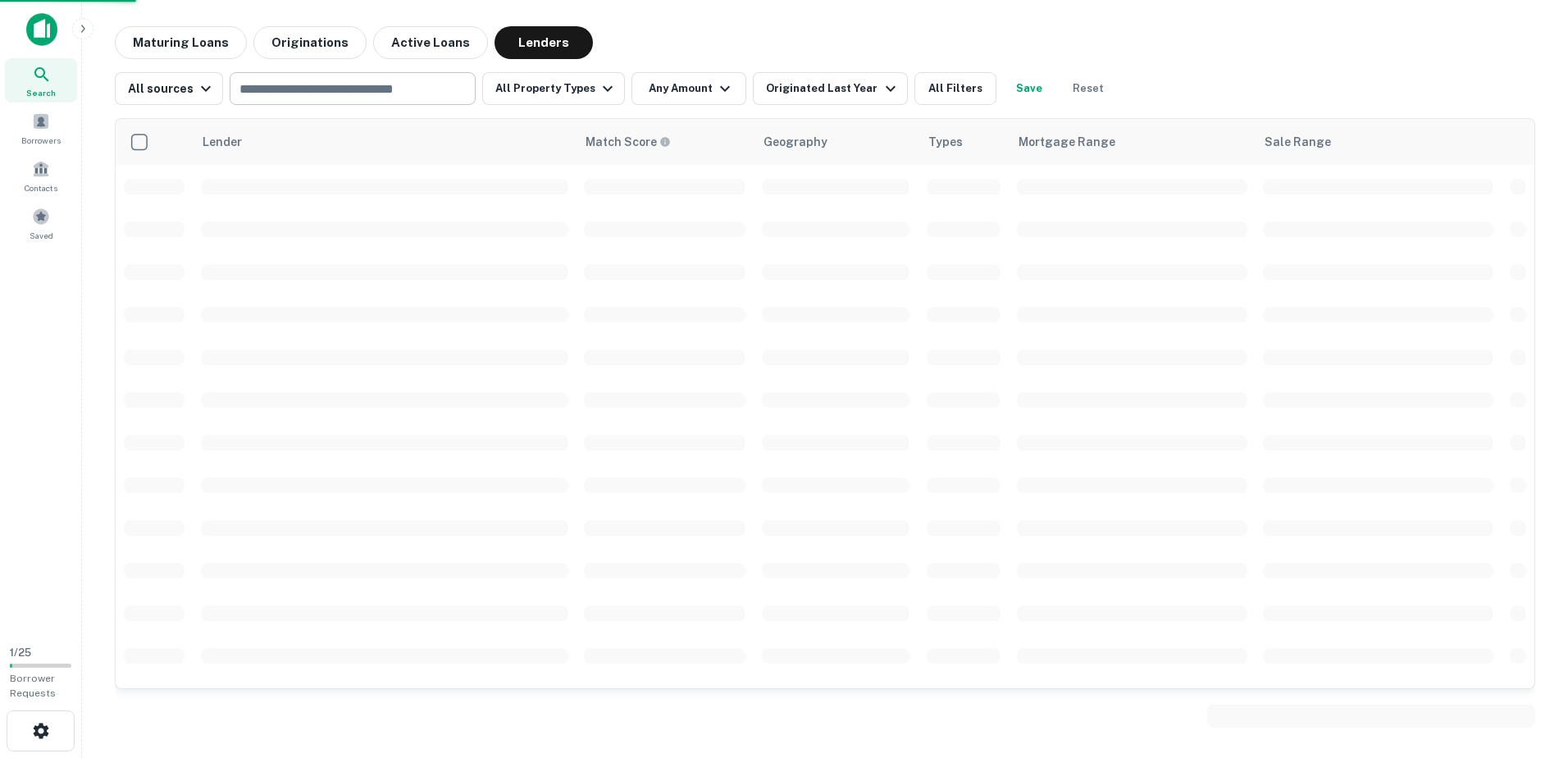
click at [407, 91] on input "text" at bounding box center [351, 88] width 233 height 23
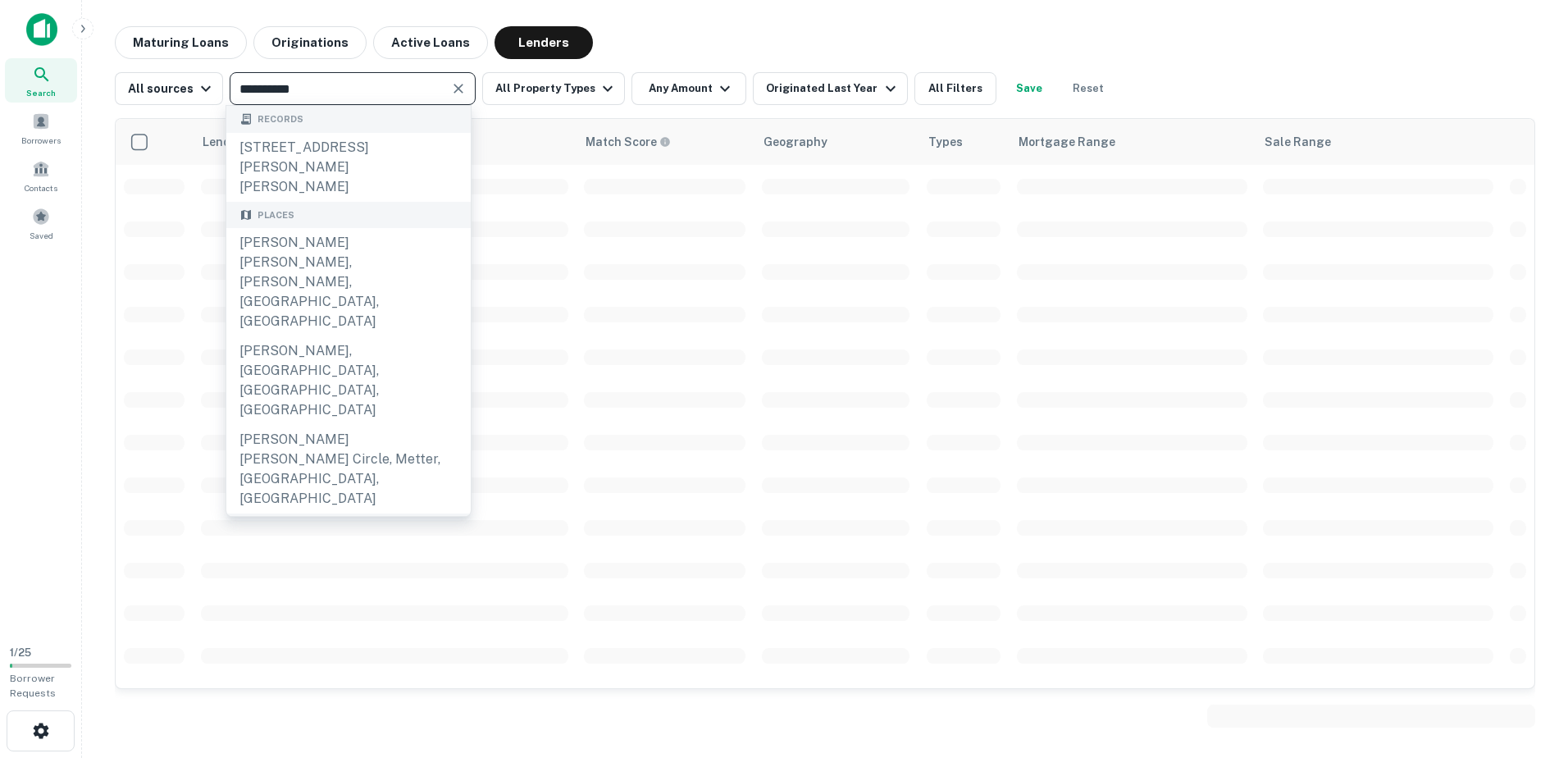
type input "**********"
click at [353, 624] on div "fannie mae" at bounding box center [348, 643] width 218 height 39
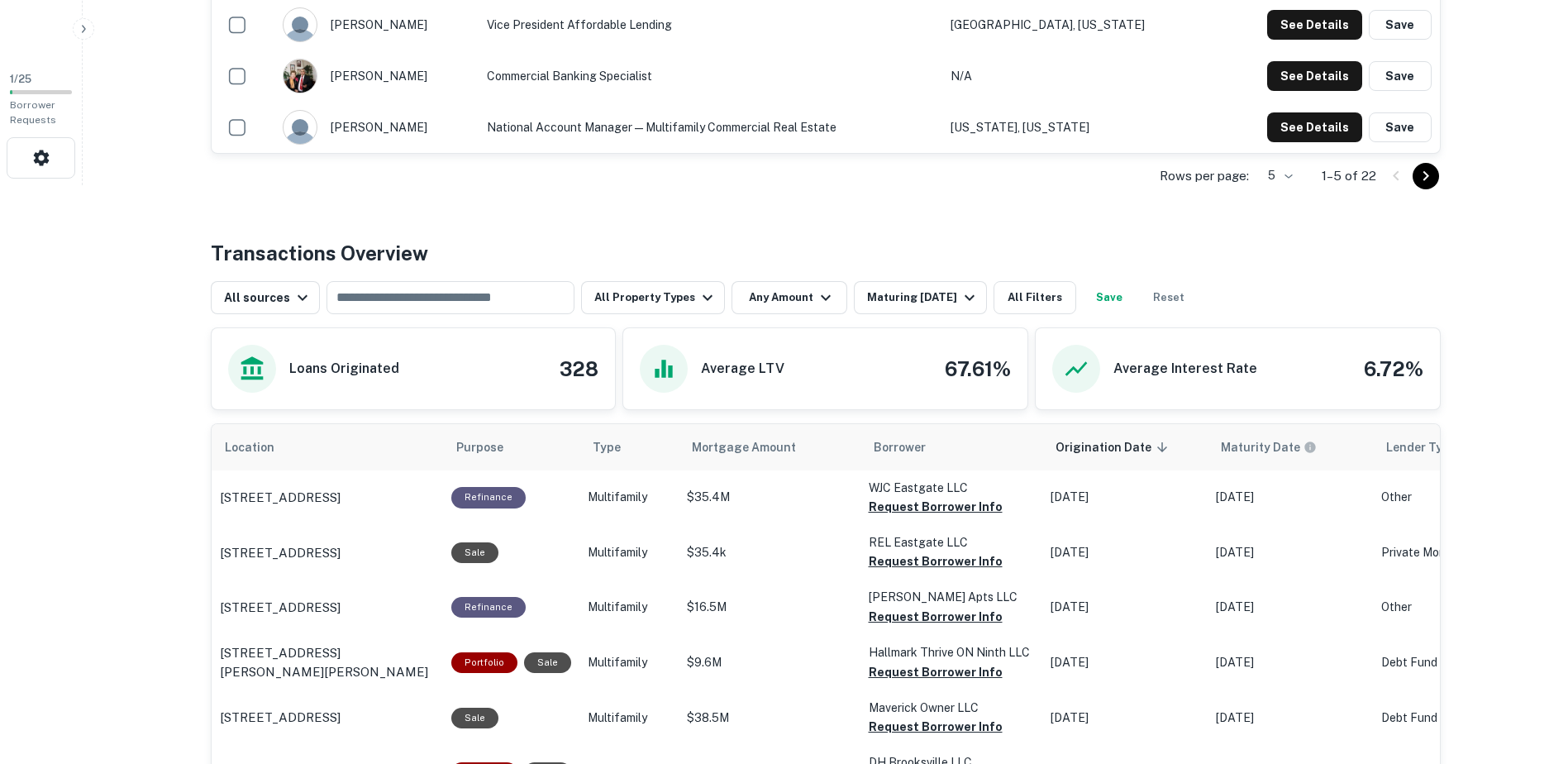
scroll to position [661, 0]
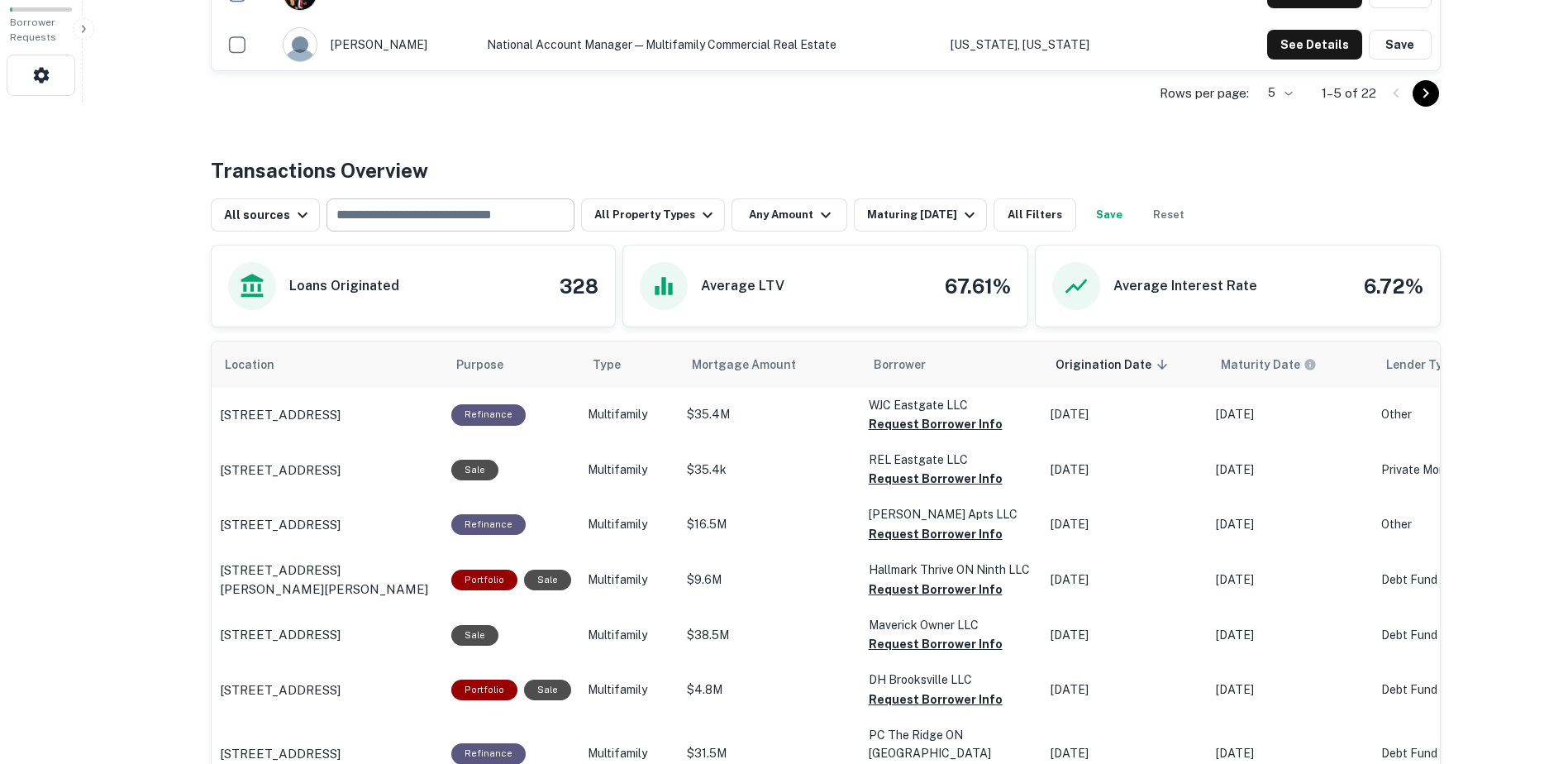
click at [448, 211] on input "text" at bounding box center [449, 214] width 235 height 23
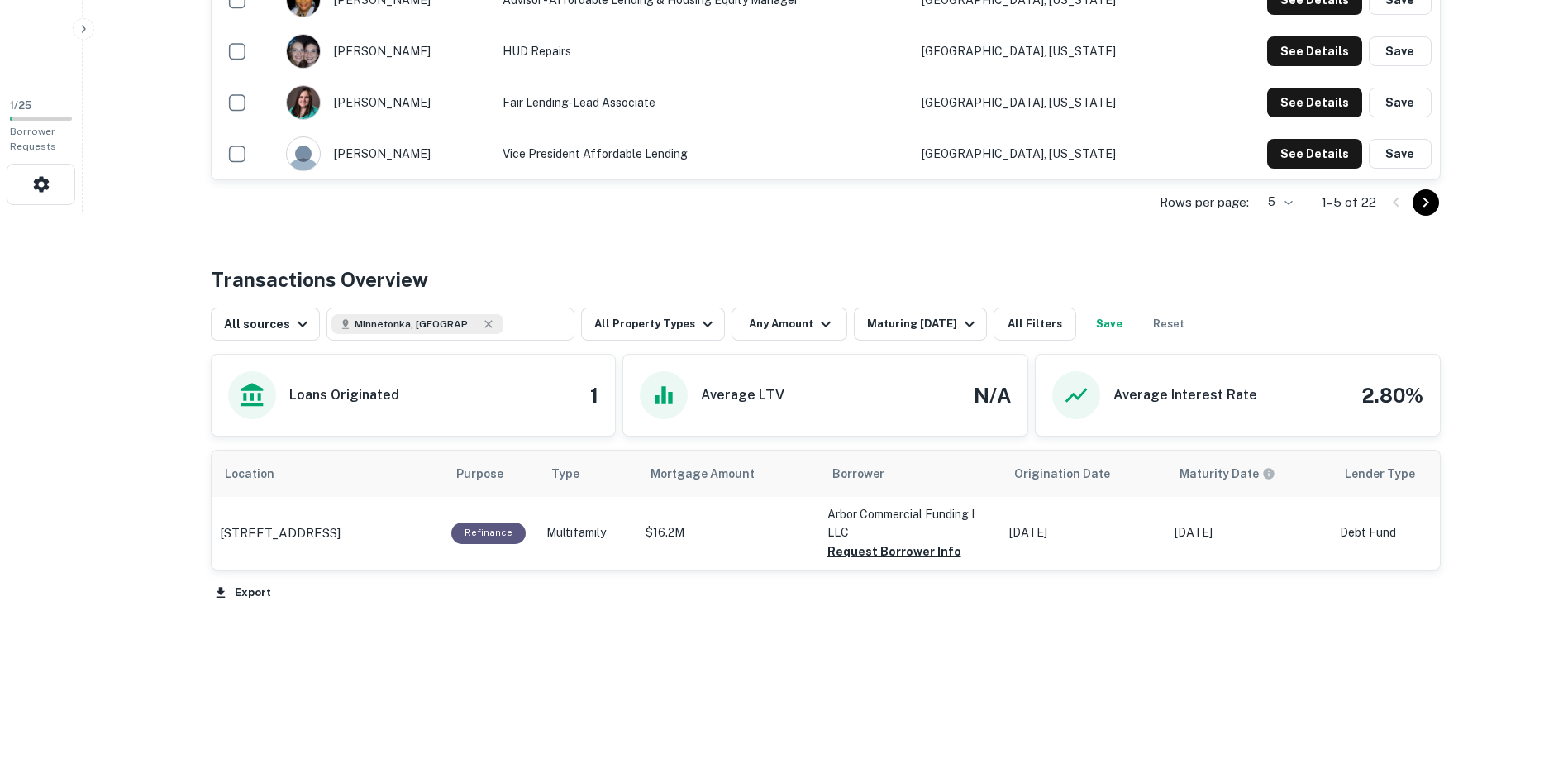
scroll to position [552, 0]
click at [941, 320] on div "Maturing In 1 Year" at bounding box center [923, 324] width 113 height 20
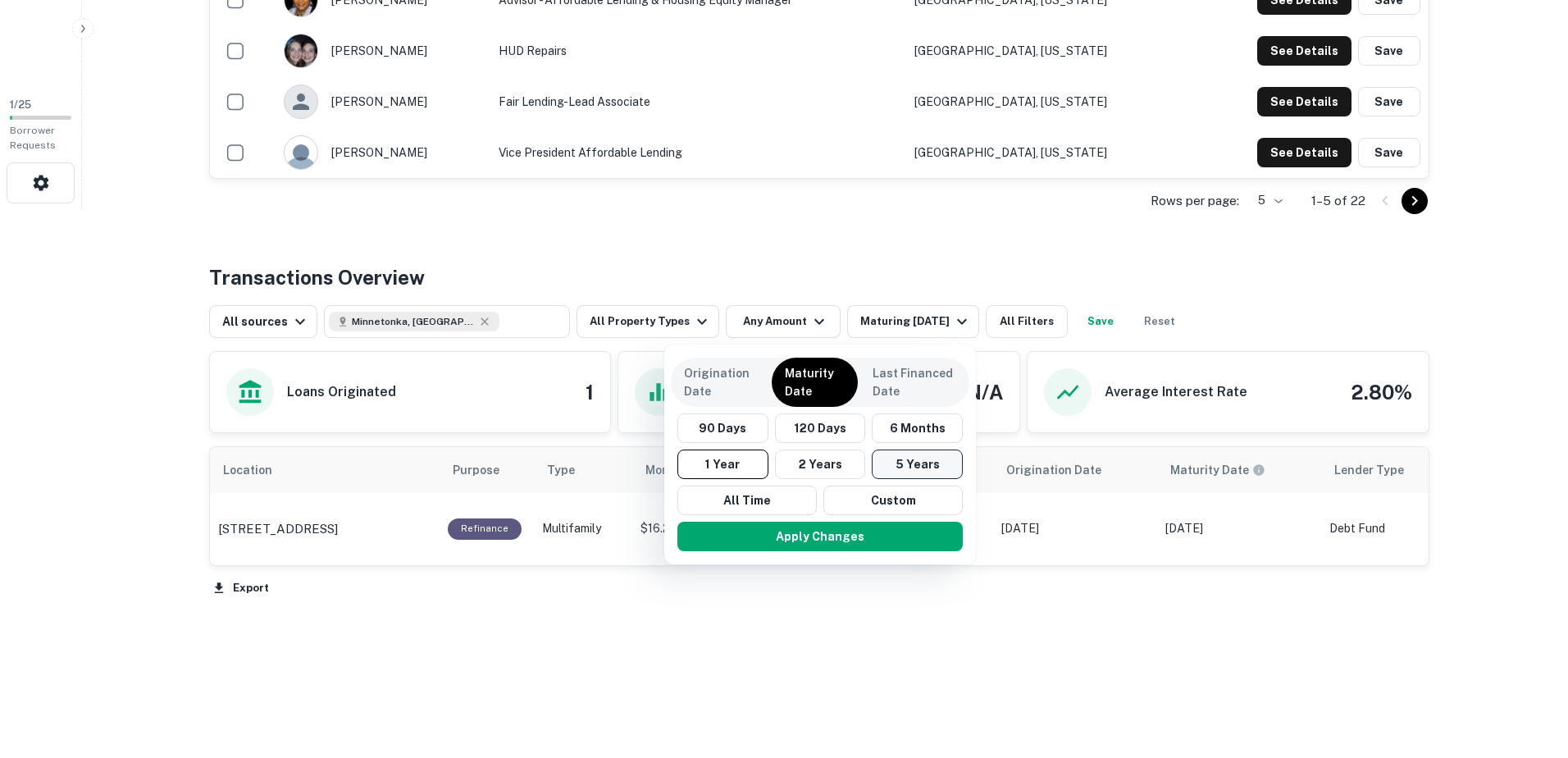
click at [907, 464] on button "5 Years" at bounding box center [917, 464] width 91 height 29
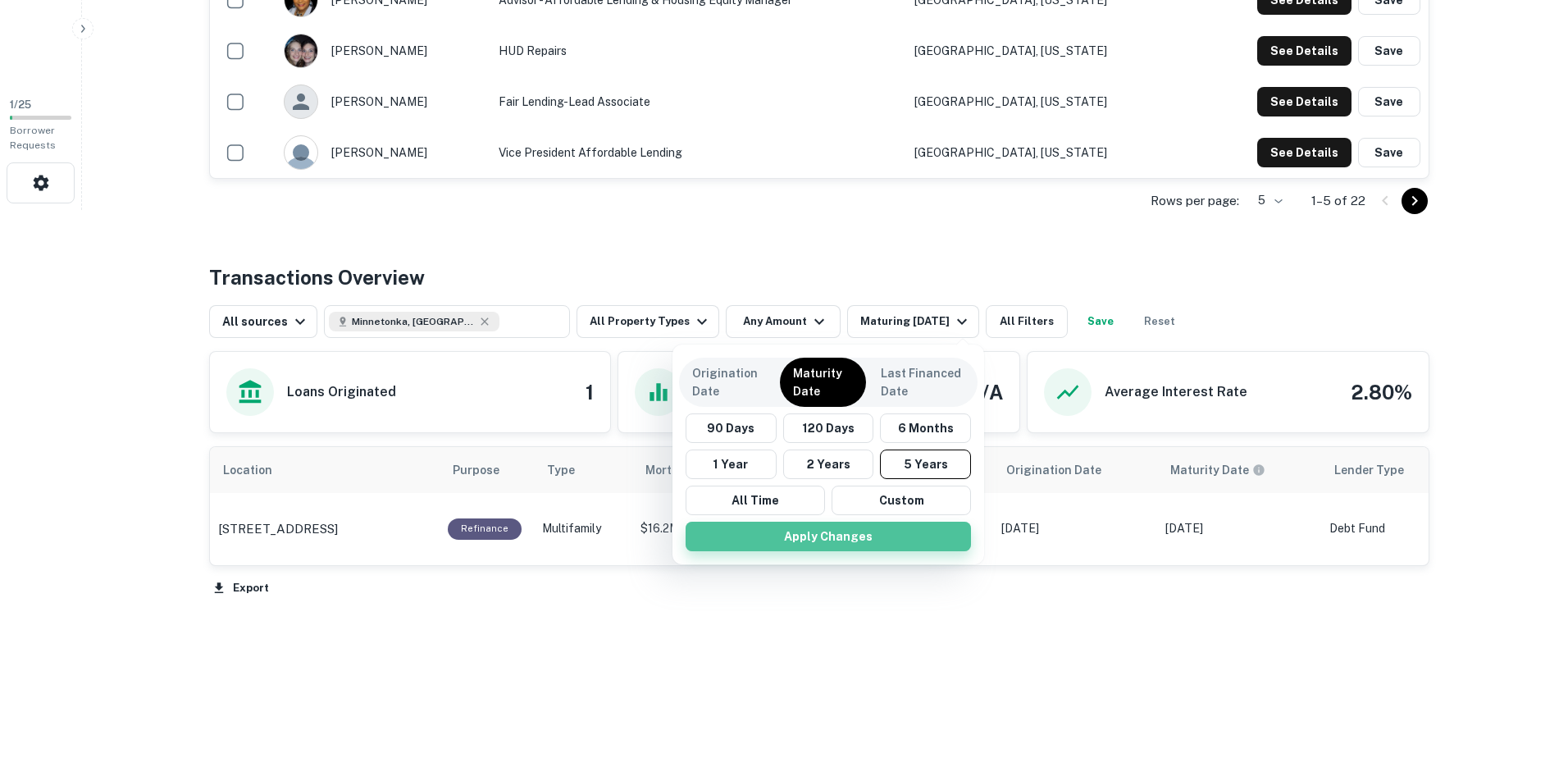
click at [853, 536] on button "Apply Changes" at bounding box center [828, 536] width 285 height 29
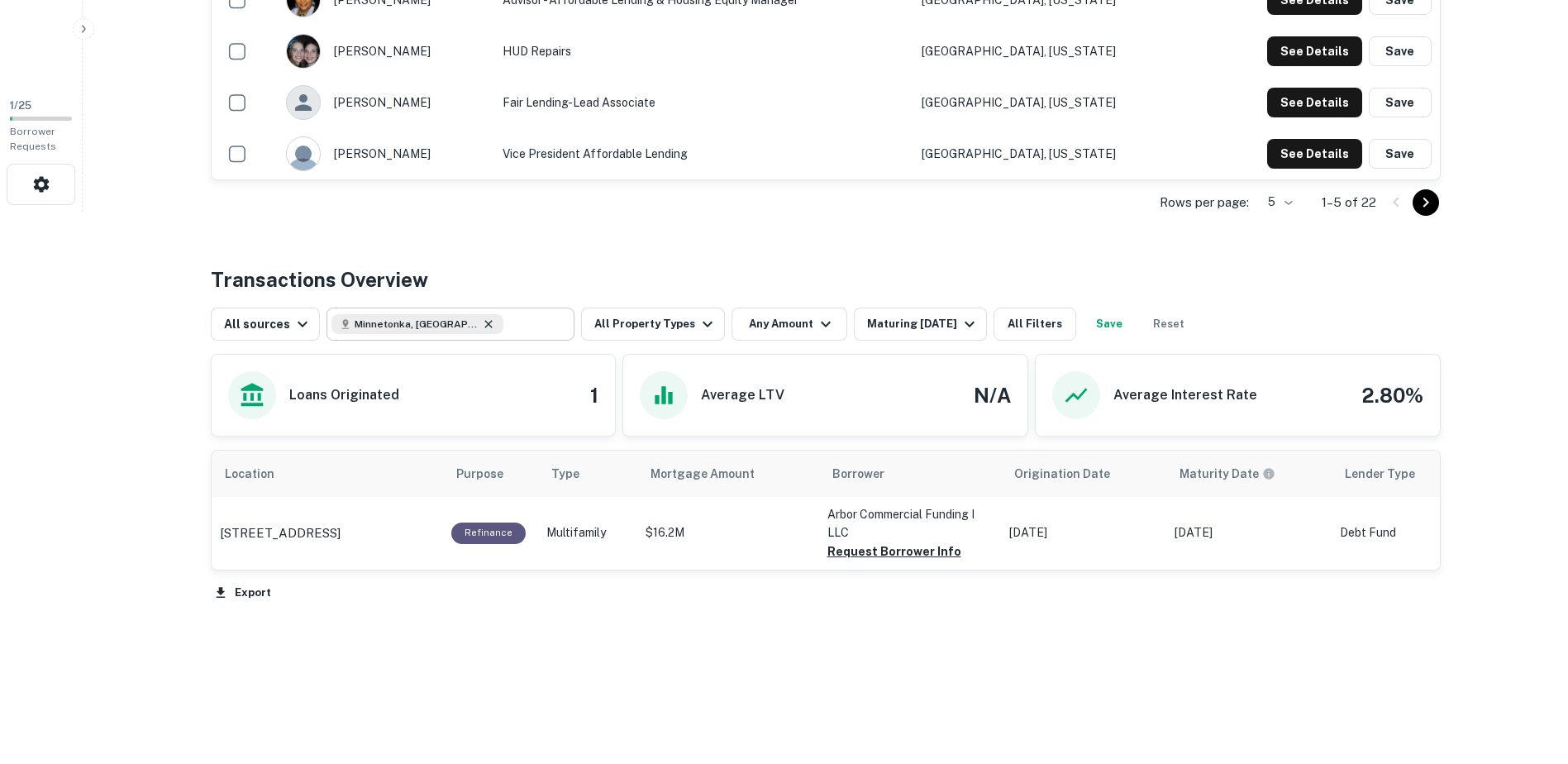
click at [484, 322] on icon at bounding box center [488, 324] width 8 height 8
type input "**********"
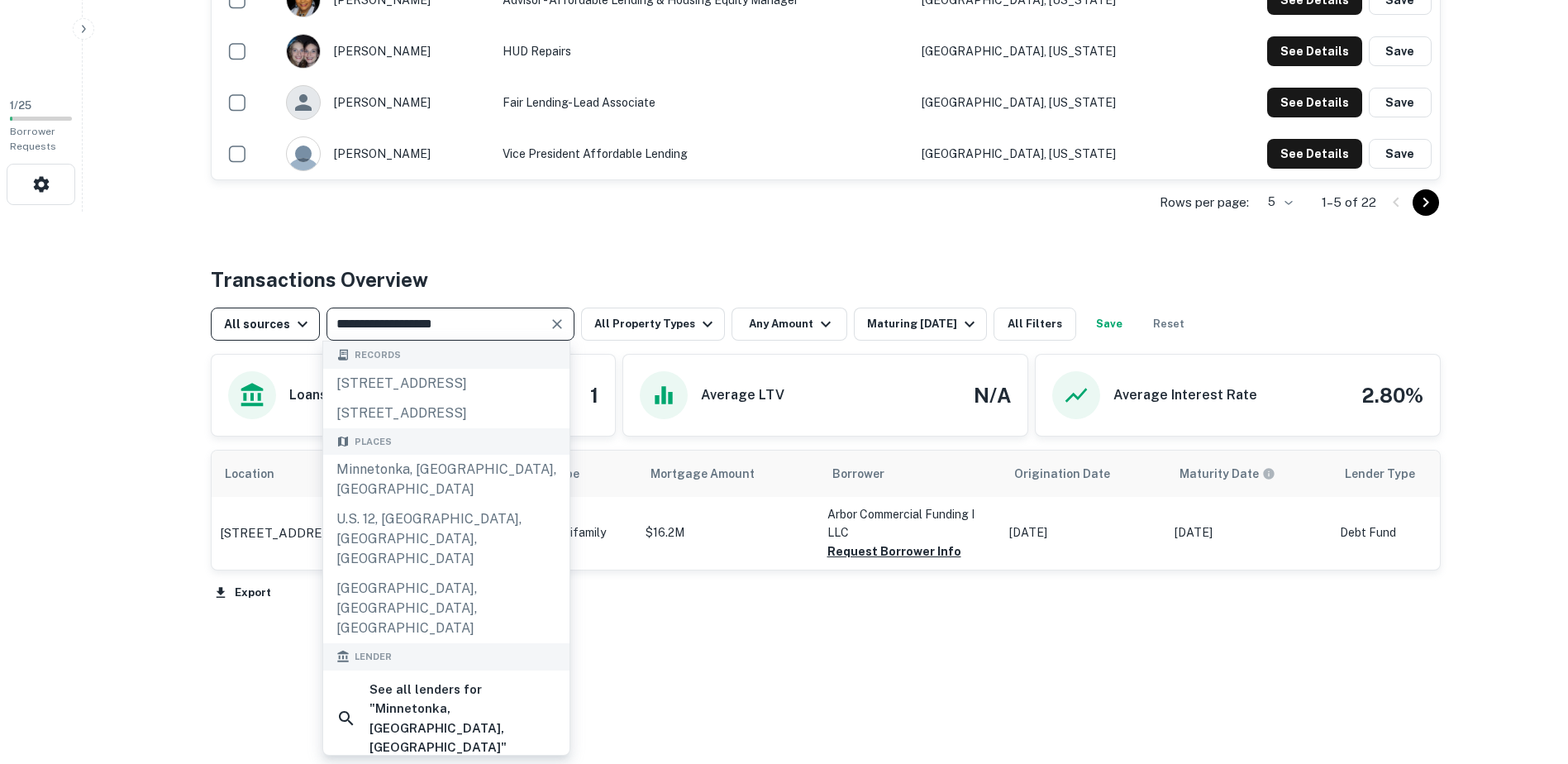
drag, startPoint x: 477, startPoint y: 320, endPoint x: 276, endPoint y: 314, distance: 201.1
click at [276, 314] on div "**********" at bounding box center [703, 323] width 986 height 33
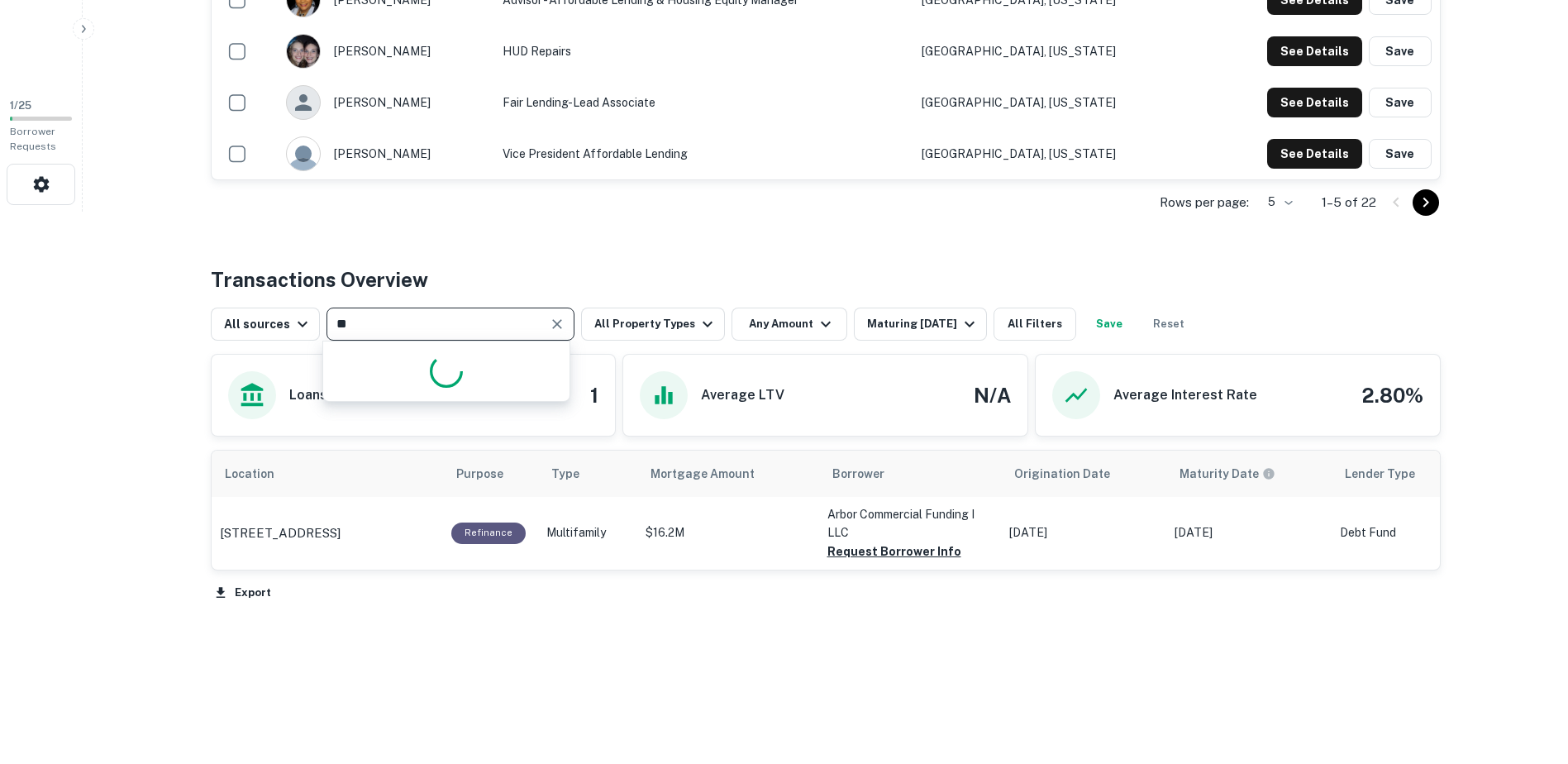
type input "*"
type input "**********"
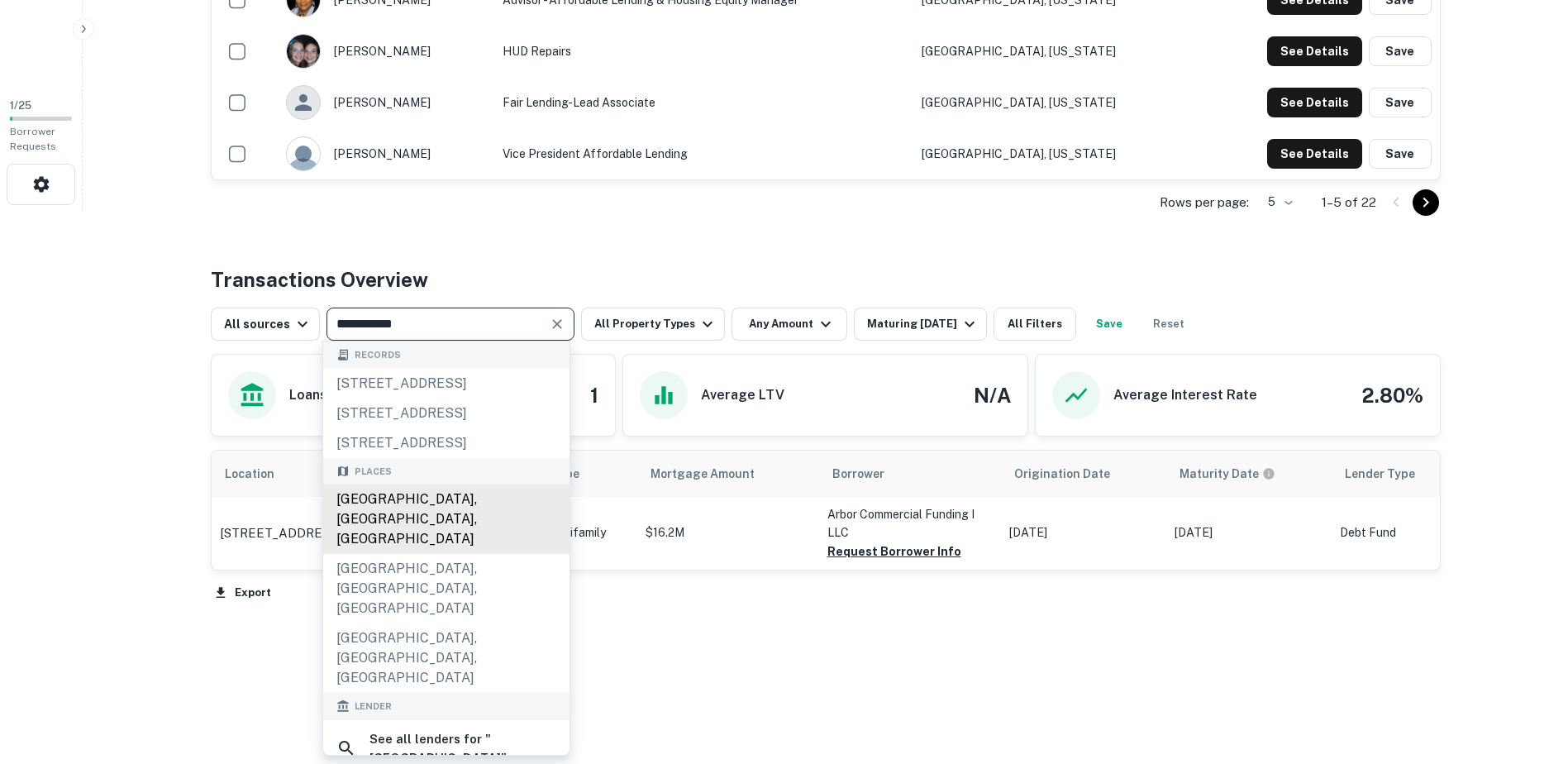
click at [431, 553] on div "Minneapolis, MN, USA" at bounding box center [446, 519] width 246 height 69
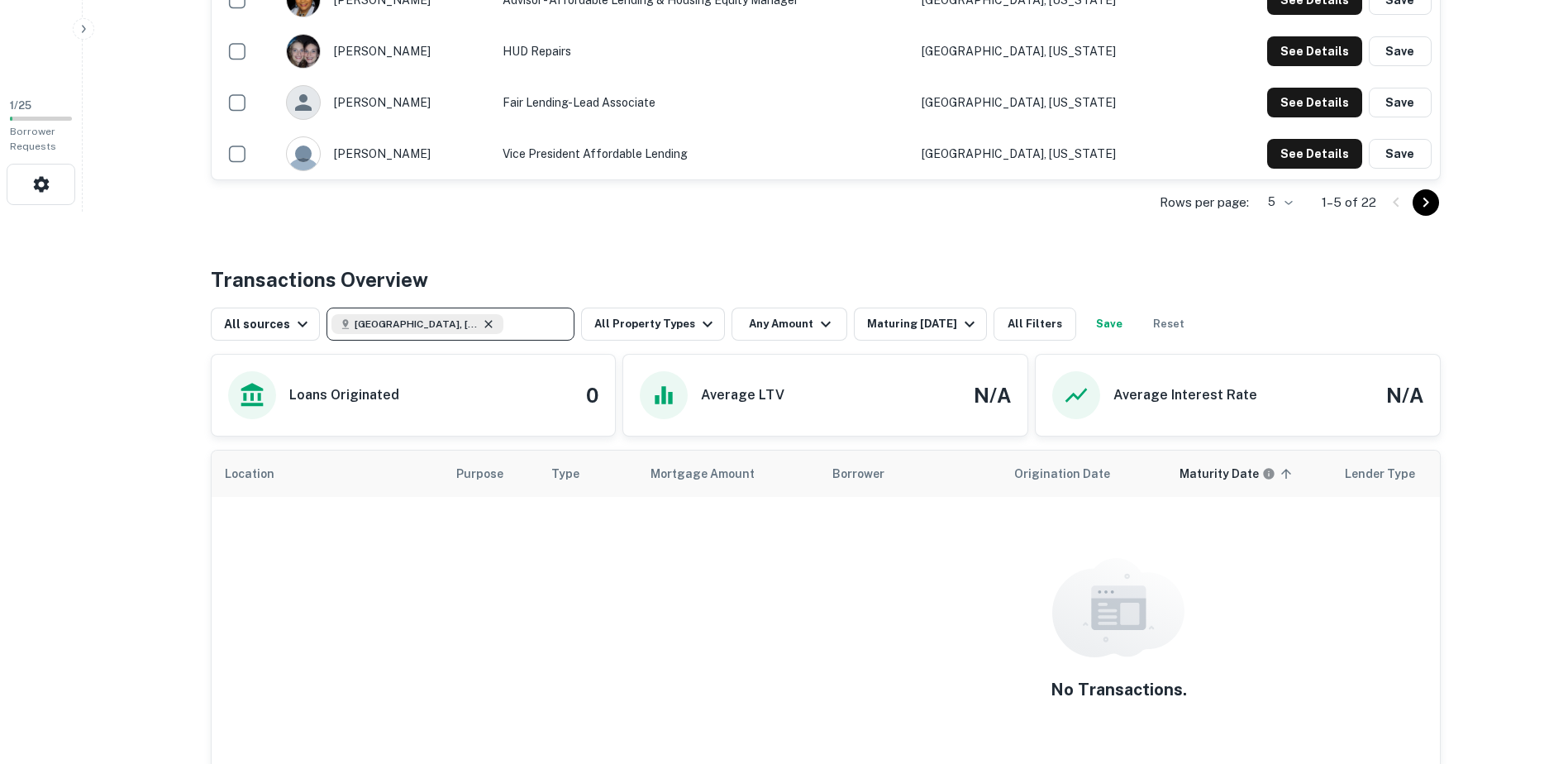
click at [481, 327] on icon at bounding box center [487, 323] width 13 height 13
type input "**********"
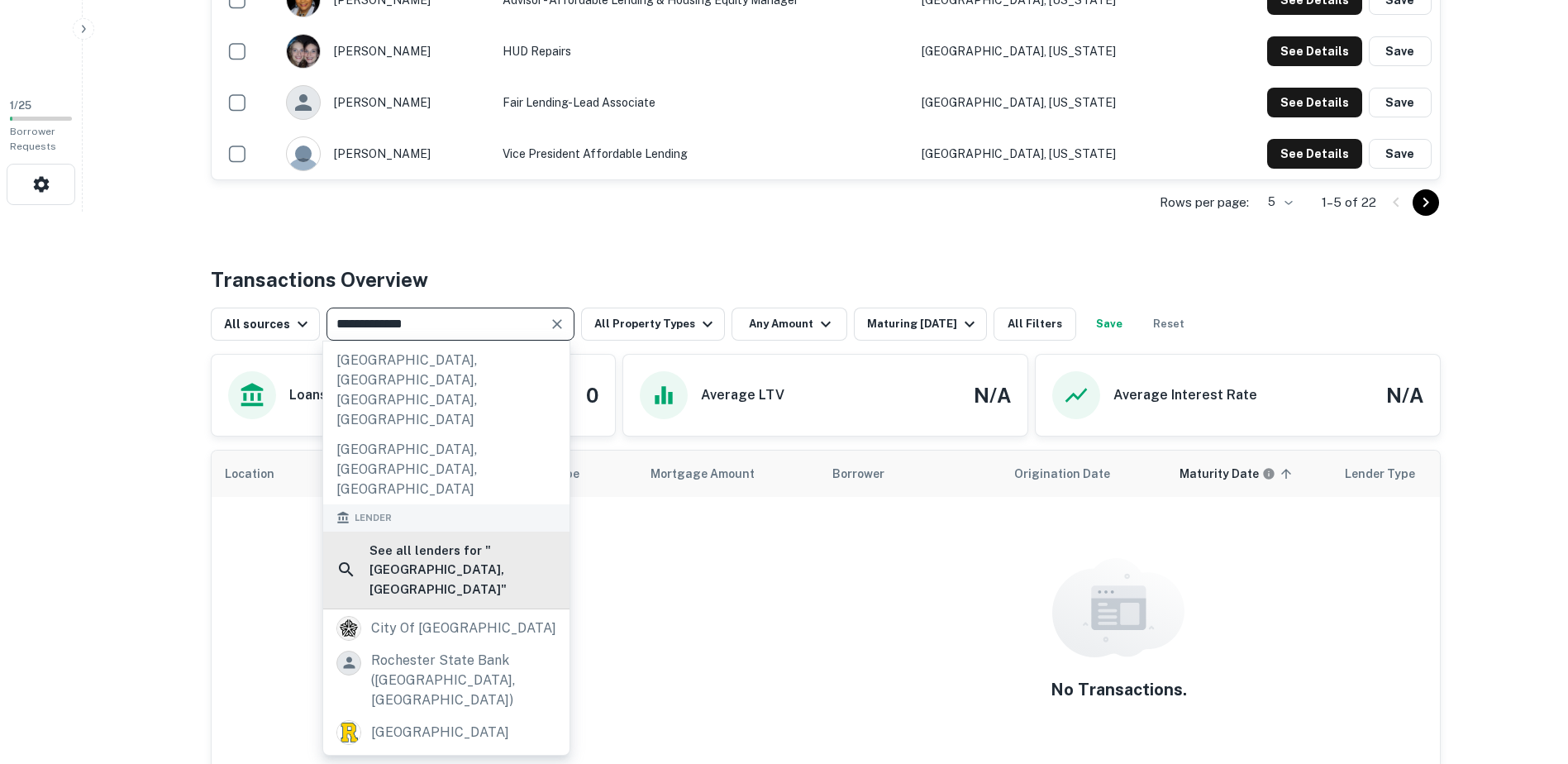
scroll to position [165, 0]
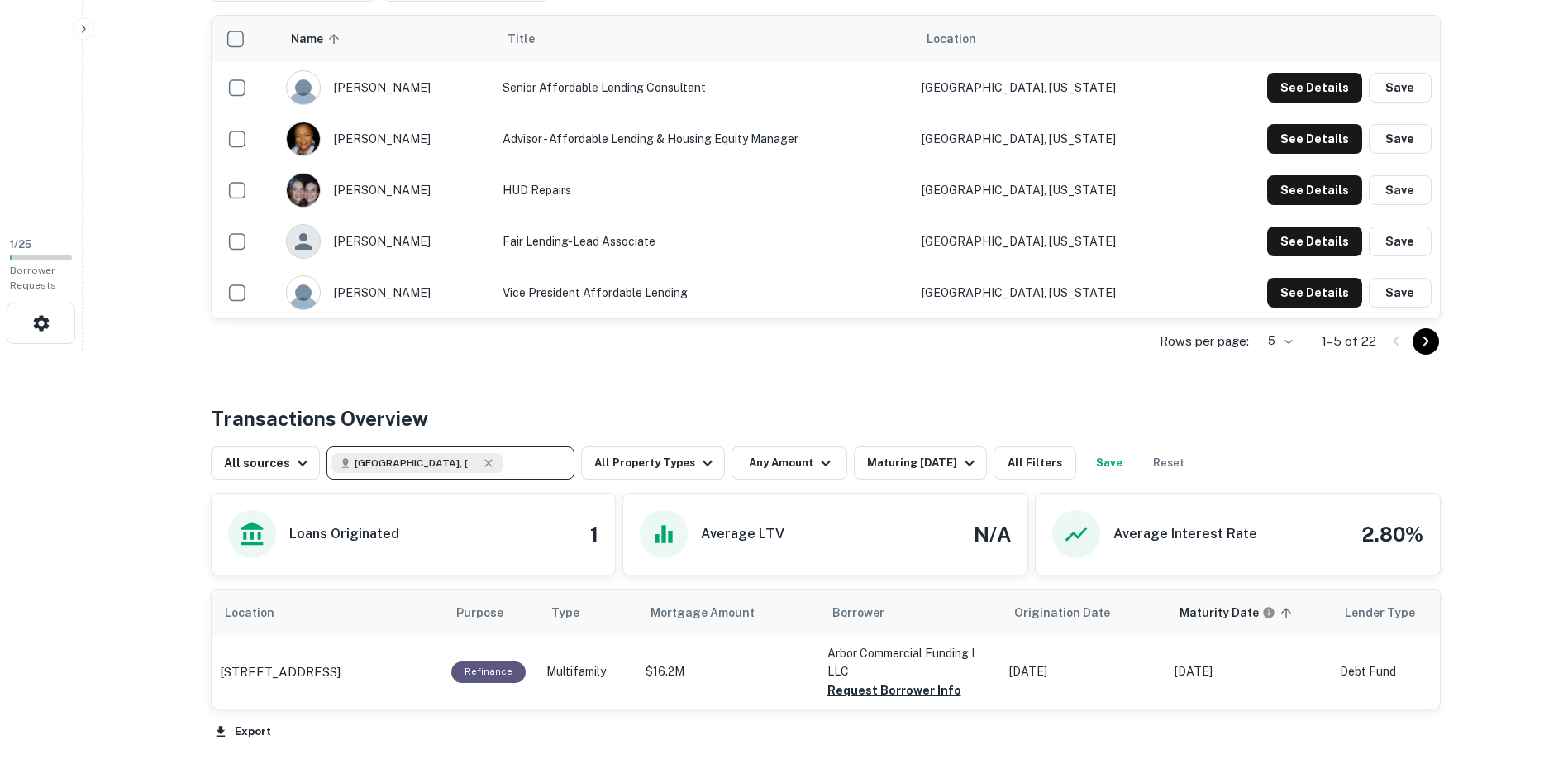
scroll to position [552, 0]
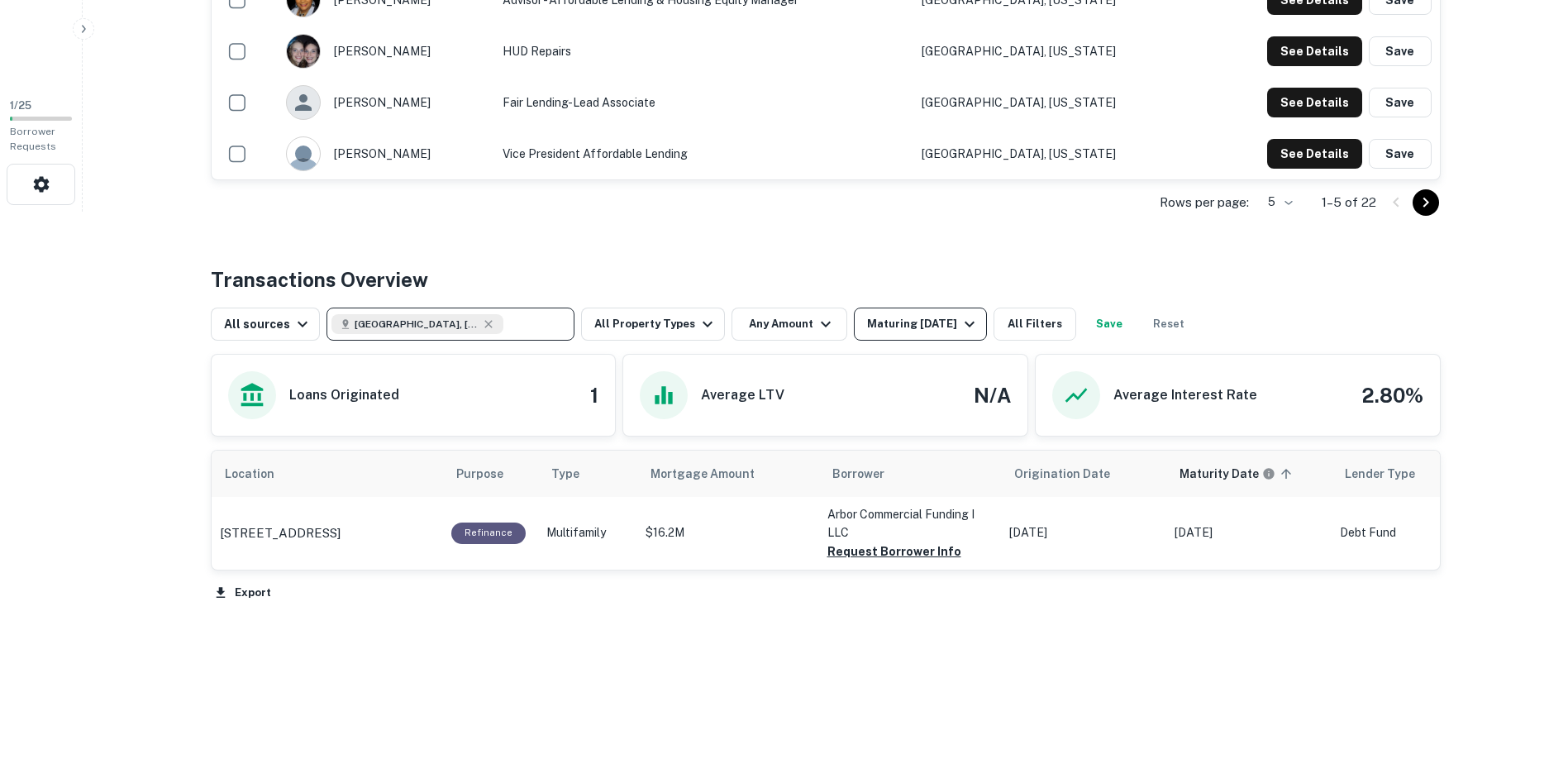
click at [931, 324] on div "Maturing In 6 Months" at bounding box center [923, 324] width 113 height 20
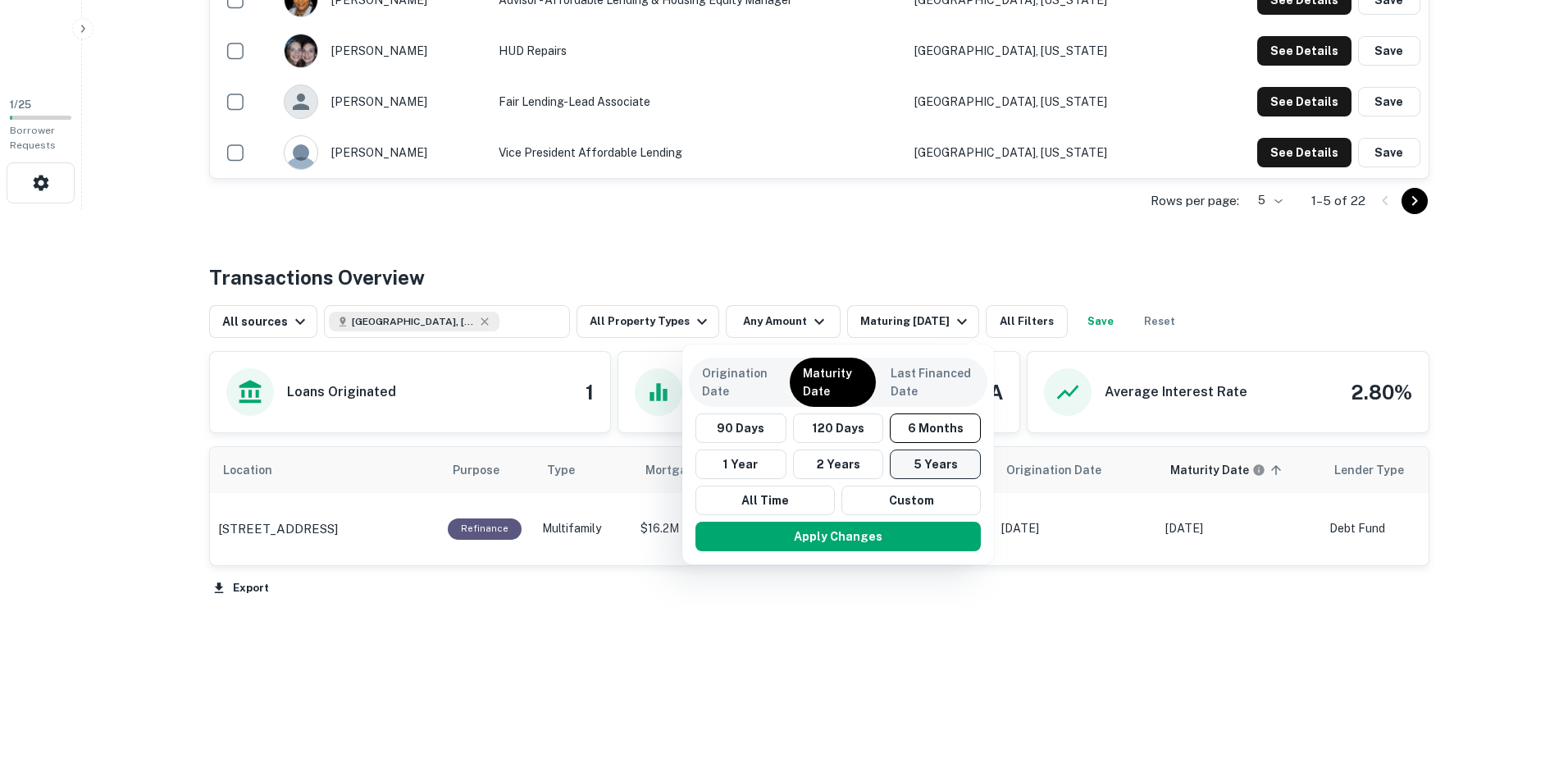
click at [926, 468] on button "5 Years" at bounding box center [935, 464] width 91 height 29
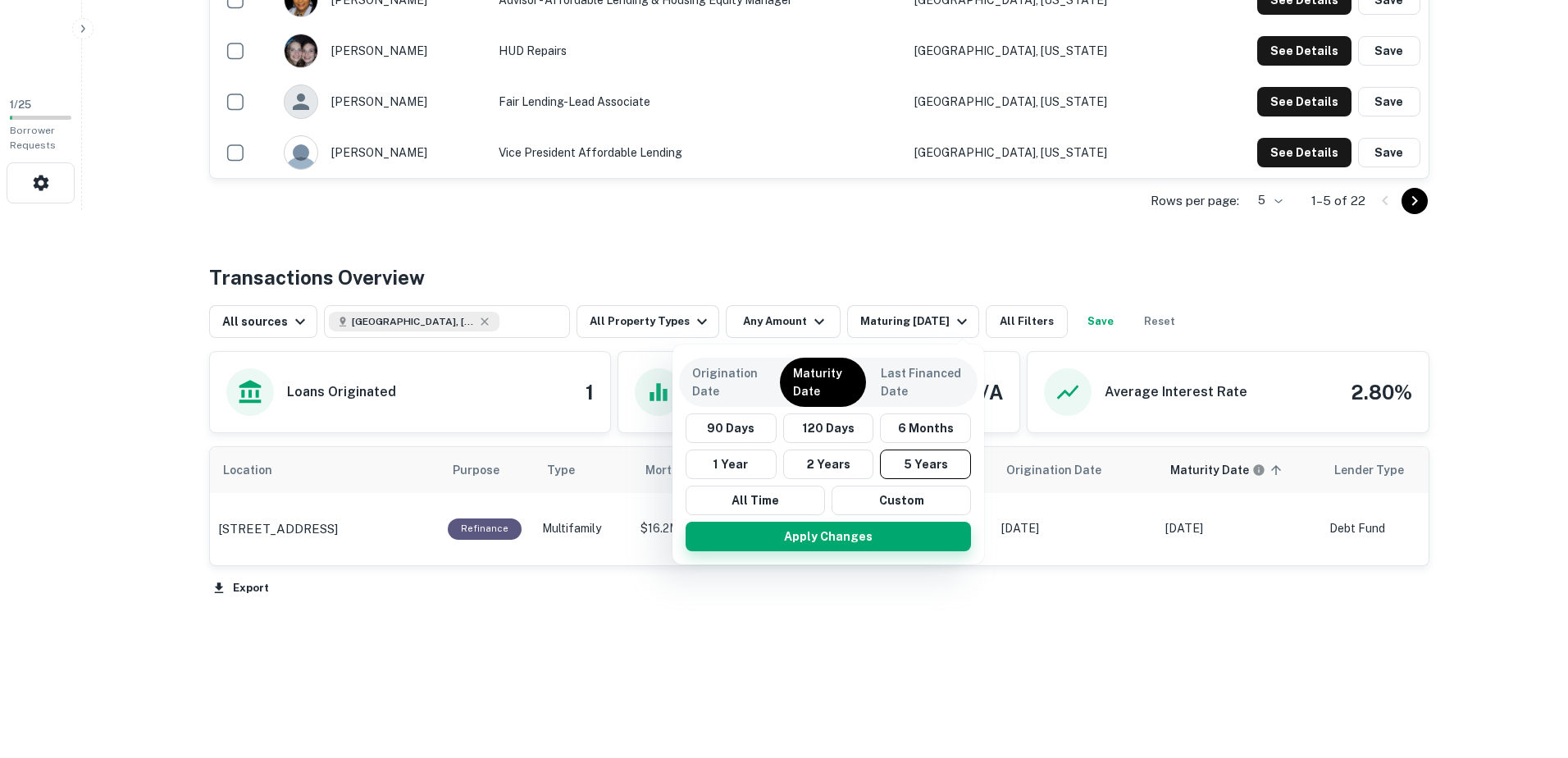
click at [921, 539] on button "Apply Changes" at bounding box center [828, 536] width 285 height 29
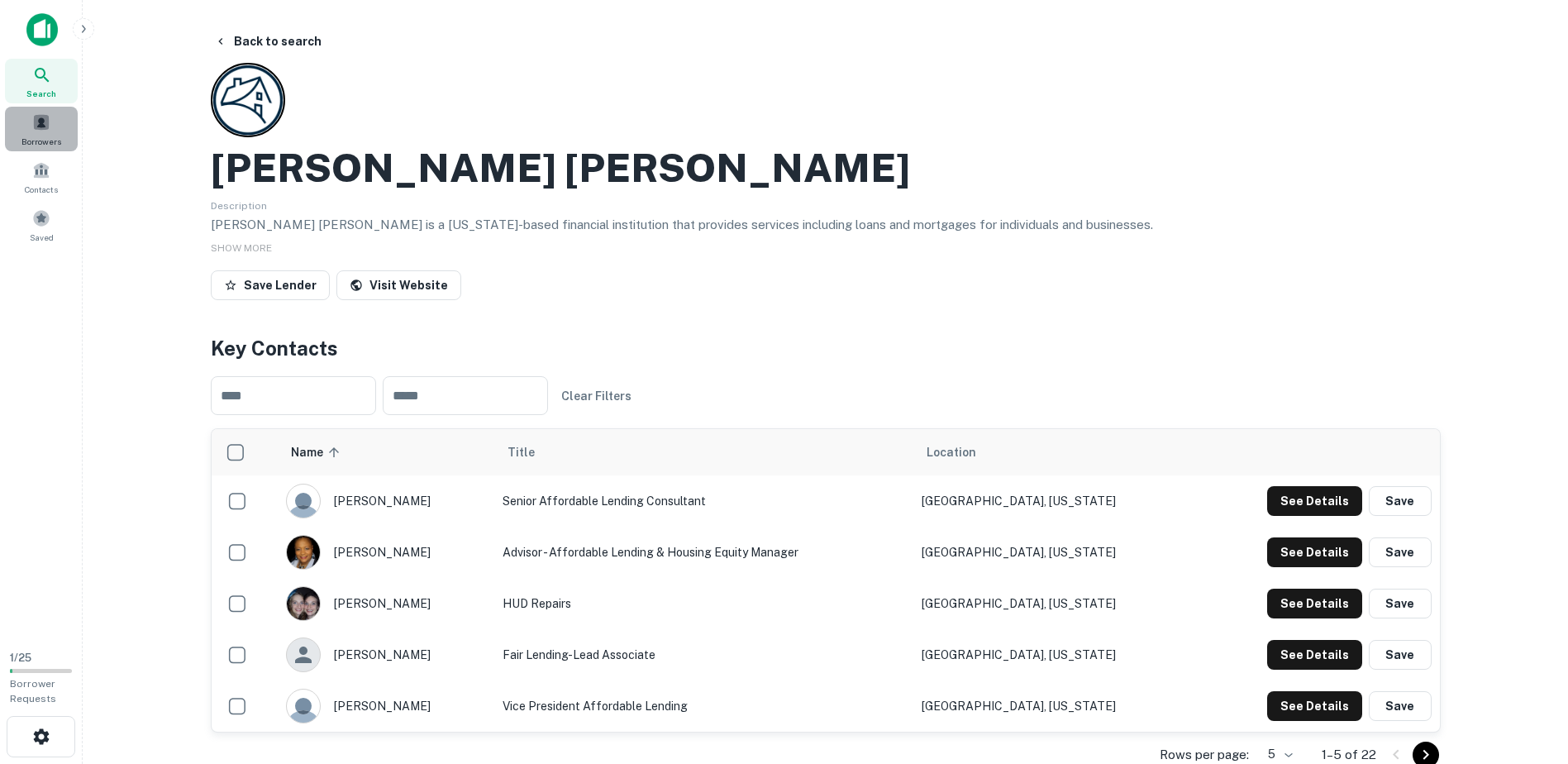
click at [59, 131] on div "Borrowers" at bounding box center [42, 128] width 73 height 44
